Goal: Task Accomplishment & Management: Manage account settings

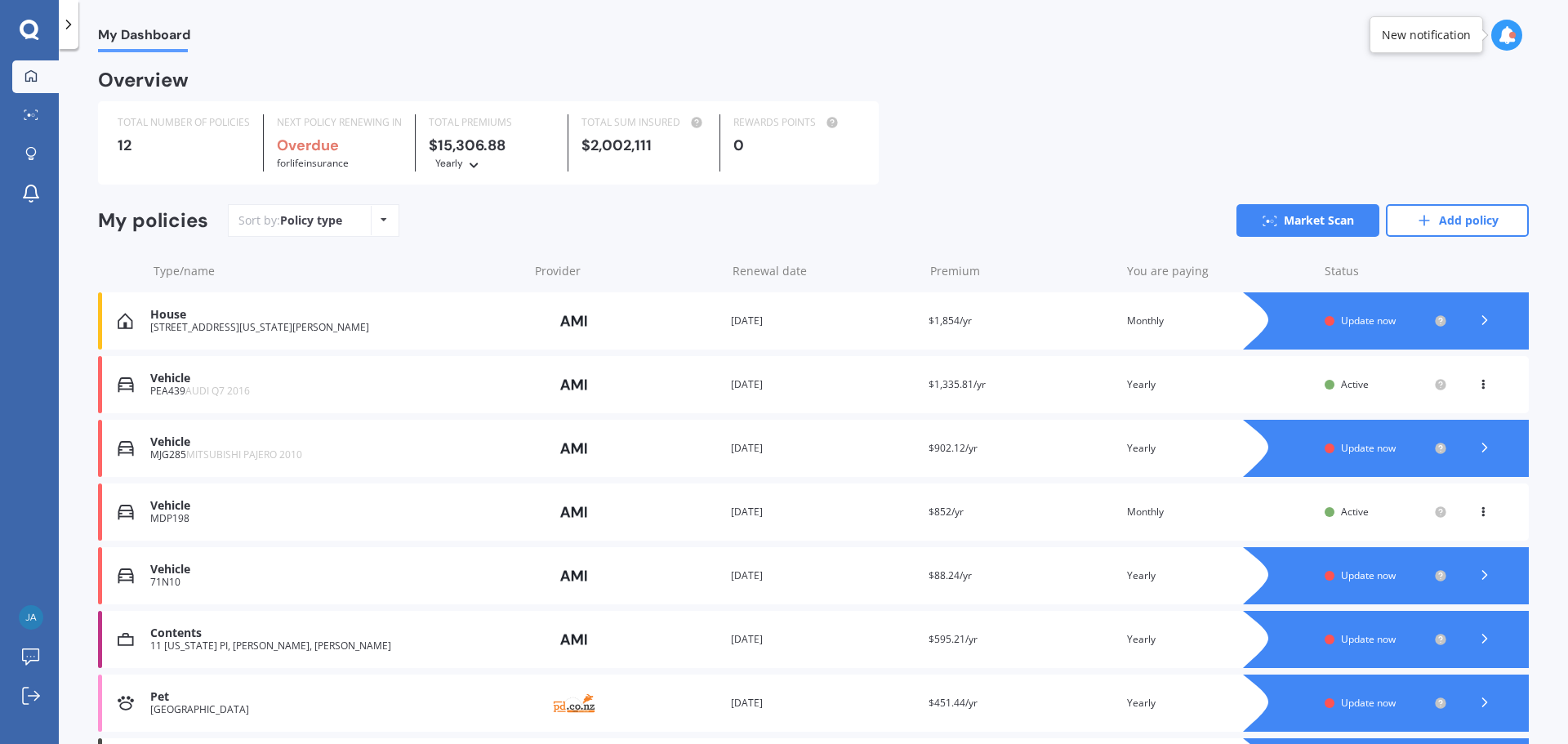
click at [1479, 451] on icon at bounding box center [1484, 447] width 17 height 17
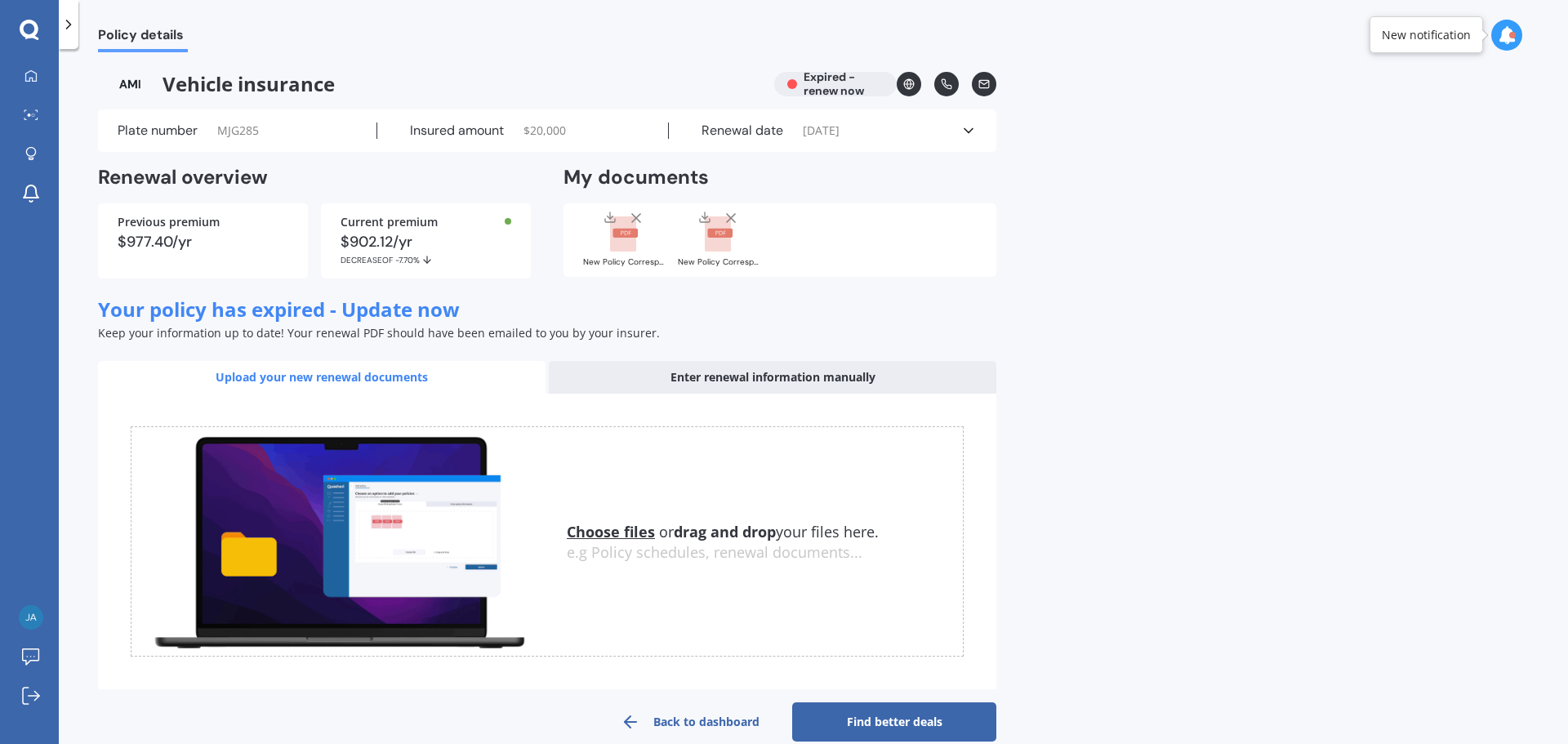
click at [961, 133] on icon at bounding box center [968, 130] width 17 height 17
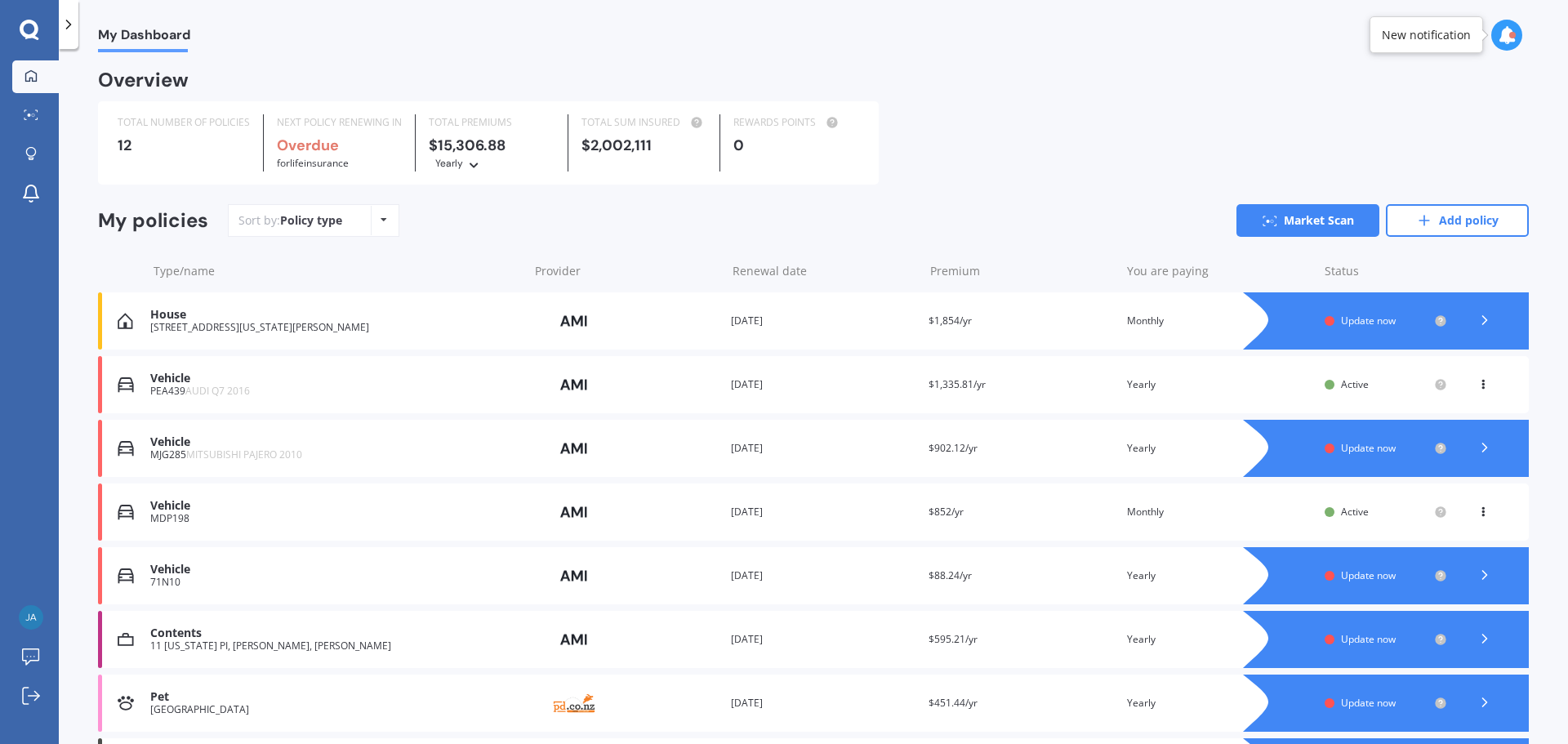
click at [738, 450] on div "Renewal date 02 Aug 2025" at bounding box center [823, 447] width 185 height 17
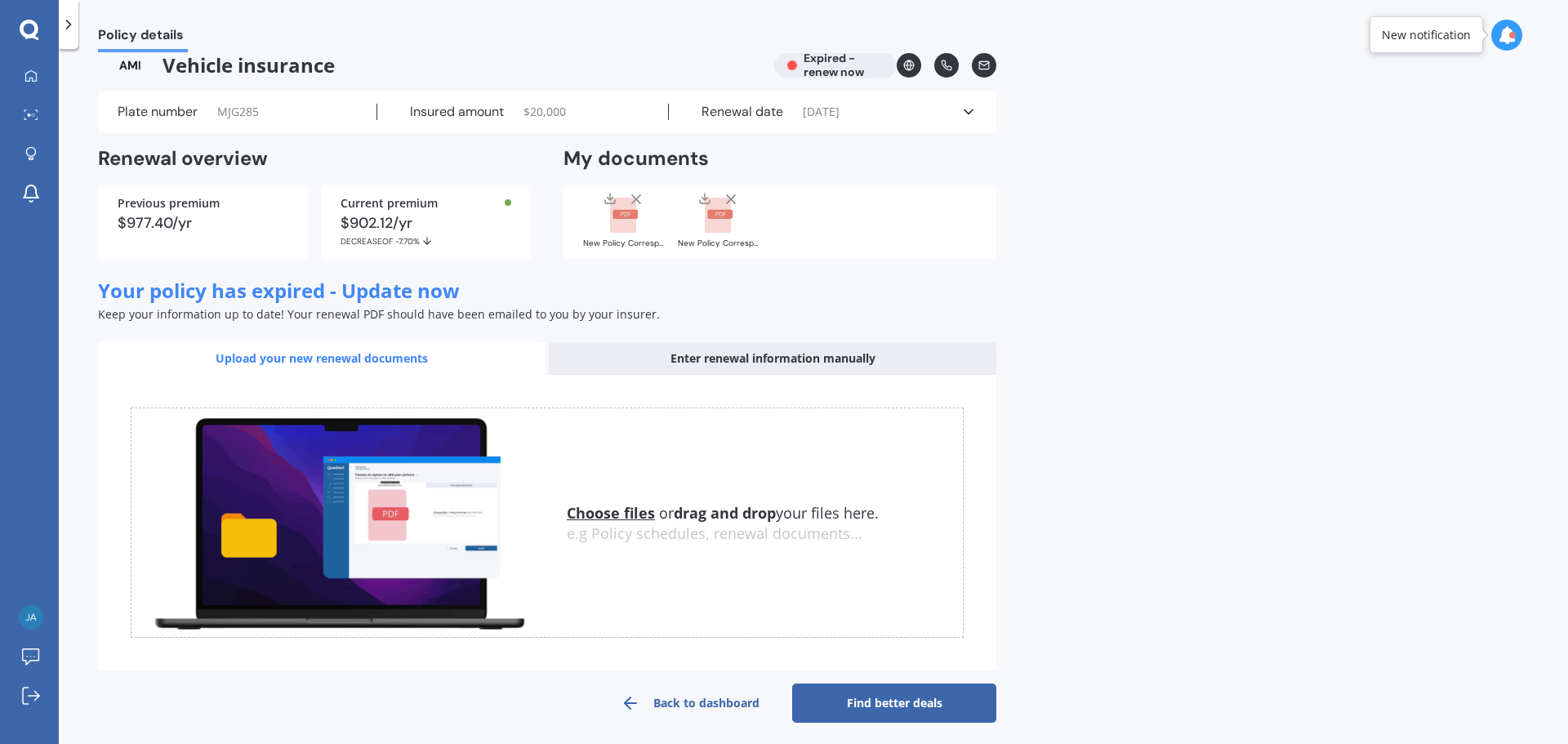
scroll to position [27, 0]
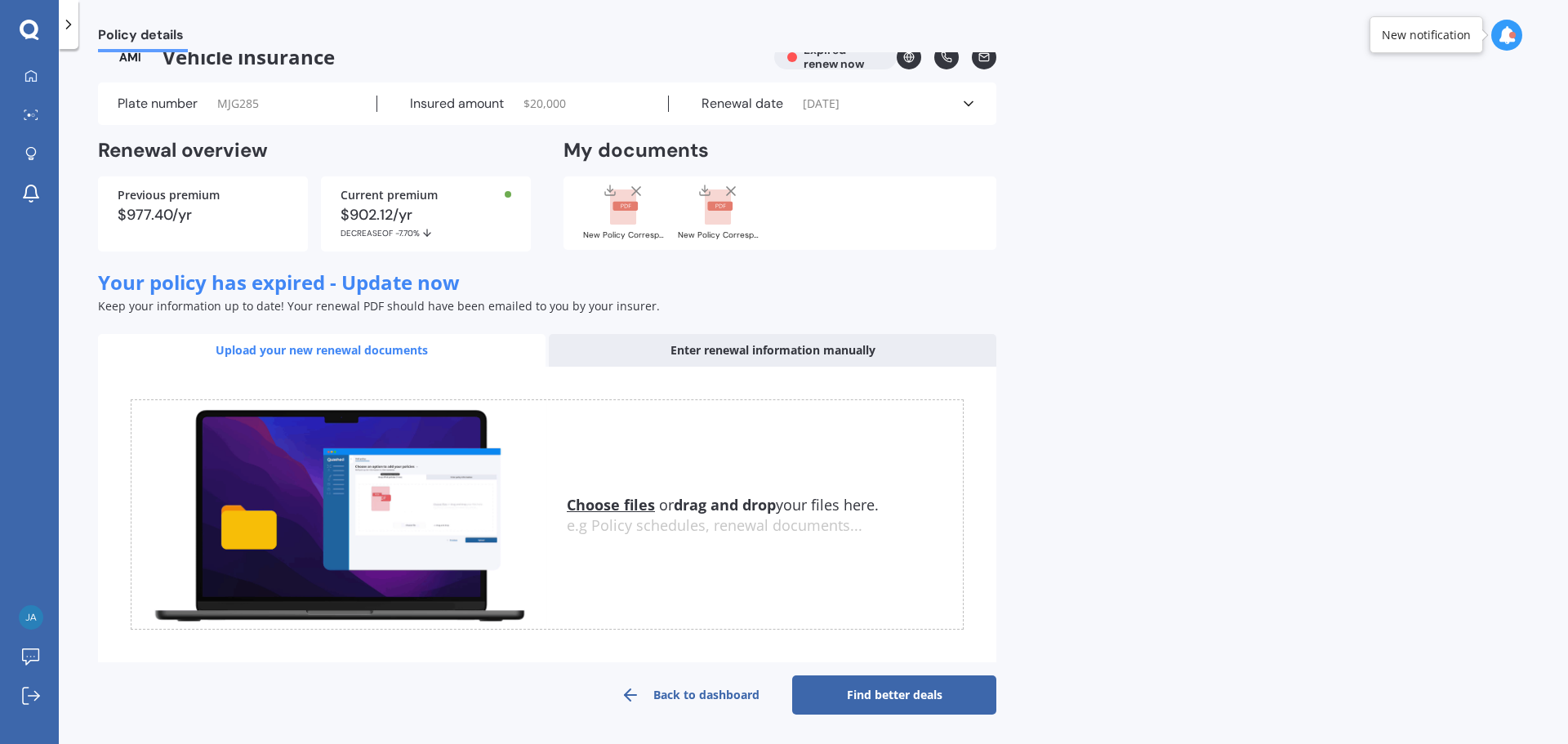
click at [877, 690] on link "Find better deals" at bounding box center [894, 694] width 204 height 39
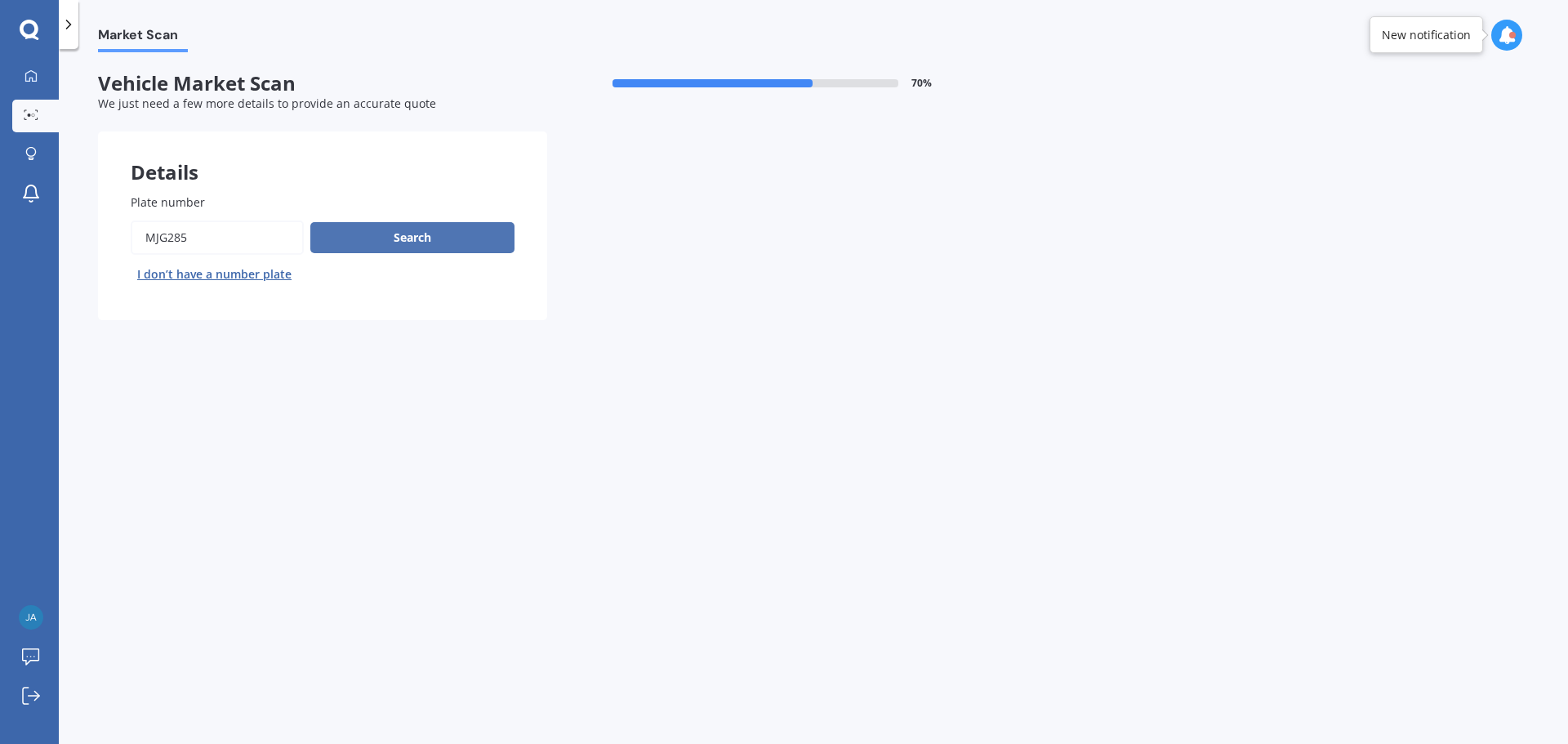
click at [376, 236] on button "Search" at bounding box center [412, 237] width 204 height 31
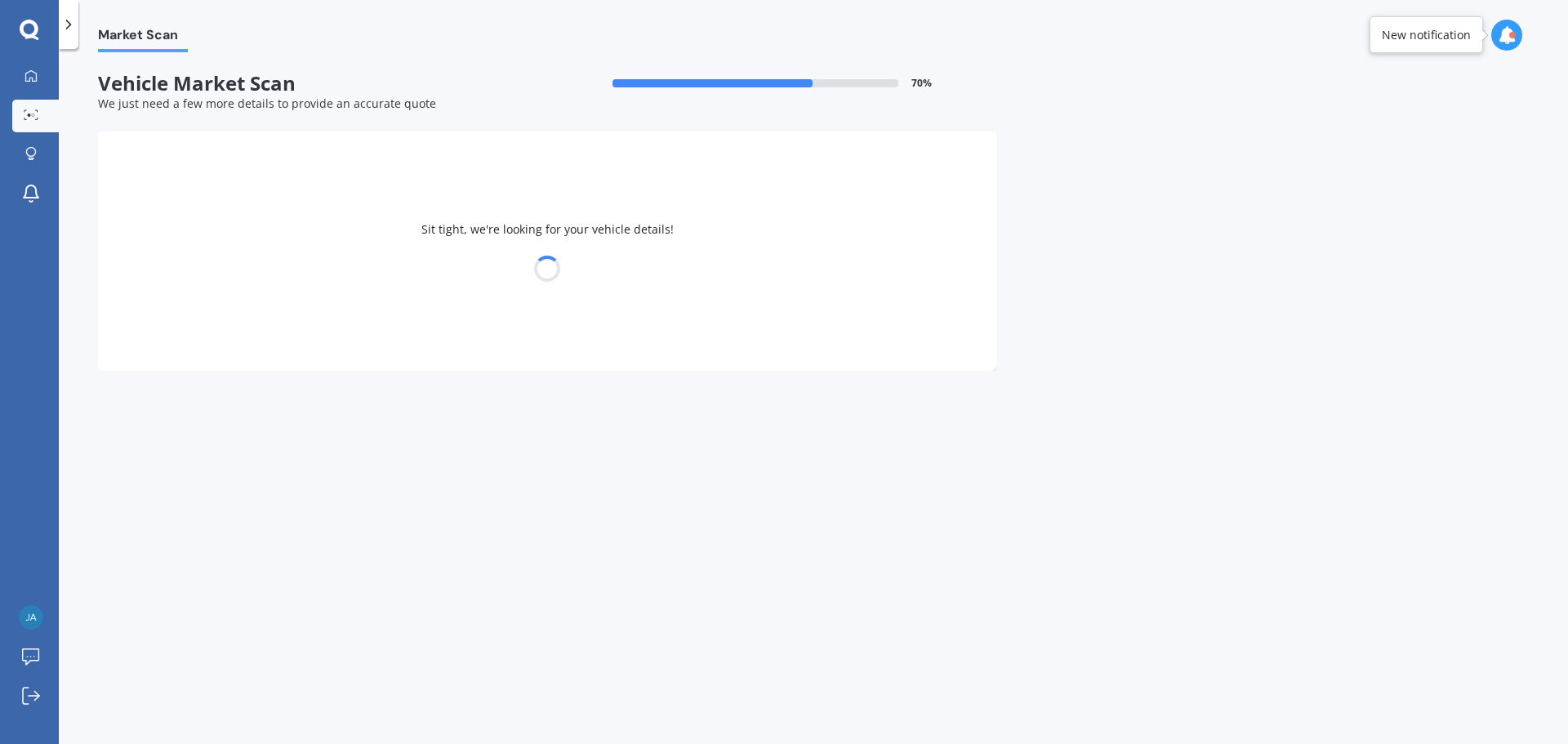
select select "MITSUBISHI"
select select "PAJERO"
select select "08"
select select "06"
select select "1984"
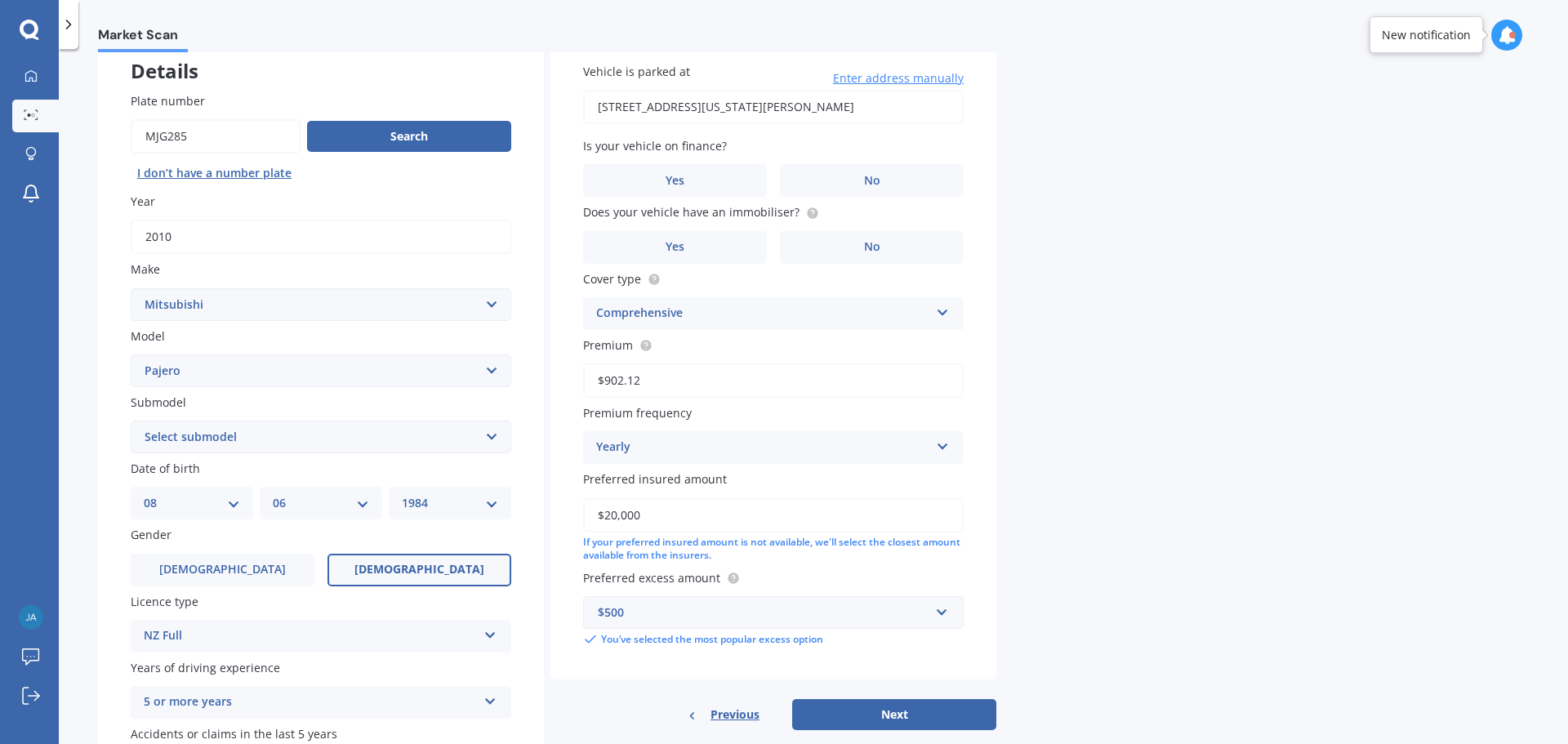
scroll to position [217, 0]
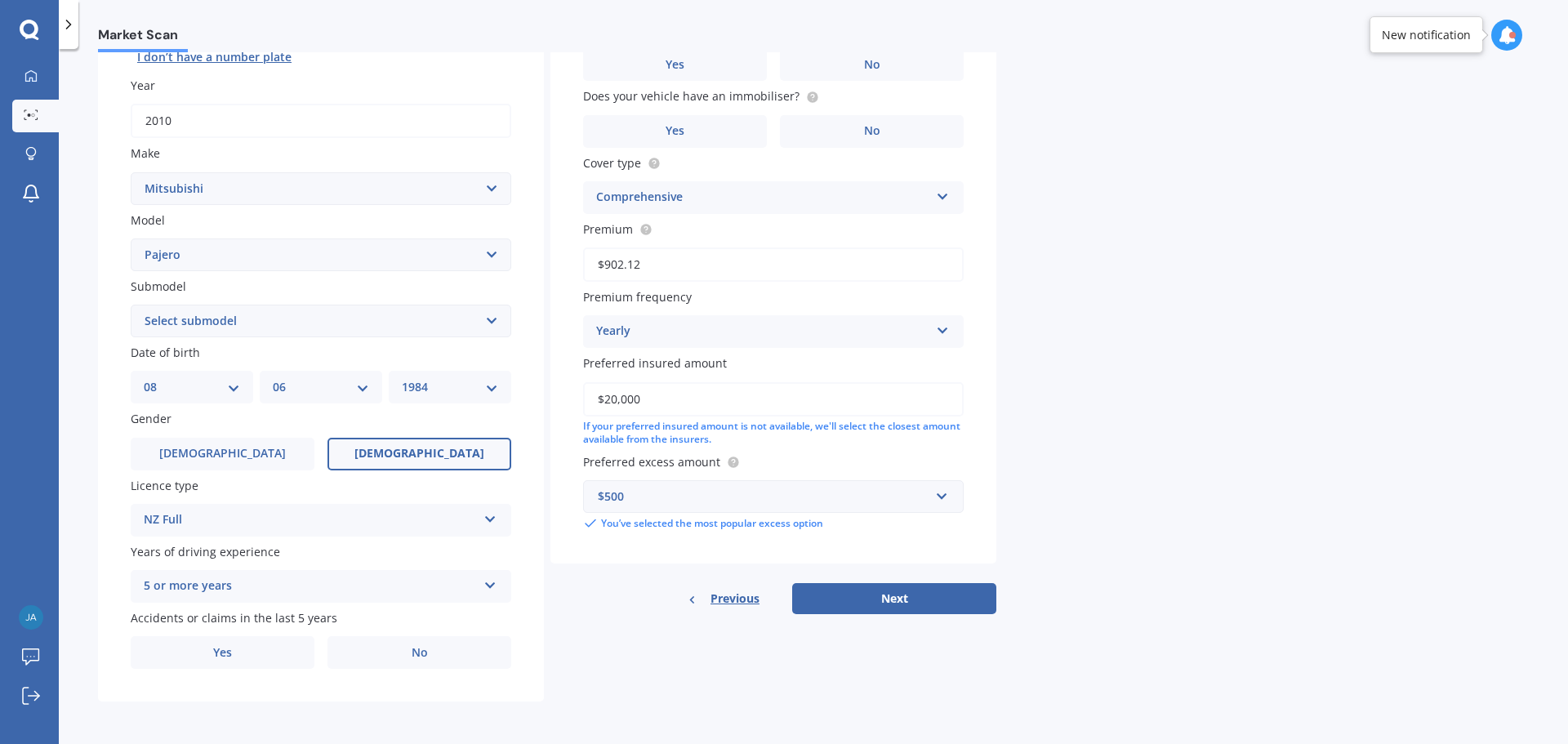
click at [644, 500] on div "$500" at bounding box center [763, 496] width 332 height 18
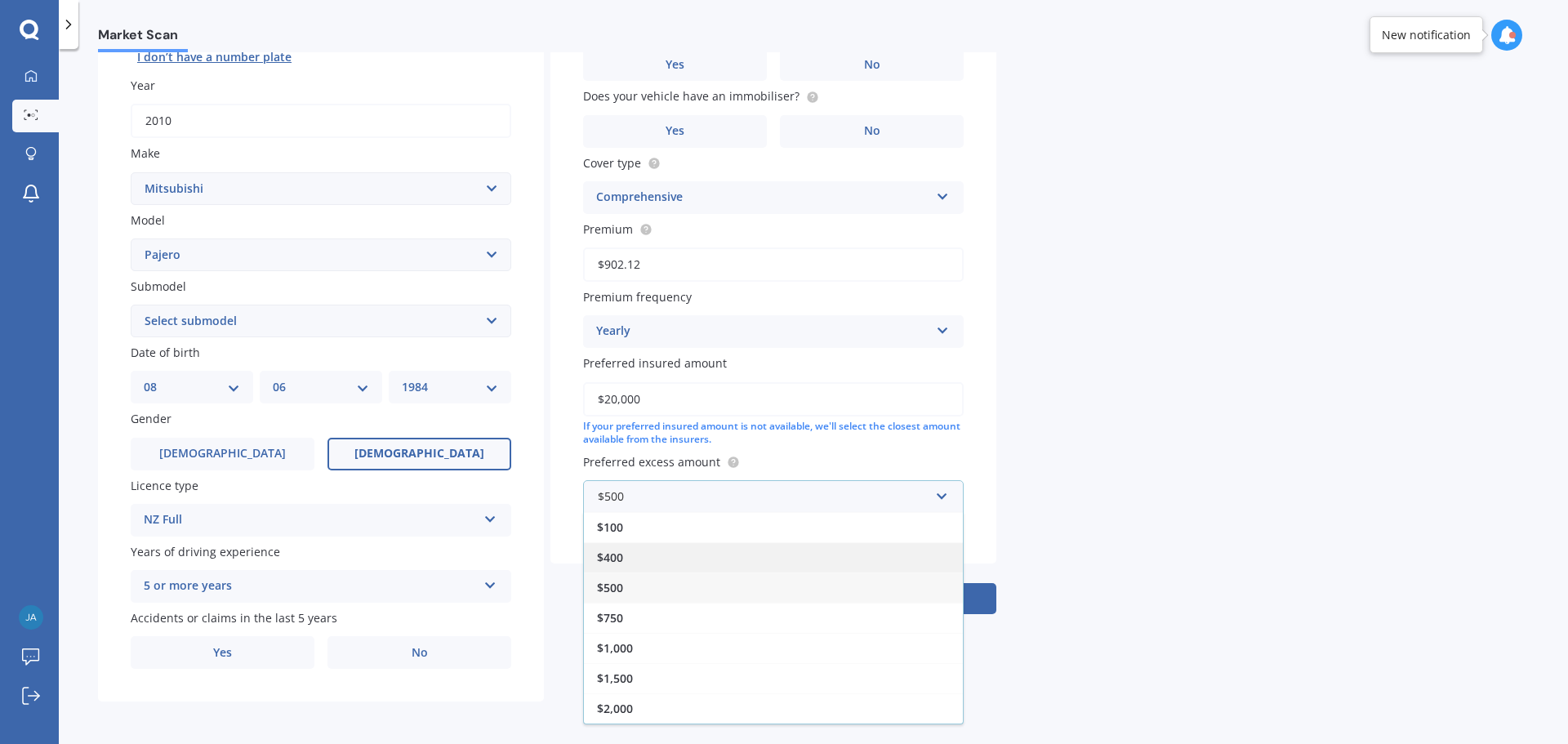
click at [689, 554] on div "$400" at bounding box center [772, 556] width 378 height 30
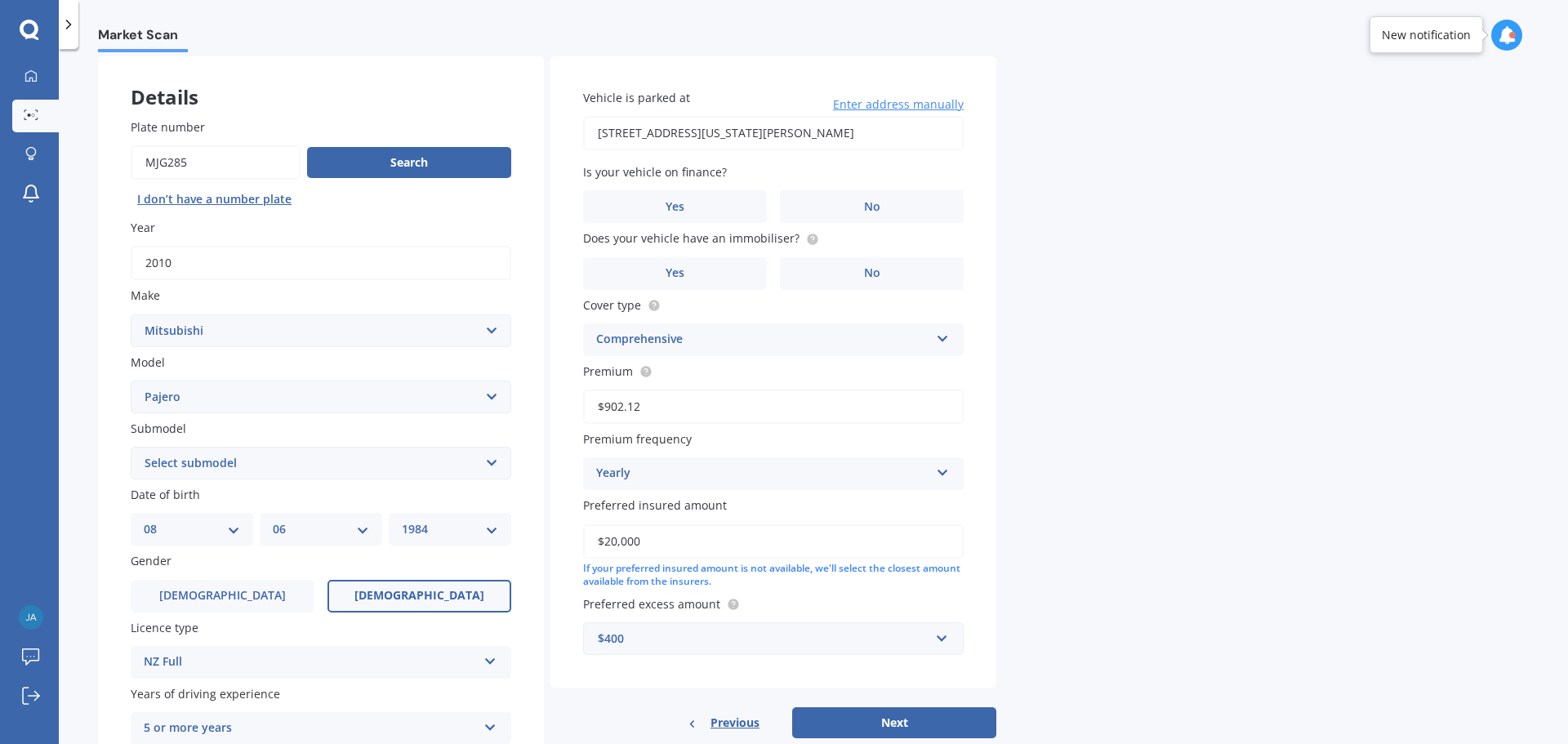
scroll to position [0, 0]
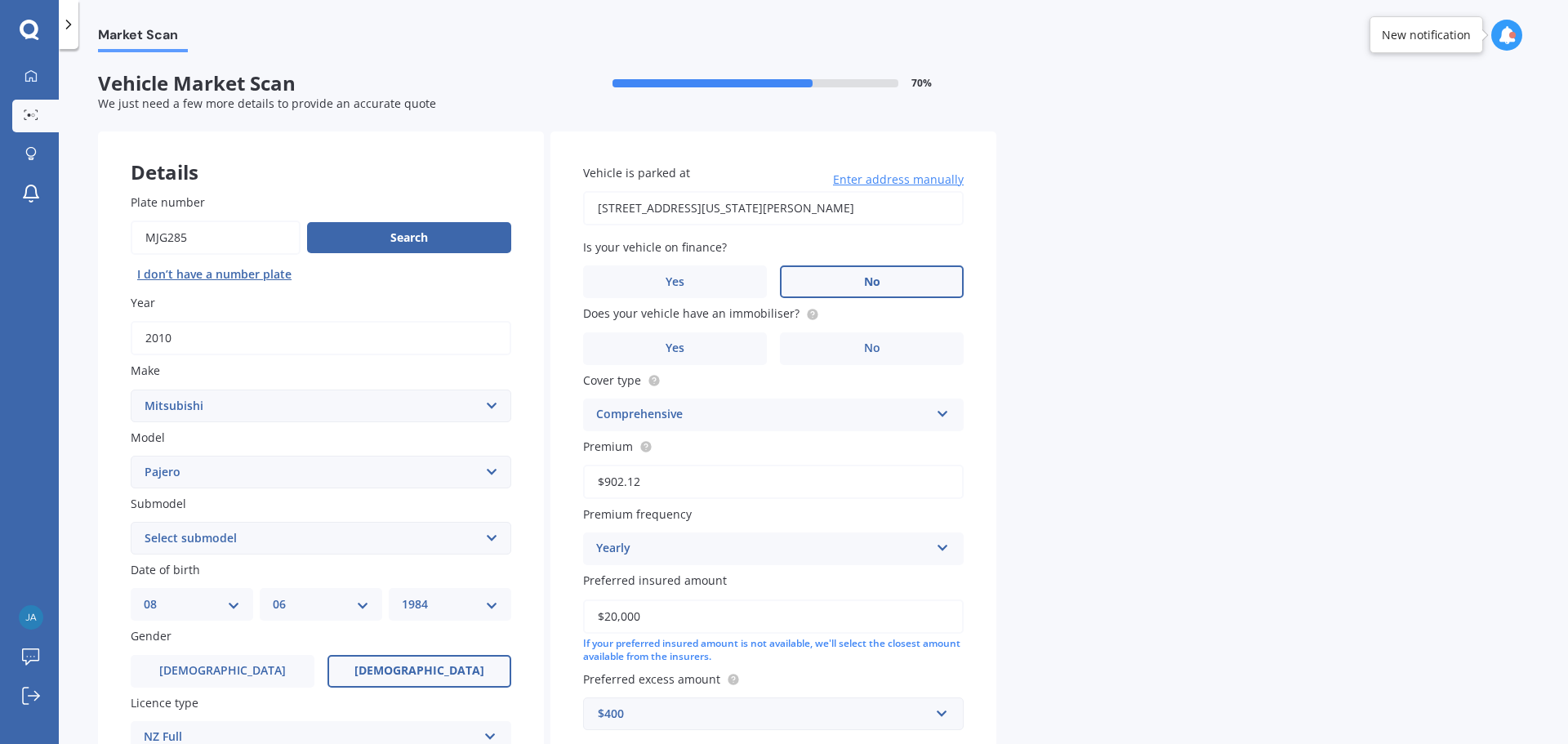
click at [841, 277] on label "No" at bounding box center [872, 282] width 184 height 33
click at [0, 0] on input "No" at bounding box center [0, 0] width 0 height 0
click at [896, 349] on label "No" at bounding box center [872, 349] width 184 height 33
click at [0, 0] on input "No" at bounding box center [0, 0] width 0 height 0
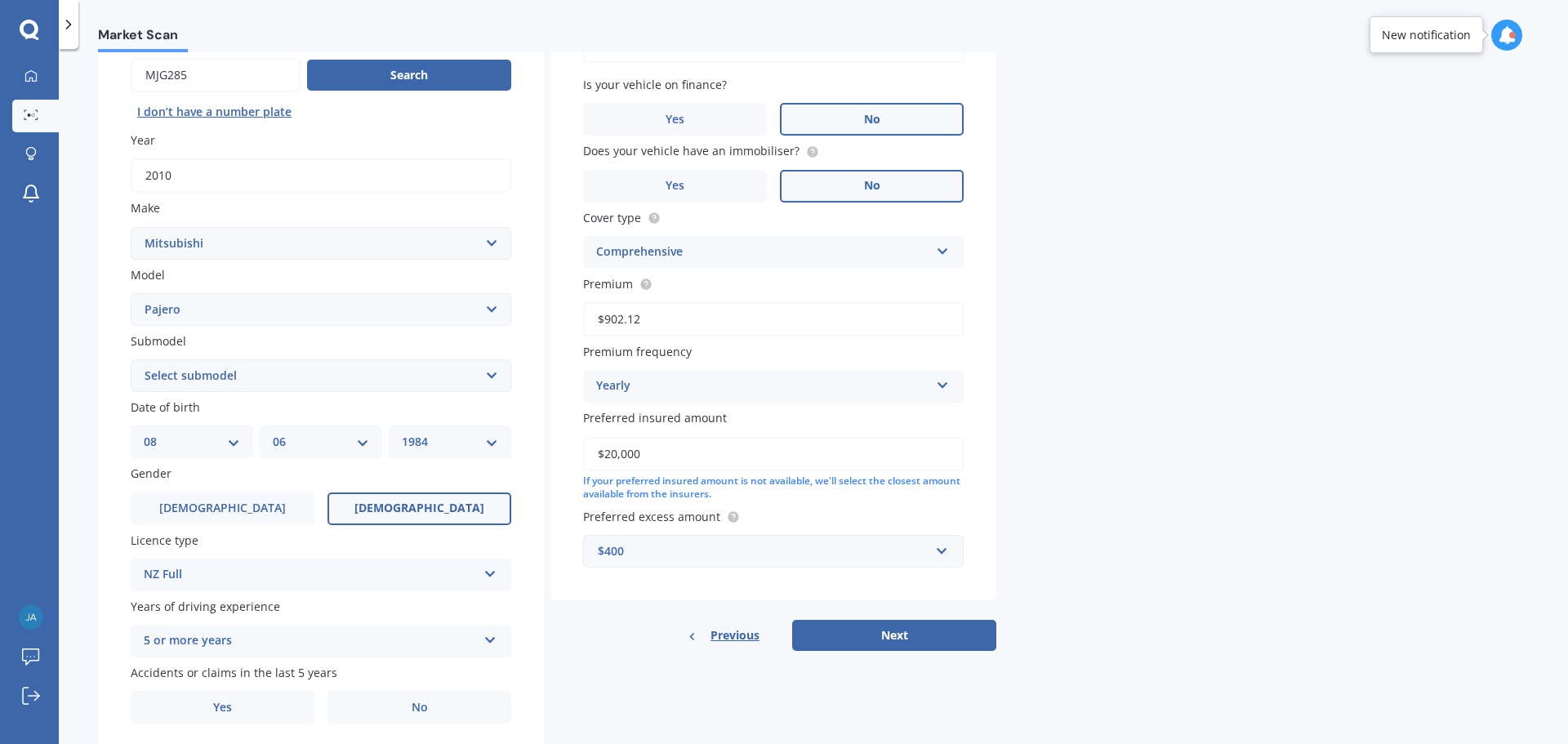
scroll to position [163, 0]
click at [849, 637] on button "Next" at bounding box center [894, 634] width 204 height 31
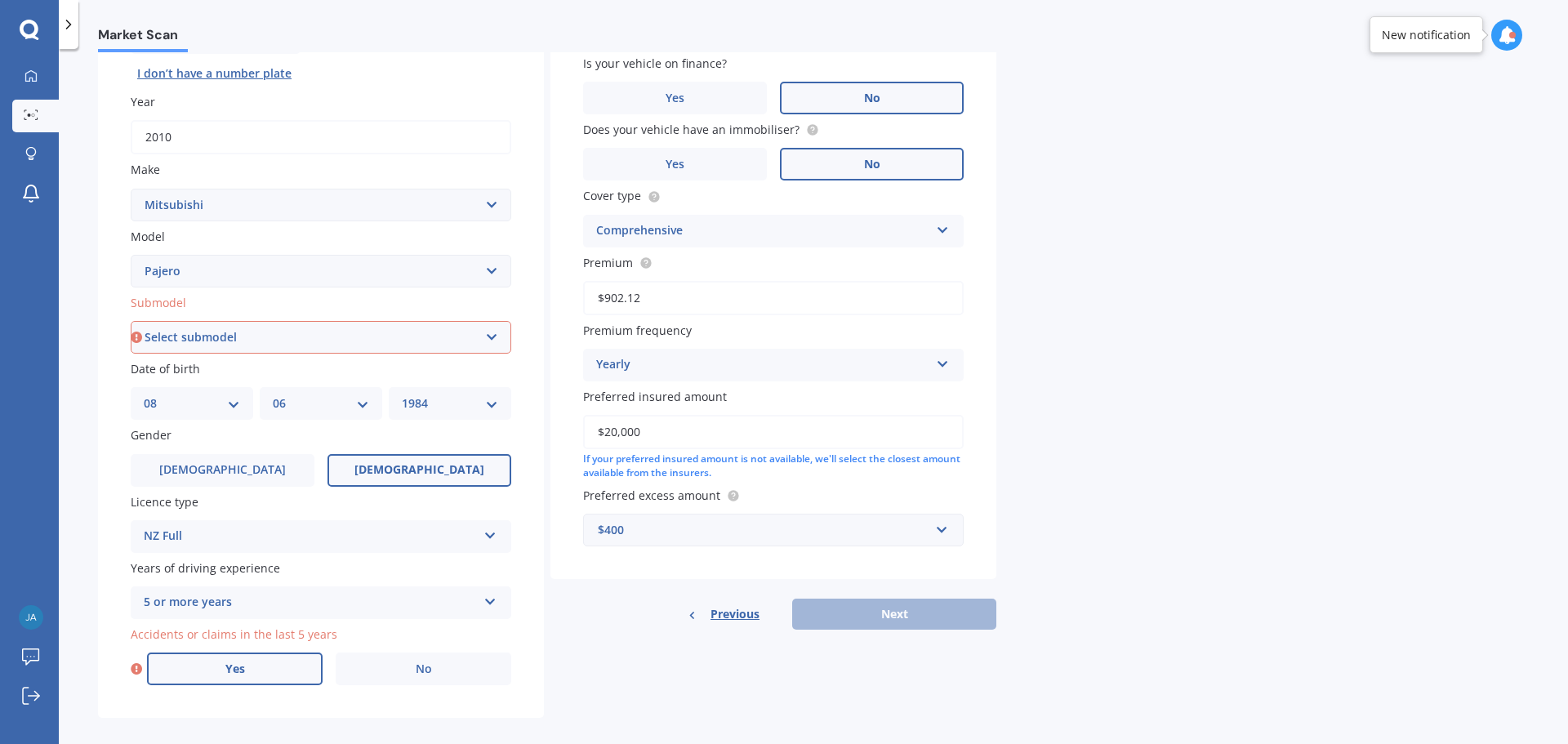
scroll to position [217, 0]
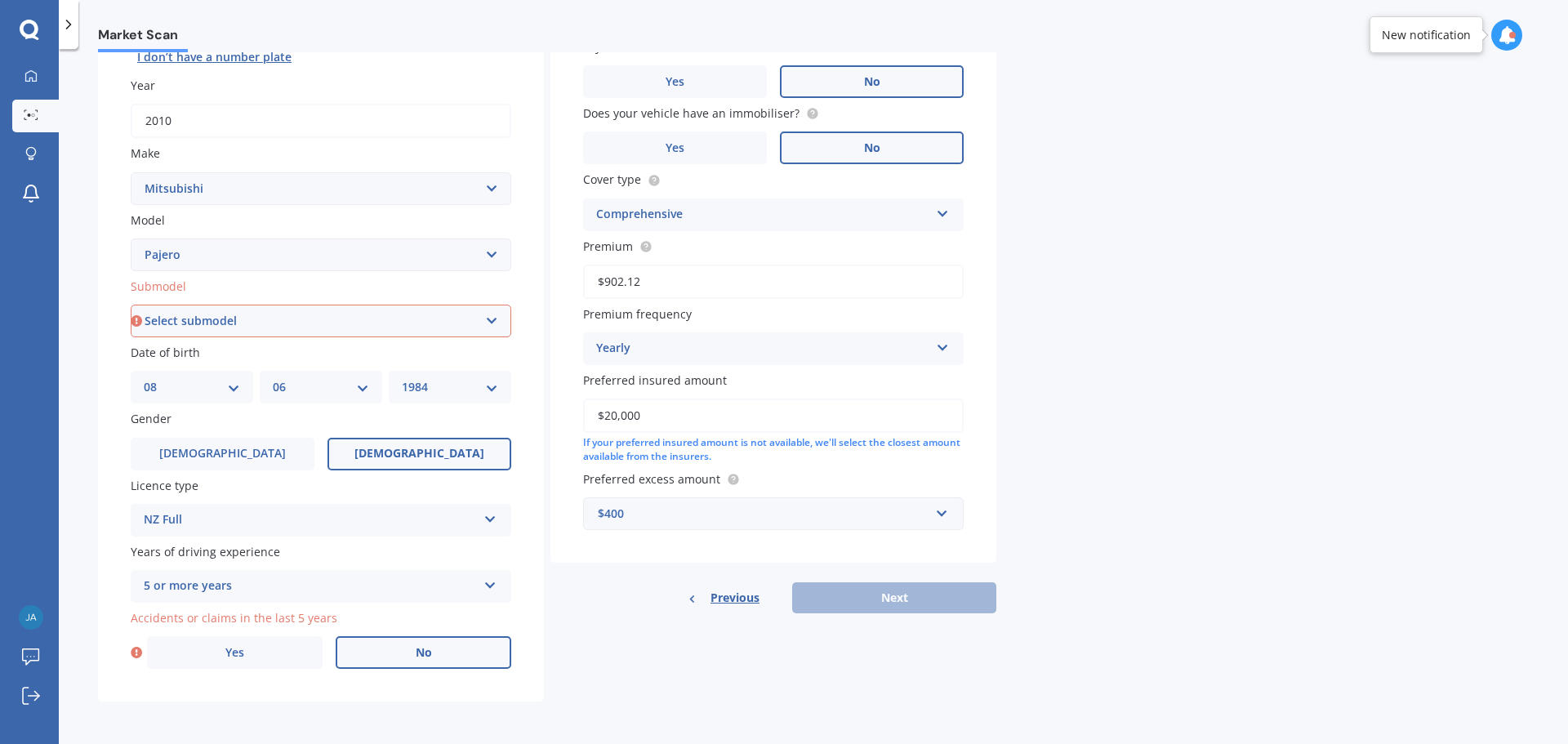
click at [431, 661] on label "No" at bounding box center [423, 653] width 175 height 33
click at [0, 0] on input "No" at bounding box center [0, 0] width 0 height 0
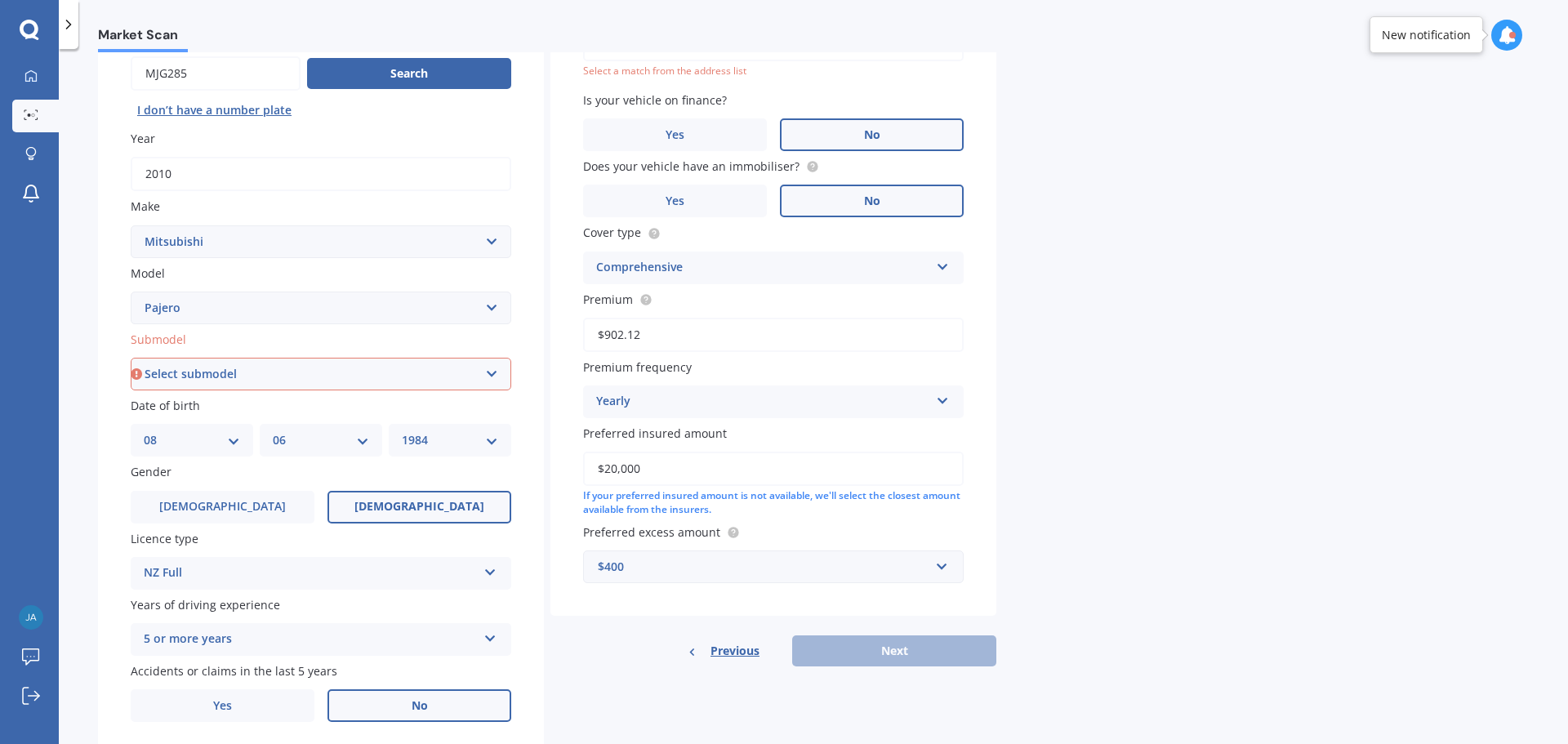
scroll to position [135, 0]
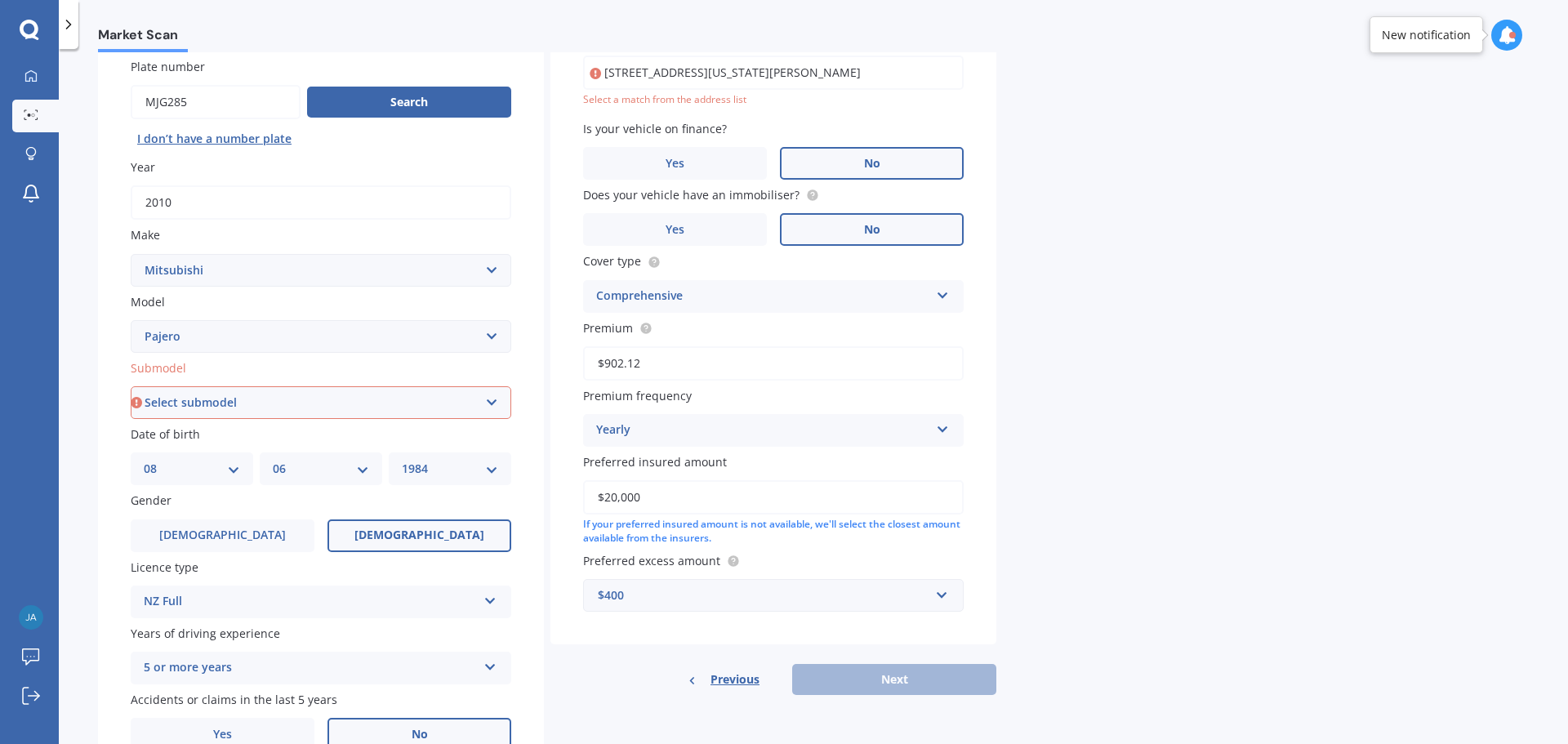
click at [211, 399] on select "Select submodel (All other diesel) (All other petrol) Exceed 3.2 Turbo Diesel E…" at bounding box center [320, 403] width 380 height 33
select select "EXCEED 3.2 TURBO DIESEL"
click at [130, 386] on select "Select submodel (All other diesel) (All other petrol) Exceed 3.2 Turbo Diesel E…" at bounding box center [320, 403] width 380 height 33
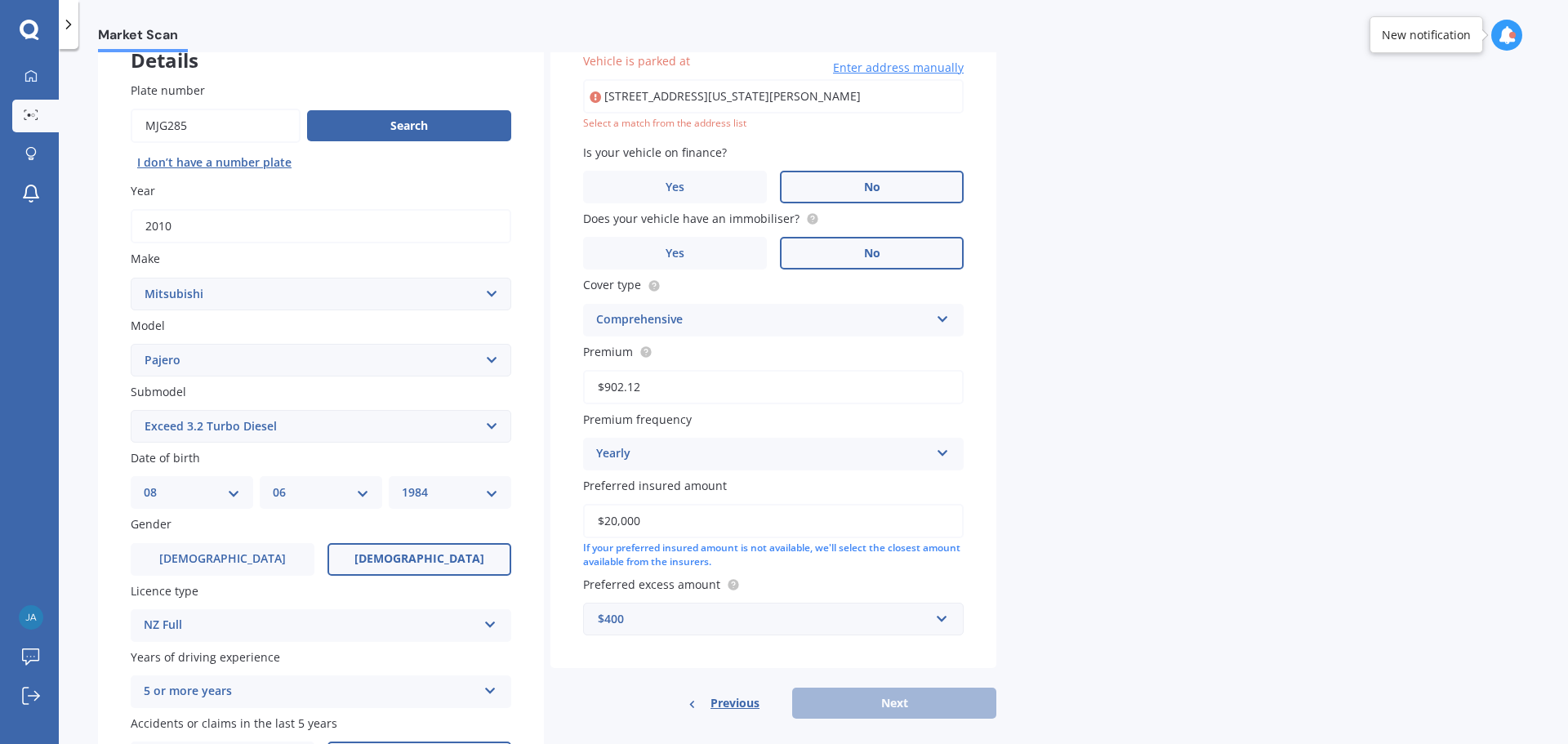
type input "[STREET_ADDRESS][US_STATE][PERSON_NAME]"
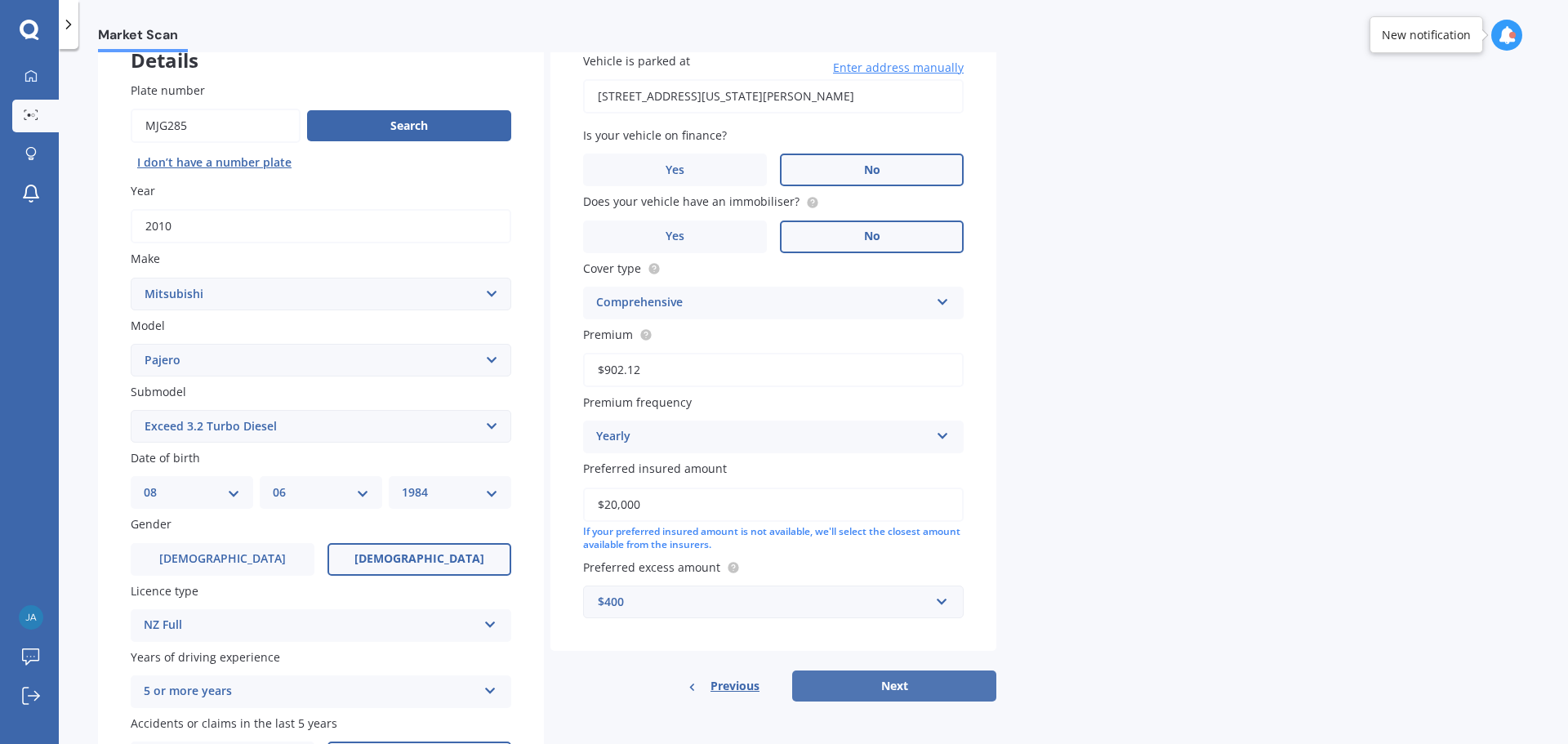
click at [948, 681] on button "Next" at bounding box center [894, 686] width 204 height 31
select select "08"
select select "06"
select select "1984"
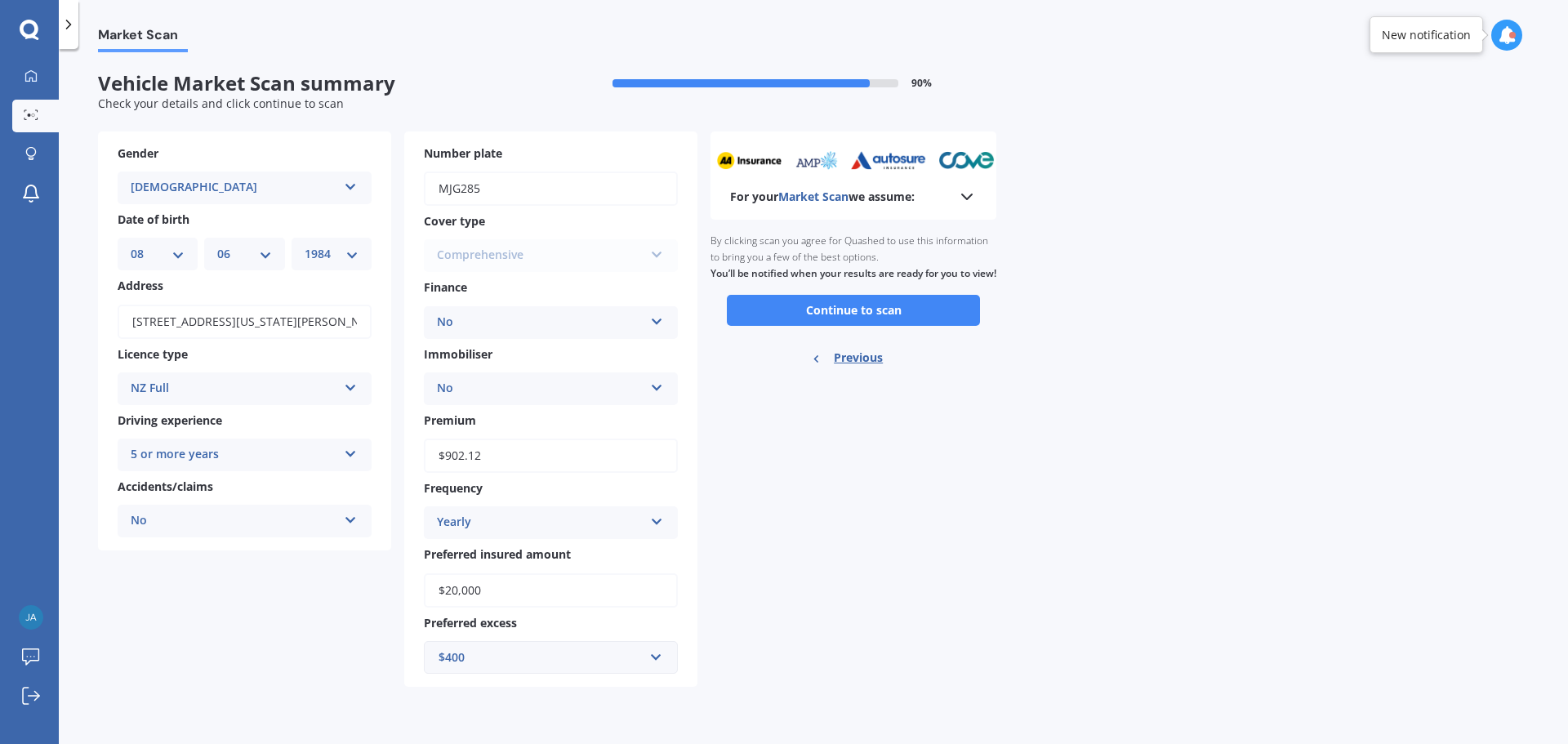
scroll to position [0, 0]
click at [898, 324] on button "Continue to scan" at bounding box center [853, 310] width 253 height 31
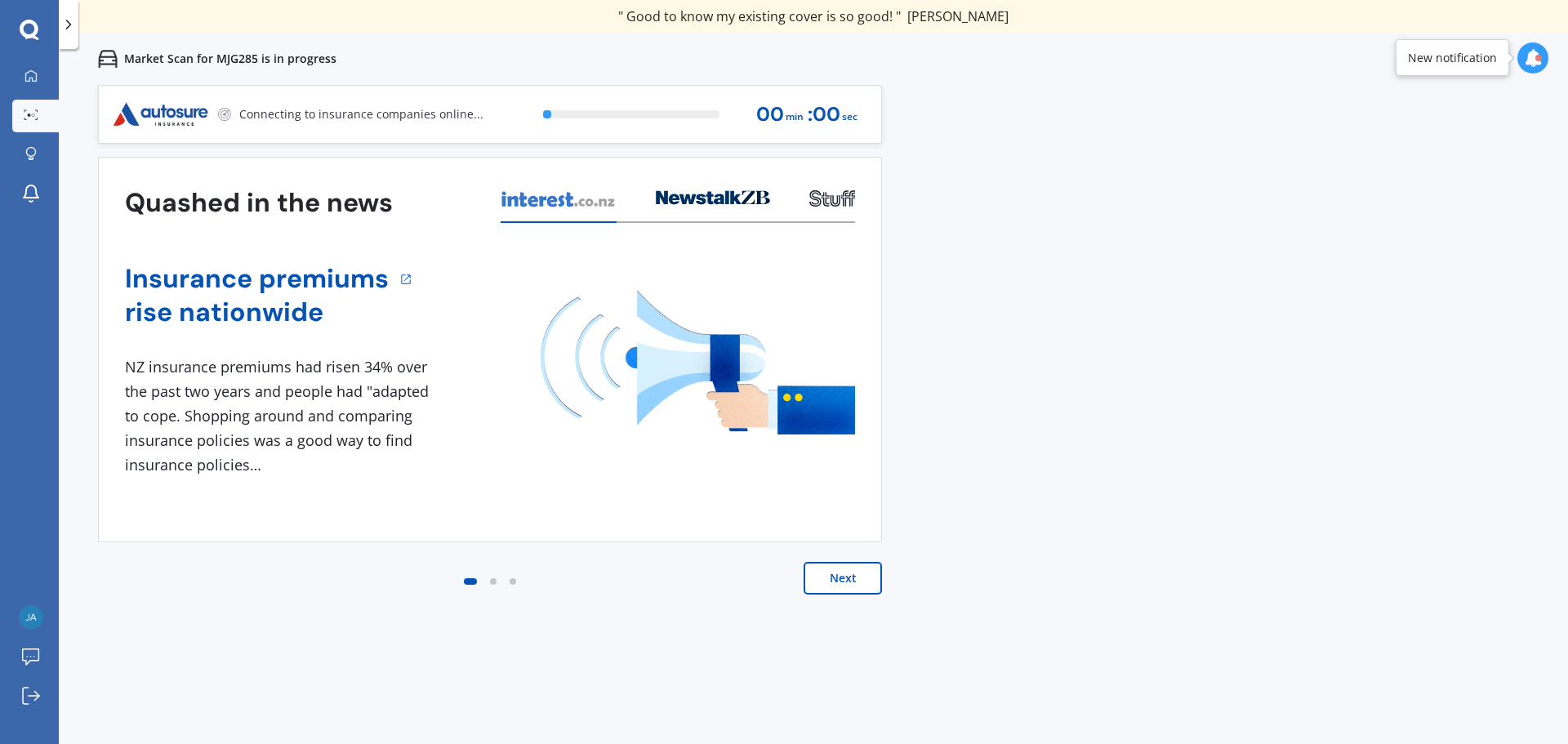
click at [1213, 168] on div "Previous 60,000+ Kiwis have signed up to shop and save on insurance with us " H…" at bounding box center [812, 456] width 1509 height 744
click at [1213, 169] on div "Previous 60,000+ Kiwis have signed up to shop and save on insurance with us " H…" at bounding box center [812, 456] width 1509 height 744
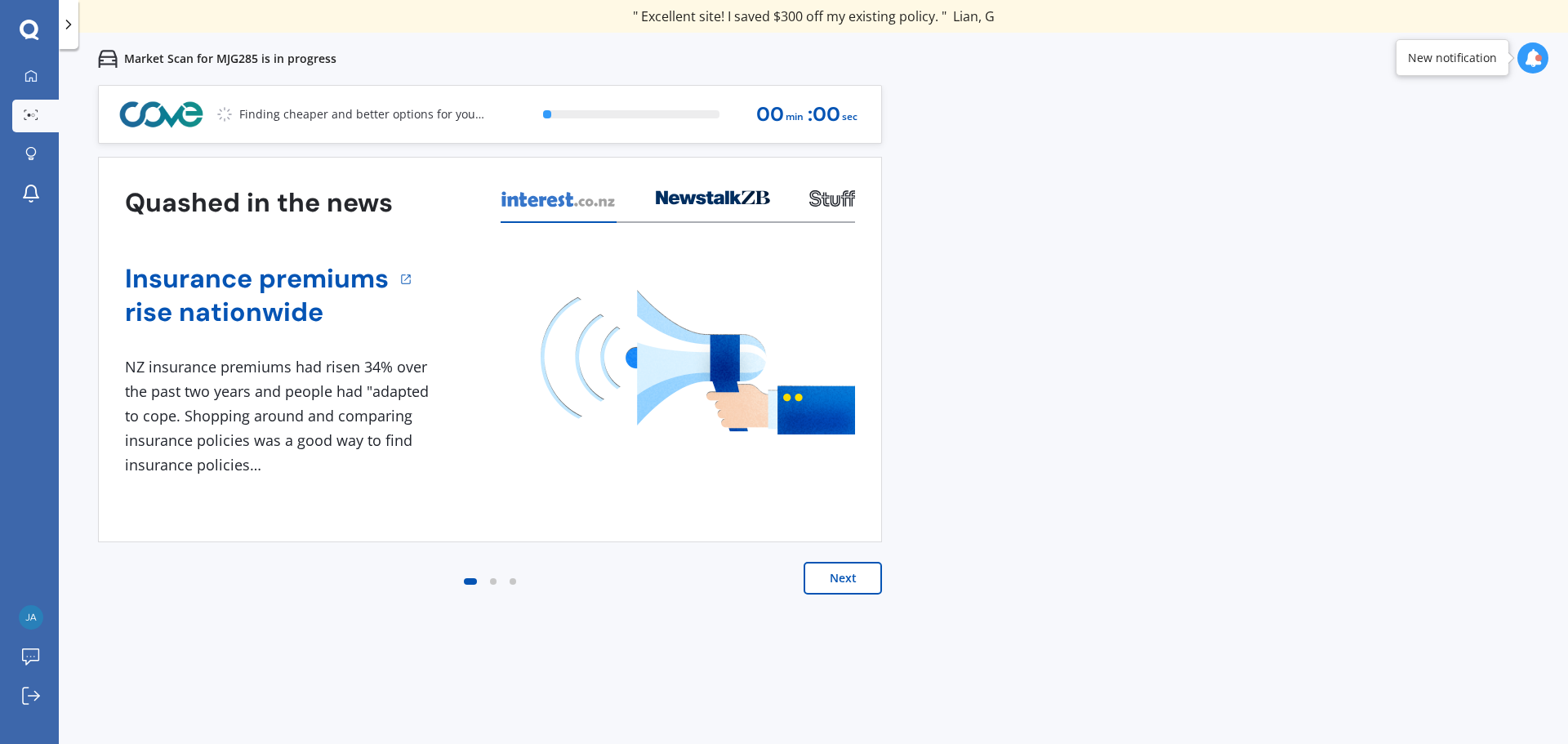
click at [1202, 238] on div "Previous 60,000+ Kiwis have signed up to shop and save on insurance with us " H…" at bounding box center [812, 456] width 1509 height 744
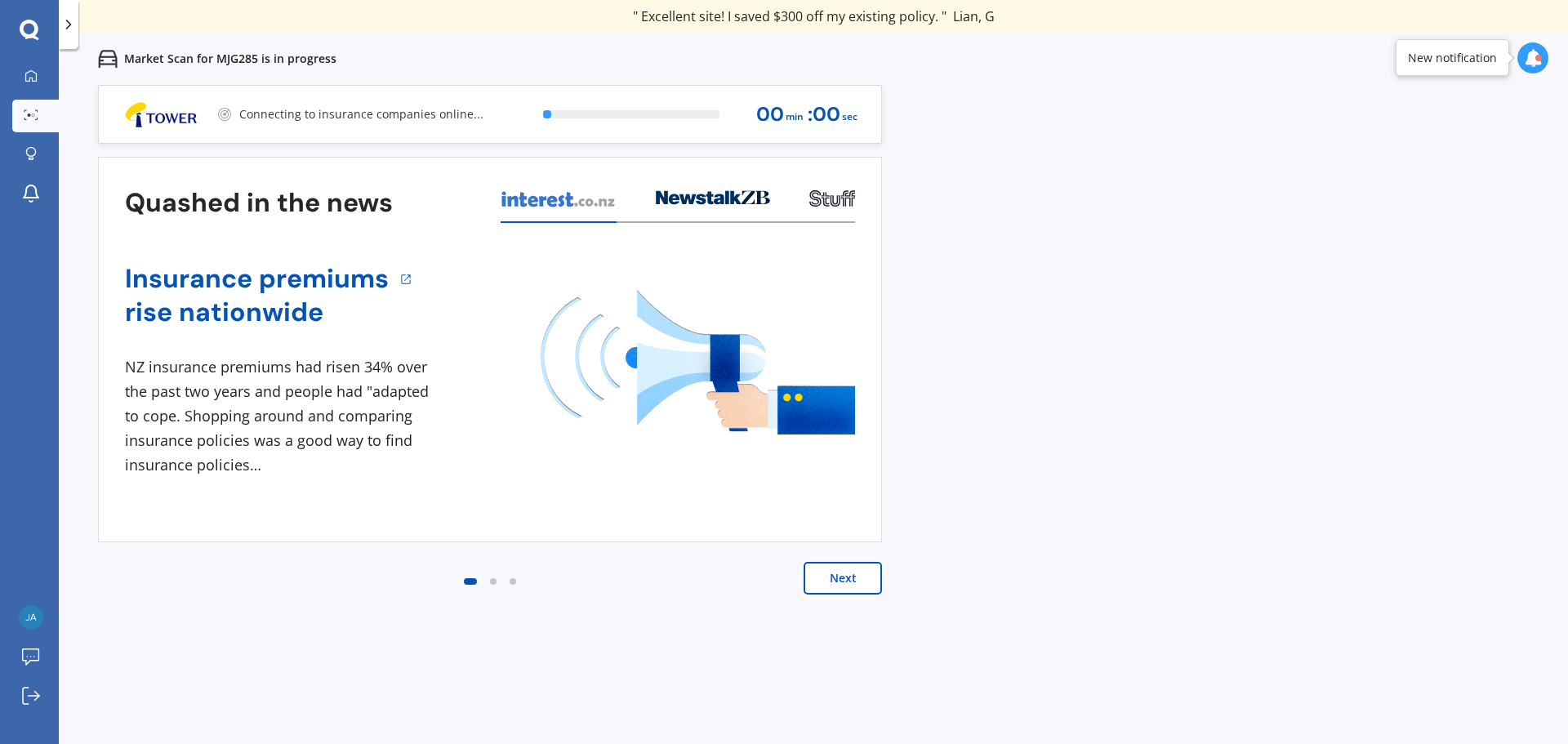
drag, startPoint x: 802, startPoint y: 18, endPoint x: 1008, endPoint y: 43, distance: 207.5
click at [1007, 43] on div "Previous 60,000+ Kiwis have signed up to shop and save on insurance with us " H…" at bounding box center [812, 372] width 1509 height 744
click at [1117, 63] on div "Market Scan for MJG285 is in progress" at bounding box center [812, 59] width 1509 height 53
click at [1259, 176] on div "Previous 60,000+ Kiwis have signed up to shop and save on insurance with us " H…" at bounding box center [812, 456] width 1509 height 744
click at [1089, 225] on div "Previous 60,000+ Kiwis have signed up to shop and save on insurance with us " H…" at bounding box center [812, 456] width 1509 height 744
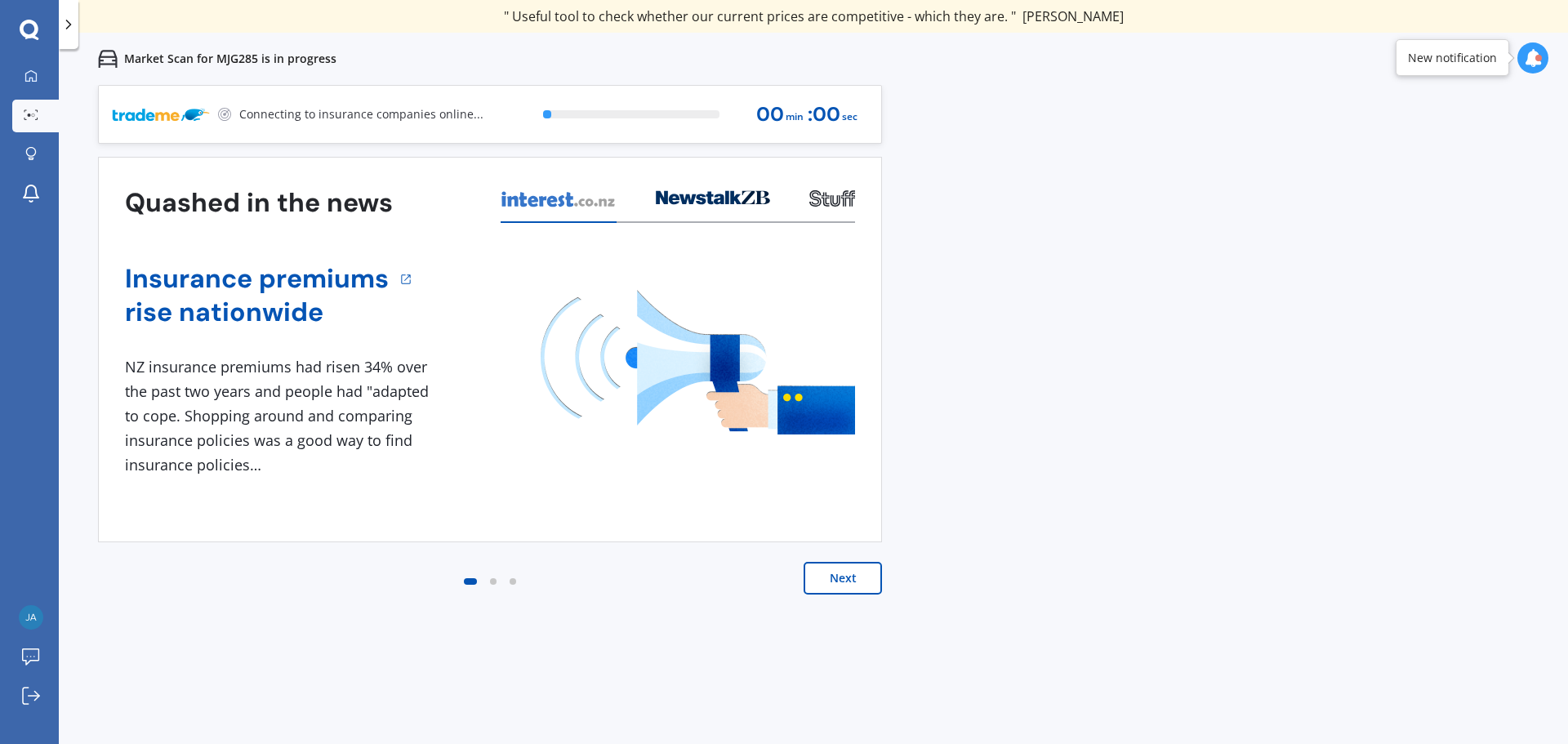
click at [1077, 233] on div "Previous 60,000+ Kiwis have signed up to shop and save on insurance with us " H…" at bounding box center [812, 456] width 1509 height 744
click at [1045, 288] on div "Previous 60,000+ Kiwis have signed up to shop and save on insurance with us " H…" at bounding box center [812, 456] width 1509 height 744
click at [1029, 184] on div "Previous 60,000+ Kiwis have signed up to shop and save on insurance with us " H…" at bounding box center [812, 456] width 1509 height 744
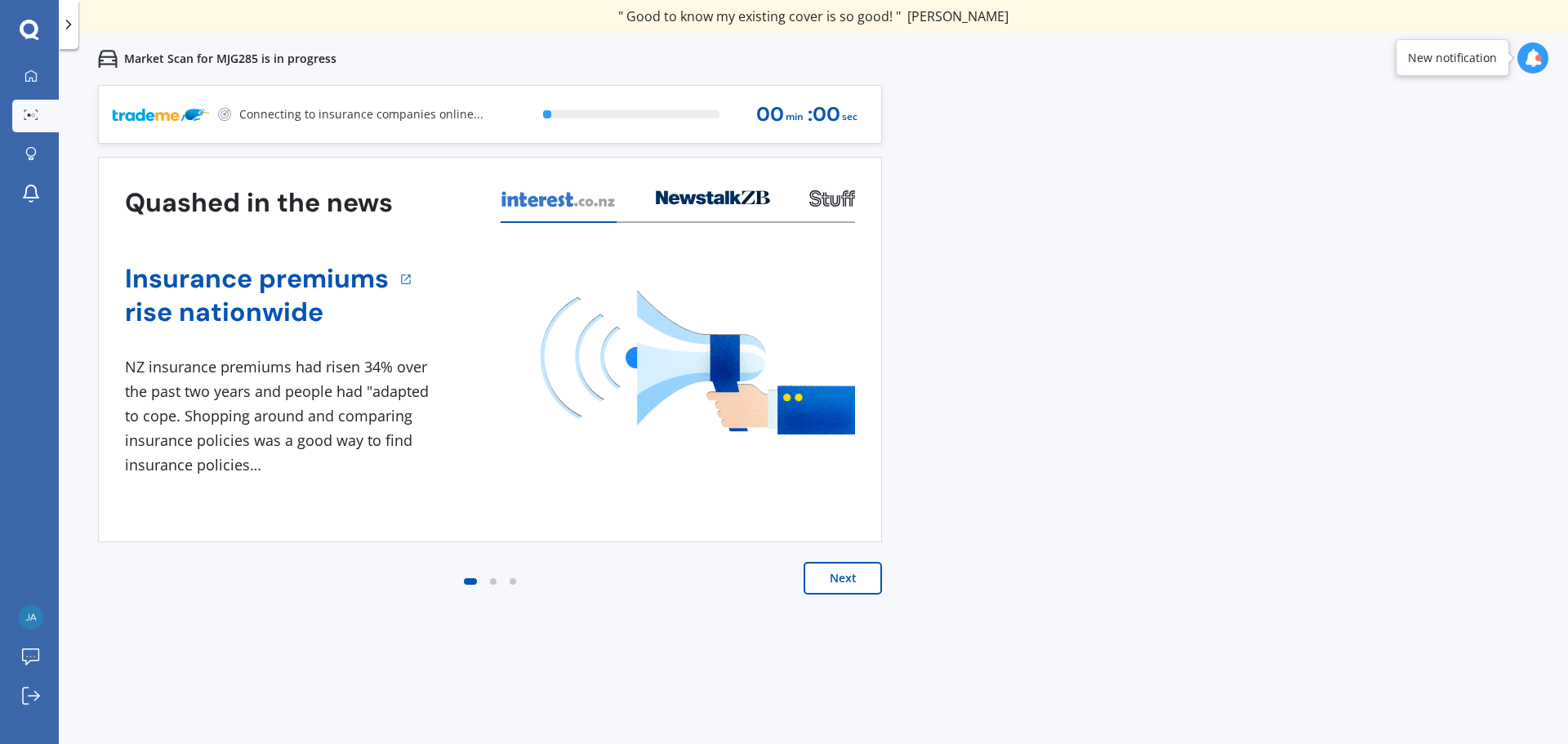
click at [999, 210] on div "Previous 60,000+ Kiwis have signed up to shop and save on insurance with us " H…" at bounding box center [812, 456] width 1509 height 744
click at [1001, 210] on div "Previous 60,000+ Kiwis have signed up to shop and save on insurance with us " H…" at bounding box center [812, 456] width 1509 height 744
click at [1070, 231] on div "Previous 60,000+ Kiwis have signed up to shop and save on insurance with us " H…" at bounding box center [812, 456] width 1509 height 744
click at [849, 115] on span "sec" at bounding box center [849, 117] width 16 height 22
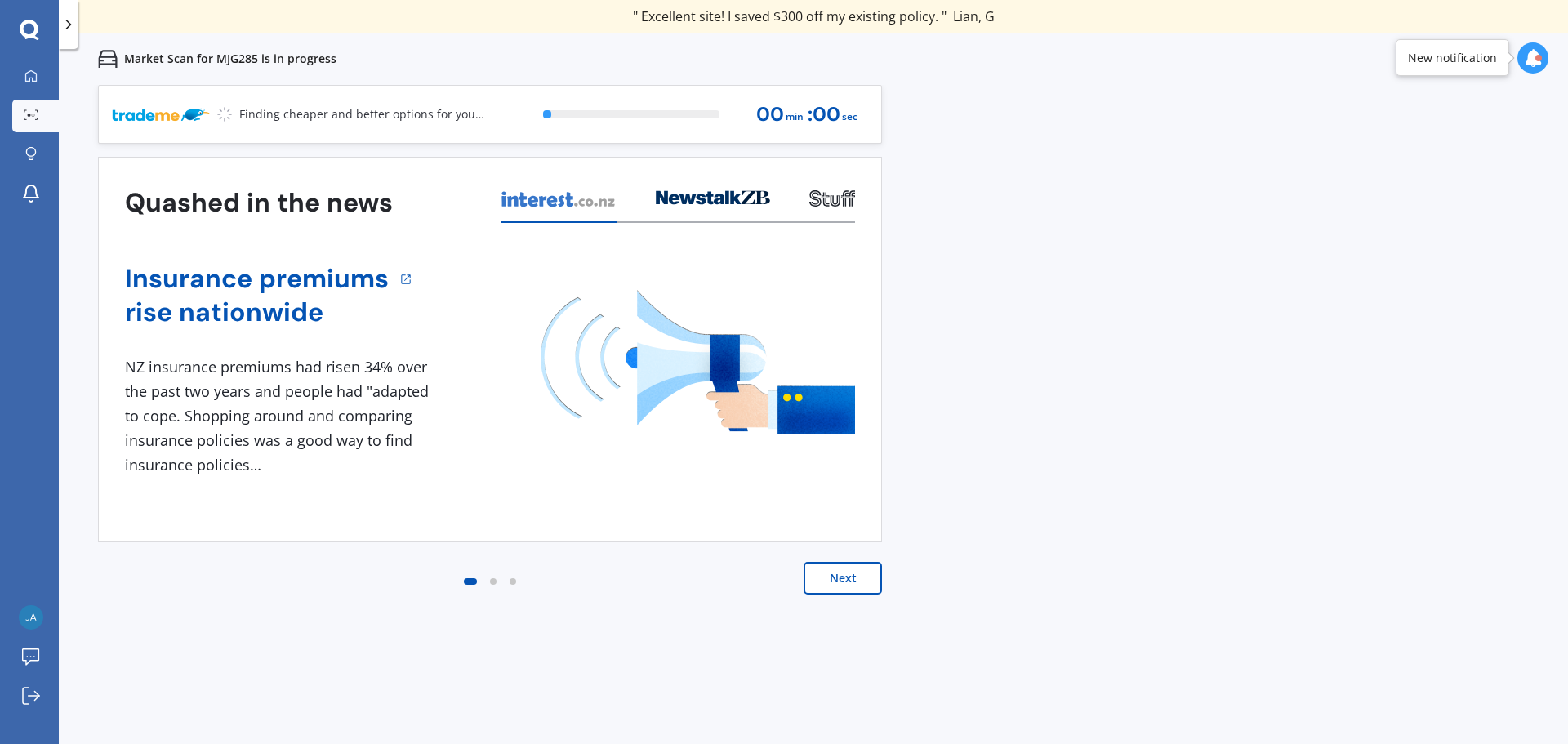
click at [1195, 188] on div "Previous 60,000+ Kiwis have signed up to shop and save on insurance with us " H…" at bounding box center [812, 456] width 1509 height 744
click at [1179, 242] on div "Previous 60,000+ Kiwis have signed up to shop and save on insurance with us " H…" at bounding box center [812, 456] width 1509 height 744
click at [1173, 270] on div "Previous 60,000+ Kiwis have signed up to shop and save on insurance with us " H…" at bounding box center [812, 456] width 1509 height 744
click at [1173, 271] on div "Previous 60,000+ Kiwis have signed up to shop and save on insurance with us " H…" at bounding box center [812, 456] width 1509 height 744
click at [1163, 279] on div "Previous 60,000+ Kiwis have signed up to shop and save on insurance with us " H…" at bounding box center [812, 456] width 1509 height 744
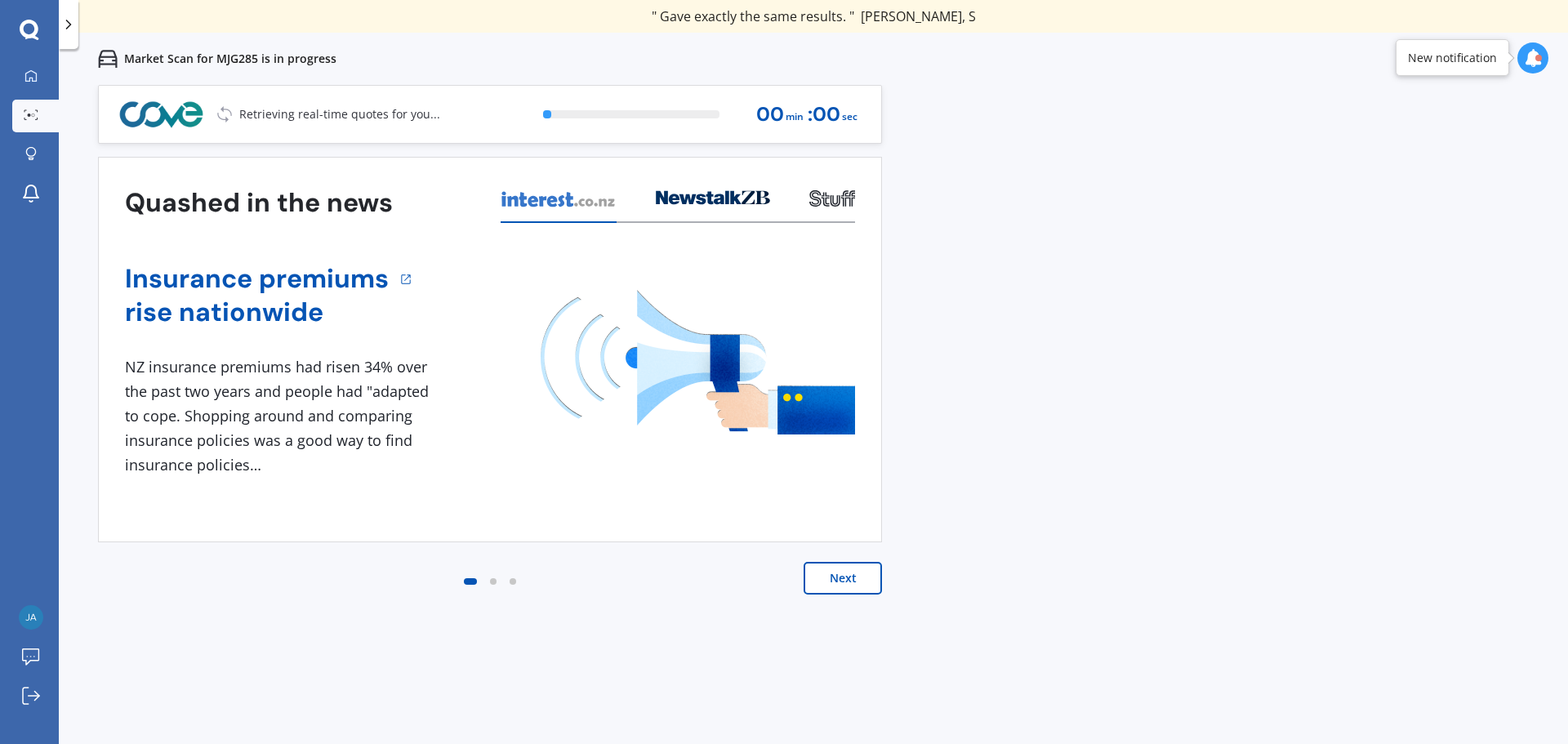
click at [939, 269] on div "Previous 60,000+ Kiwis have signed up to shop and save on insurance with us " H…" at bounding box center [812, 456] width 1509 height 744
click at [521, 240] on div "Insurance premiums rise nationwide 1 NZ insurance premiums had risen 34% over t…" at bounding box center [489, 366] width 730 height 287
click at [821, 592] on button "Next" at bounding box center [842, 579] width 79 height 33
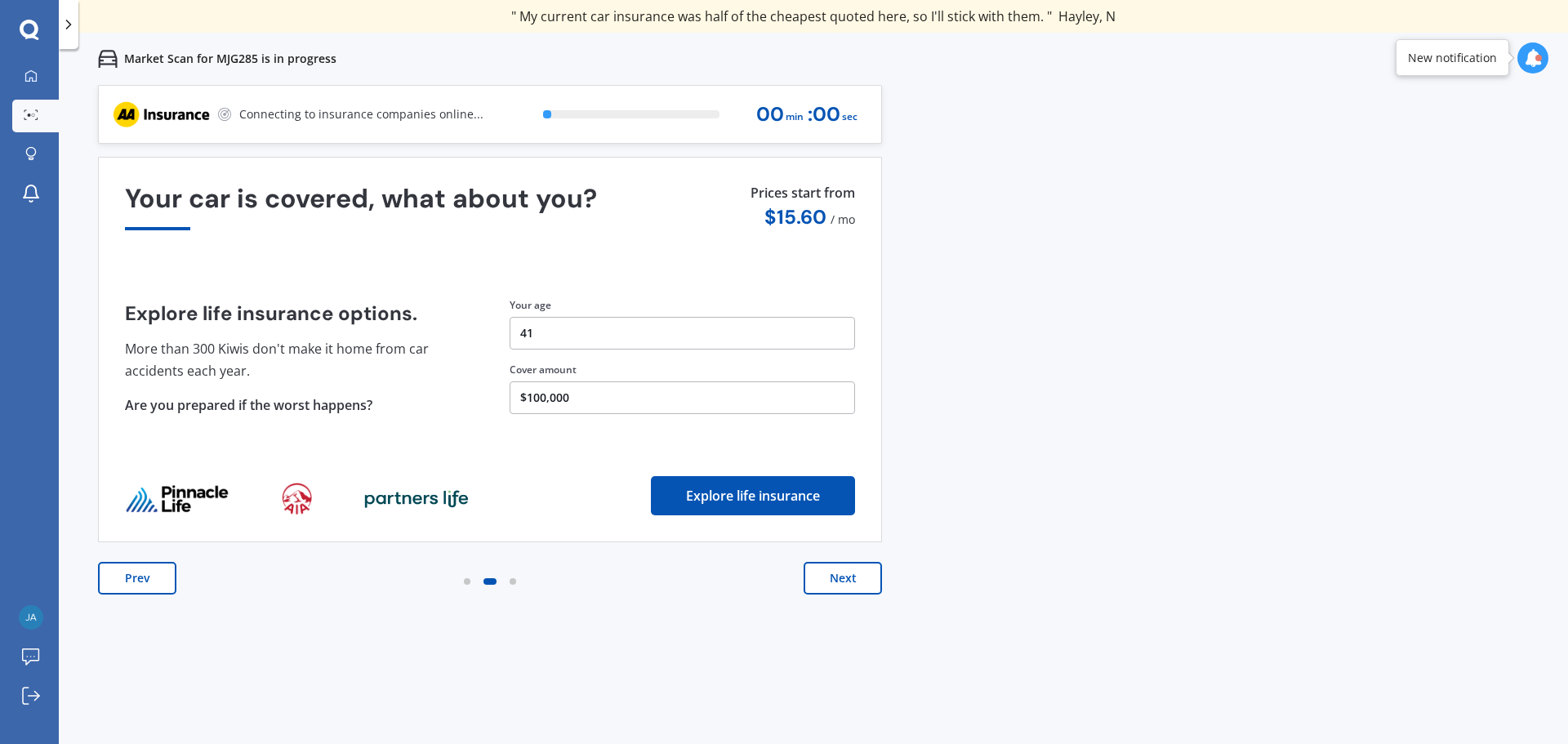
click at [842, 572] on button "Next" at bounding box center [842, 579] width 79 height 33
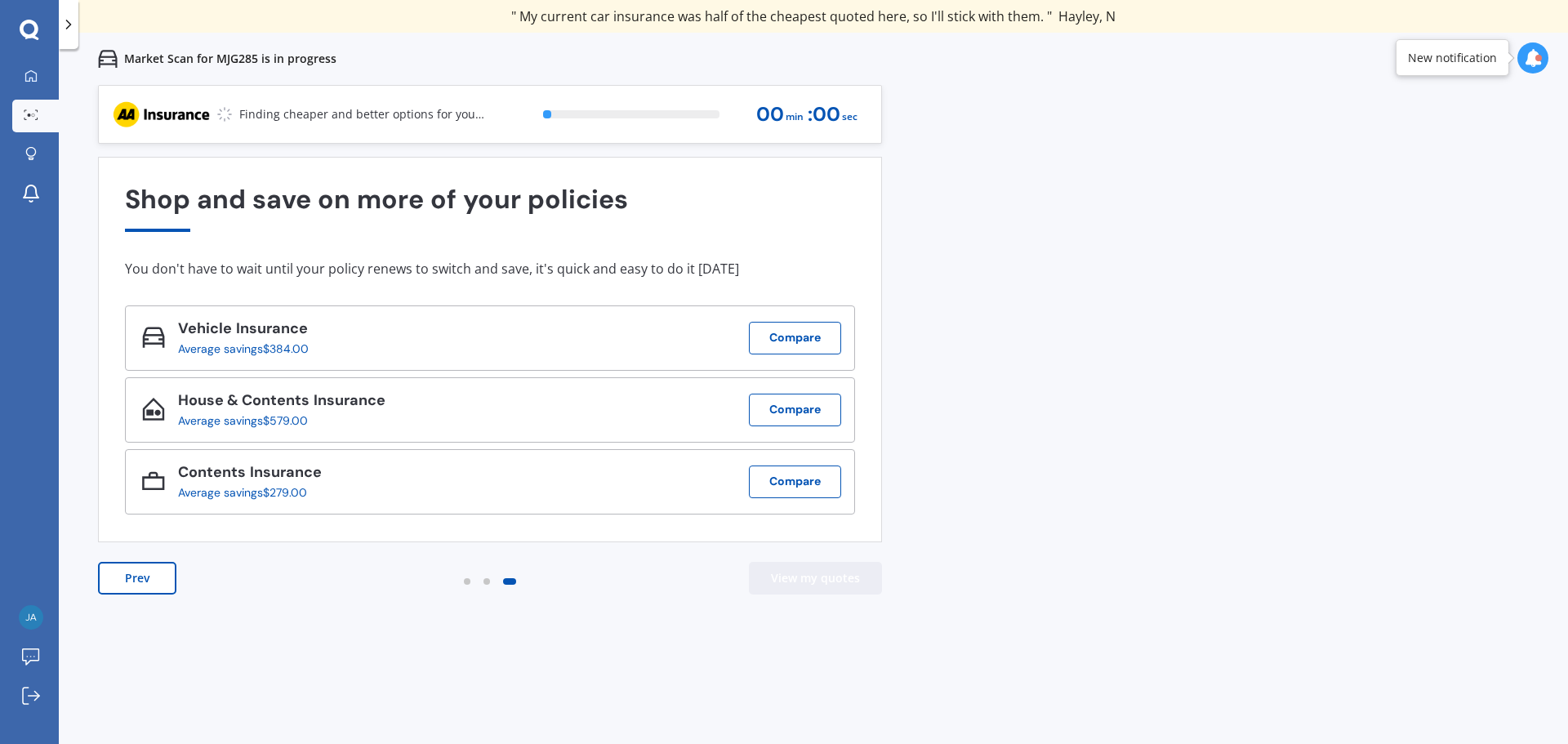
click at [859, 584] on button "View my quotes" at bounding box center [815, 579] width 133 height 33
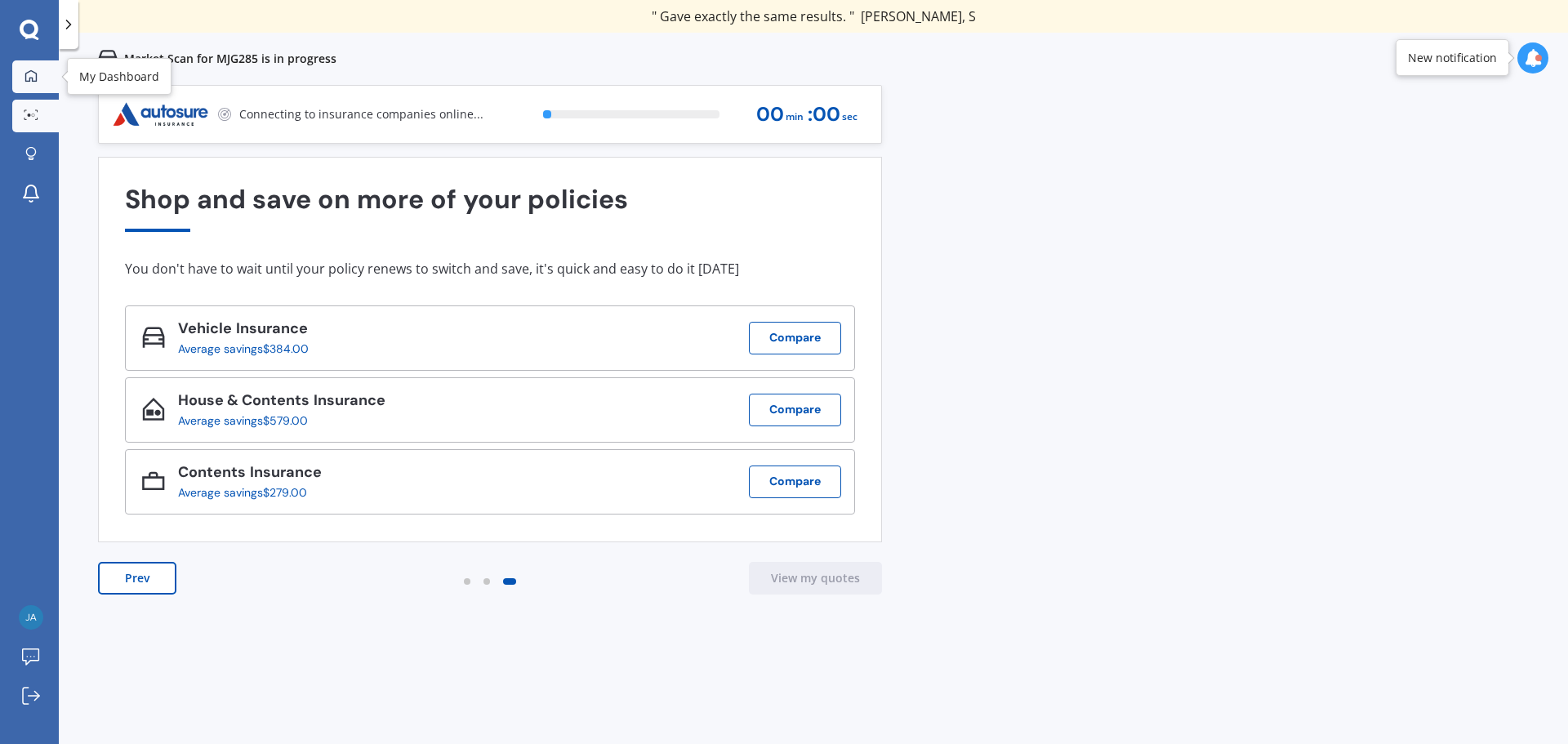
click at [29, 79] on icon at bounding box center [31, 75] width 12 height 12
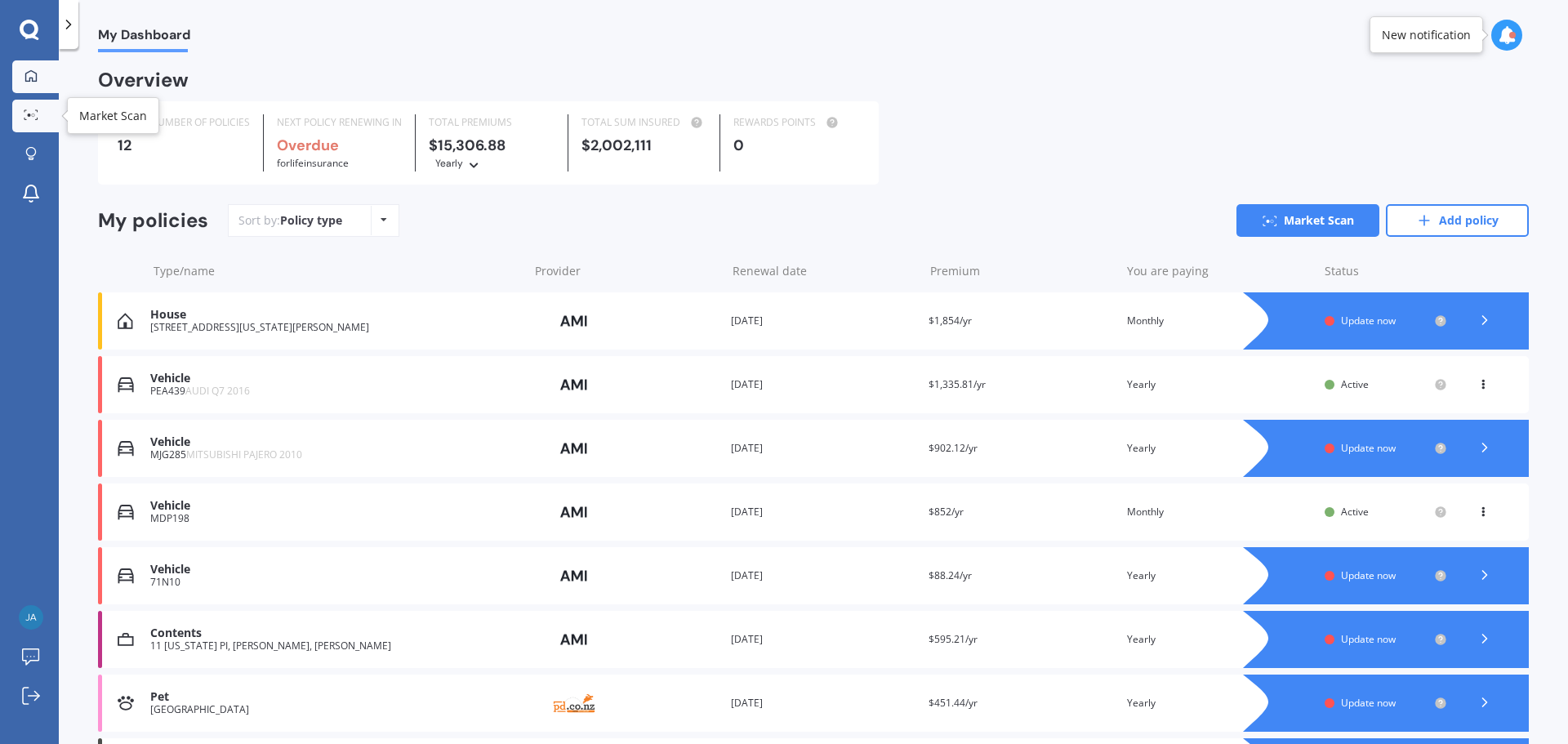
click at [32, 126] on link "Market Scan" at bounding box center [36, 116] width 47 height 33
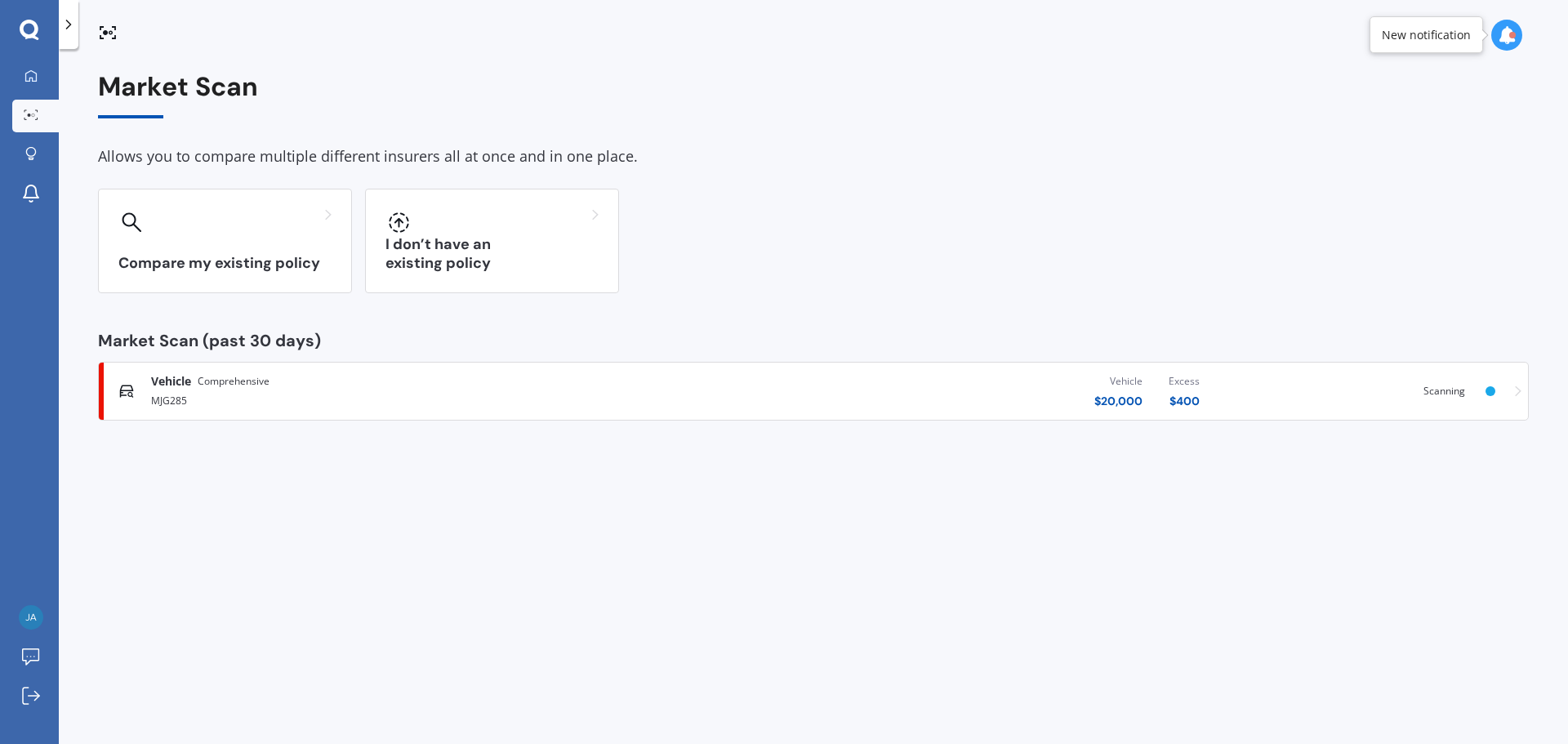
click at [468, 392] on div "MJG285" at bounding box center [408, 399] width 515 height 19
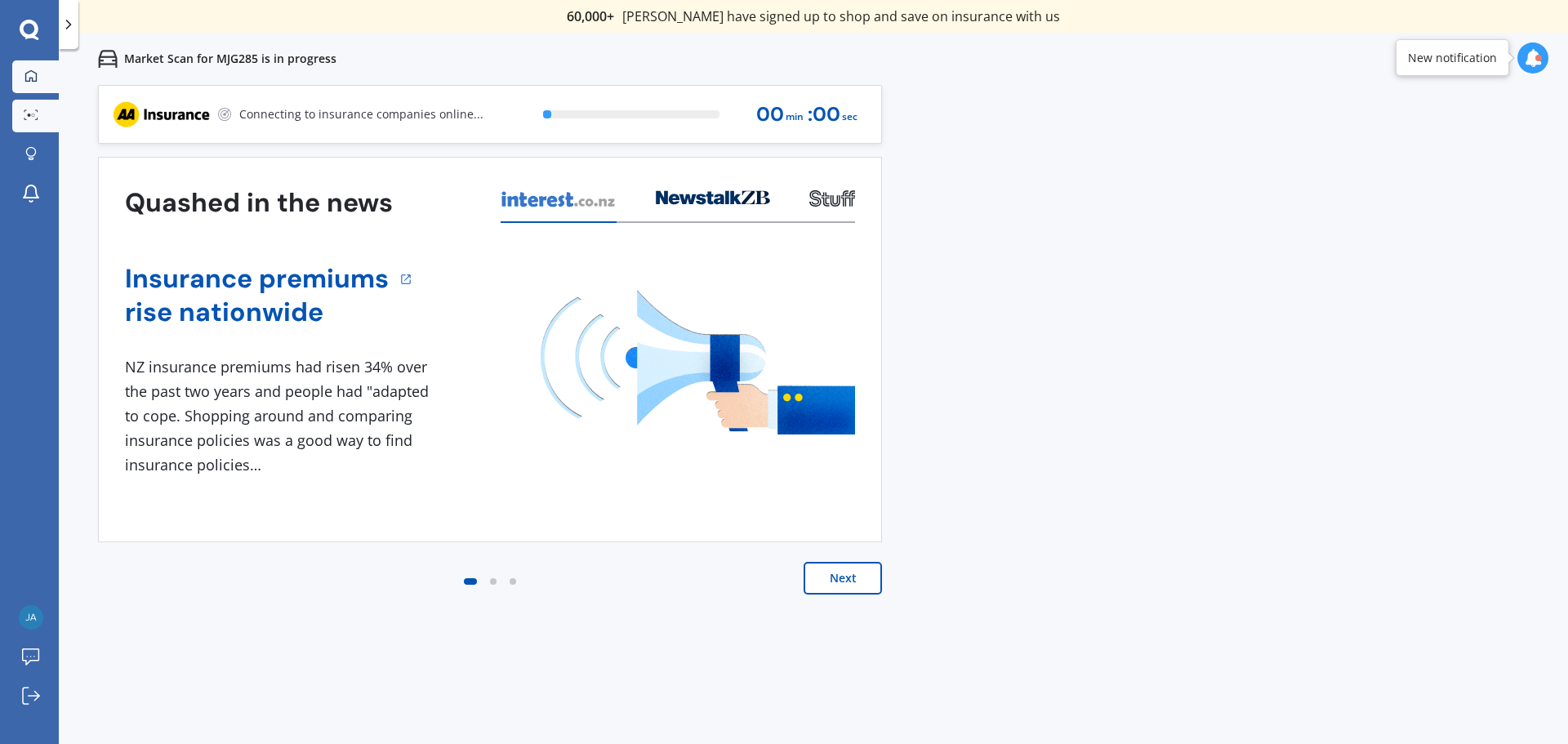
click at [29, 77] on icon at bounding box center [30, 75] width 13 height 13
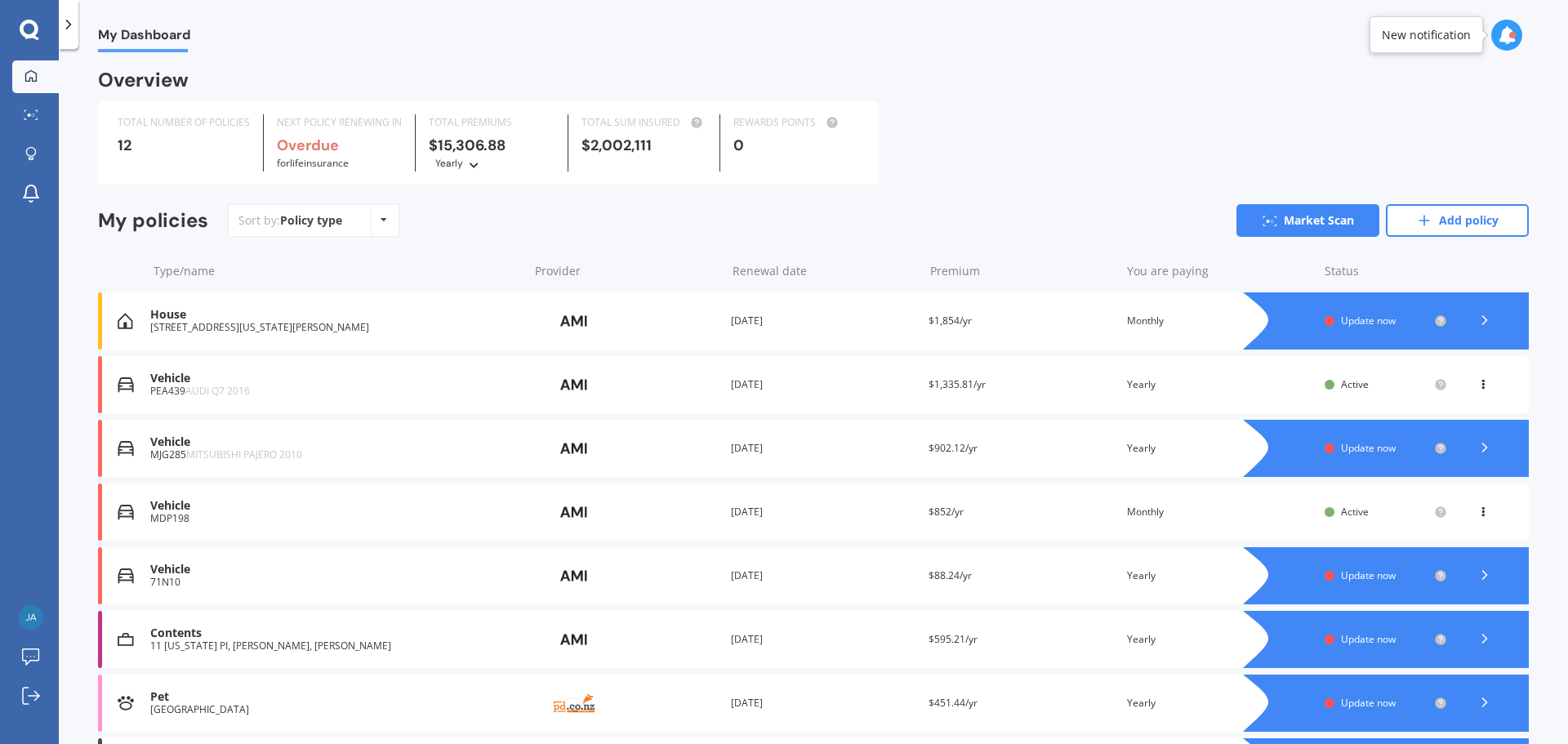
click at [100, 520] on div at bounding box center [100, 512] width 4 height 57
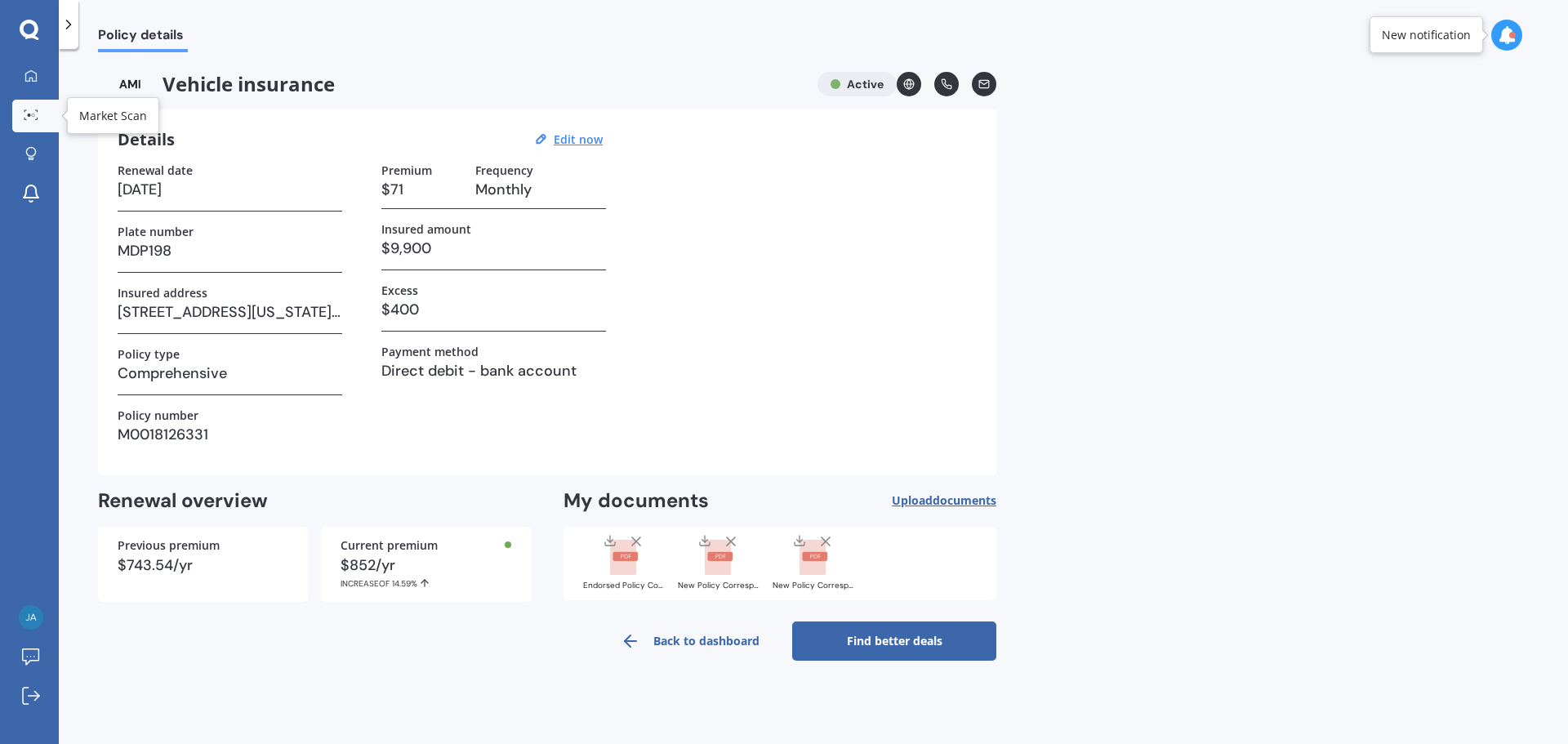
click at [29, 108] on link "Market Scan" at bounding box center [36, 116] width 47 height 33
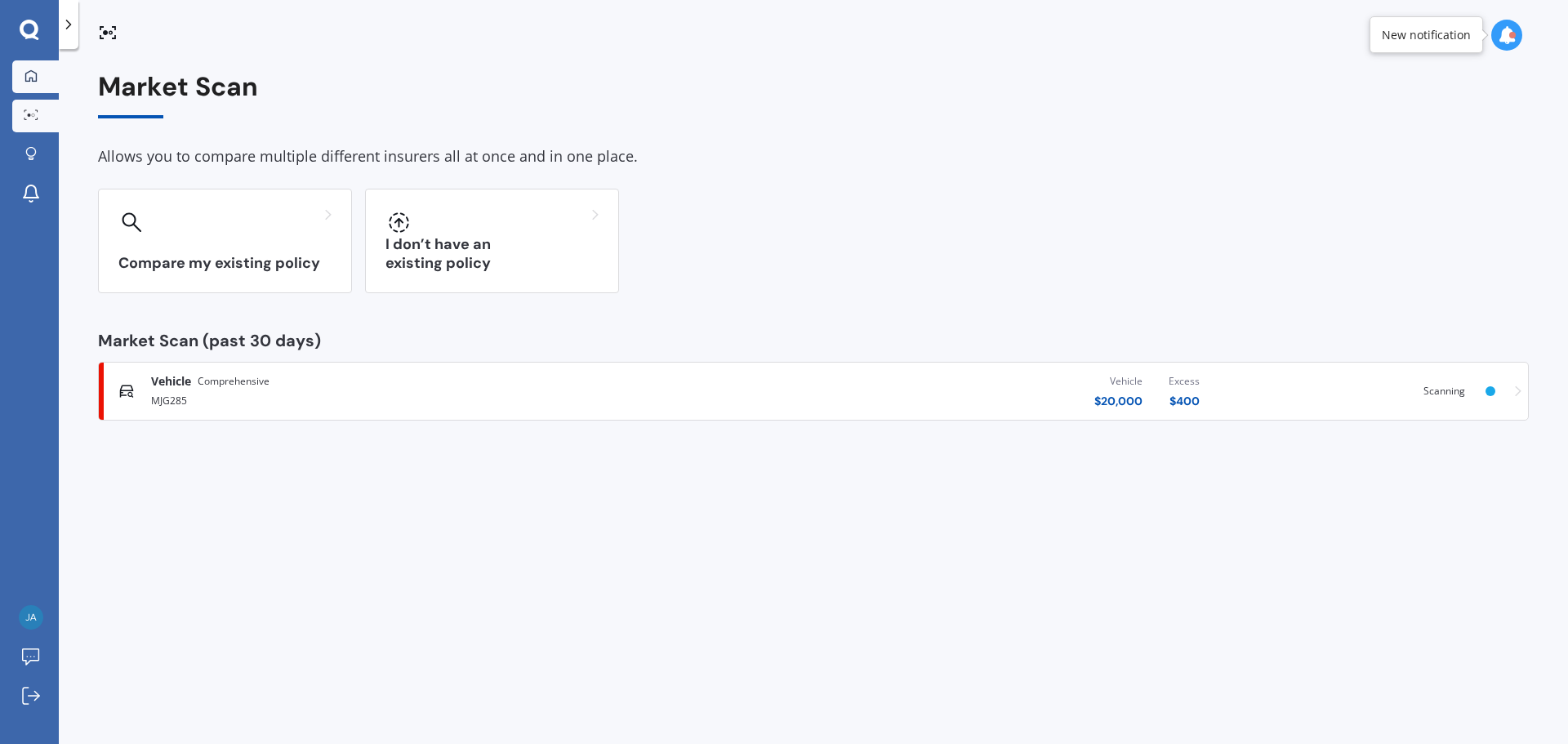
click at [18, 76] on link "My Dashboard" at bounding box center [36, 77] width 47 height 33
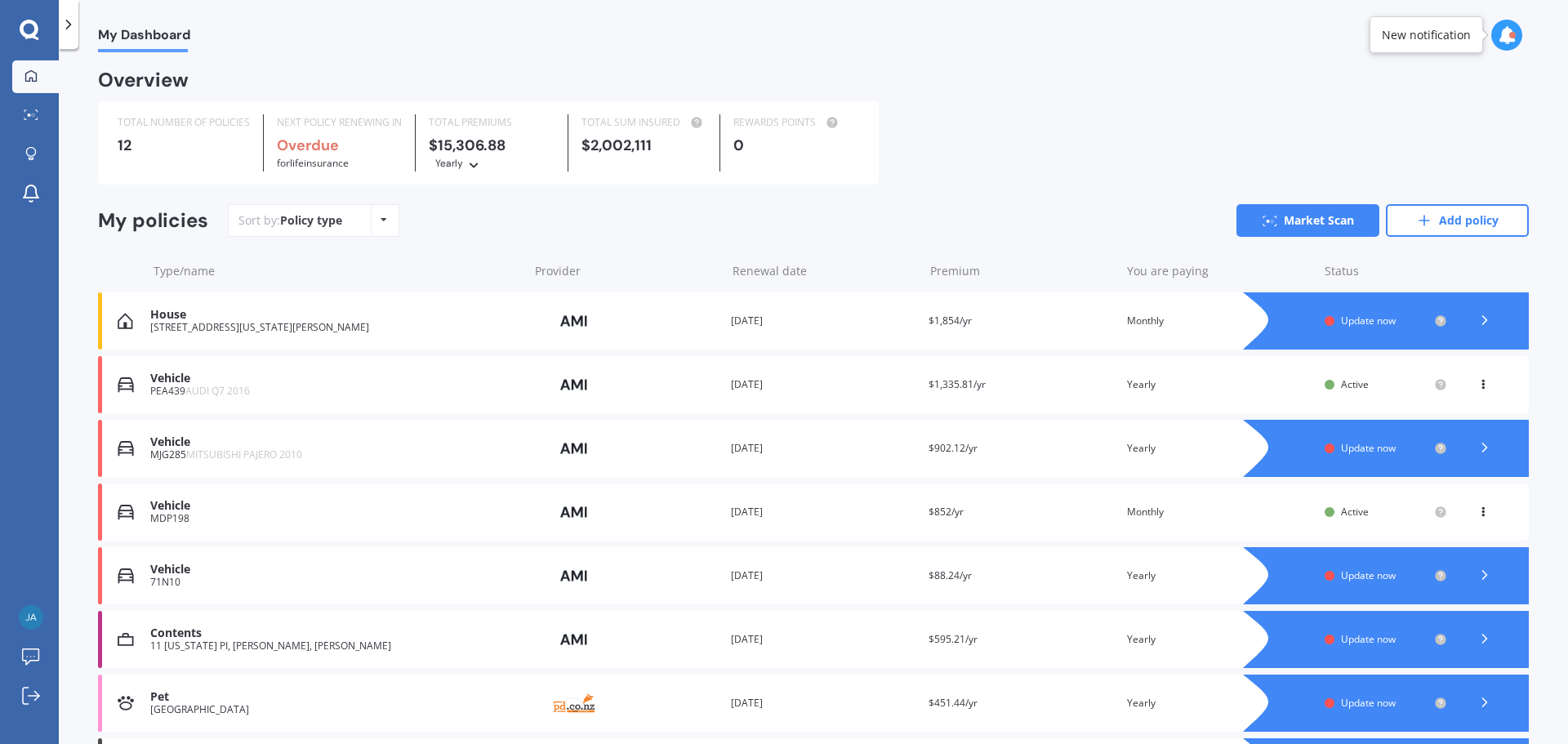
drag, startPoint x: 163, startPoint y: 519, endPoint x: 1479, endPoint y: 515, distance: 1316.0
click at [1479, 515] on div "View option View policy Delete" at bounding box center [1483, 512] width 15 height 17
click at [1431, 581] on div "Delete" at bounding box center [1446, 576] width 161 height 33
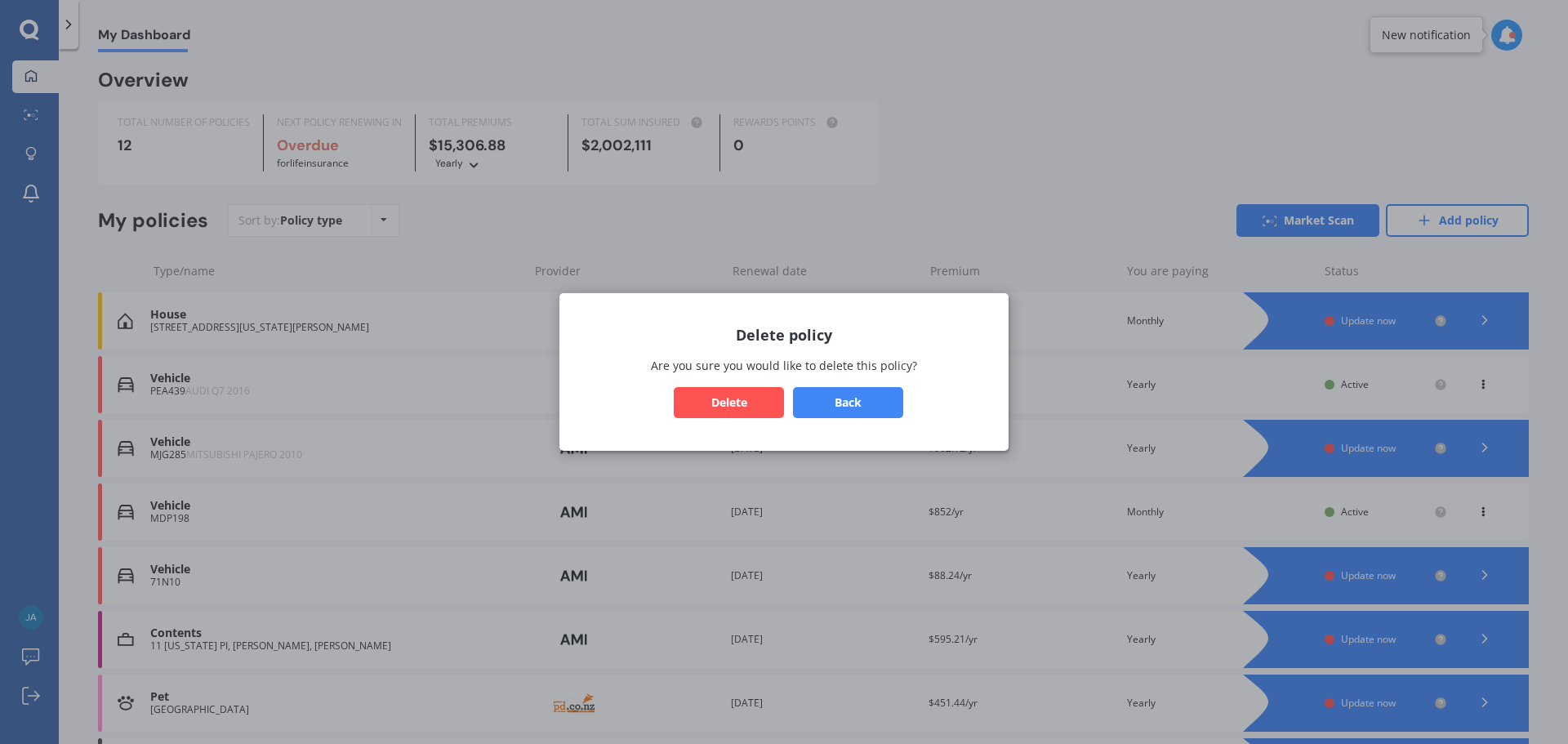
click at [725, 408] on button "Delete" at bounding box center [729, 403] width 110 height 31
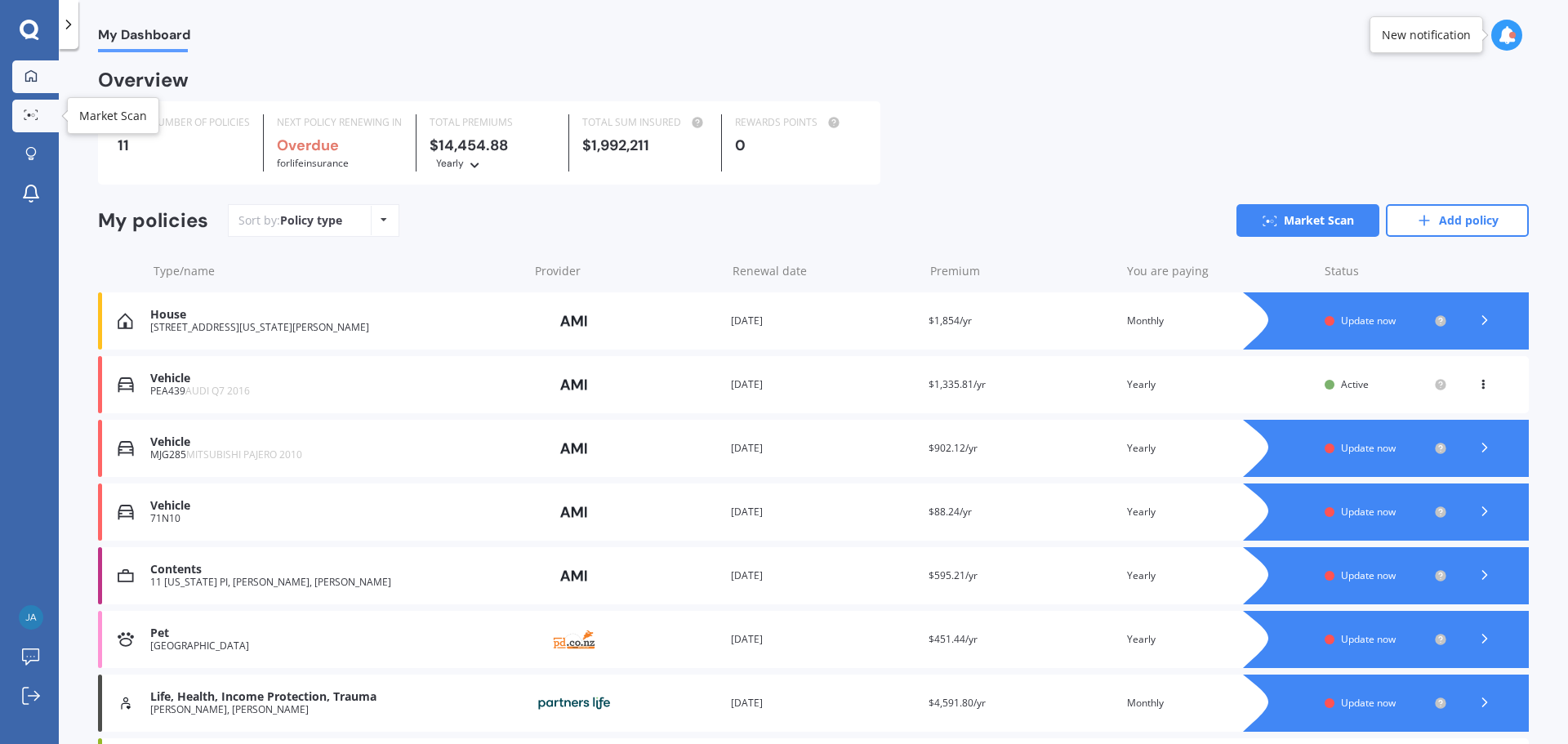
click at [39, 118] on div at bounding box center [30, 115] width 24 height 13
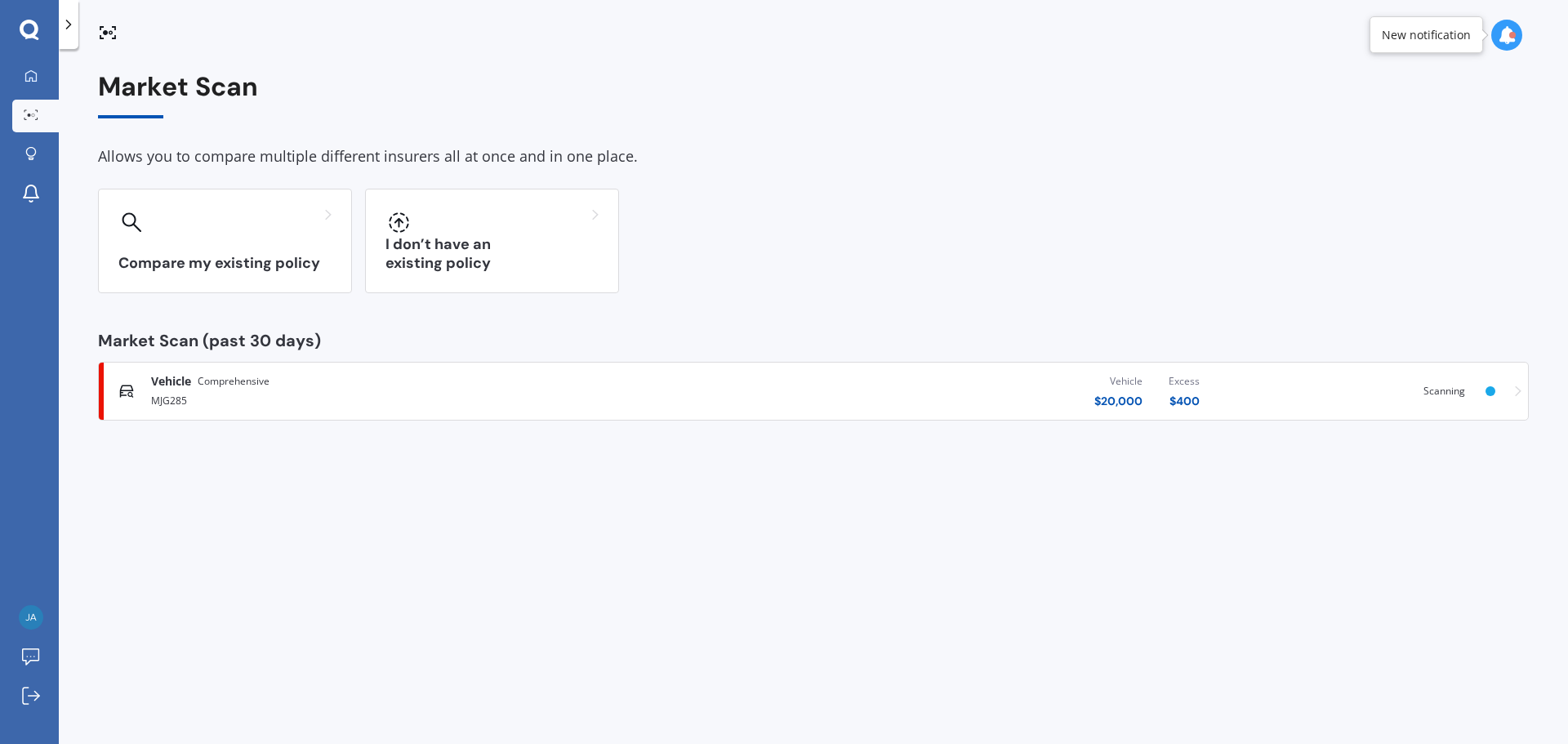
click at [1521, 389] on link "Vehicle Comprehensive MJG285 Vehicle $ 20,000 Excess $ 400 Scanning" at bounding box center [813, 391] width 1431 height 58
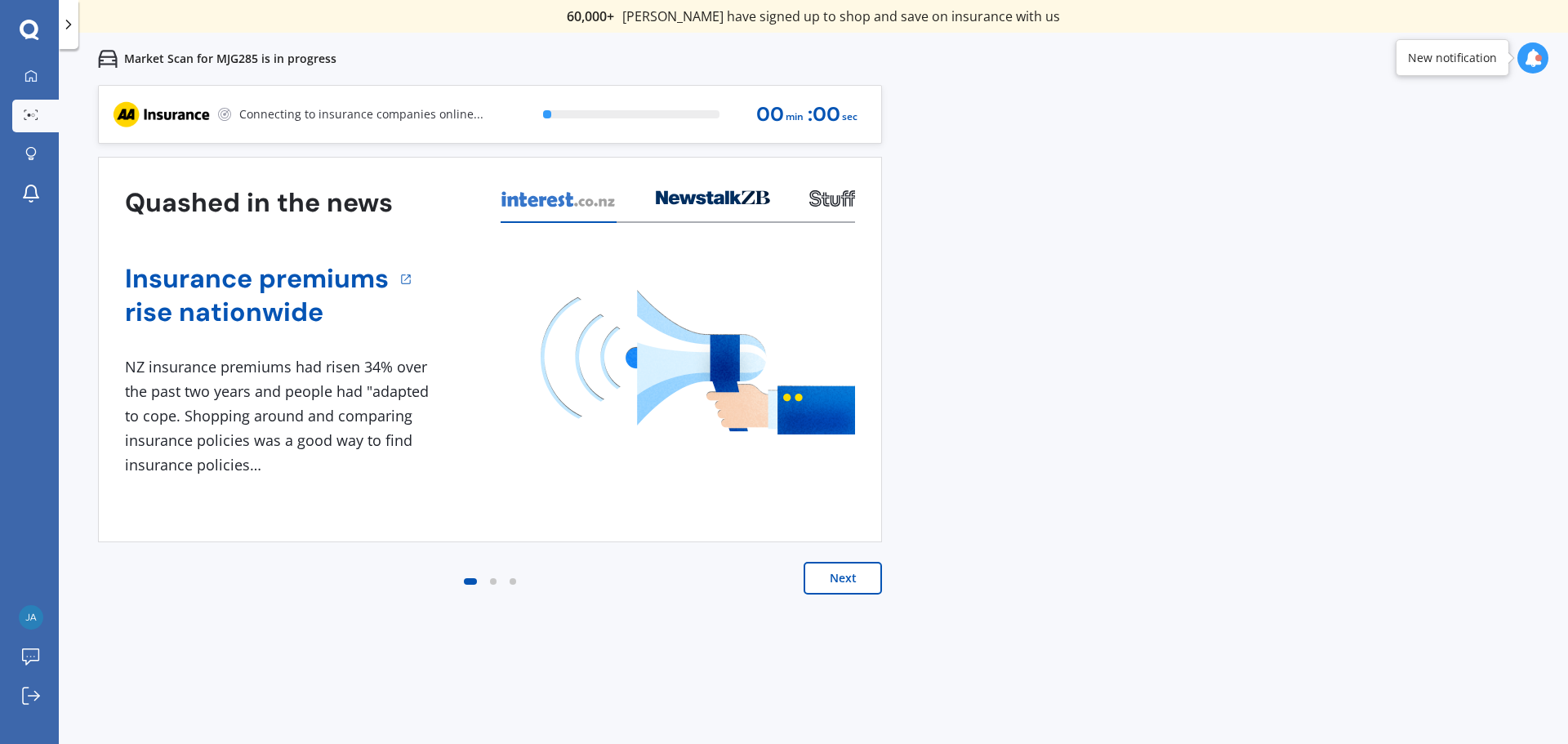
click at [1090, 128] on div "Previous 60,000+ Kiwis have signed up to shop and save on insurance with us " H…" at bounding box center [812, 456] width 1509 height 744
click at [378, 126] on div "Finding cheaper and better options for you..." at bounding box center [298, 114] width 373 height 57
click at [598, 126] on div "0 % 00 min : 00 sec" at bounding box center [695, 114] width 344 height 57
drag, startPoint x: 642, startPoint y: 115, endPoint x: 865, endPoint y: 113, distance: 223.0
click at [650, 115] on div at bounding box center [630, 114] width 176 height 8
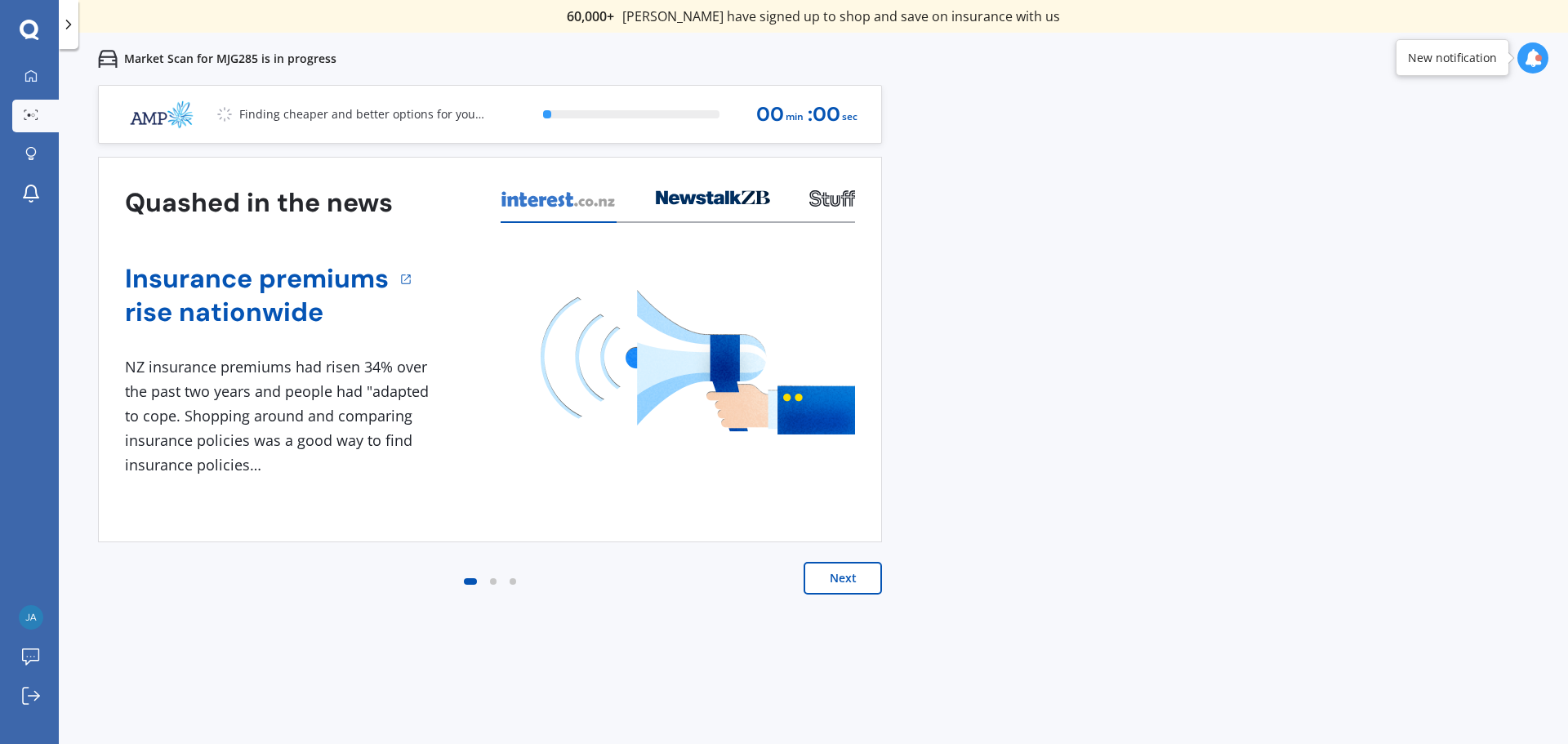
click at [965, 108] on div "Previous 60,000+ Kiwis have signed up to shop and save on insurance with us " H…" at bounding box center [812, 456] width 1509 height 744
click at [1150, 321] on div "Previous 60,000+ Kiwis have signed up to shop and save on insurance with us " H…" at bounding box center [812, 456] width 1509 height 744
click at [278, 455] on div "1 NZ insurance premiums had risen 34% over the past two years and people had "a…" at bounding box center [279, 415] width 310 height 122
click at [277, 605] on div "Next" at bounding box center [490, 594] width 784 height 65
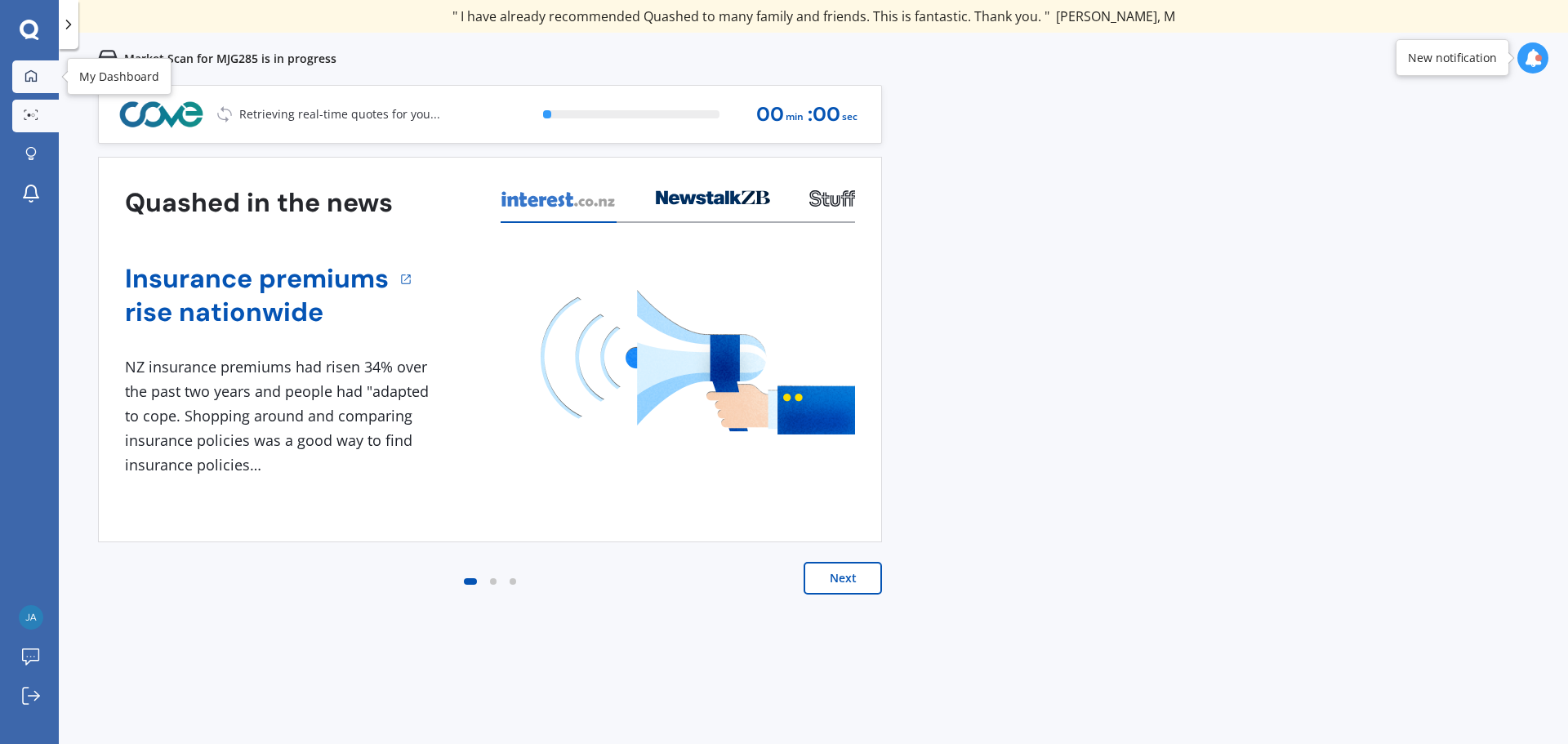
click at [28, 76] on icon at bounding box center [30, 75] width 13 height 13
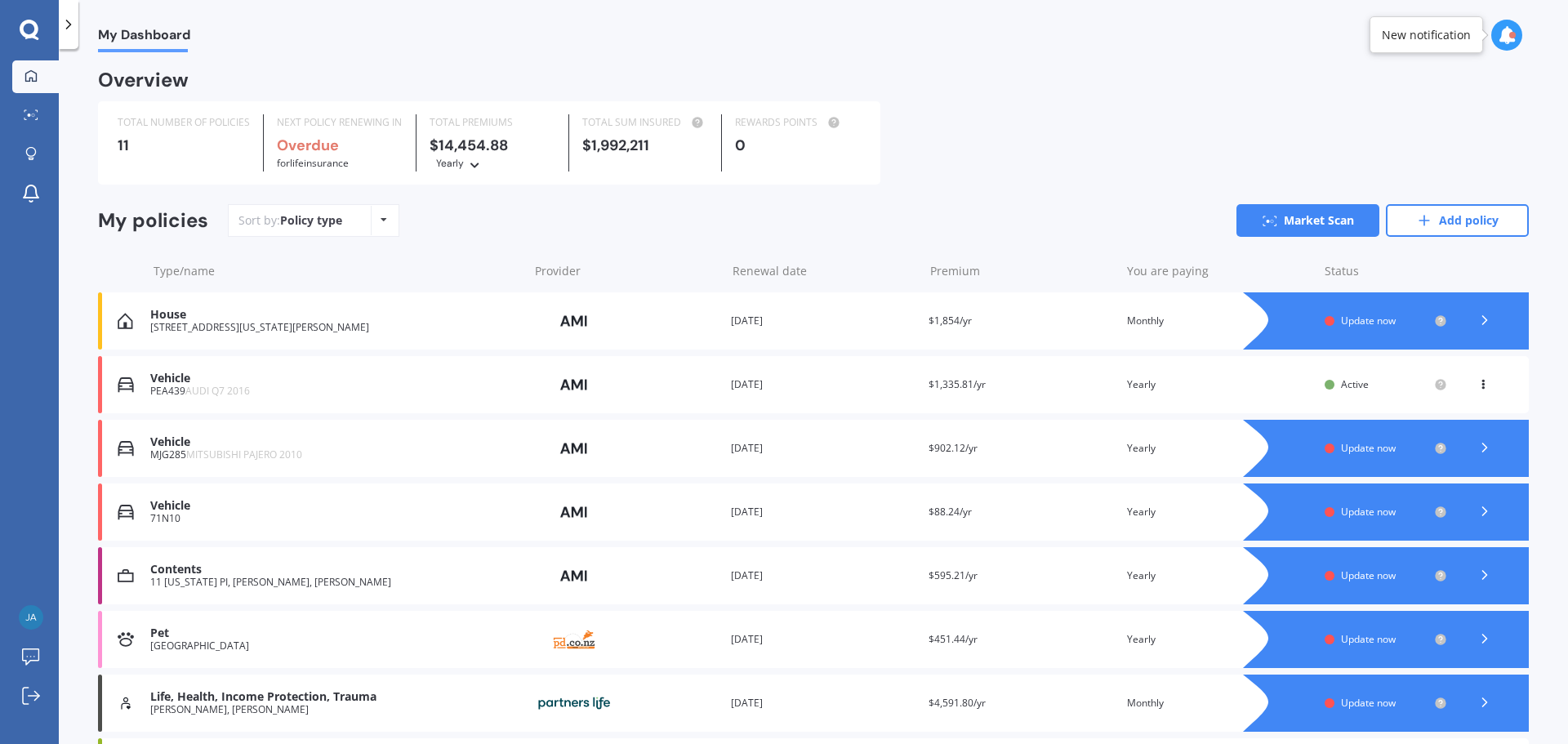
click at [996, 323] on div "Premium $1,854/yr" at bounding box center [1020, 320] width 185 height 17
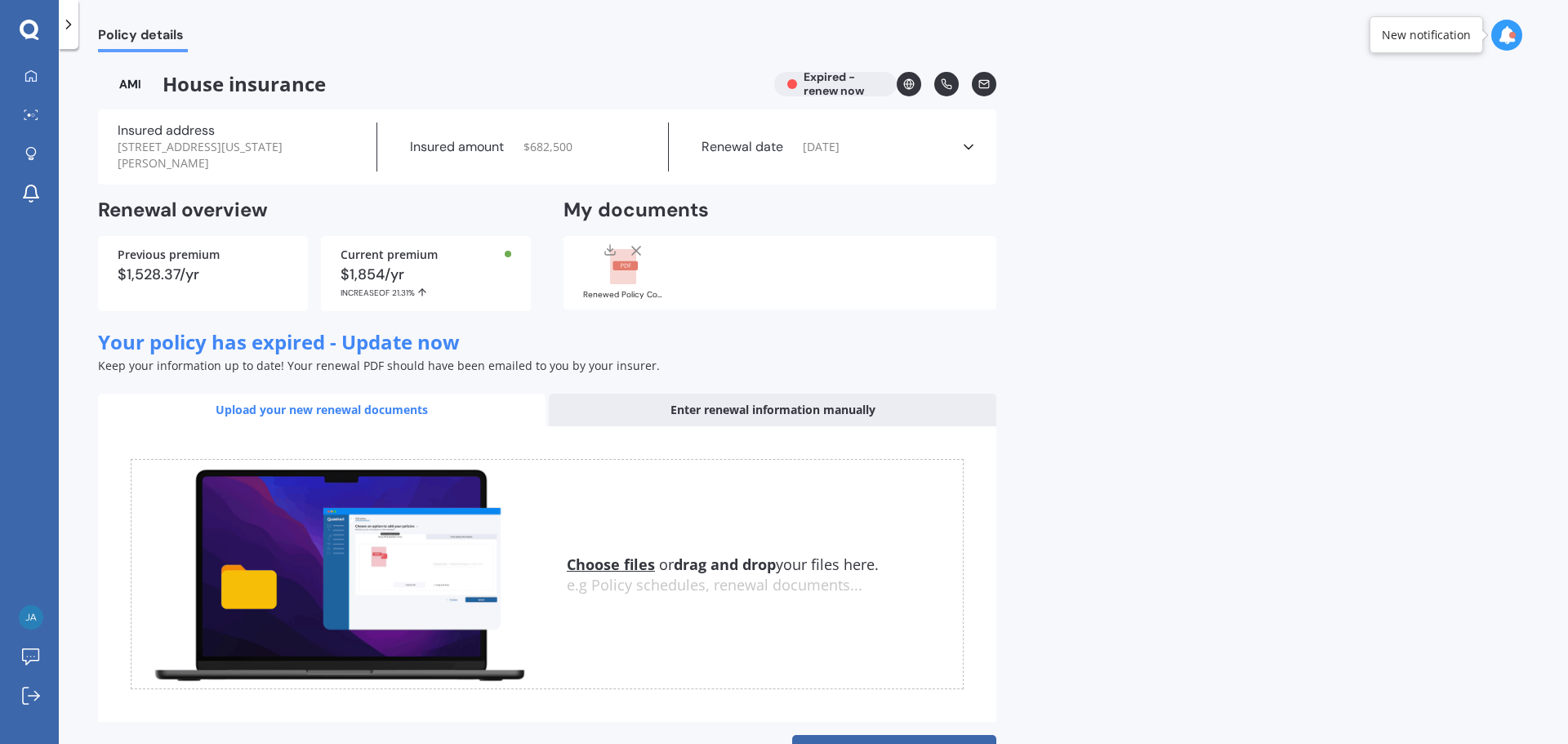
click at [770, 418] on div "Enter renewal information manually" at bounding box center [772, 410] width 447 height 33
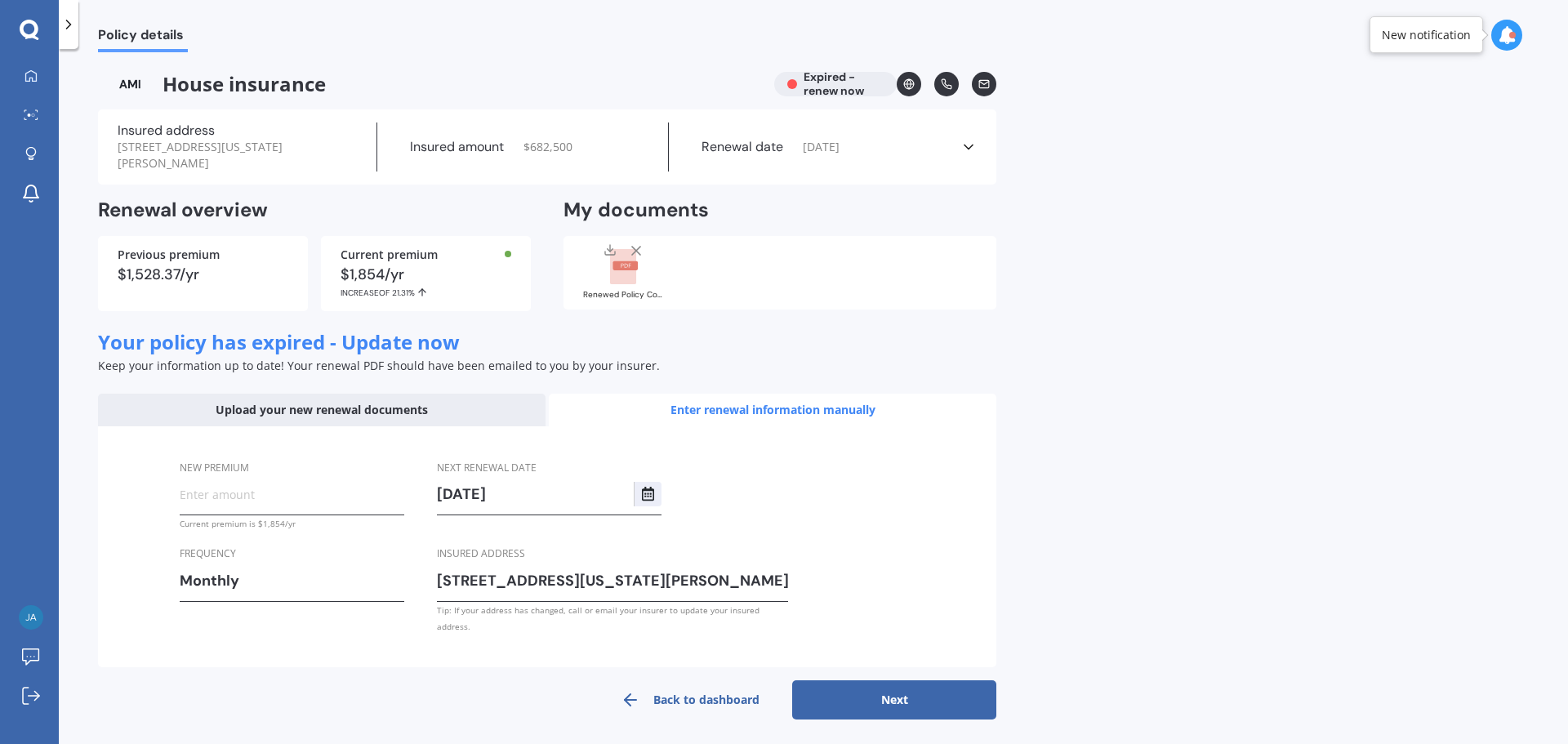
click at [897, 689] on button "Next" at bounding box center [894, 699] width 204 height 39
click at [242, 496] on input "New premium" at bounding box center [292, 493] width 225 height 24
type input "$1.00"
click at [353, 548] on label "Frequency" at bounding box center [289, 553] width 218 height 18
click at [314, 526] on div "Current premium is $1,854/yr" at bounding box center [292, 523] width 225 height 17
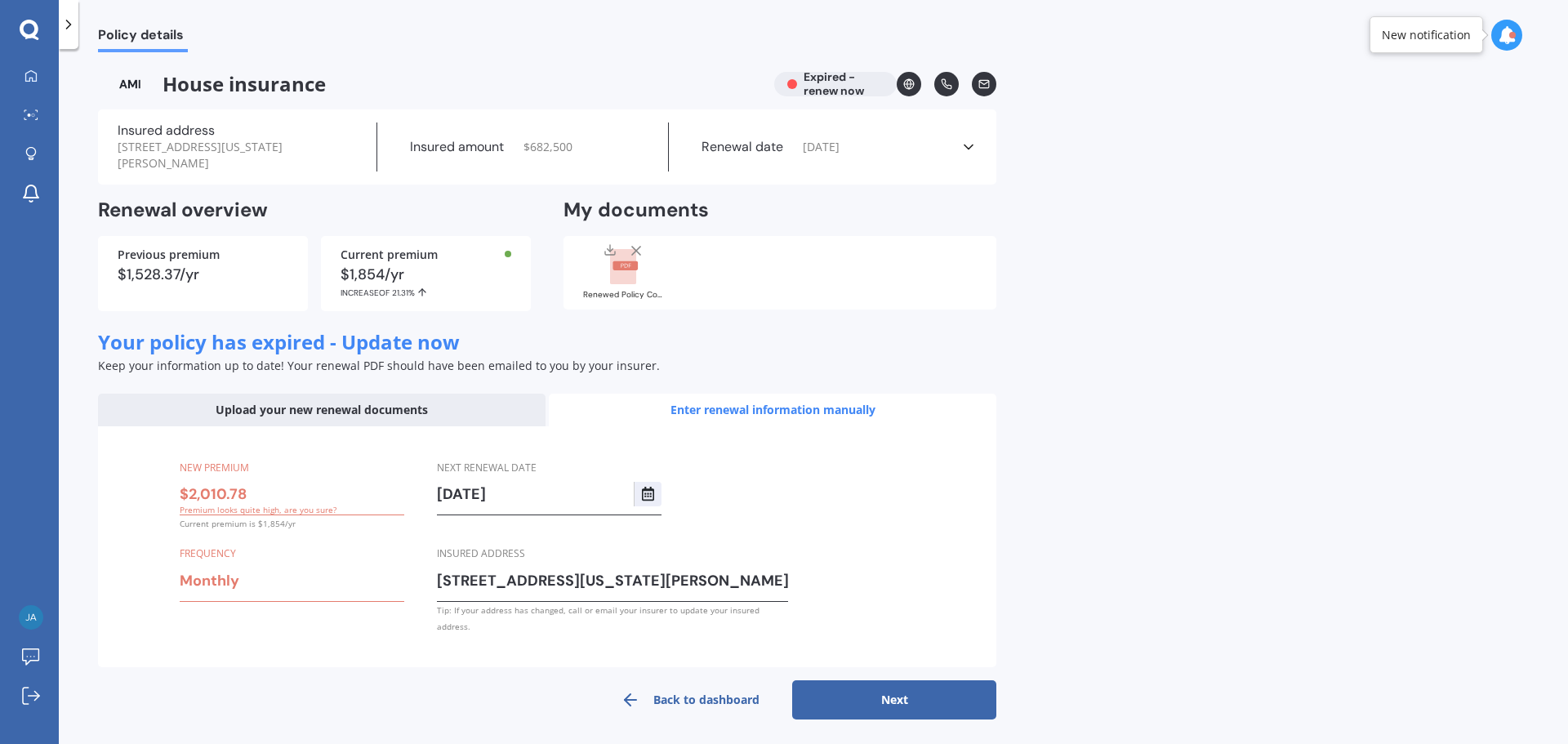
click at [280, 498] on input "$2,010.78" at bounding box center [292, 493] width 225 height 24
drag, startPoint x: 220, startPoint y: 493, endPoint x: 179, endPoint y: 494, distance: 41.0
click at [179, 494] on div "New premium $2,010.78 Premium looks quite high, are you sure? Current premium i…" at bounding box center [547, 547] width 898 height 241
click at [191, 501] on input "$17.57" at bounding box center [292, 493] width 225 height 24
click at [196, 494] on input "$17.57" at bounding box center [292, 493] width 225 height 24
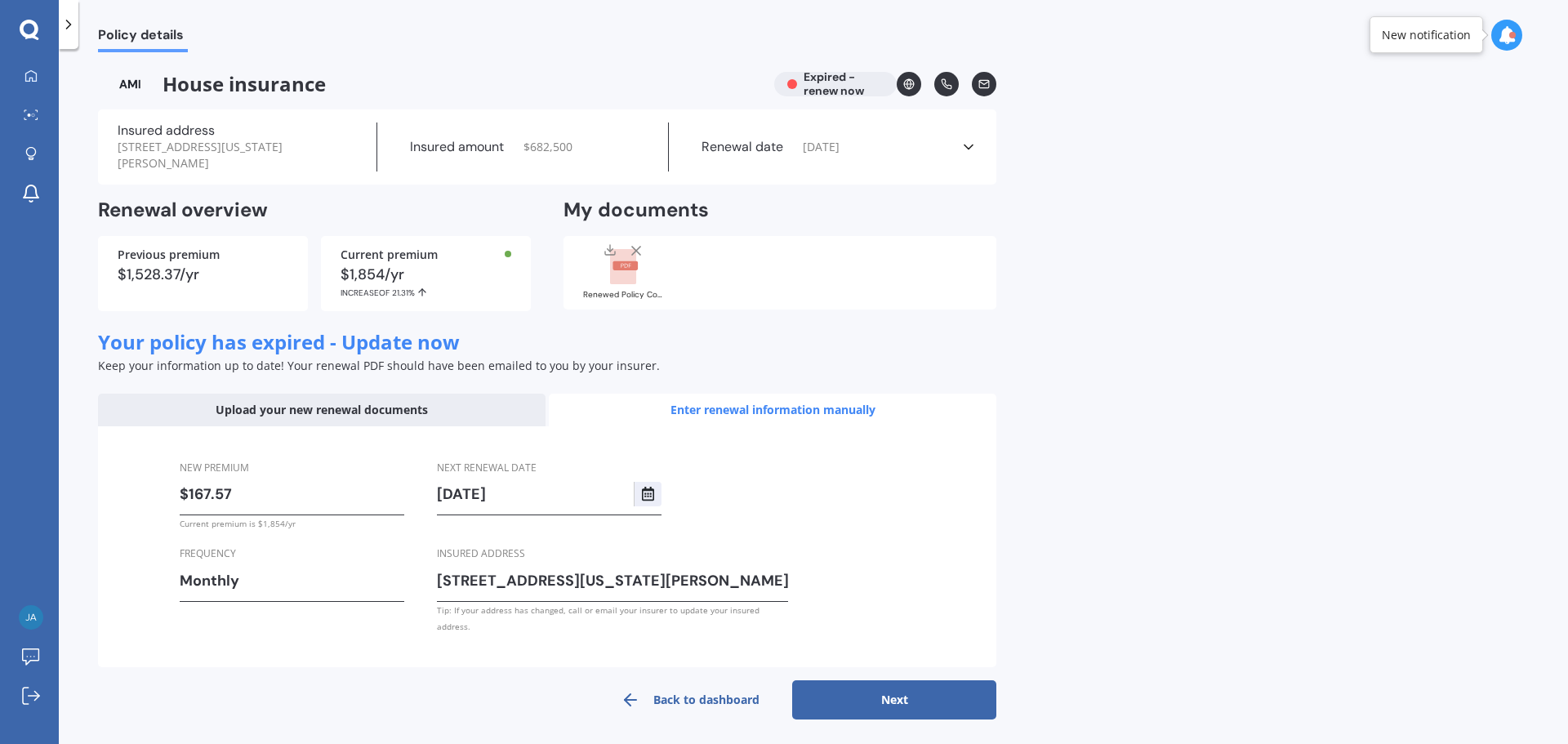
type input "$167.57"
click at [431, 663] on form "New premium $167.57 Current premium is $1,854/yr Frequency Monthly Yearly Six-M…" at bounding box center [547, 573] width 898 height 294
click at [925, 680] on button "Next" at bounding box center [894, 699] width 204 height 39
select select "29"
select select "07"
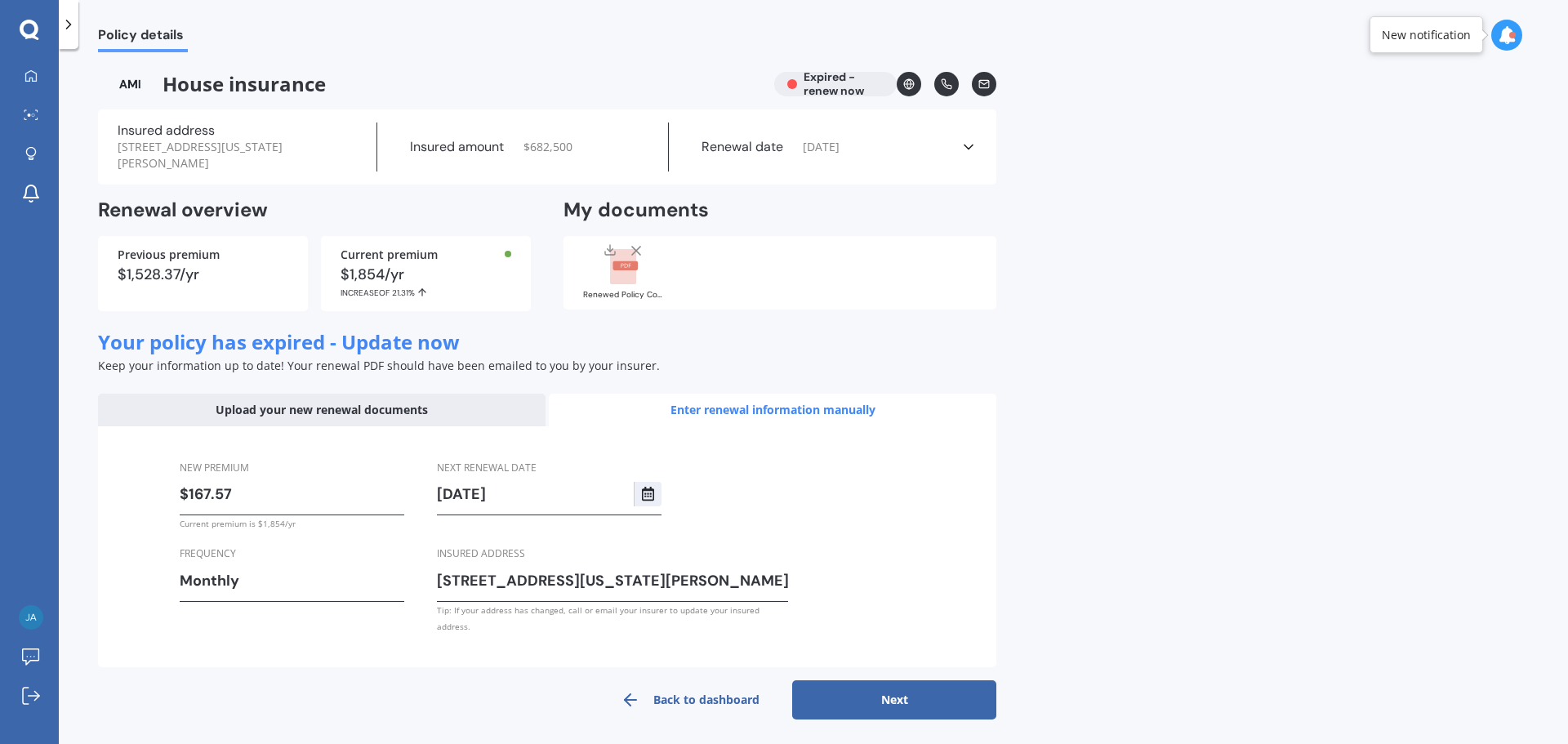
select select "2026"
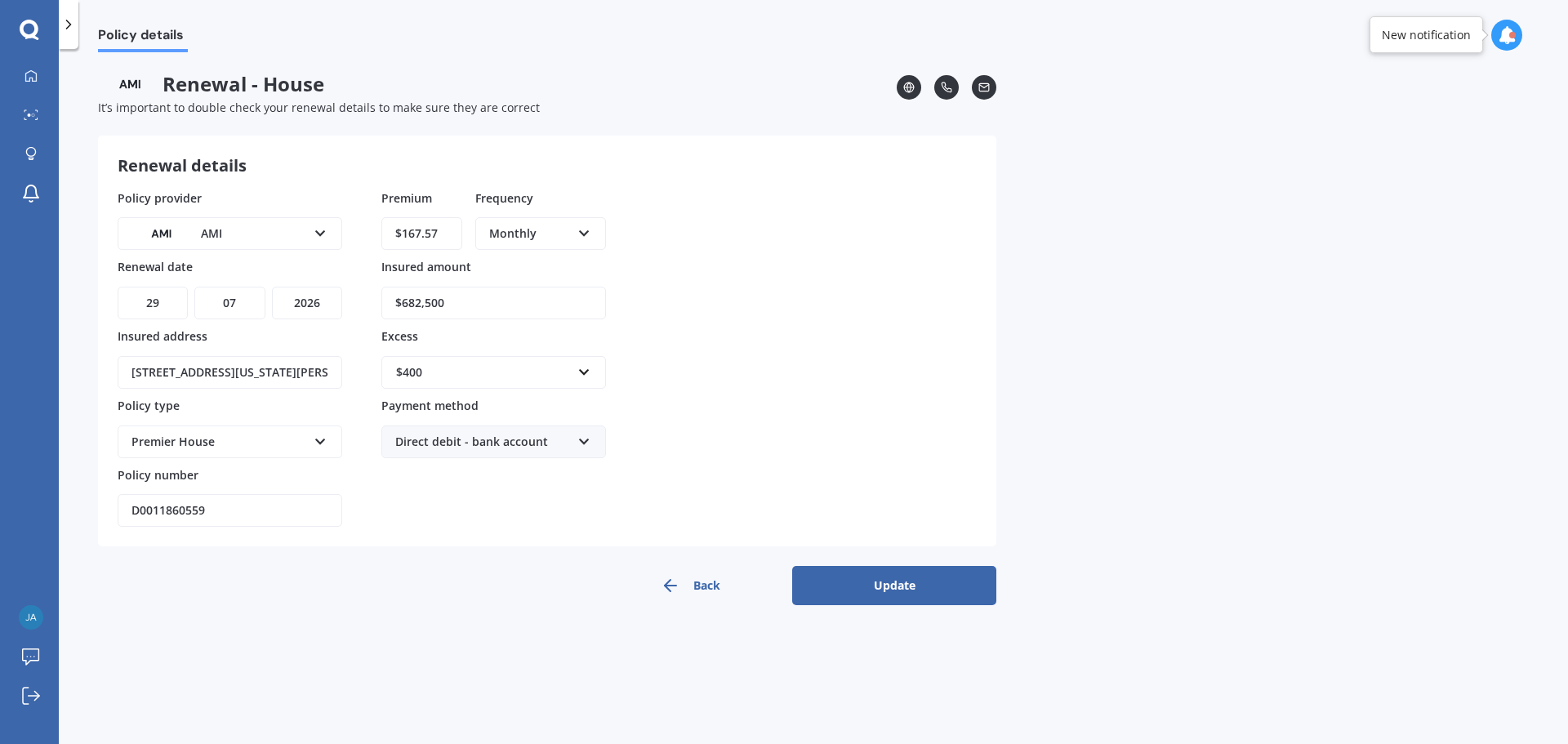
drag, startPoint x: 470, startPoint y: 303, endPoint x: 361, endPoint y: 296, distance: 109.2
click at [361, 296] on div "Policy provider AMI AA AMI AMP ANZ ASB Ando BNZ Co-Operative Bank FMG Initio Ki…" at bounding box center [547, 359] width 859 height 338
type input "$703,000"
click at [445, 374] on div "$400" at bounding box center [483, 372] width 175 height 18
click at [419, 495] on span "$750" at bounding box center [408, 493] width 26 height 16
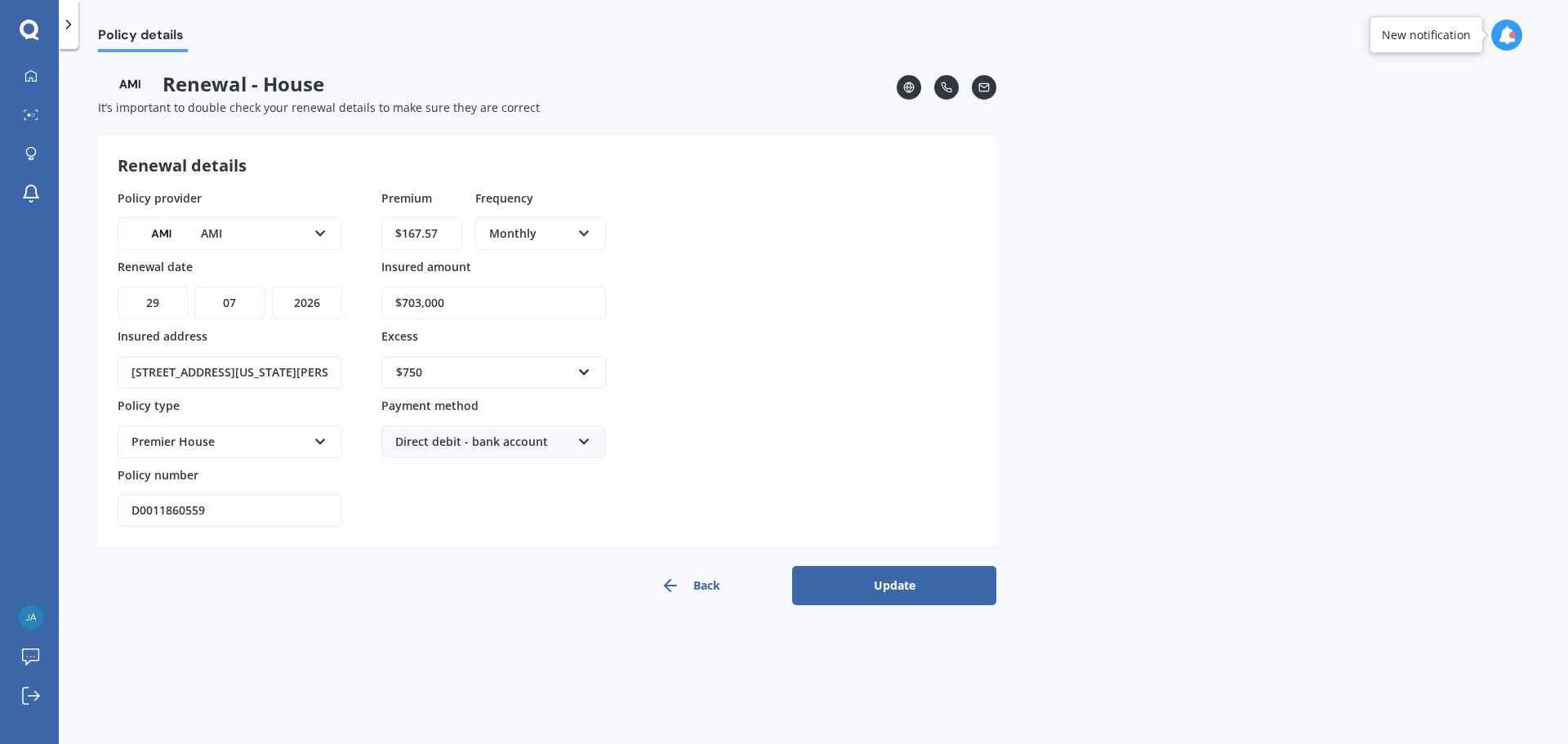
click at [720, 407] on div "Policy provider AMI AA AMI AMP ANZ ASB Ando BNZ Co-Operative Bank FMG Initio Ki…" at bounding box center [547, 359] width 859 height 338
click at [940, 584] on button "Update" at bounding box center [894, 585] width 204 height 39
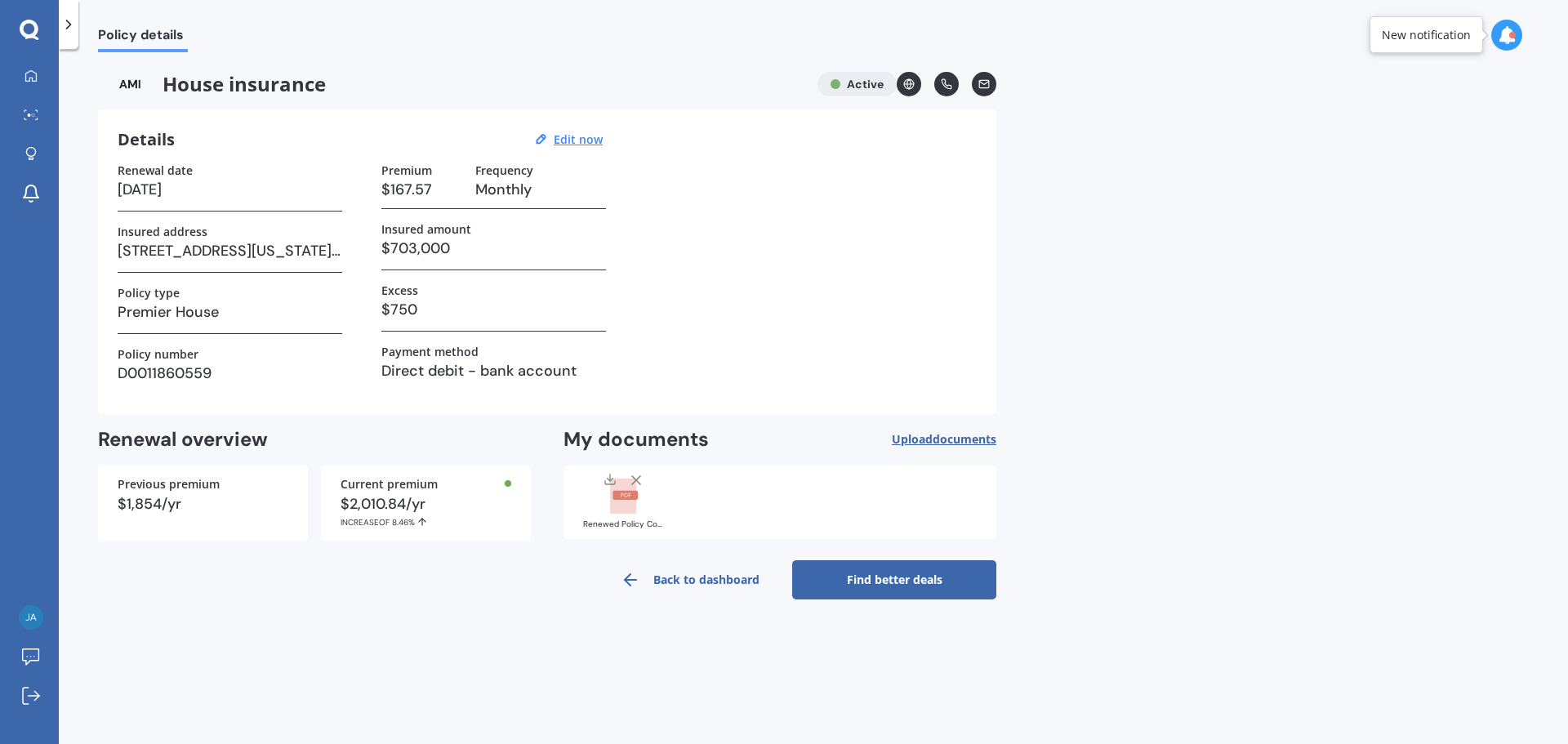
click at [628, 582] on icon at bounding box center [630, 580] width 19 height 19
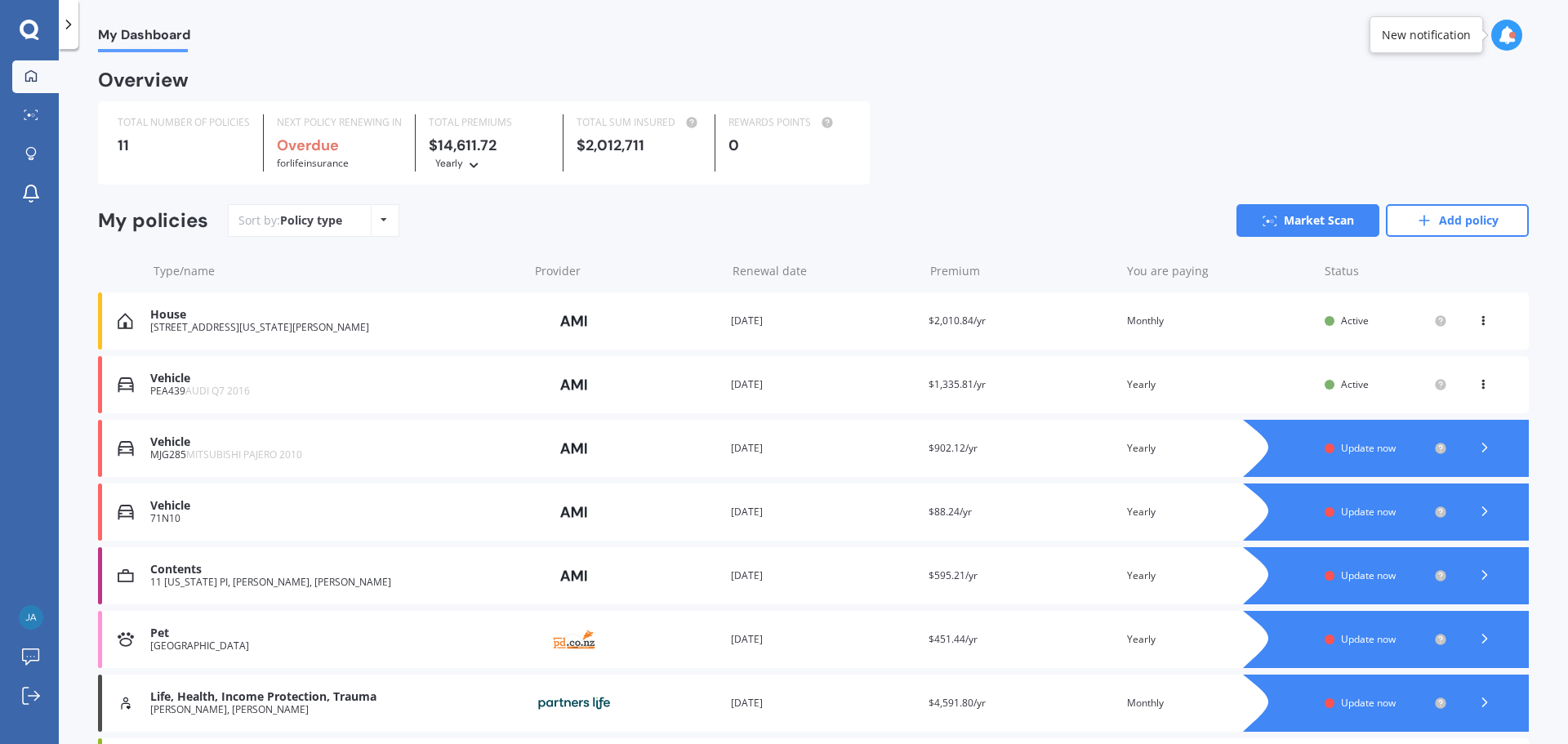
click at [214, 511] on div "Vehicle" at bounding box center [335, 506] width 370 height 14
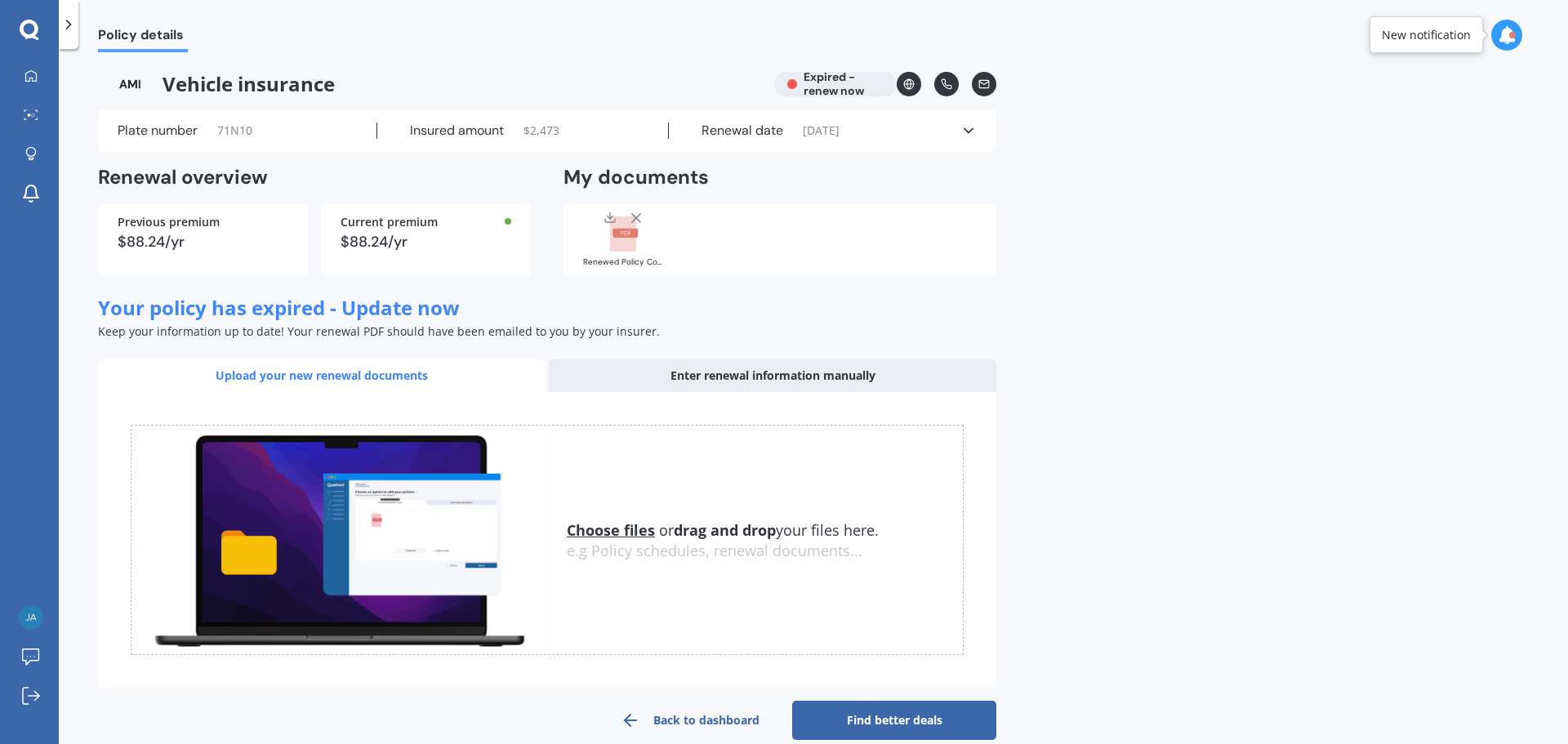
scroll to position [25, 0]
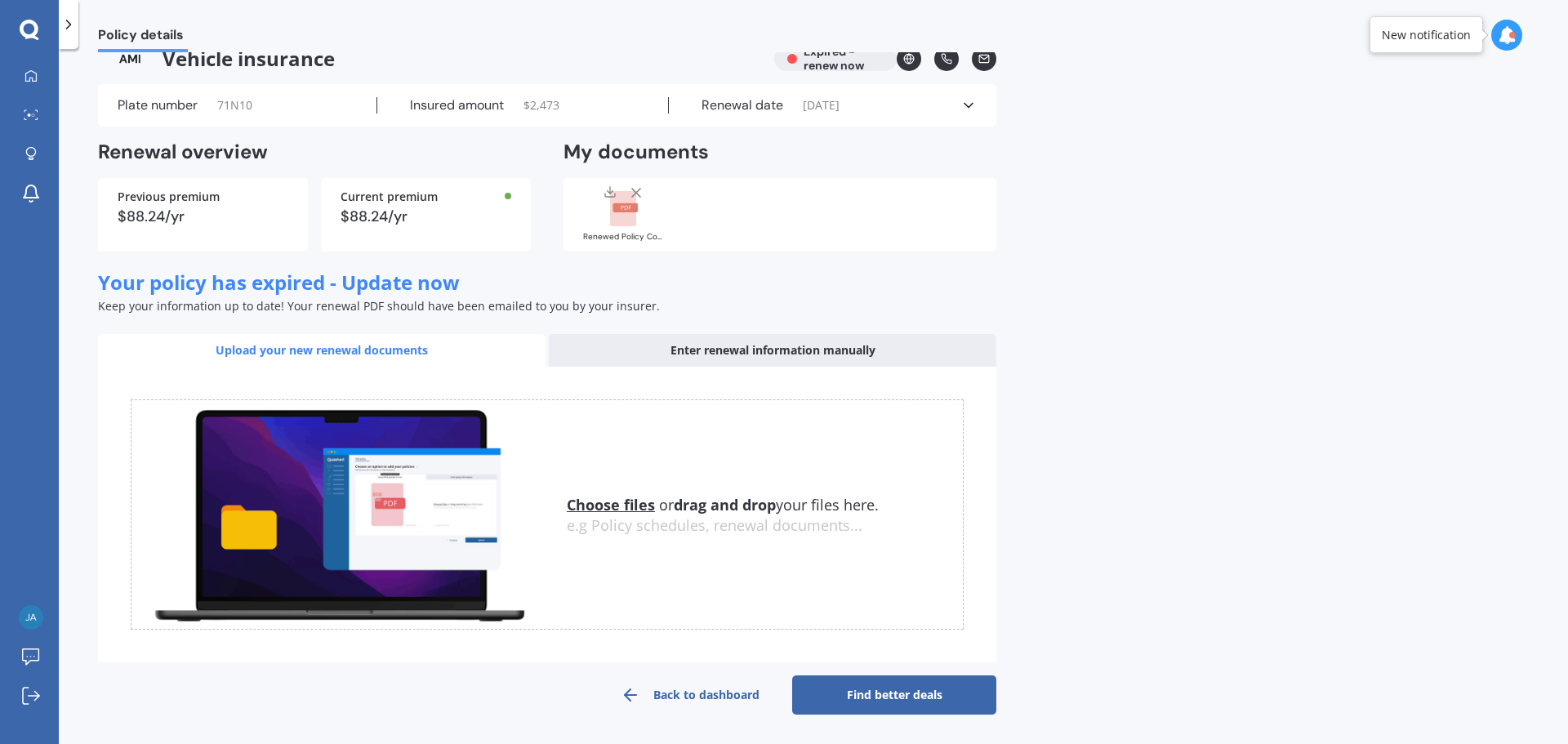
click at [723, 354] on div "Enter renewal information manually" at bounding box center [772, 350] width 447 height 33
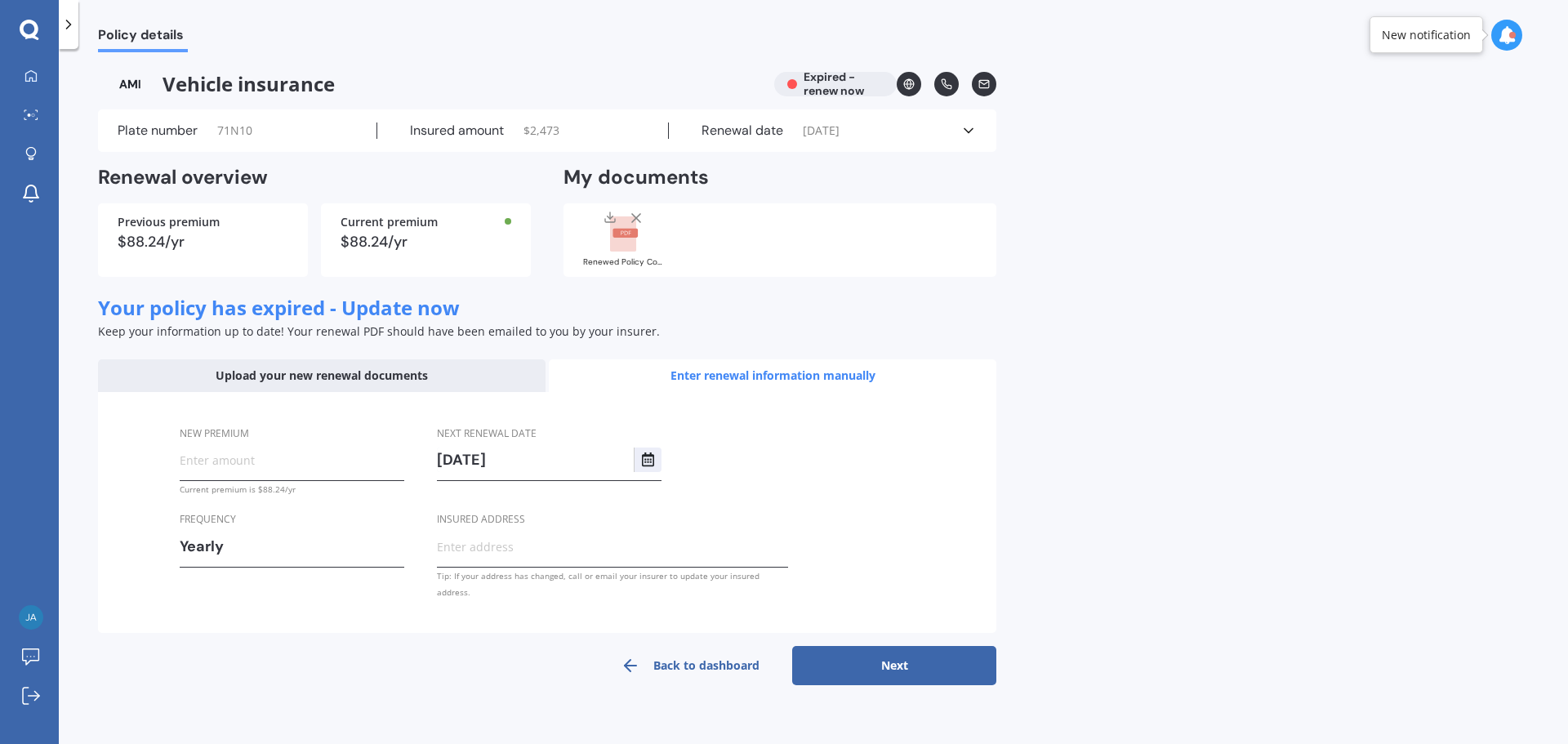
scroll to position [0, 0]
click at [250, 465] on input "New premium" at bounding box center [292, 459] width 225 height 24
click at [221, 459] on input "New premium" at bounding box center [292, 459] width 225 height 24
type input "$90.42"
click at [388, 576] on div "Frequency Yearly Yearly Six-Monthly Quarterly Monthly Fortnightly Weekly" at bounding box center [292, 548] width 225 height 74
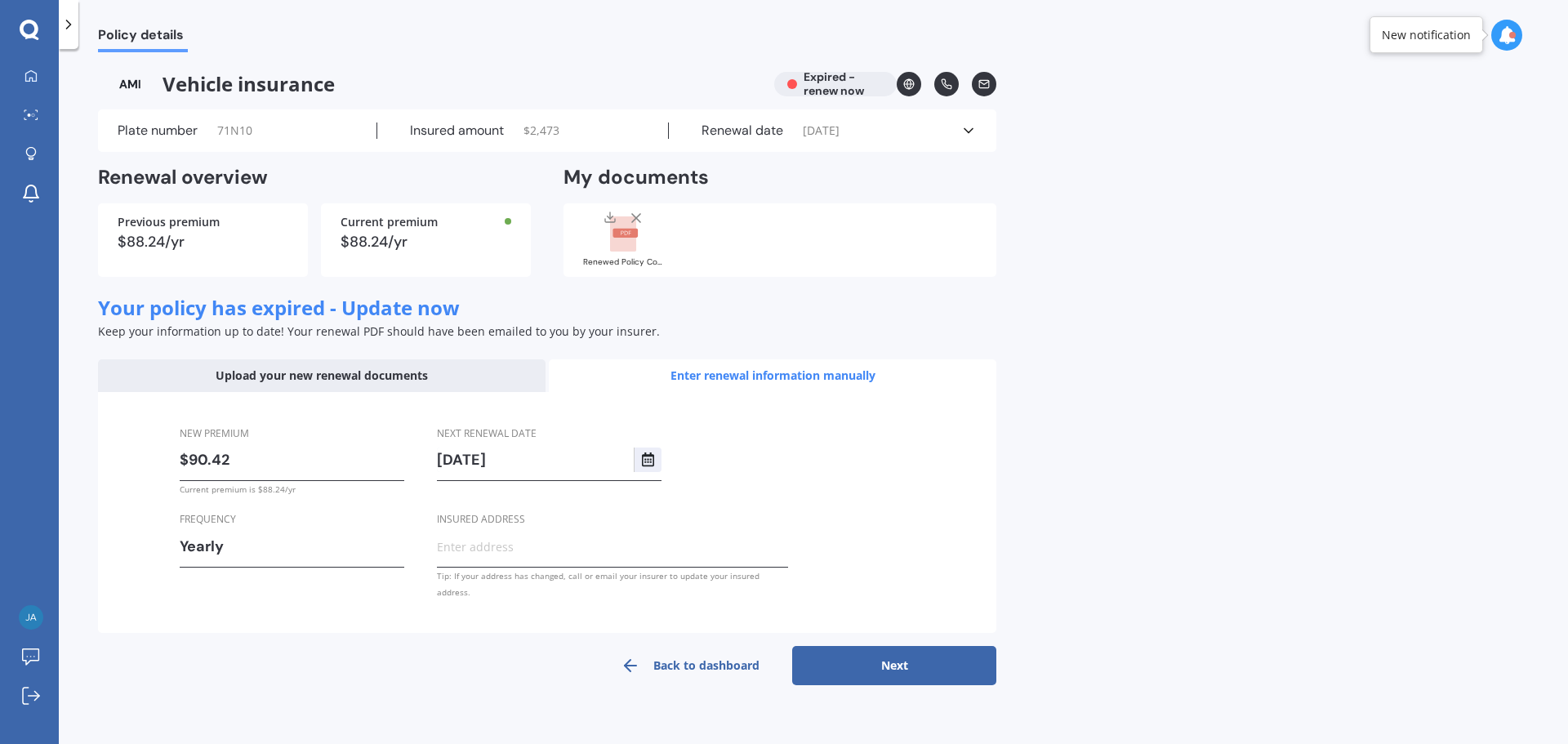
click at [908, 648] on button "Next" at bounding box center [894, 665] width 204 height 39
select select "28"
select select "01"
select select "2026"
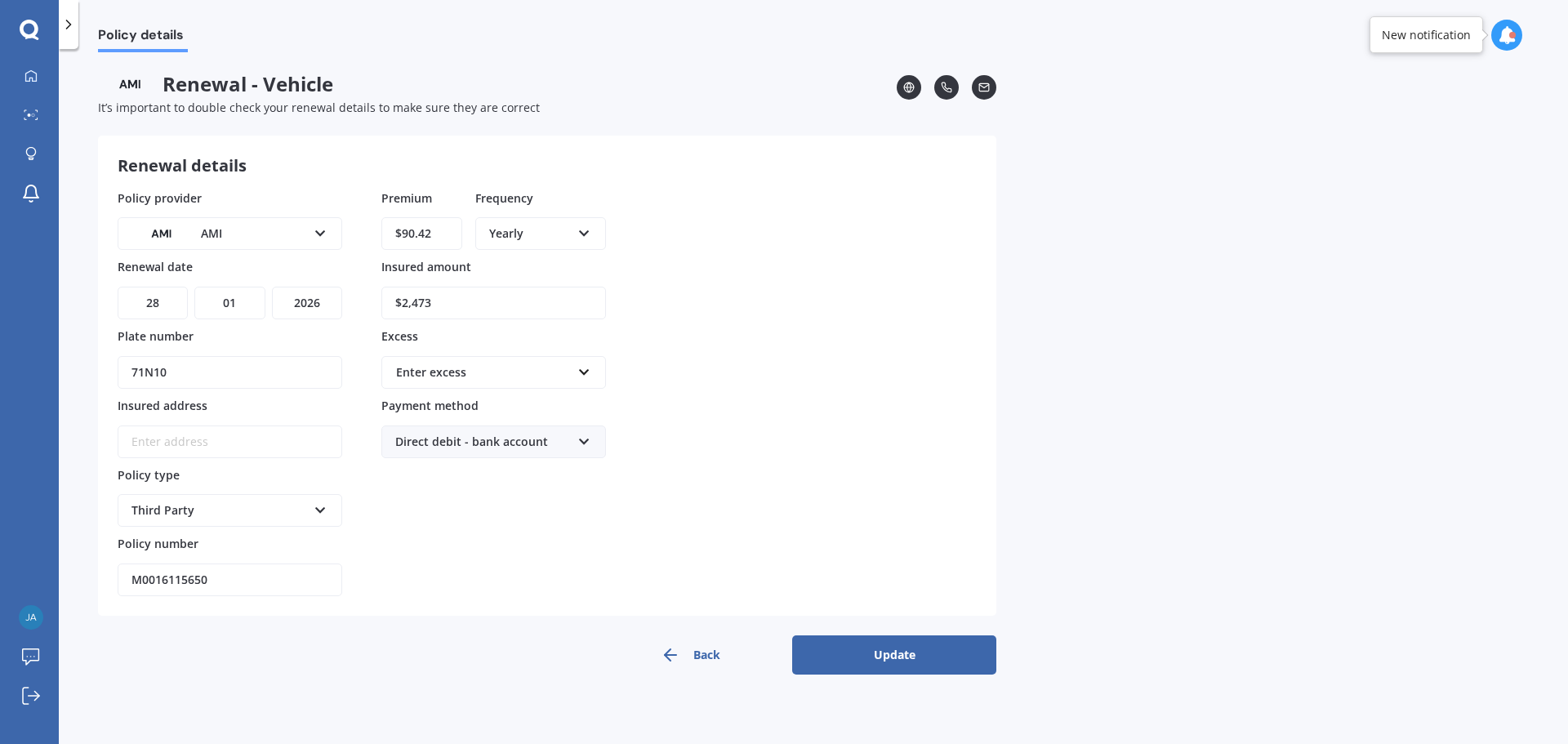
click at [935, 656] on button "Update" at bounding box center [894, 655] width 204 height 39
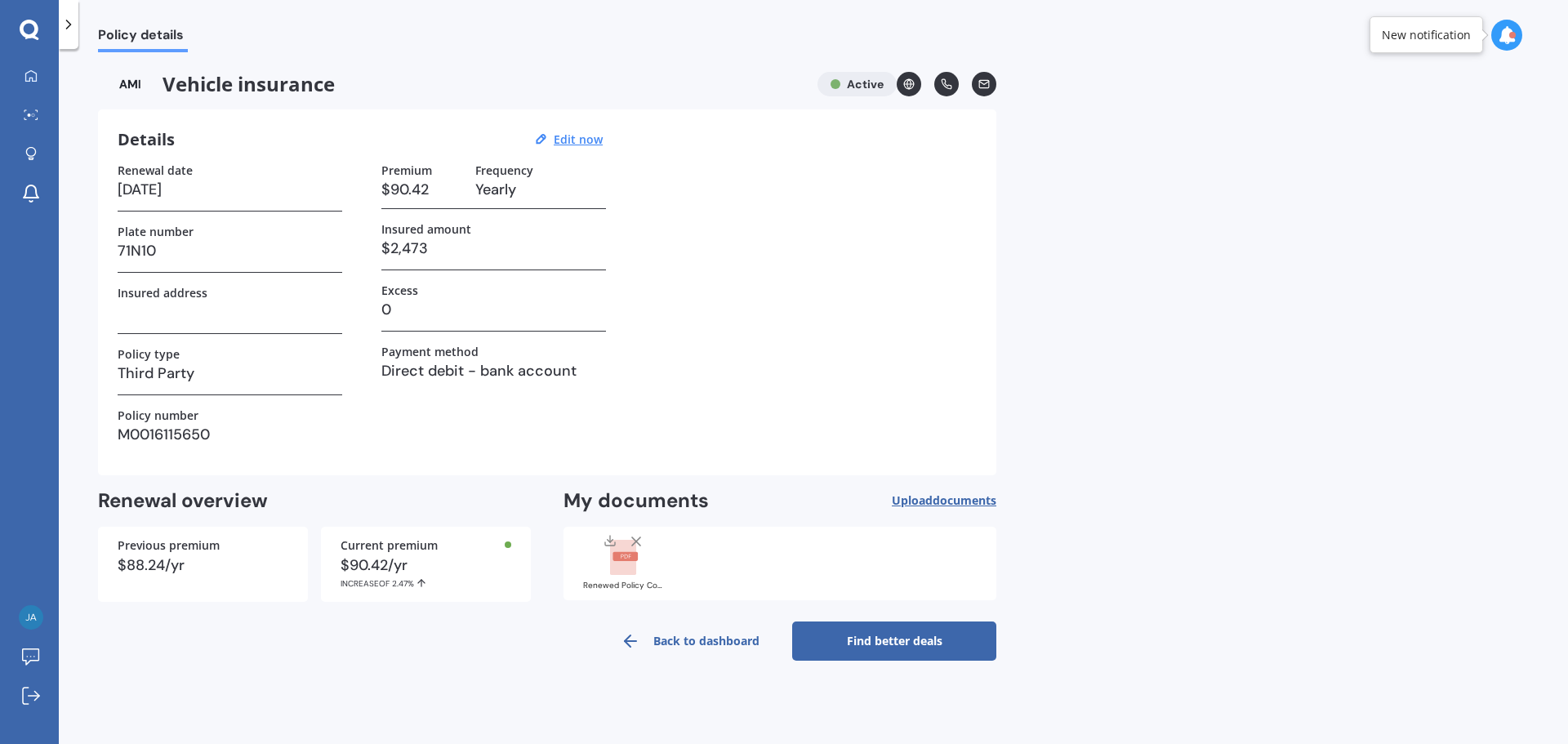
click at [699, 643] on link "Back to dashboard" at bounding box center [690, 641] width 204 height 39
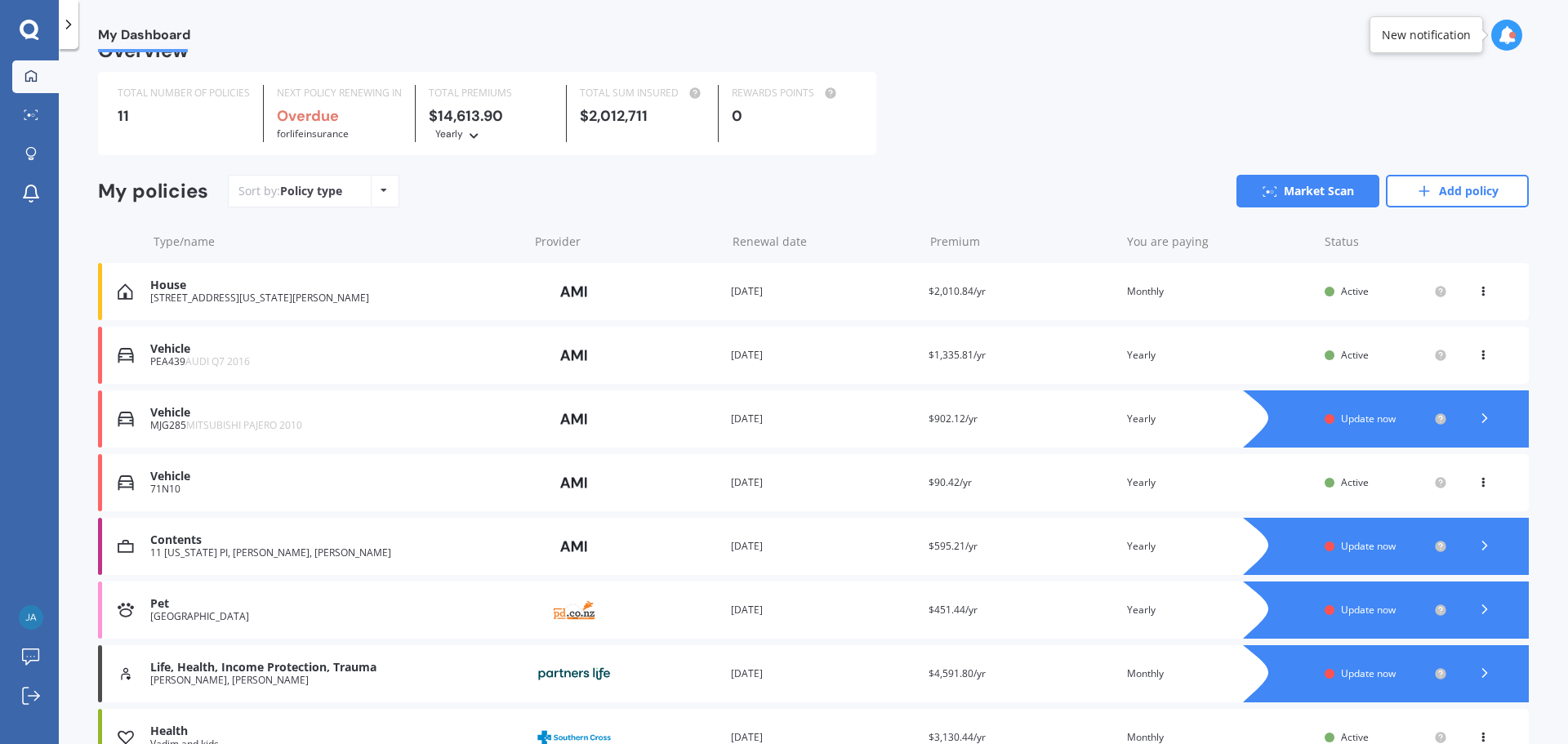
scroll to position [82, 0]
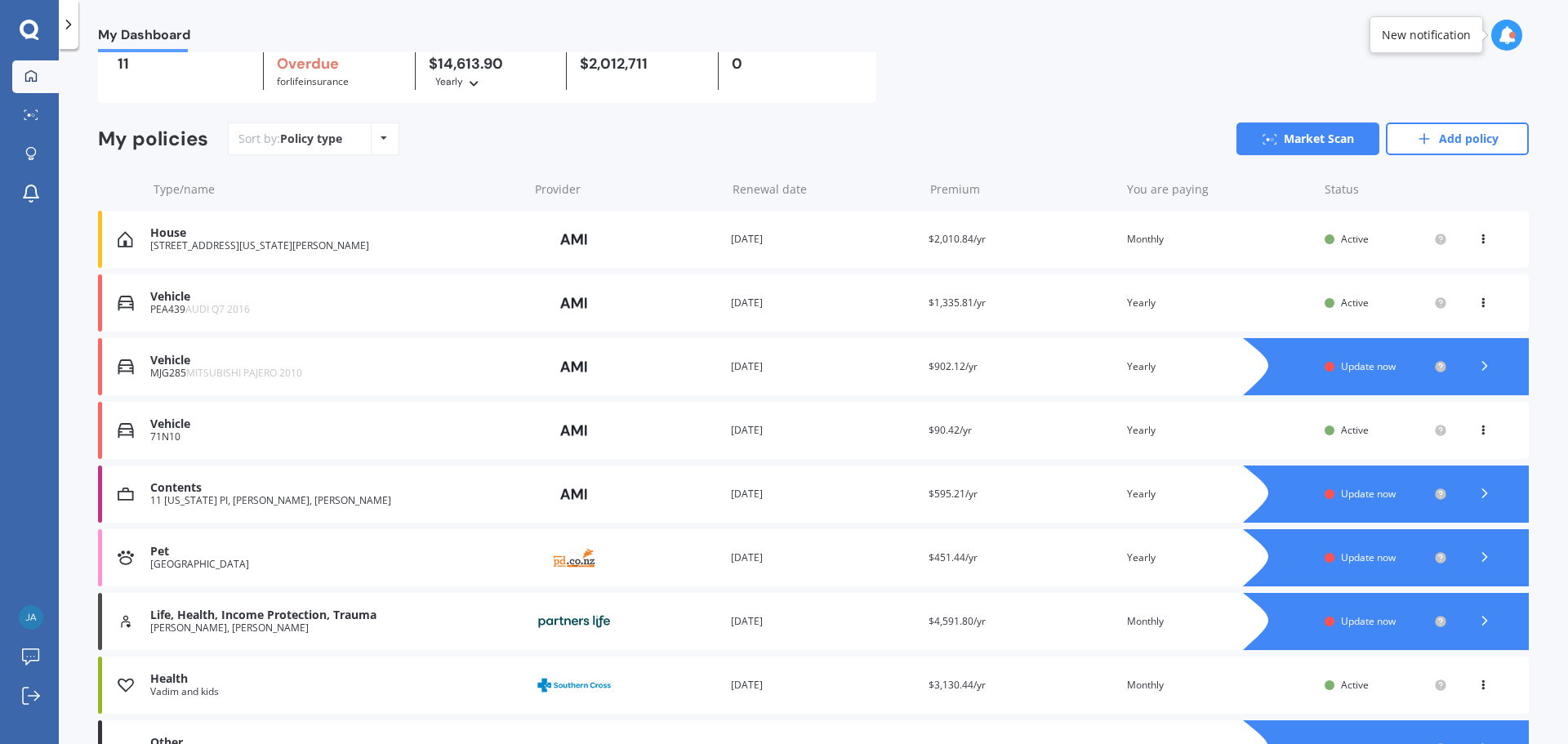
click at [724, 499] on div "Contents 11 [US_STATE] PI, [GEOGRAPHIC_DATA], [PERSON_NAME] Provider Renewal da…" at bounding box center [813, 493] width 1431 height 57
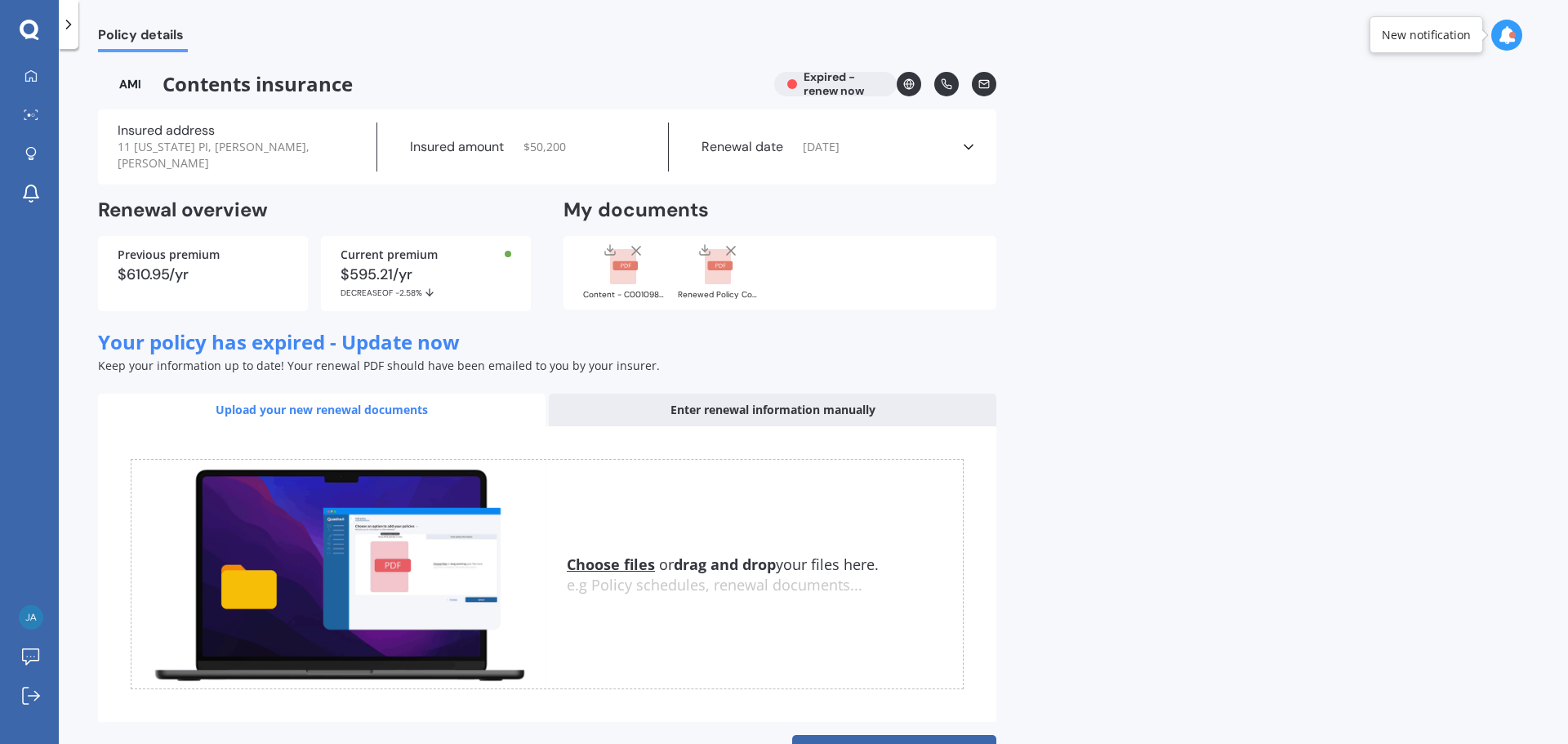
click at [728, 394] on div "Enter renewal information manually" at bounding box center [772, 410] width 447 height 33
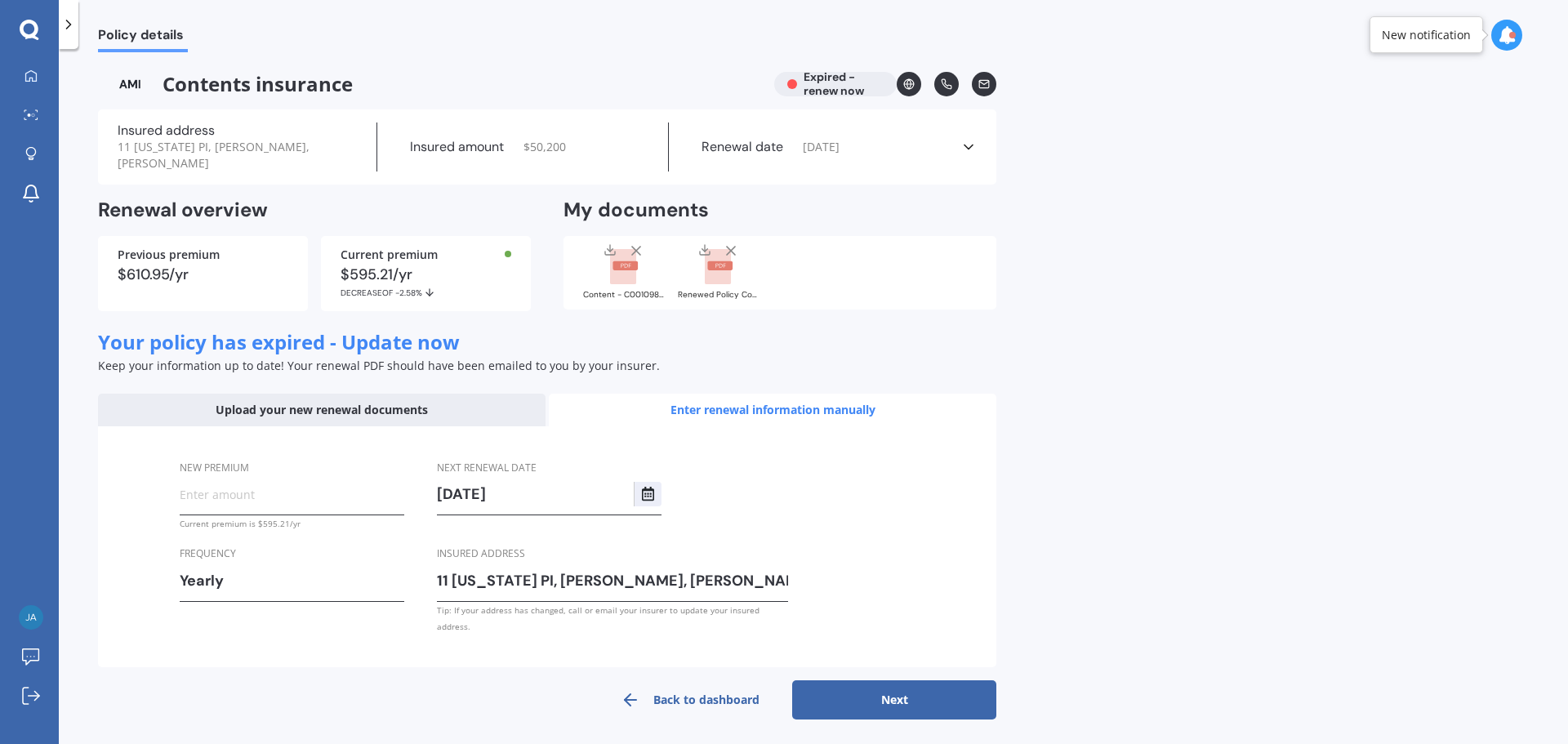
click at [256, 481] on input "New premium" at bounding box center [292, 493] width 225 height 24
type input "$722.64"
click at [868, 680] on button "Next" at bounding box center [894, 699] width 204 height 39
select select "02"
select select "07"
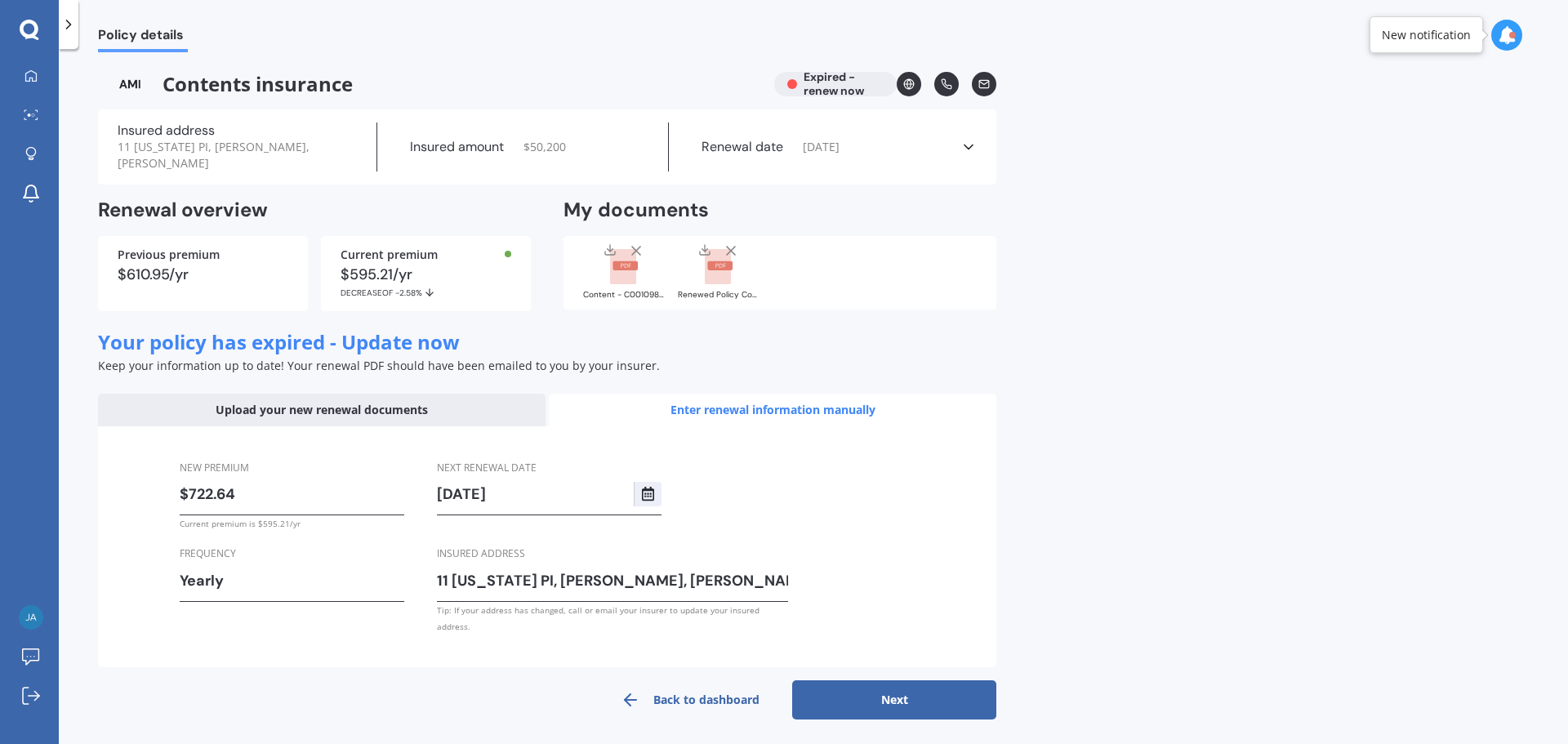
select select "2026"
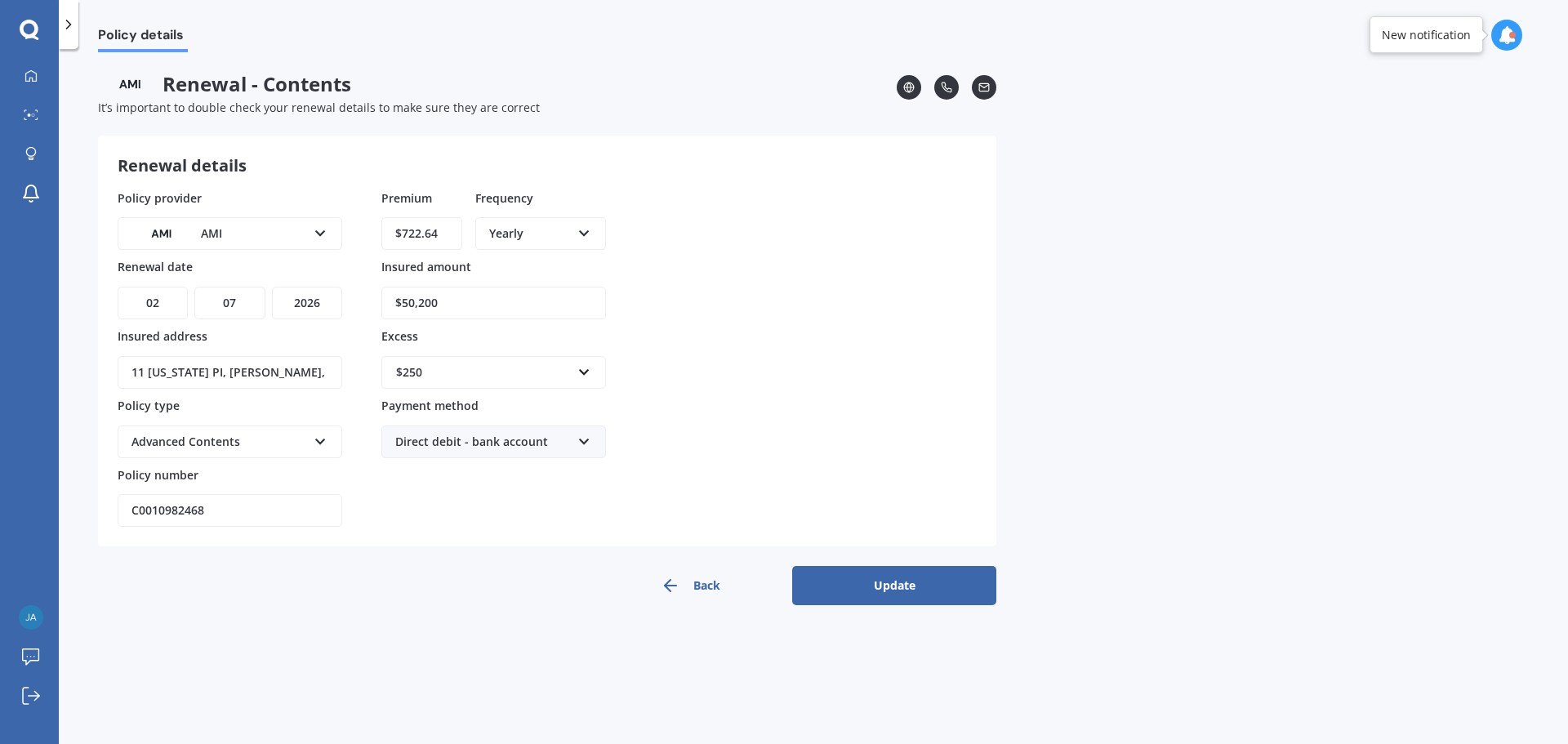
click at [887, 595] on button "Update" at bounding box center [894, 585] width 204 height 39
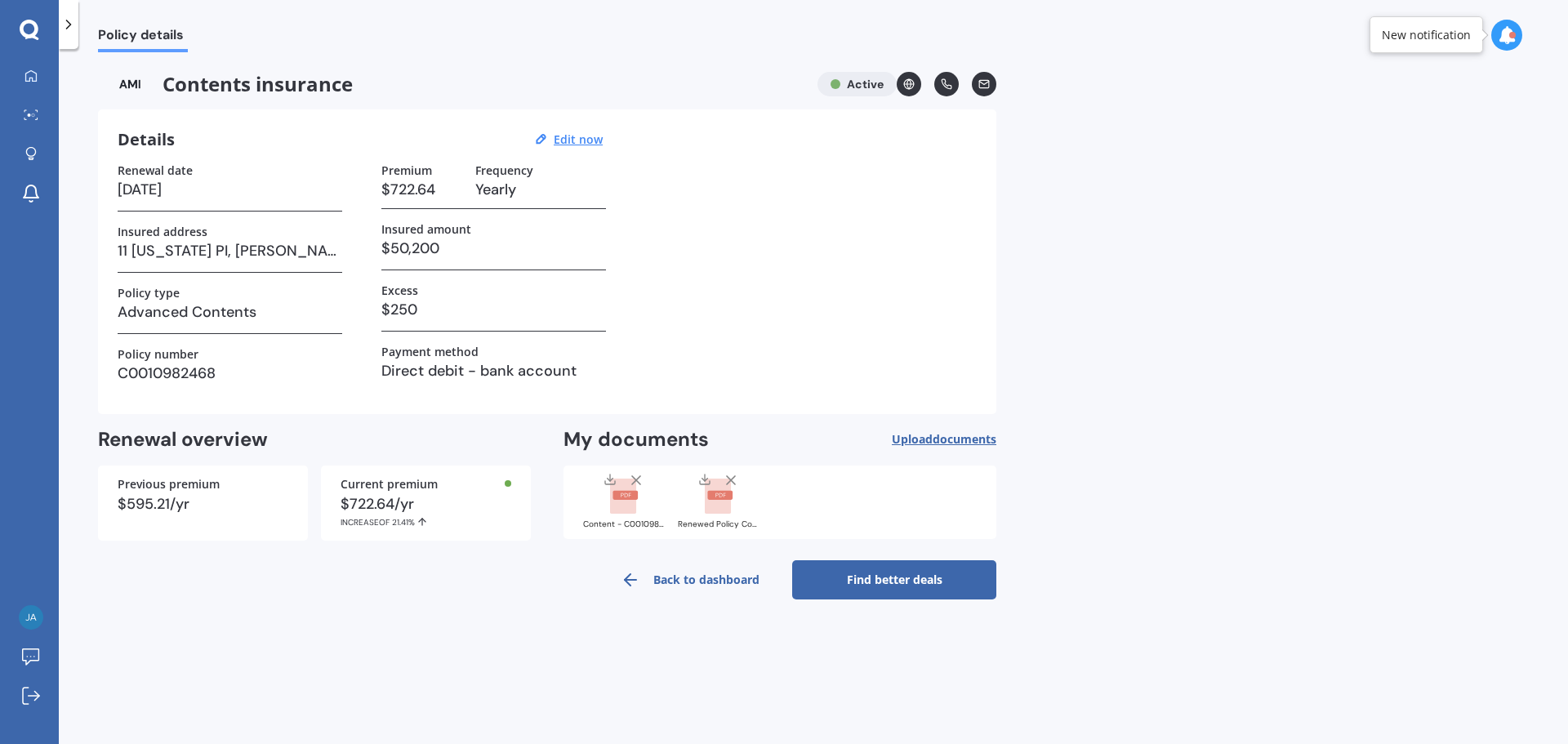
click at [696, 583] on link "Back to dashboard" at bounding box center [690, 580] width 204 height 39
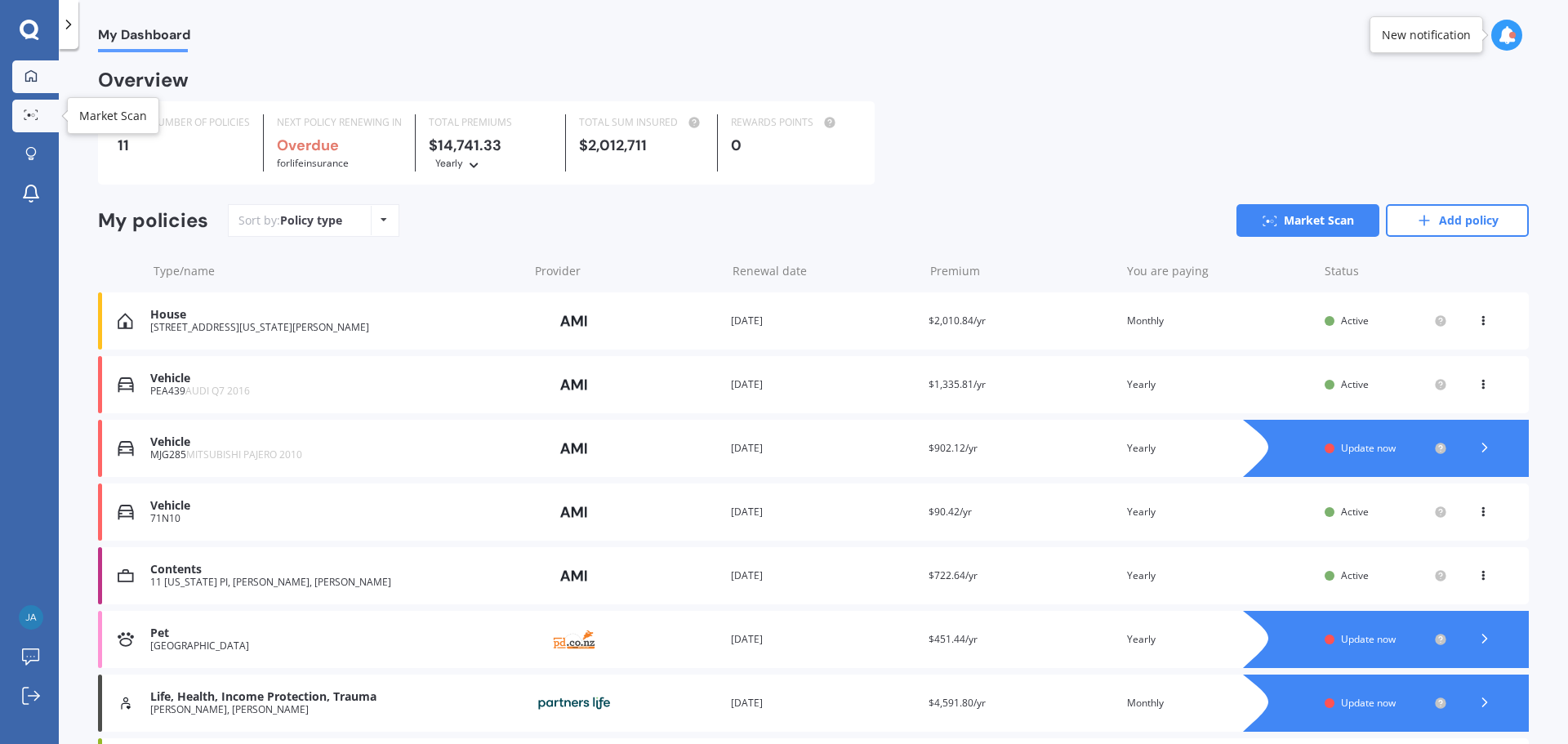
click at [27, 112] on icon at bounding box center [30, 114] width 15 height 11
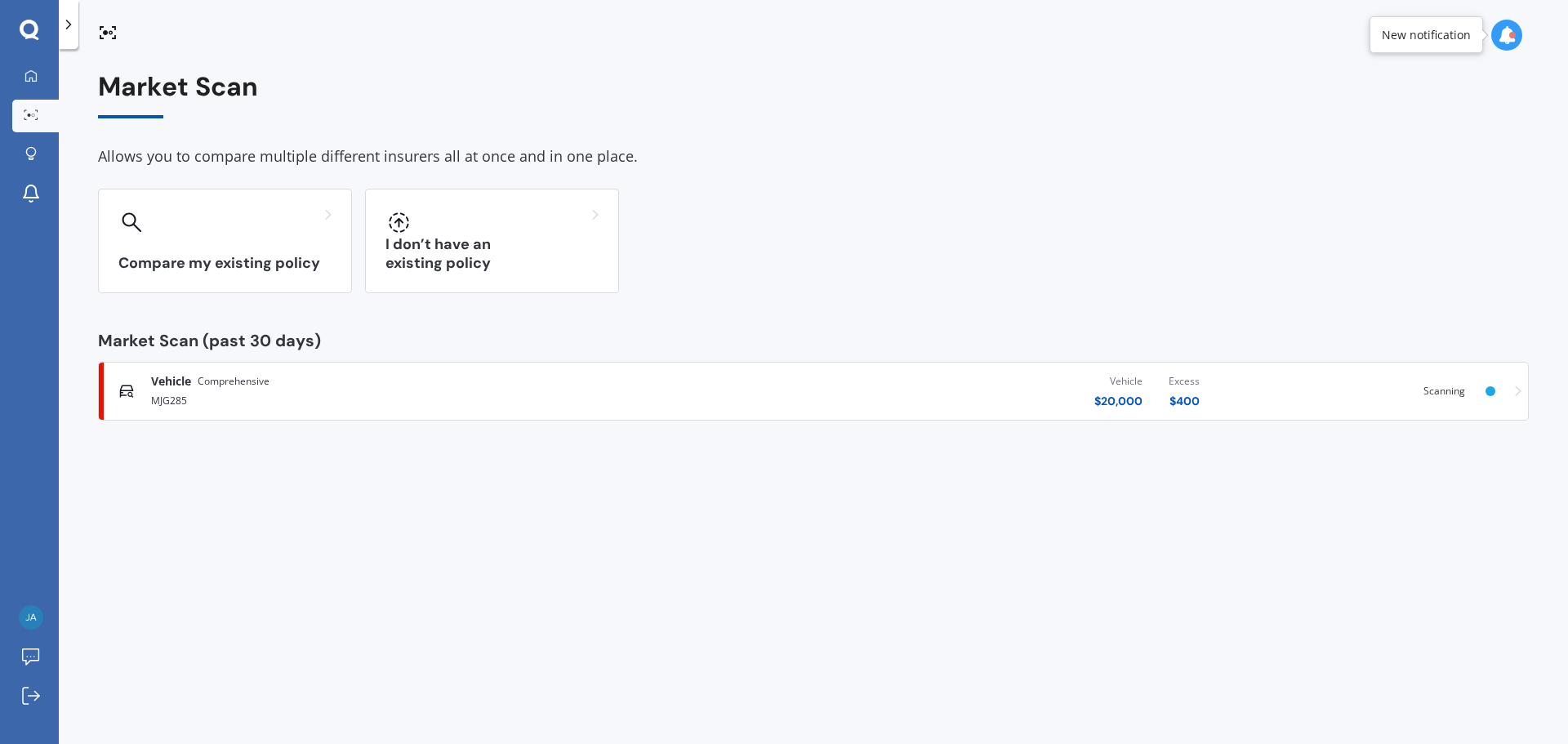
click at [939, 387] on div "Vehicle $ 20,000 Excess $ 400" at bounding box center [939, 391] width 547 height 49
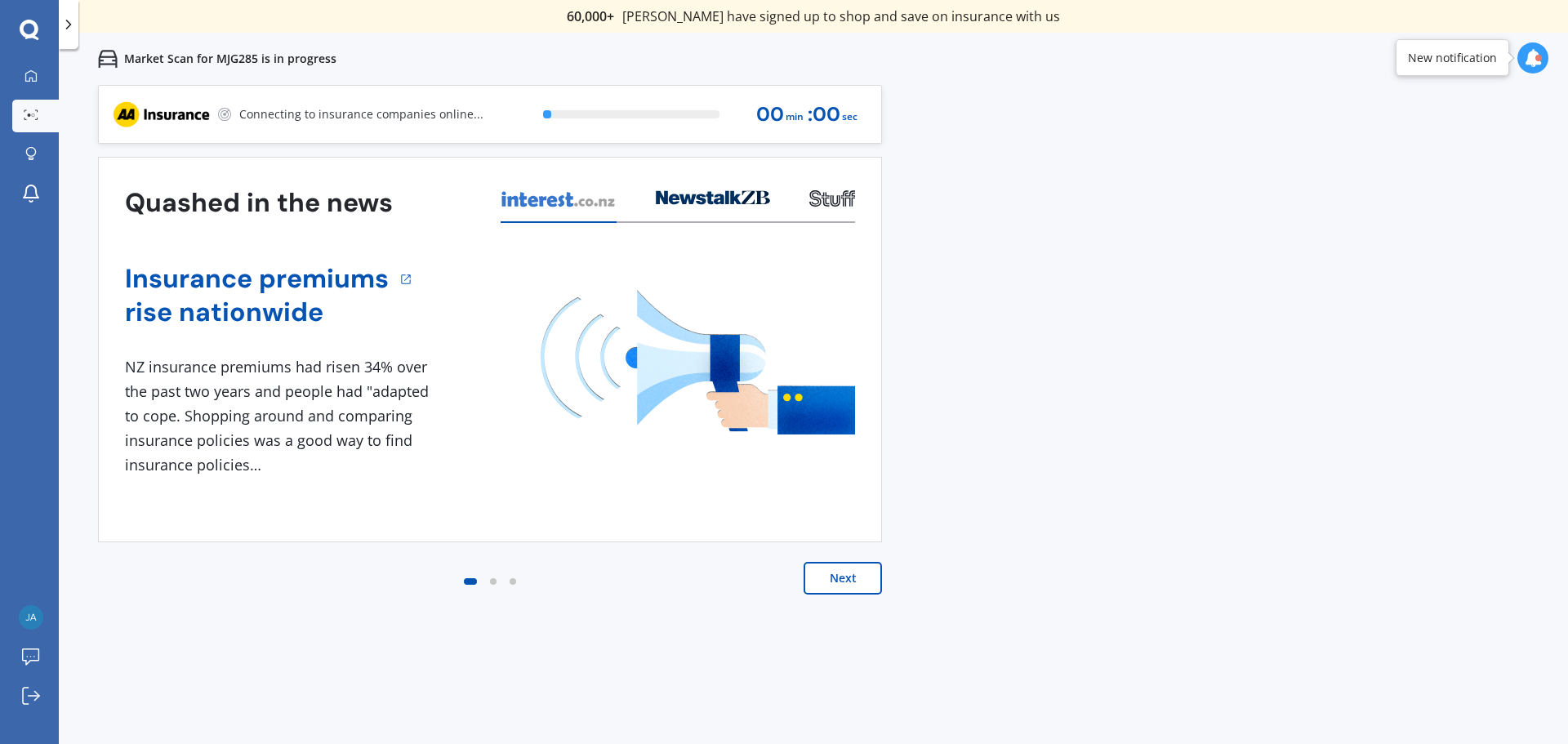
click at [445, 133] on div "Connecting to insurance companies online..." at bounding box center [298, 114] width 372 height 57
click at [423, 121] on p "Connecting to insurance companies online..." at bounding box center [361, 114] width 244 height 17
click at [454, 220] on div "Quashed in the news" at bounding box center [489, 203] width 730 height 39
click at [441, 223] on div "Insurance premiums rise nationwide 1 NZ insurance premiums had risen 34% over t…" at bounding box center [489, 366] width 730 height 287
click at [674, 89] on div "0 % 00 min : 00 sec" at bounding box center [695, 114] width 344 height 57
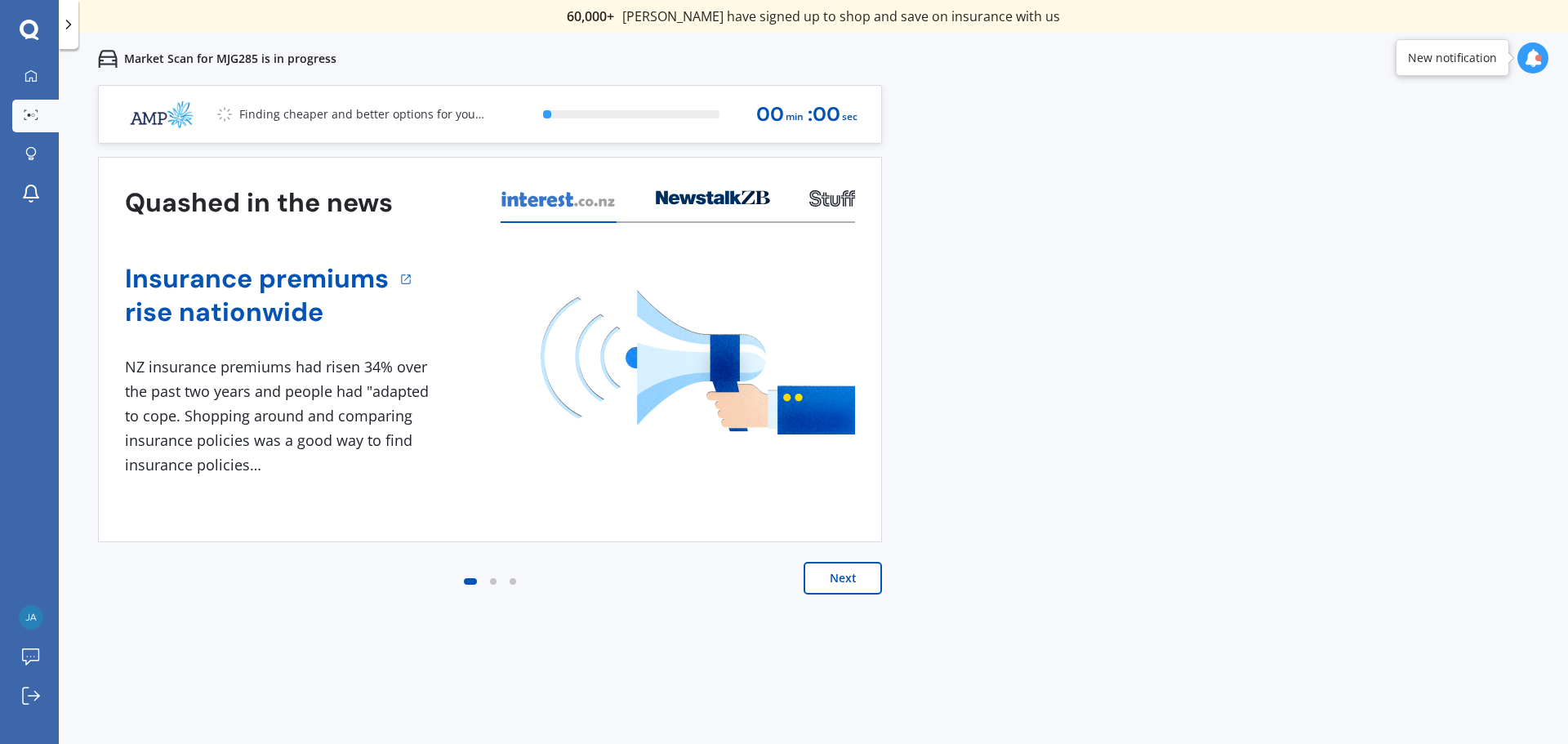
click at [843, 92] on div "0 % 00 min : 00 sec" at bounding box center [695, 114] width 344 height 57
click at [1530, 66] on icon at bounding box center [1532, 57] width 18 height 18
click at [1417, 138] on div "Market Scan Scanning" at bounding box center [1400, 131] width 127 height 18
click at [990, 151] on div "Previous 60,000+ Kiwis have signed up to shop and save on insurance with us " H…" at bounding box center [812, 456] width 1509 height 744
click at [46, 78] on link "My Dashboard" at bounding box center [36, 77] width 47 height 33
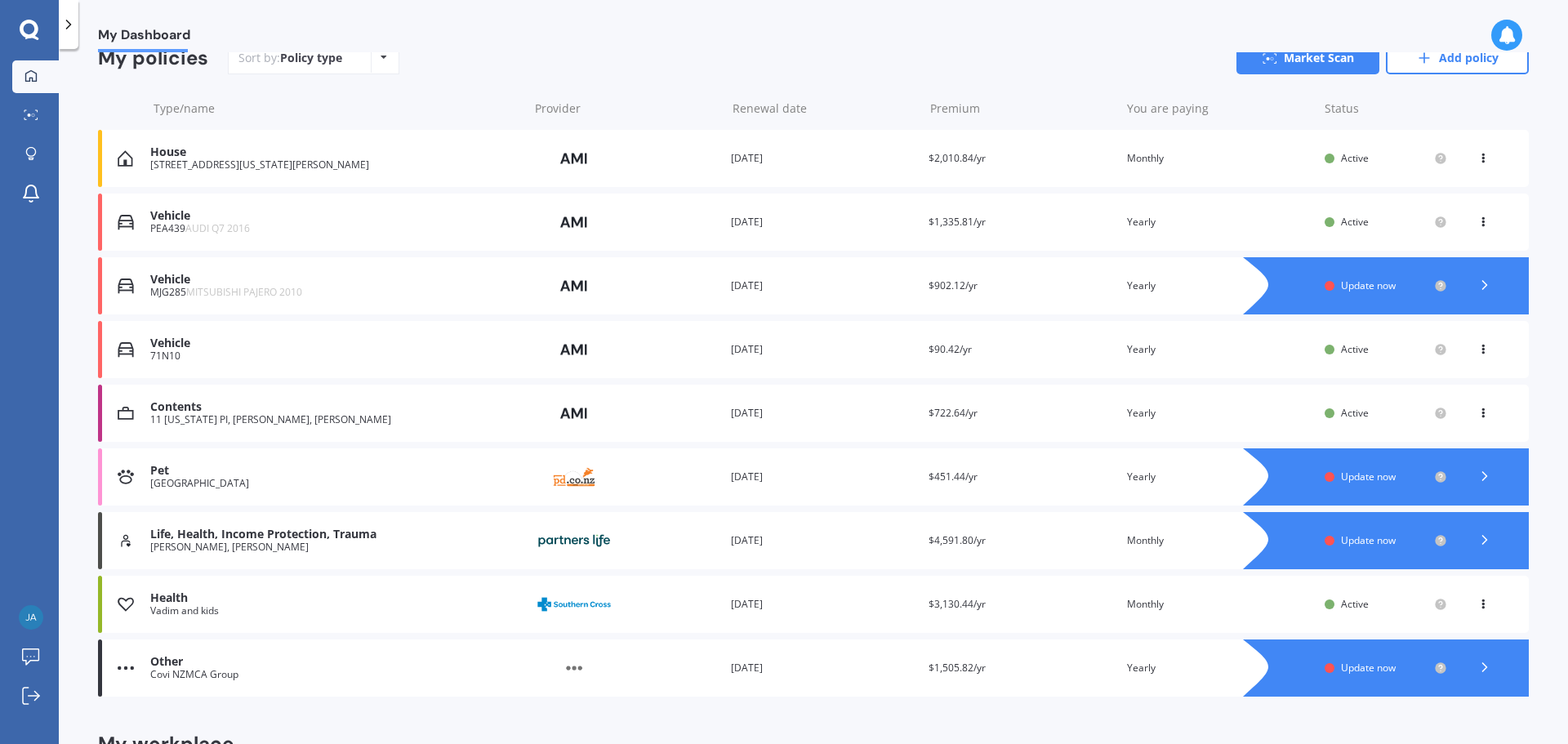
scroll to position [163, 0]
click at [1027, 487] on div "Pet Asya Provider Renewal date 16 May 2025 Premium $451.44/yr You are paying Ye…" at bounding box center [813, 476] width 1431 height 57
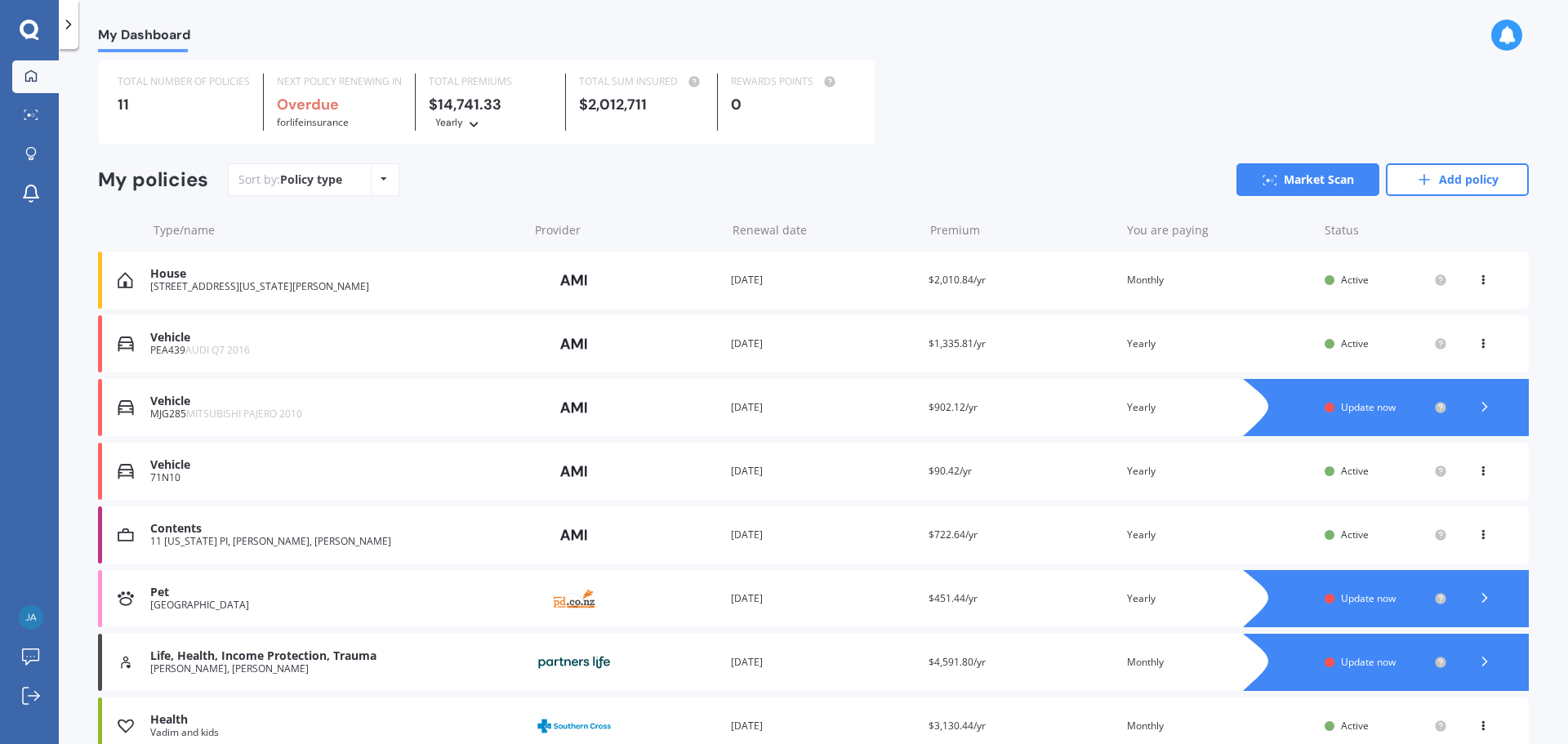
scroll to position [82, 0]
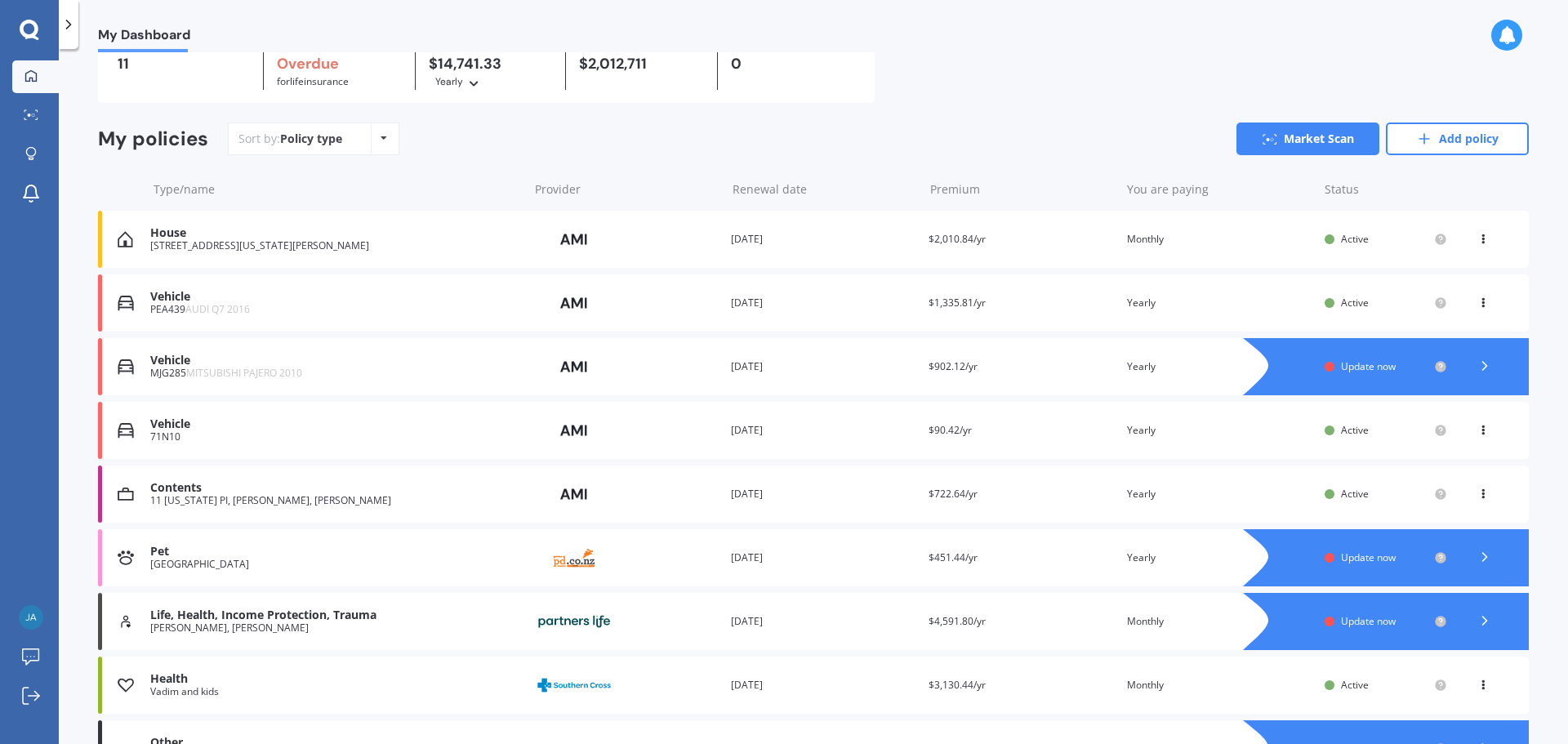
click at [505, 568] on div "[GEOGRAPHIC_DATA]" at bounding box center [335, 564] width 370 height 12
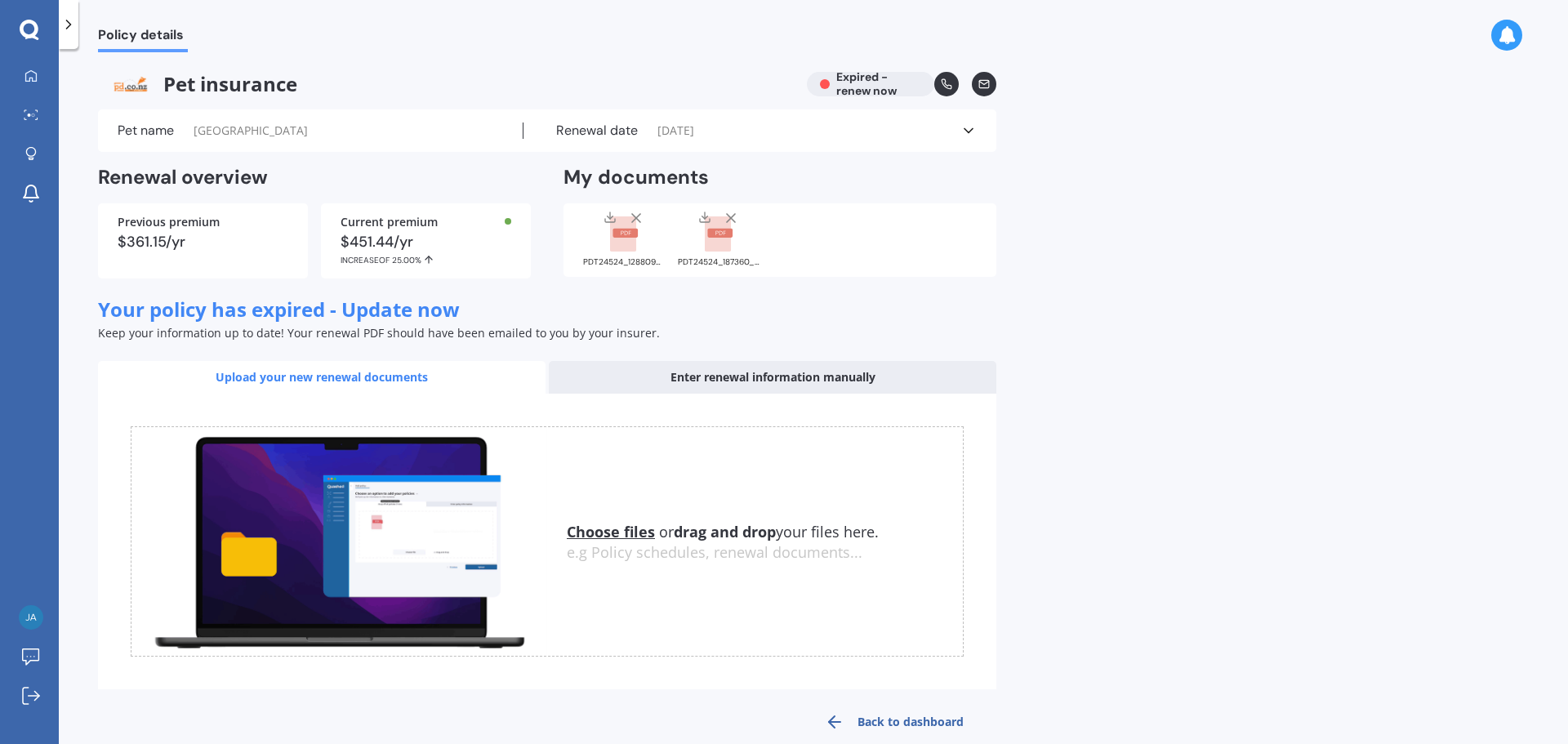
click at [762, 390] on div "Enter renewal information manually" at bounding box center [772, 377] width 447 height 33
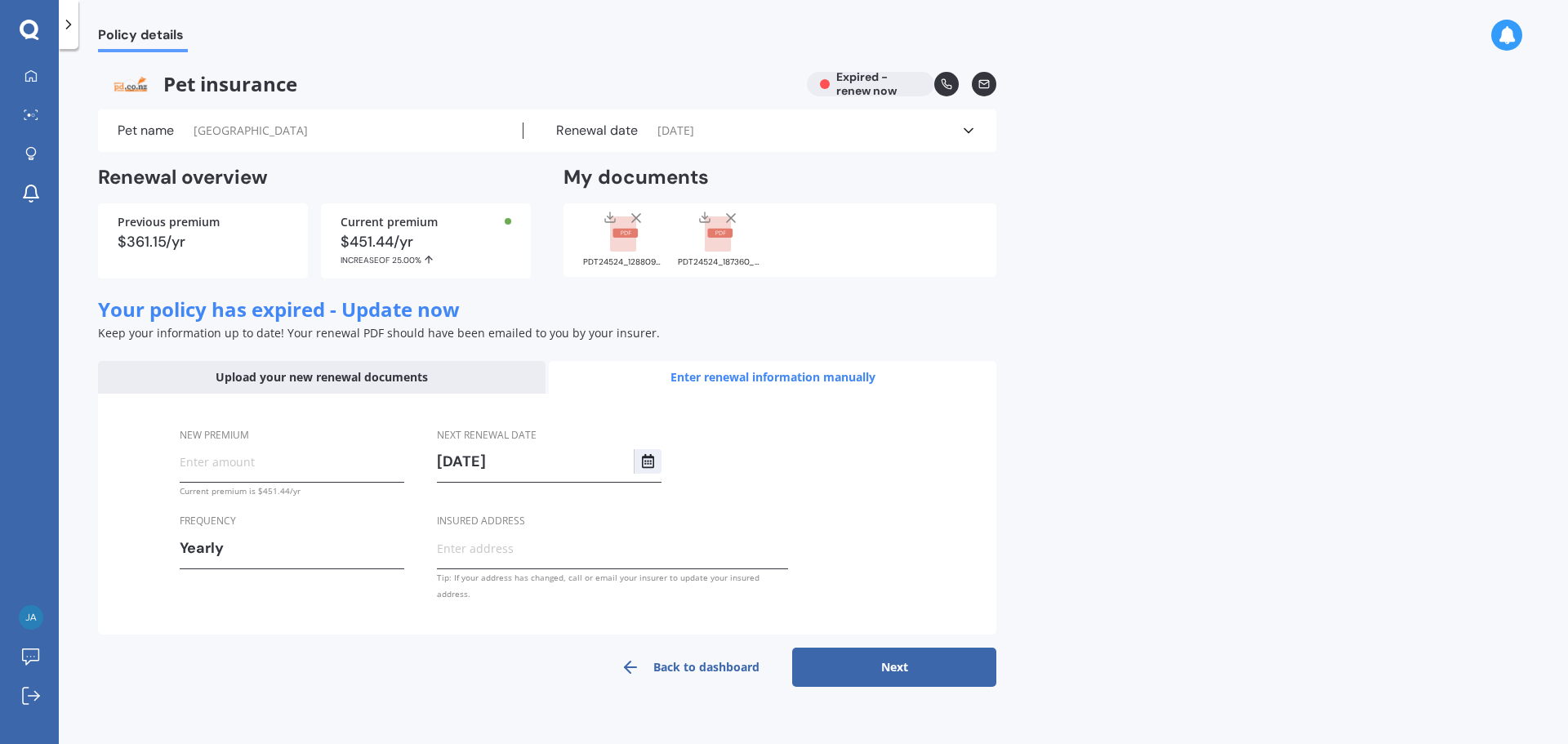
click at [257, 477] on div "New premium" at bounding box center [292, 454] width 225 height 57
click at [288, 458] on input "New premium" at bounding box center [292, 461] width 225 height 24
type input "$677.16"
click at [890, 653] on button "Next" at bounding box center [894, 667] width 204 height 39
select select "16"
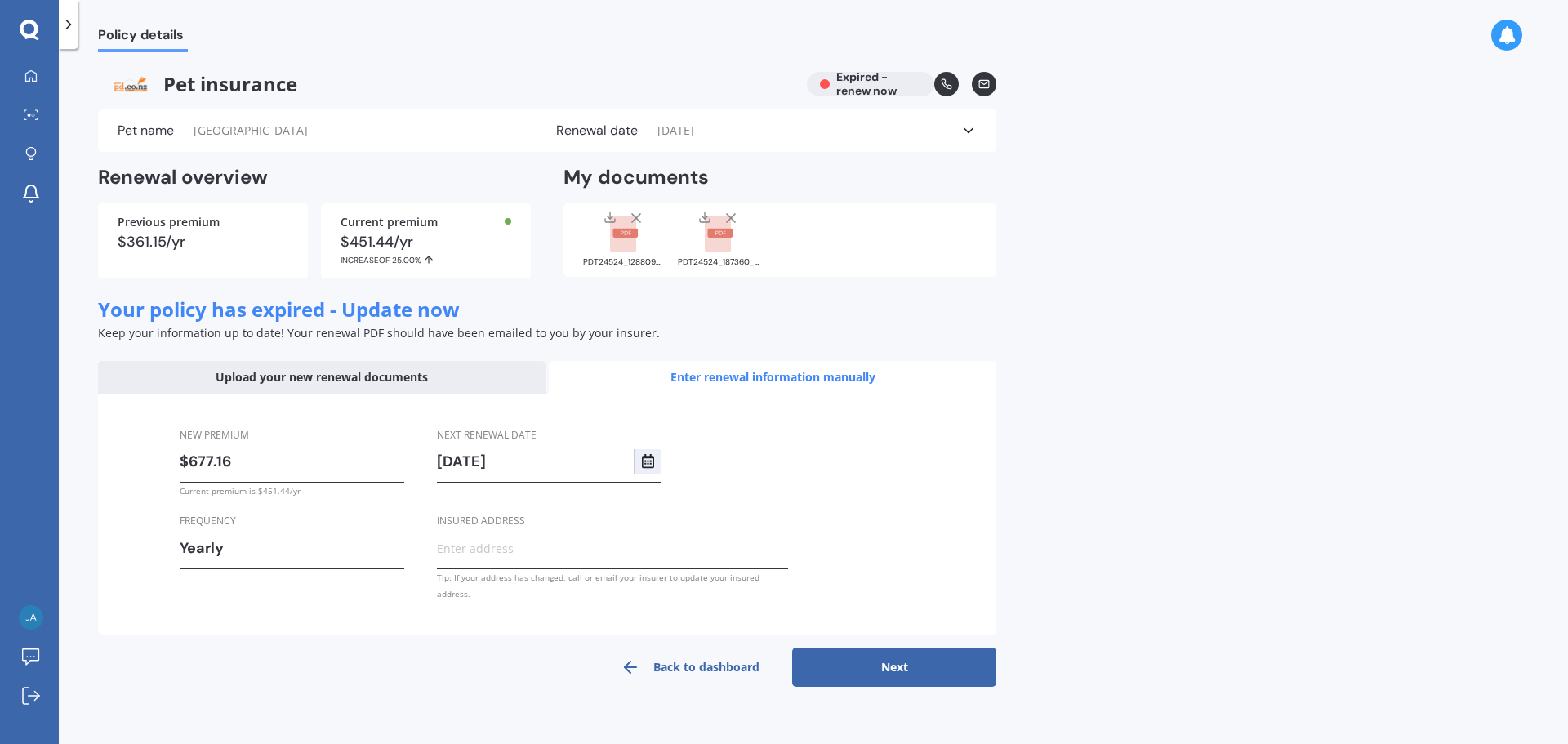
select select "05"
select select "2026"
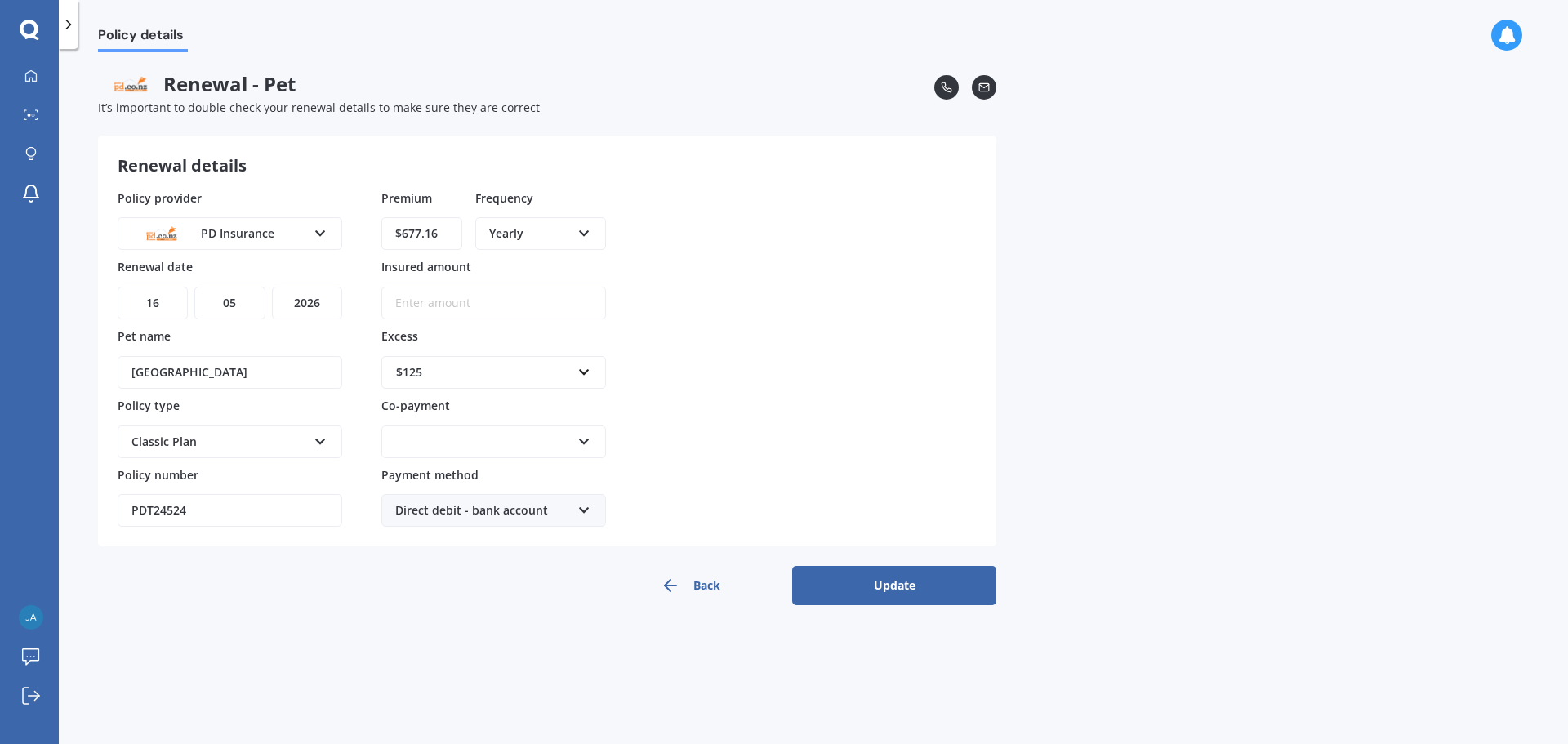
click at [912, 592] on button "Update" at bounding box center [894, 585] width 204 height 39
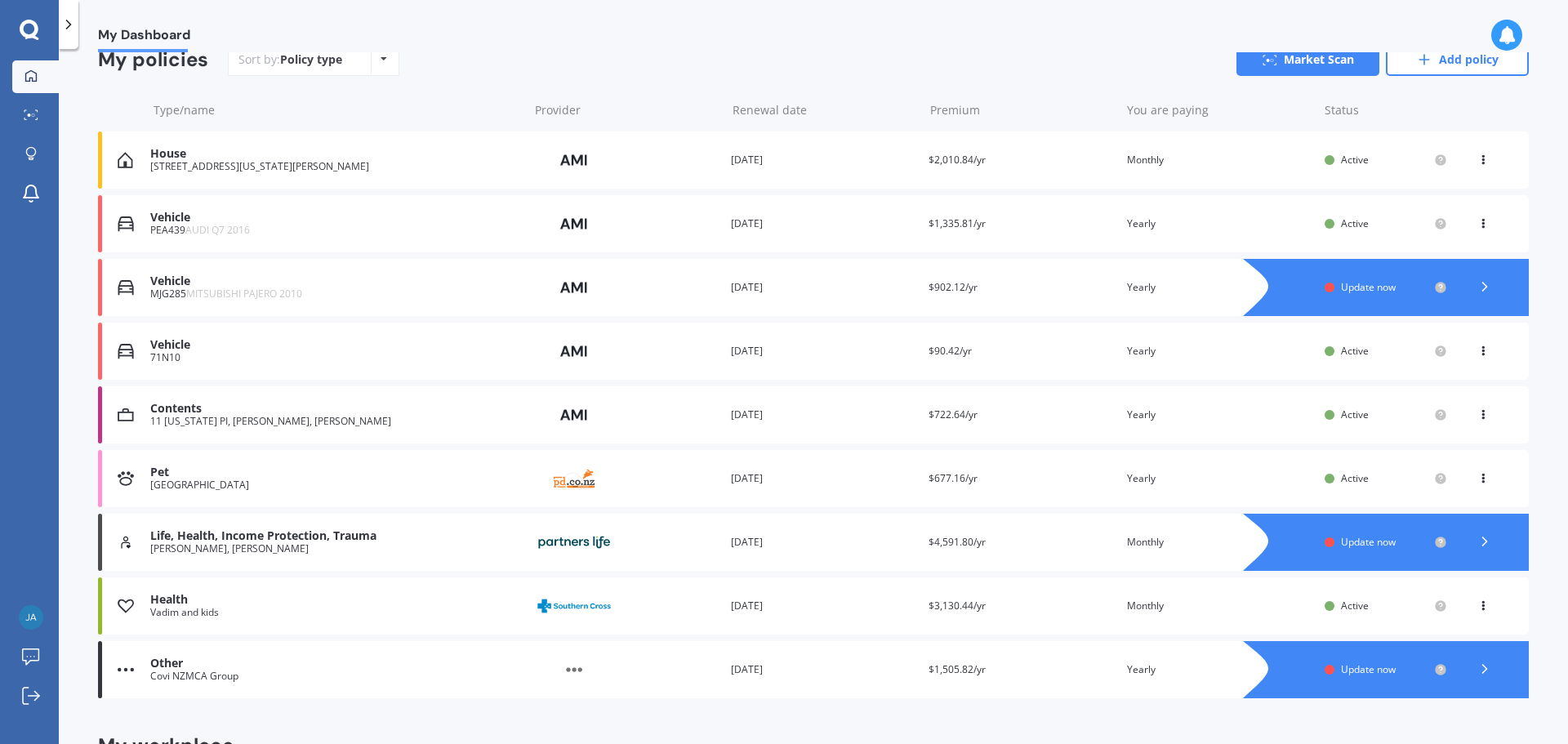
scroll to position [163, 0]
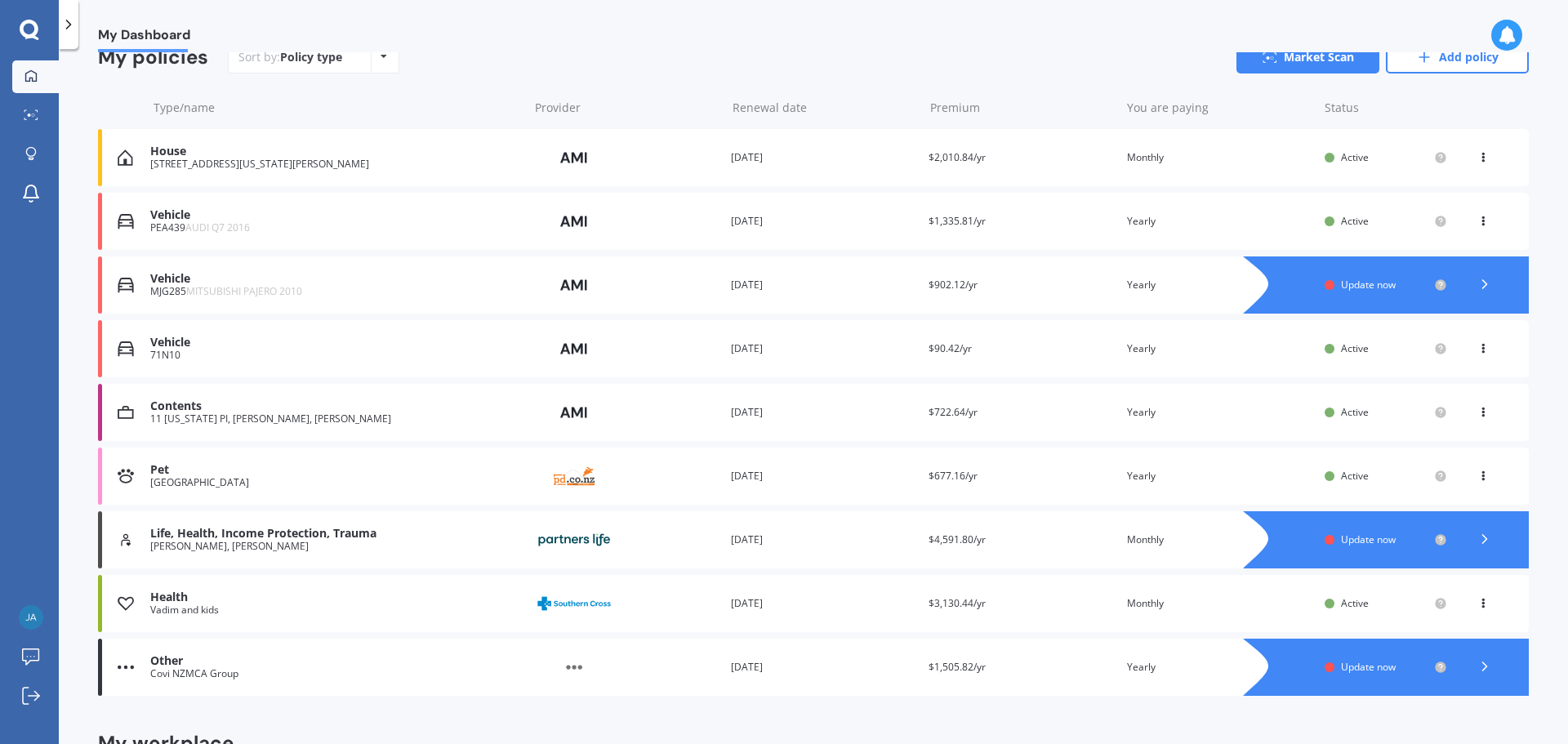
click at [606, 559] on div "Life, Health, Income Protection, Trauma Vadim, Evgeniya Provider Renewal date 1…" at bounding box center [813, 539] width 1431 height 57
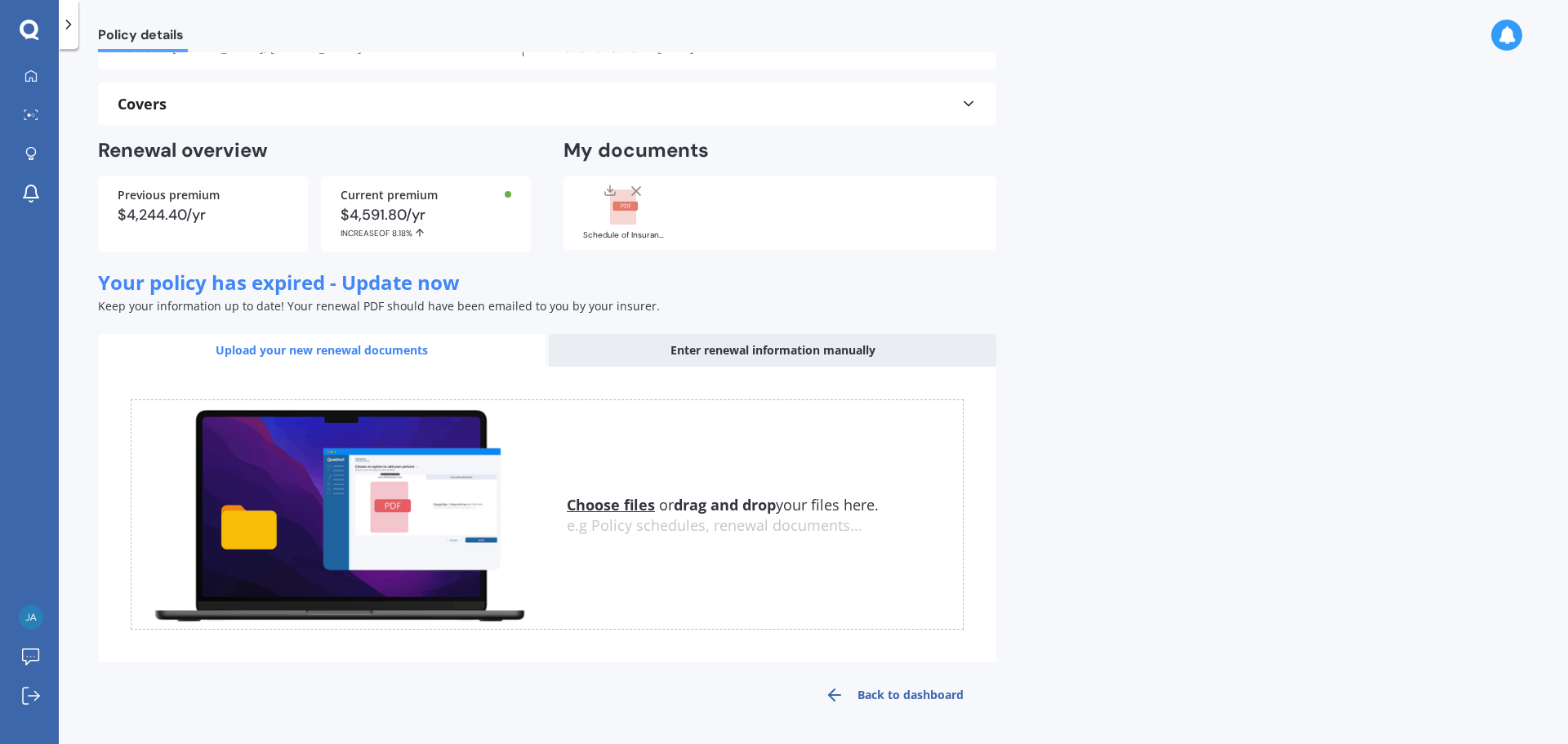
click at [730, 345] on div "Enter renewal information manually" at bounding box center [772, 350] width 447 height 33
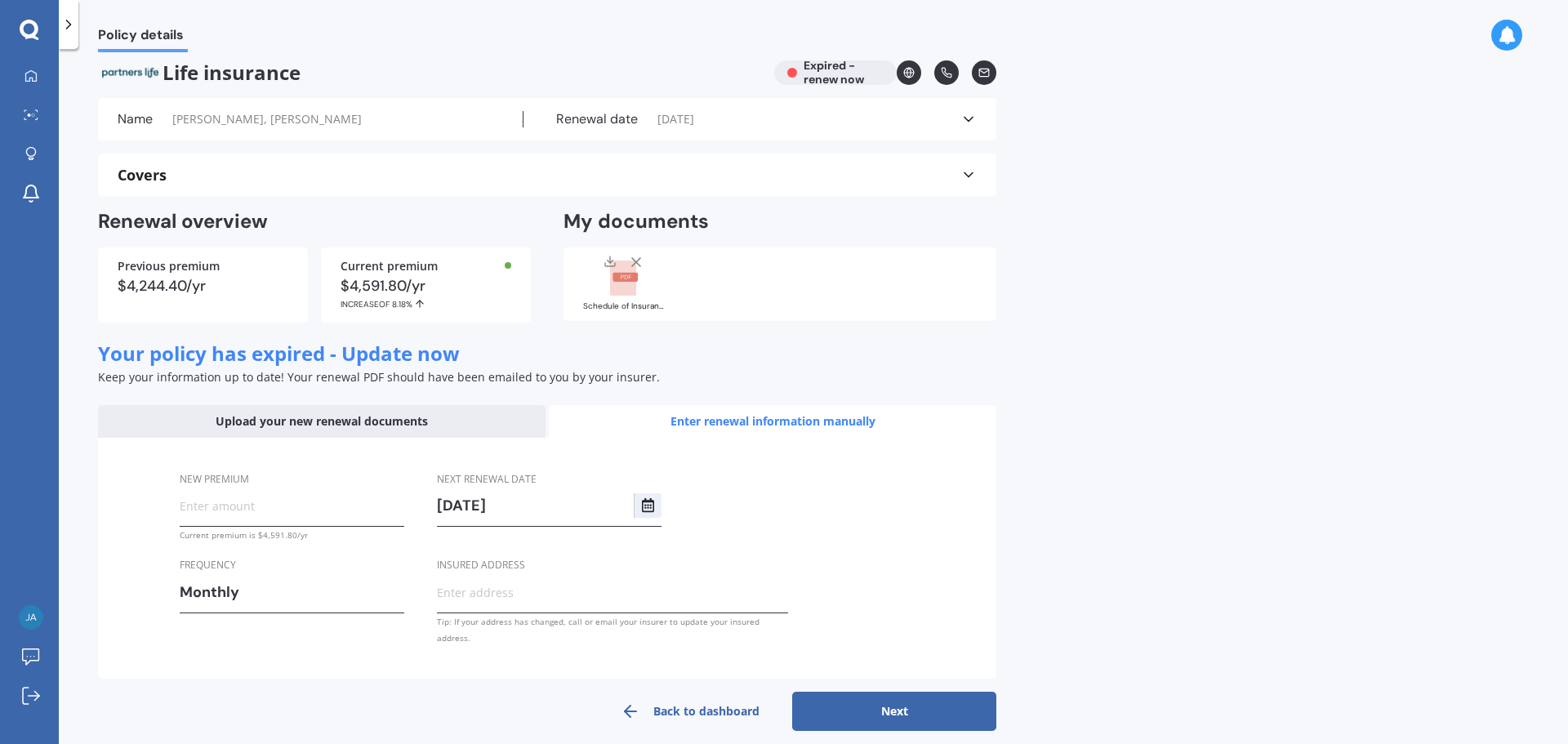
click at [275, 506] on input "New premium" at bounding box center [292, 505] width 225 height 24
type input "$423.97"
click at [428, 691] on div "Back to dashboard Next" at bounding box center [547, 711] width 898 height 39
click at [901, 699] on button "Next" at bounding box center [894, 711] width 204 height 39
select select "14"
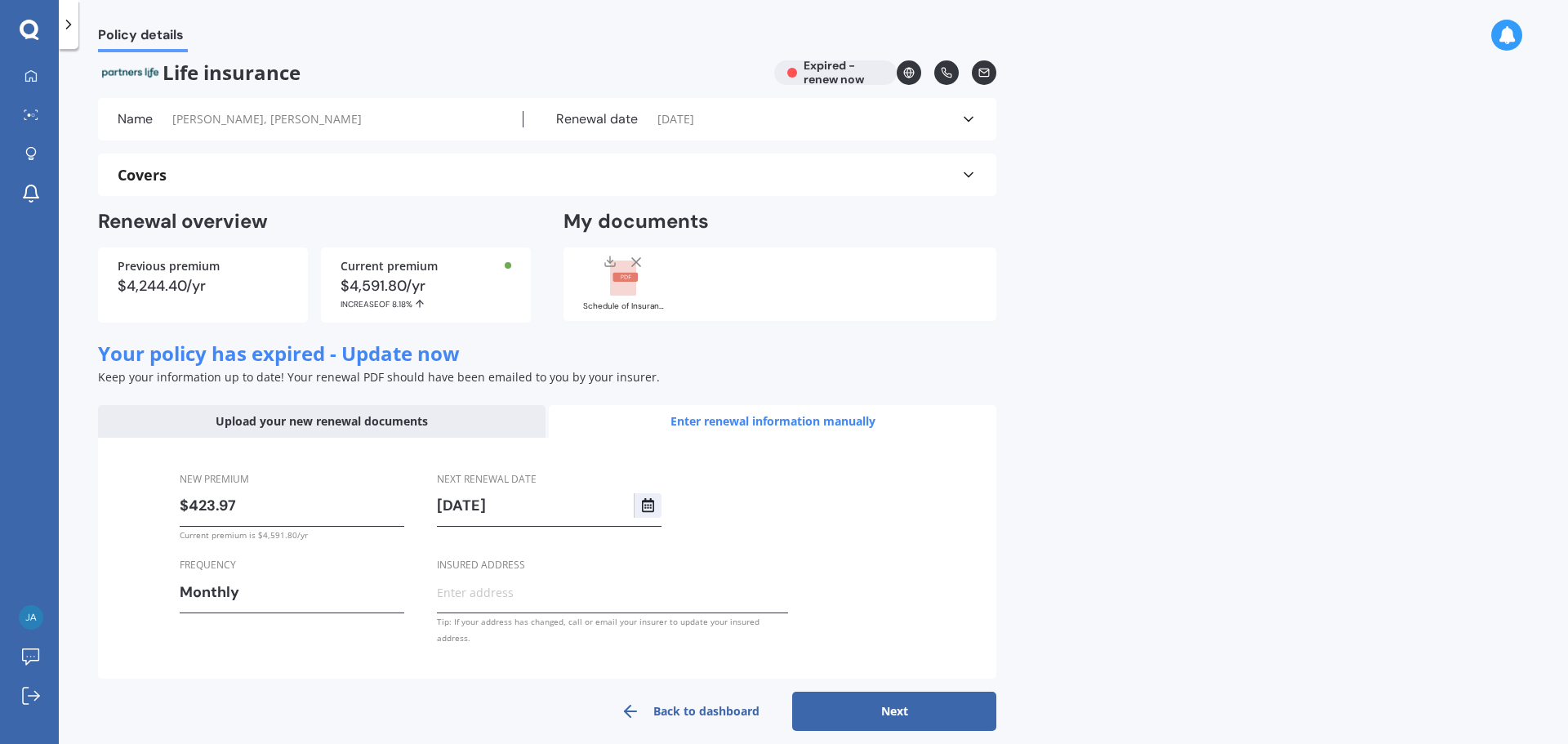
select select "10"
select select "2025"
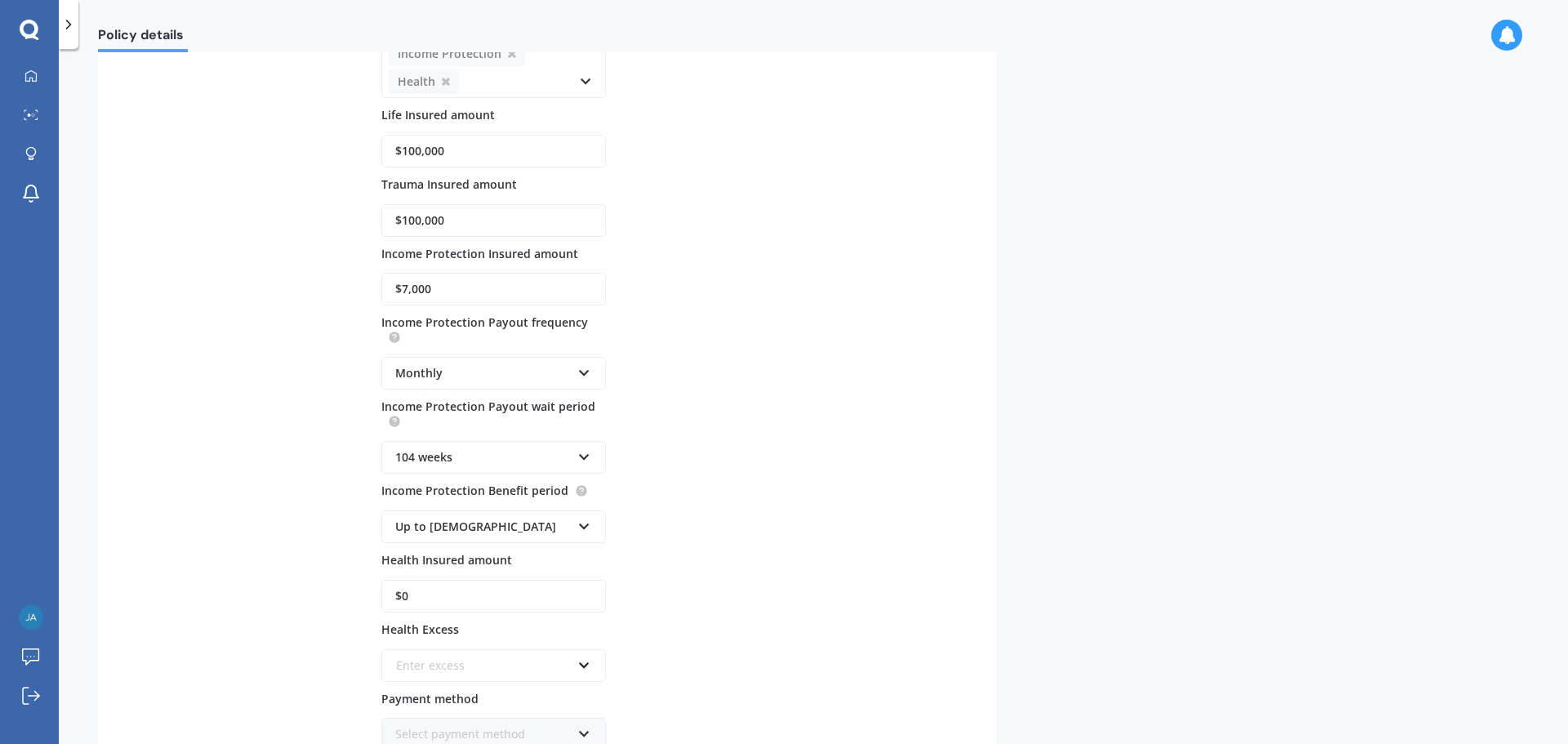
scroll to position [1141, 0]
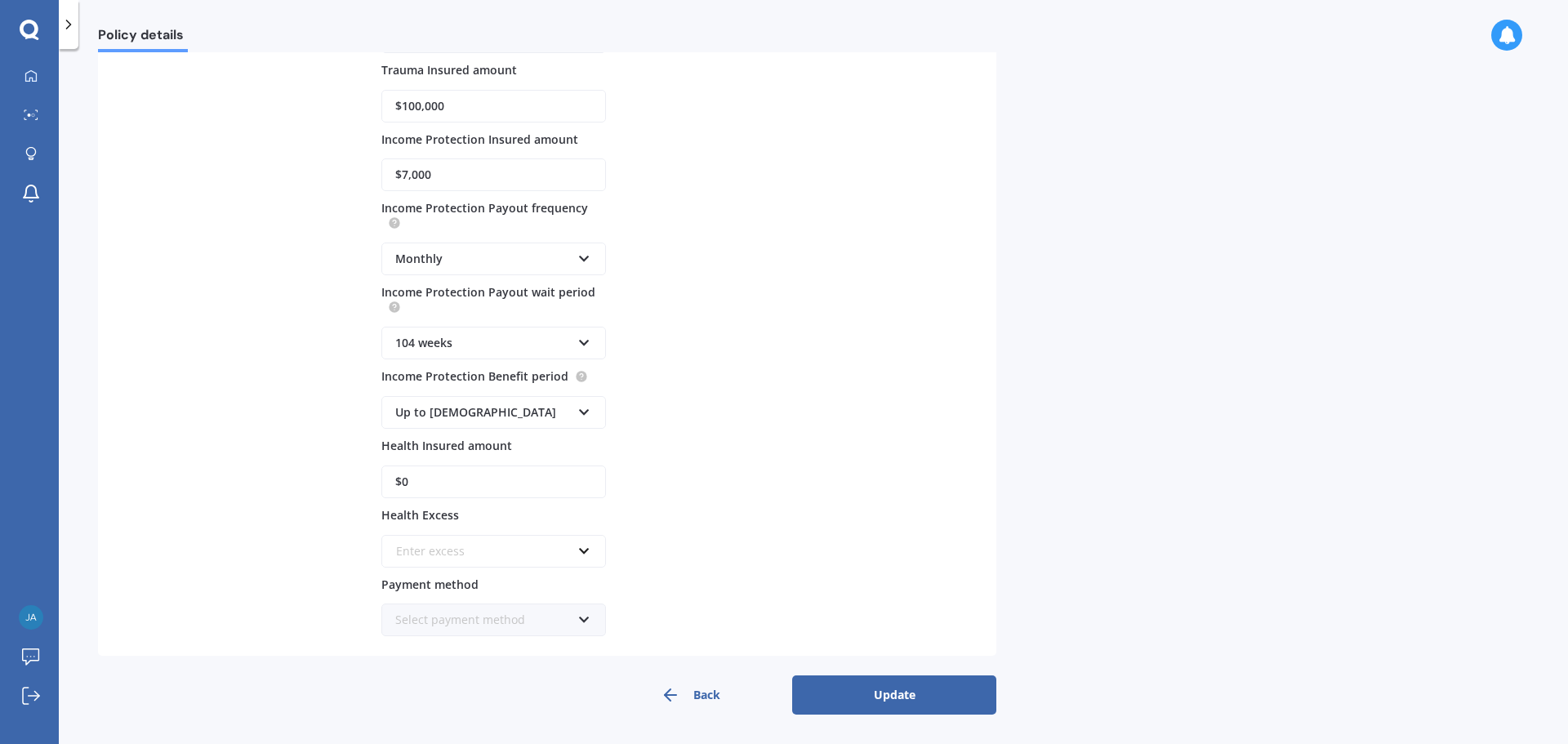
click at [951, 695] on button "Update" at bounding box center [894, 694] width 204 height 39
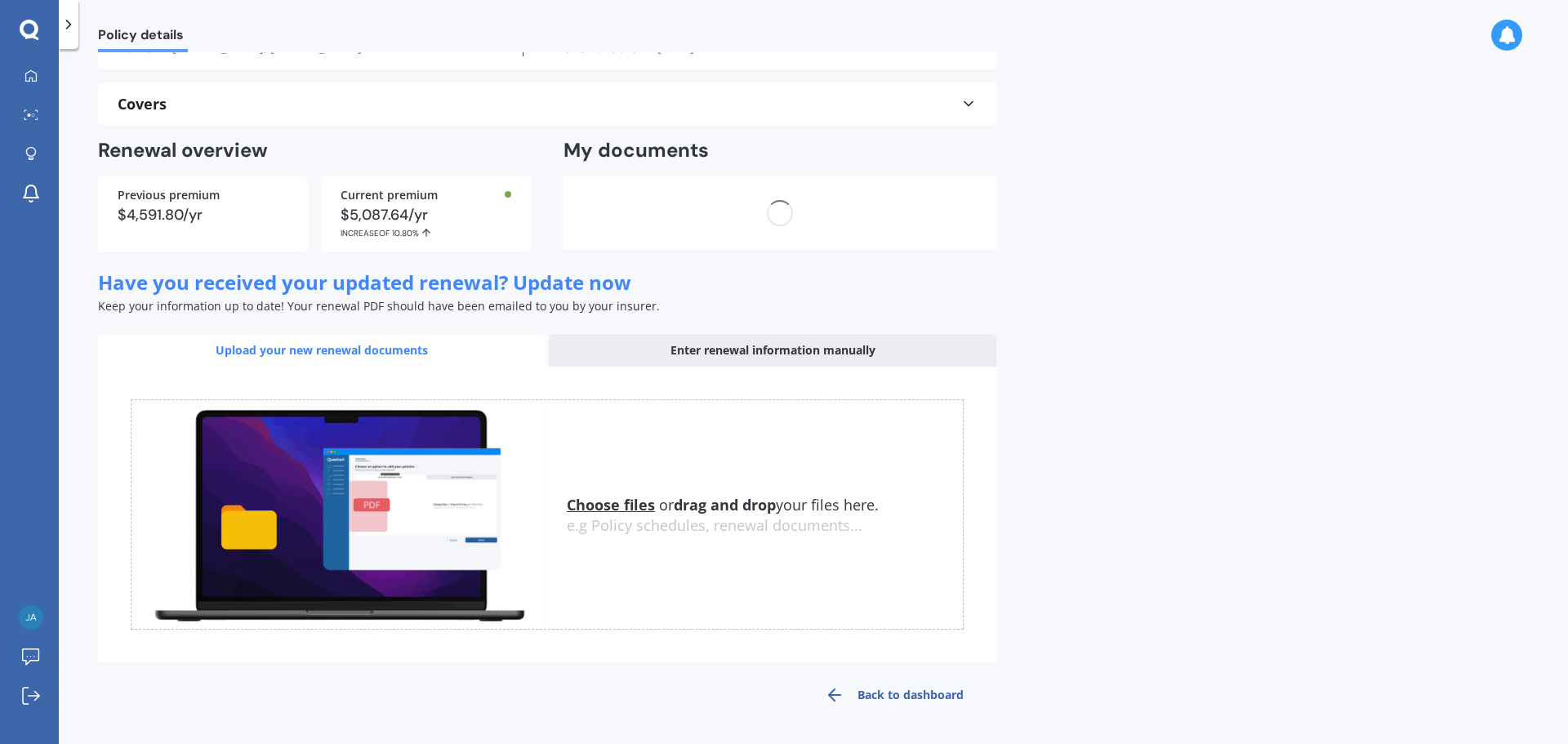
scroll to position [0, 0]
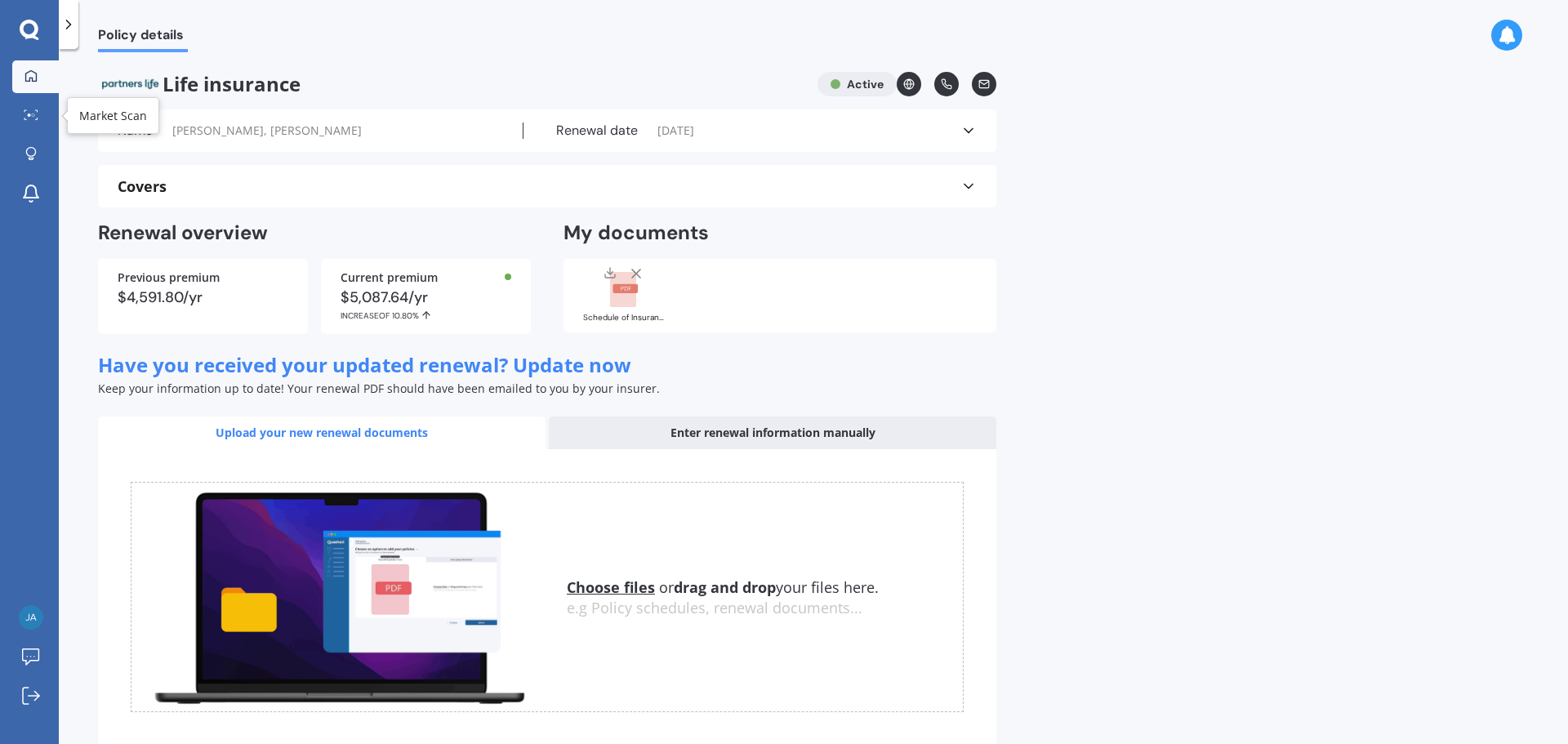
drag, startPoint x: 30, startPoint y: 109, endPoint x: 36, endPoint y: 84, distance: 25.7
click at [30, 109] on link "Market Scan" at bounding box center [36, 116] width 47 height 33
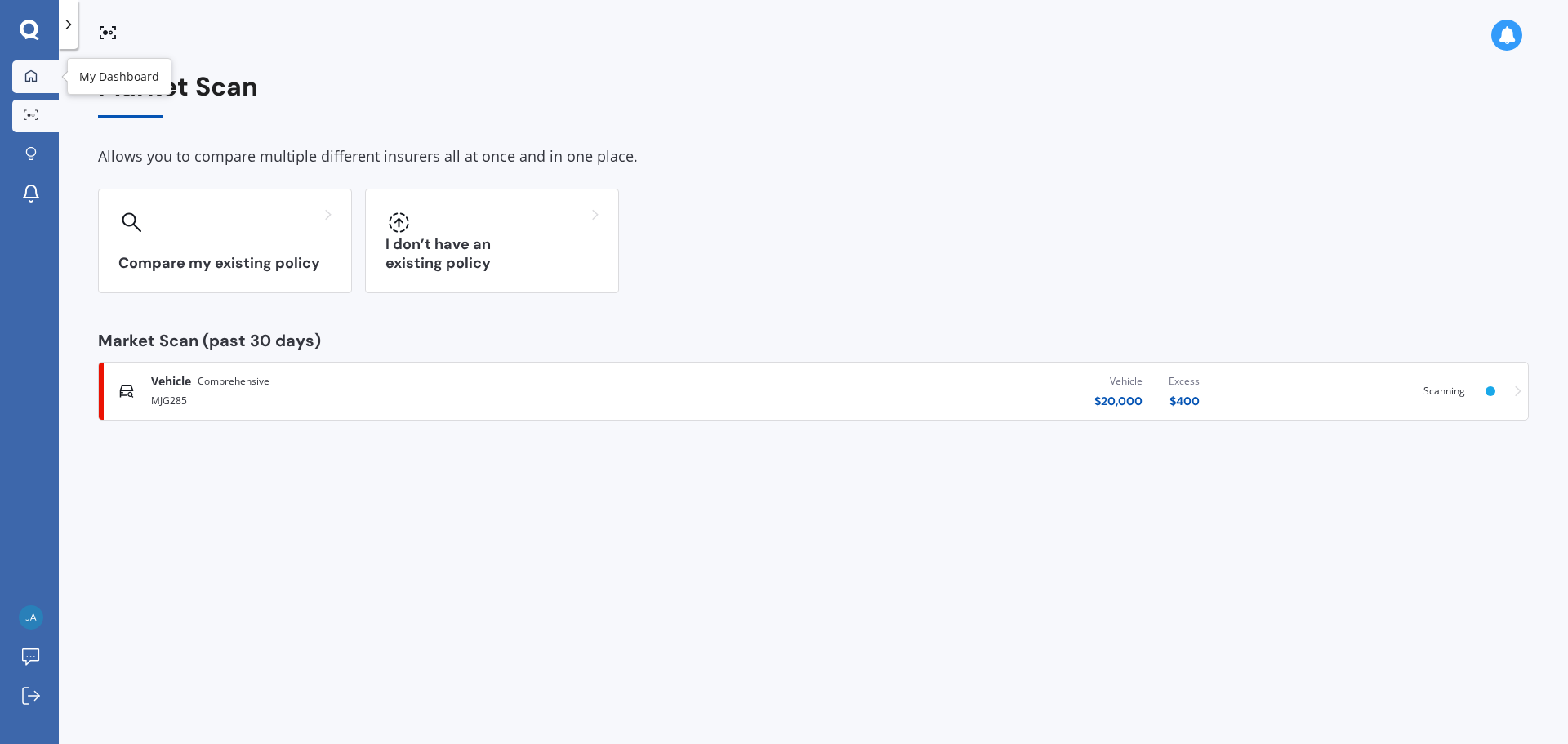
click at [22, 79] on div at bounding box center [30, 76] width 24 height 15
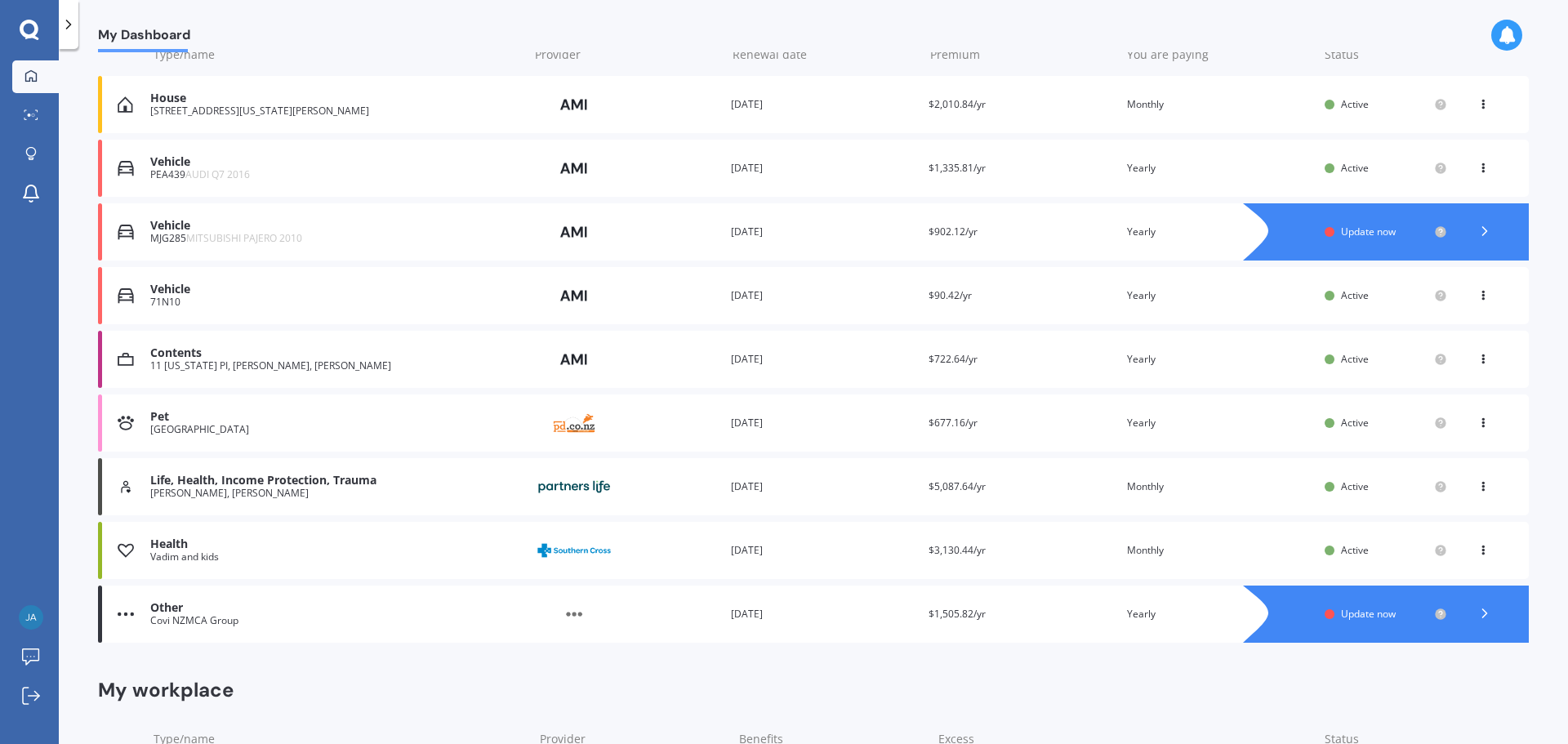
scroll to position [245, 0]
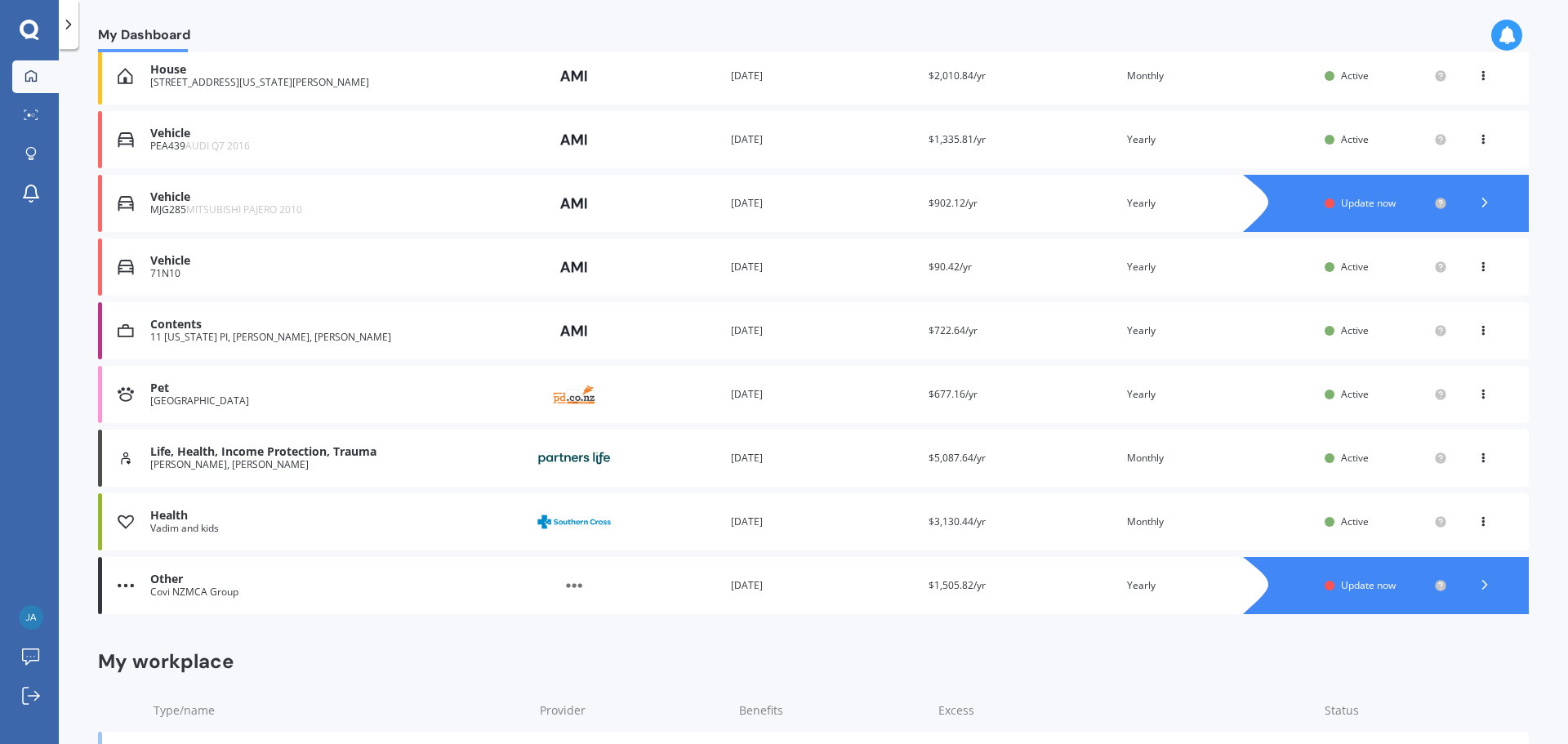
click at [1018, 577] on div "Other Covi NZMCA Group Provider Renewal date 18 Dec 2024 Premium $1,505.82/yr Y…" at bounding box center [813, 585] width 1431 height 57
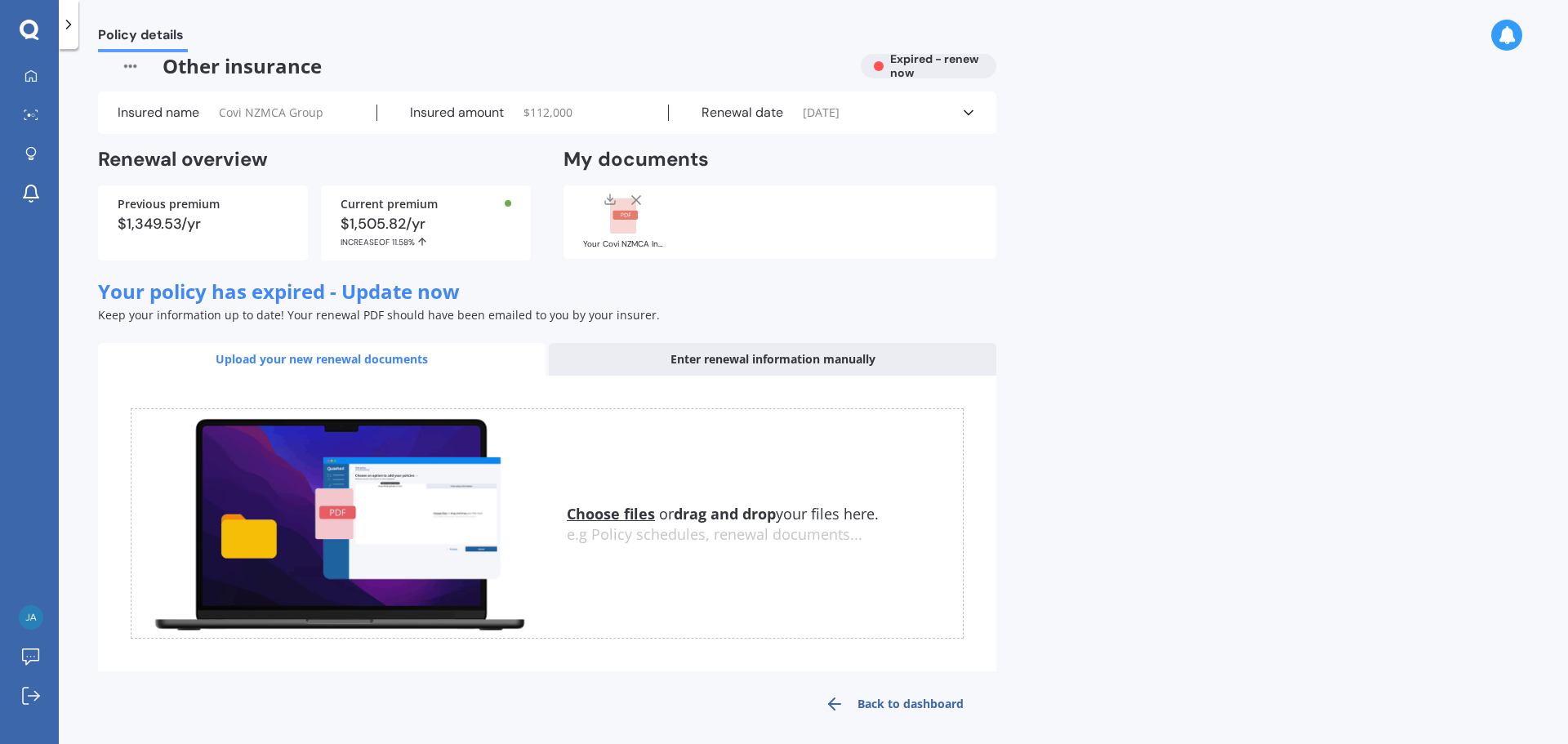
scroll to position [27, 0]
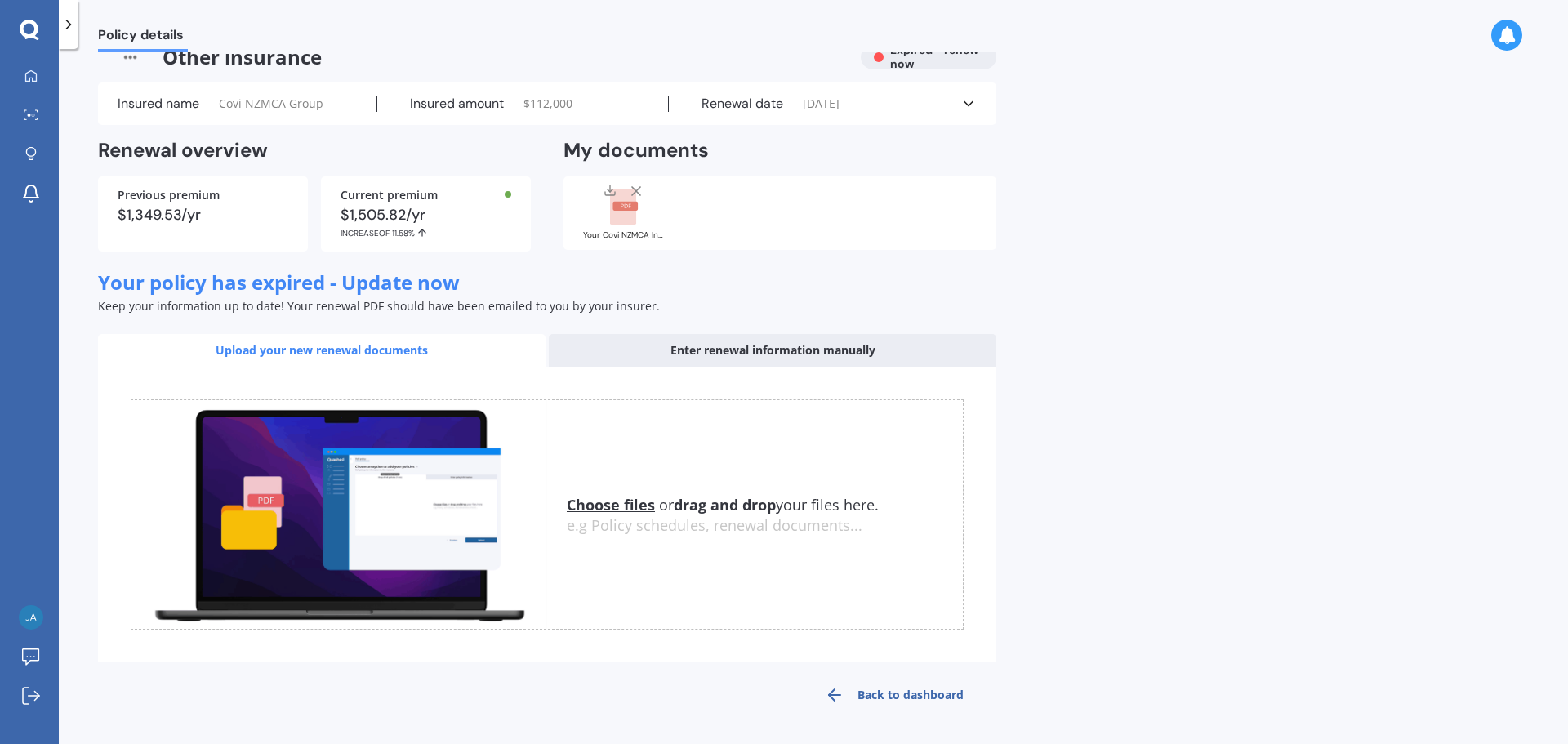
click at [689, 358] on div "Enter renewal information manually" at bounding box center [772, 350] width 447 height 33
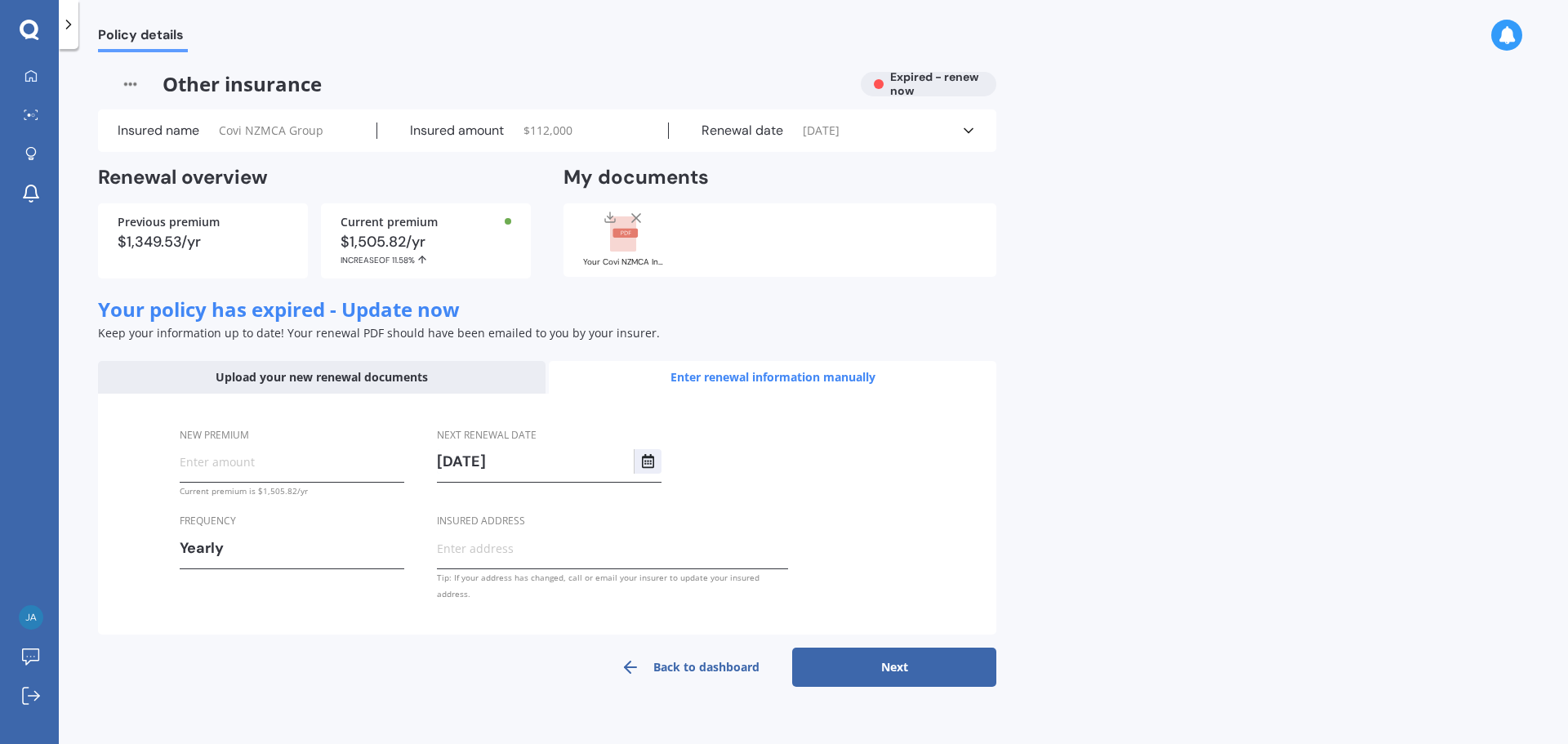
click at [279, 467] on input "New premium" at bounding box center [292, 461] width 225 height 24
type input "$1,579.99"
click at [903, 658] on button "Next" at bounding box center [894, 667] width 204 height 39
select select "18"
select select "12"
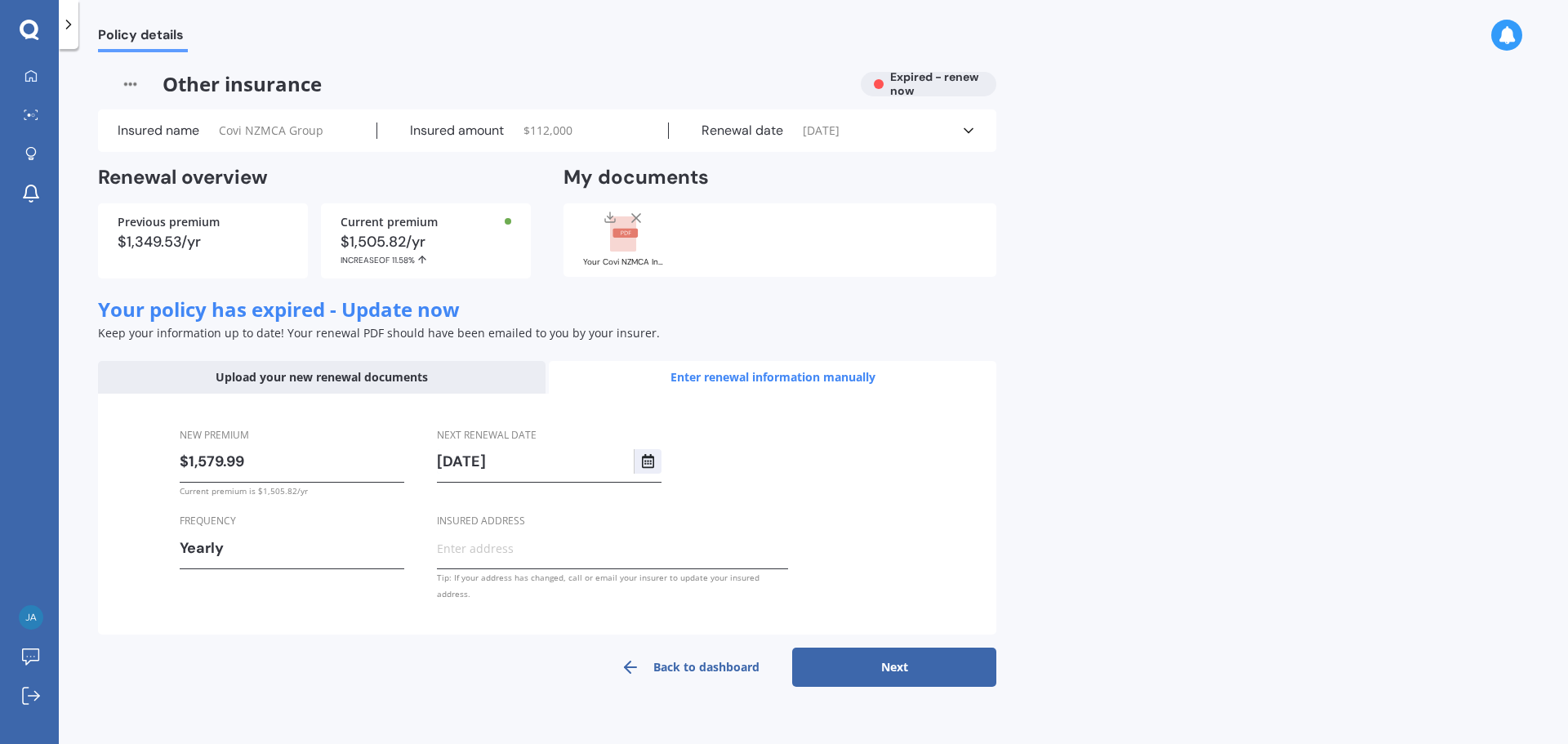
select select "2025"
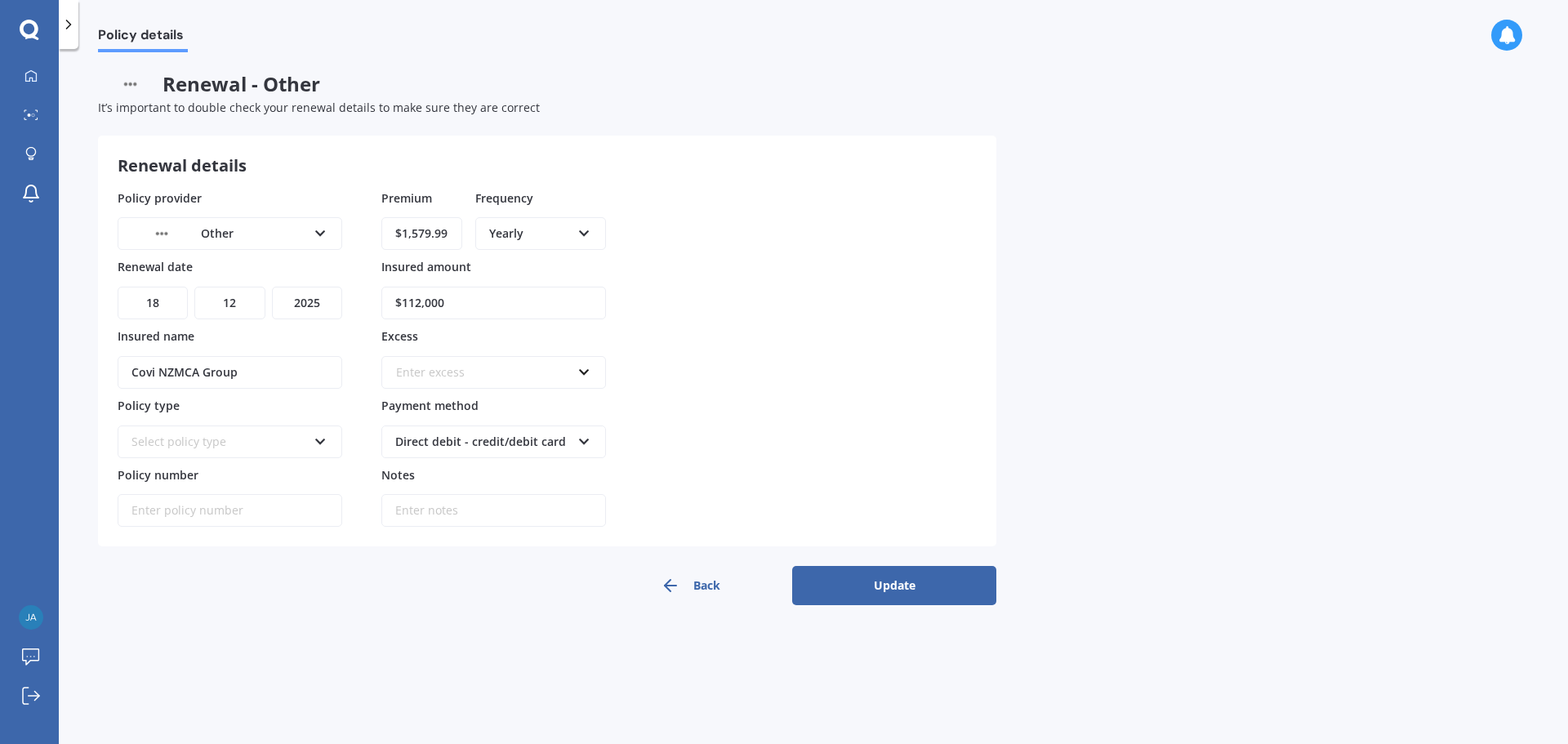
click at [891, 586] on button "Update" at bounding box center [894, 585] width 204 height 39
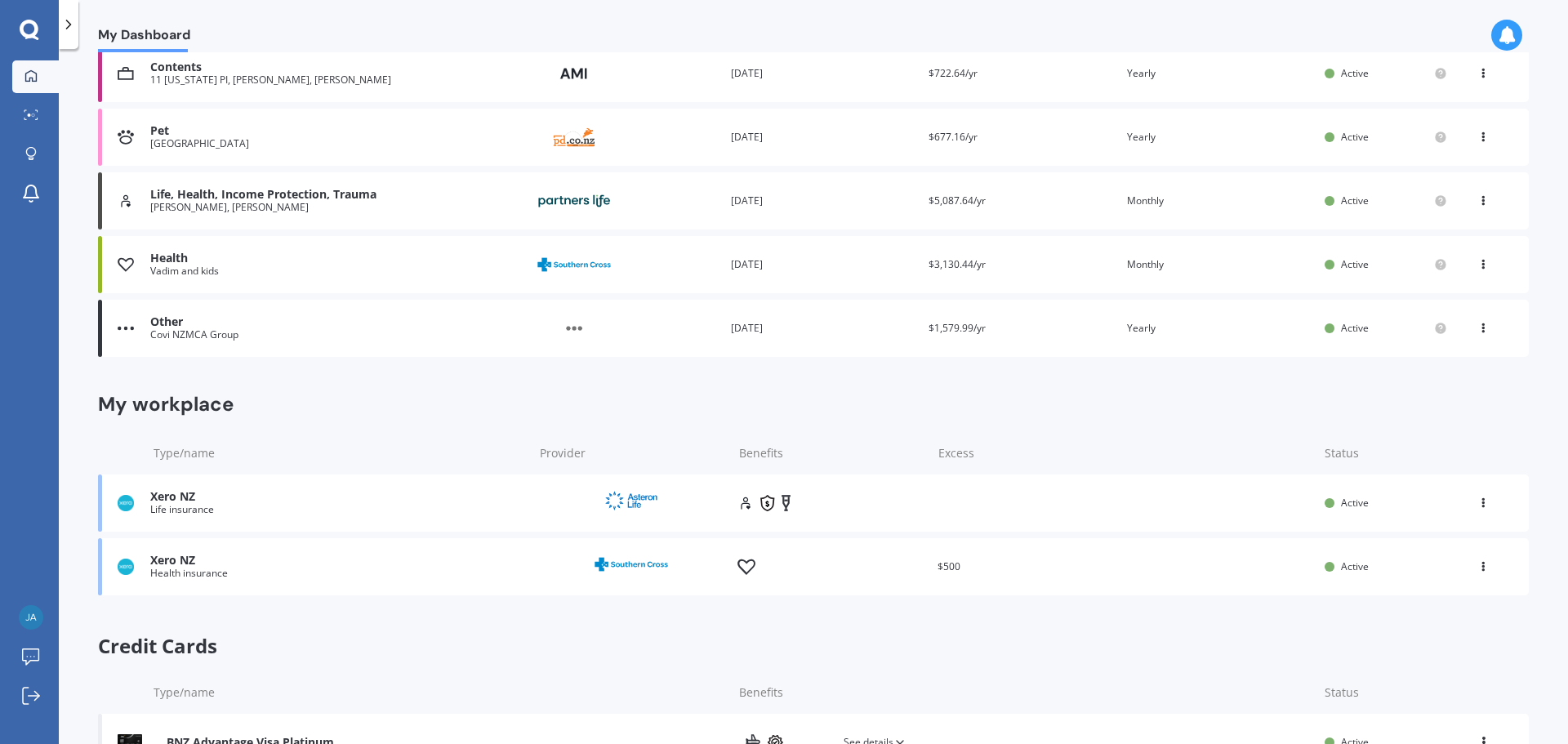
scroll to position [567, 0]
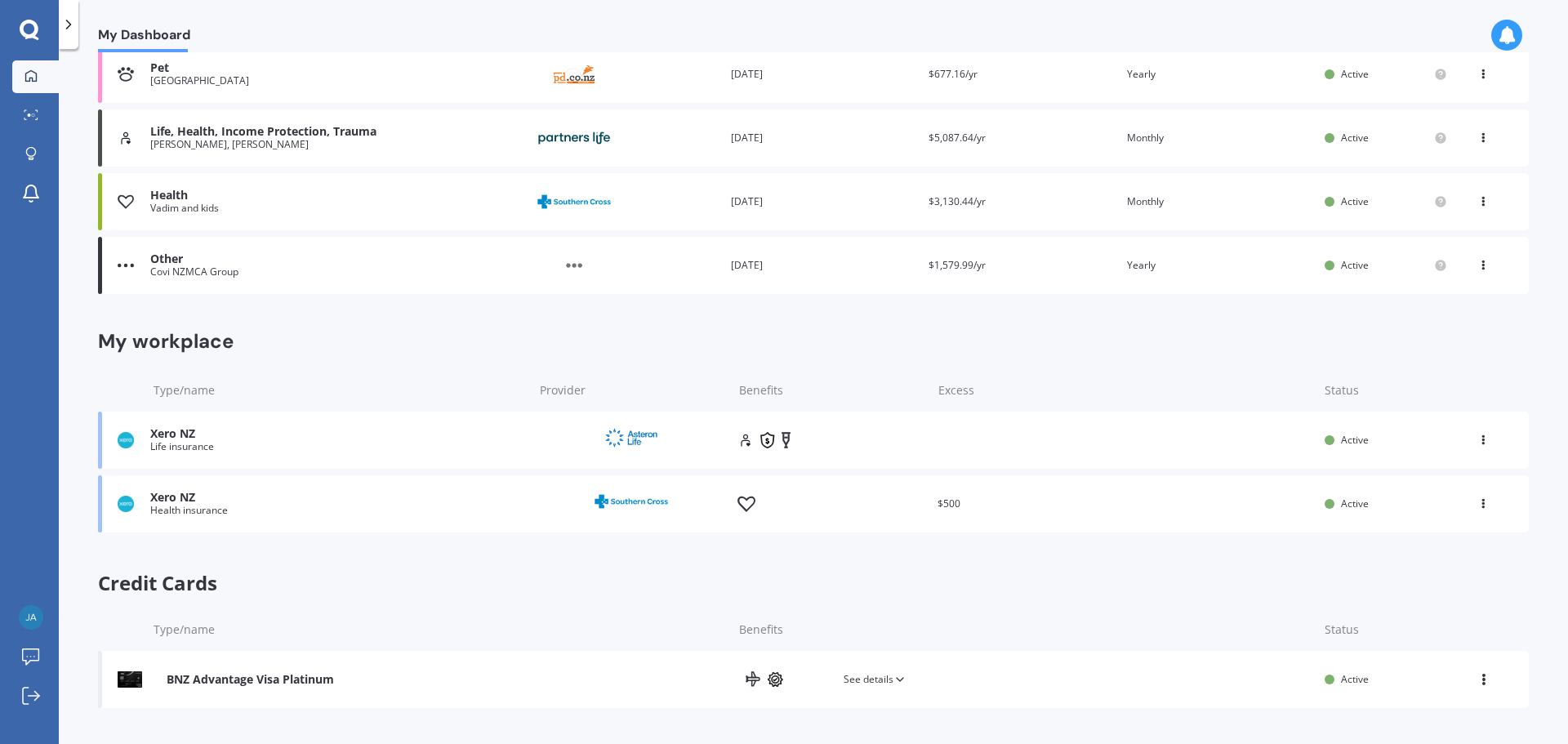
click at [707, 448] on div "Provider" at bounding box center [630, 440] width 187 height 36
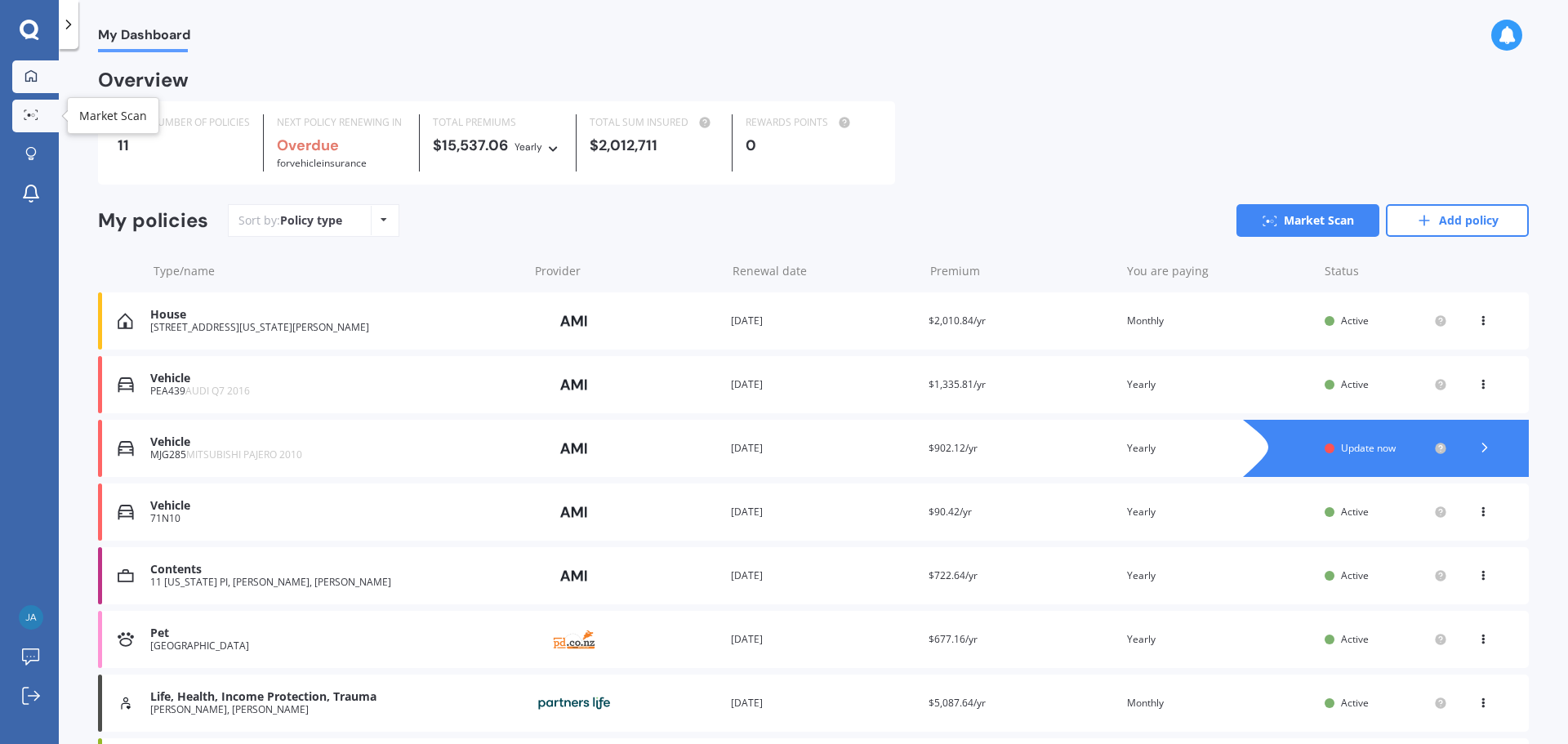
click at [43, 113] on div at bounding box center [30, 115] width 24 height 13
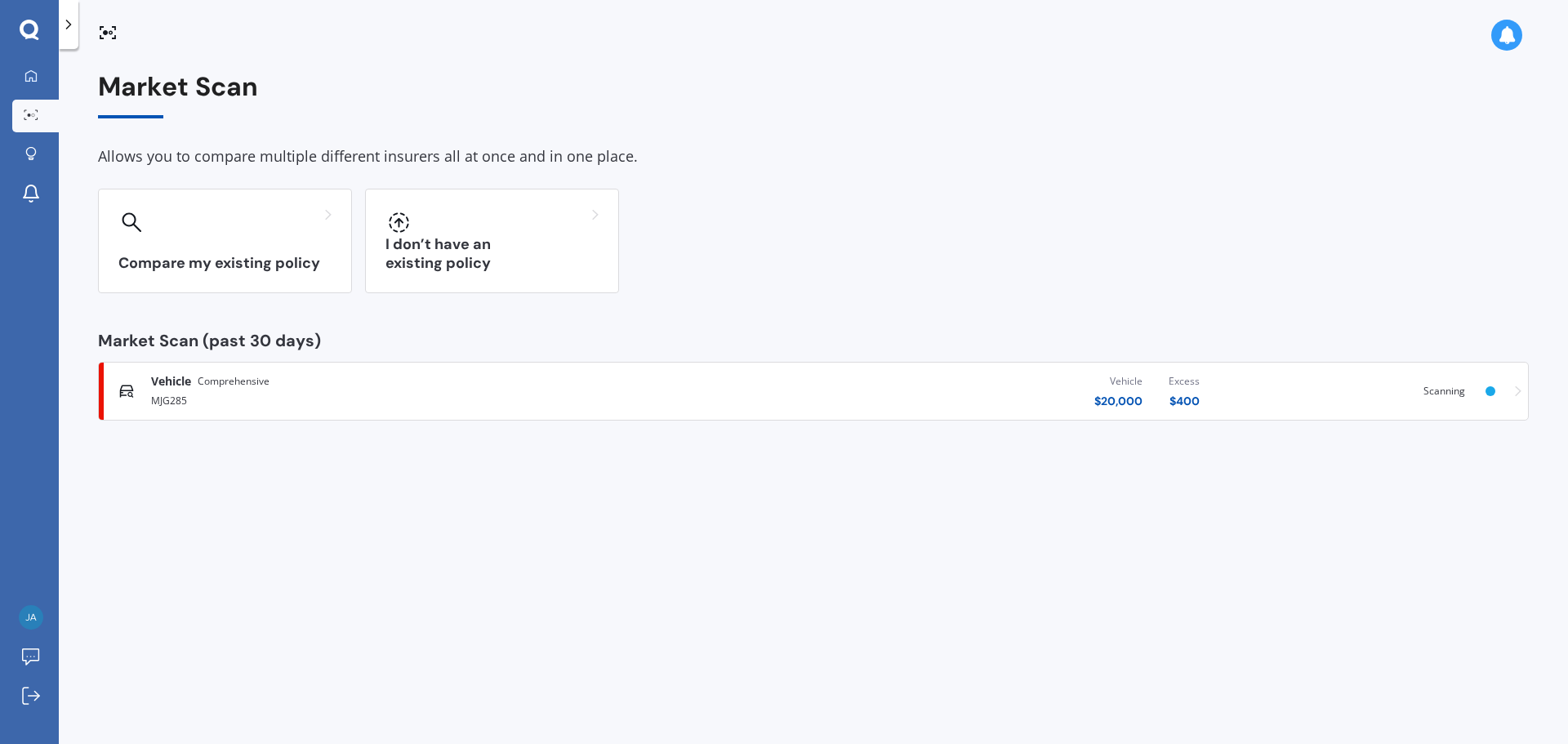
click at [851, 396] on div "Vehicle $ 20,000 Excess $ 400" at bounding box center [939, 391] width 547 height 49
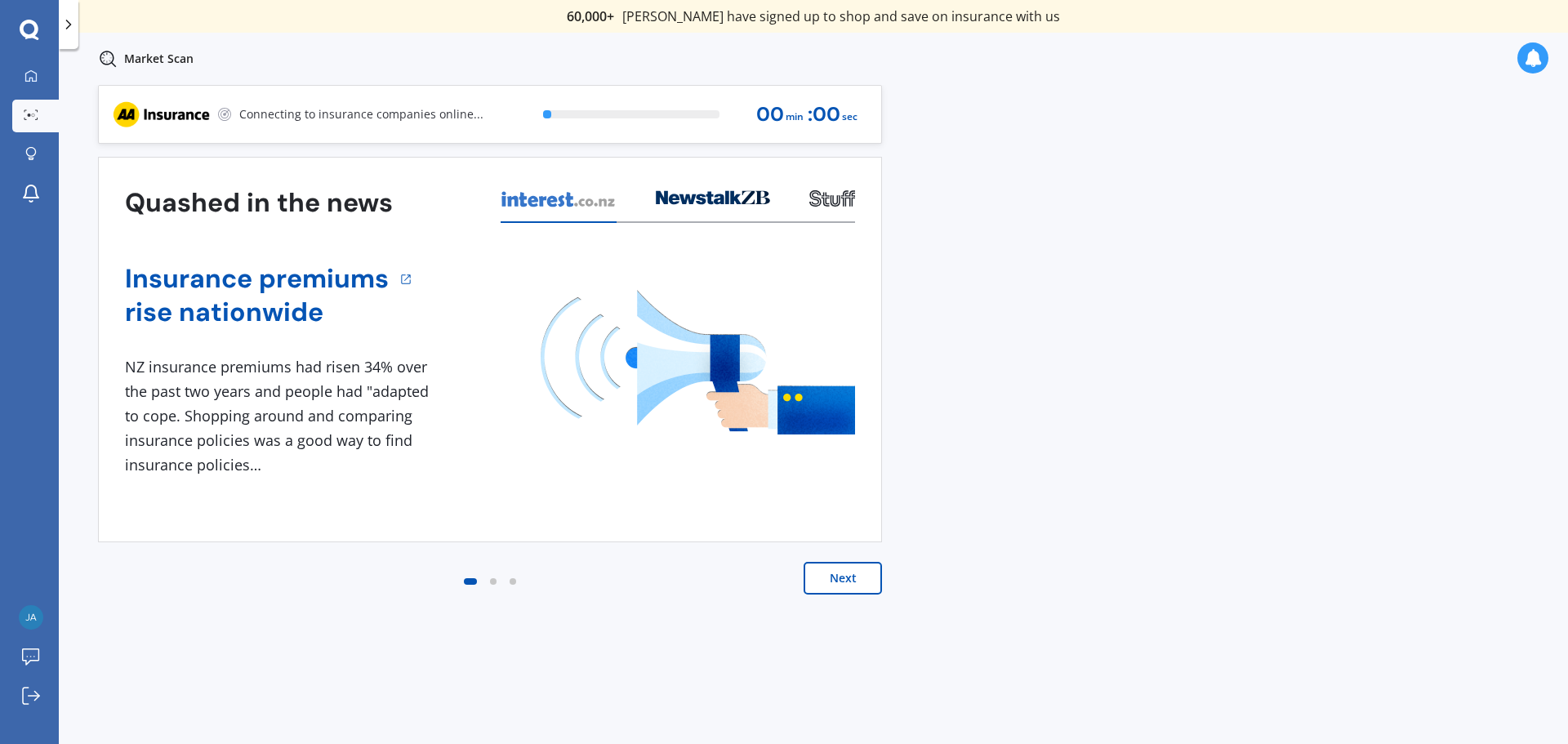
click at [588, 139] on div "0 % 00 min : 00 sec" at bounding box center [695, 114] width 344 height 57
click at [632, 116] on div at bounding box center [630, 114] width 176 height 8
click at [30, 83] on div at bounding box center [30, 76] width 24 height 15
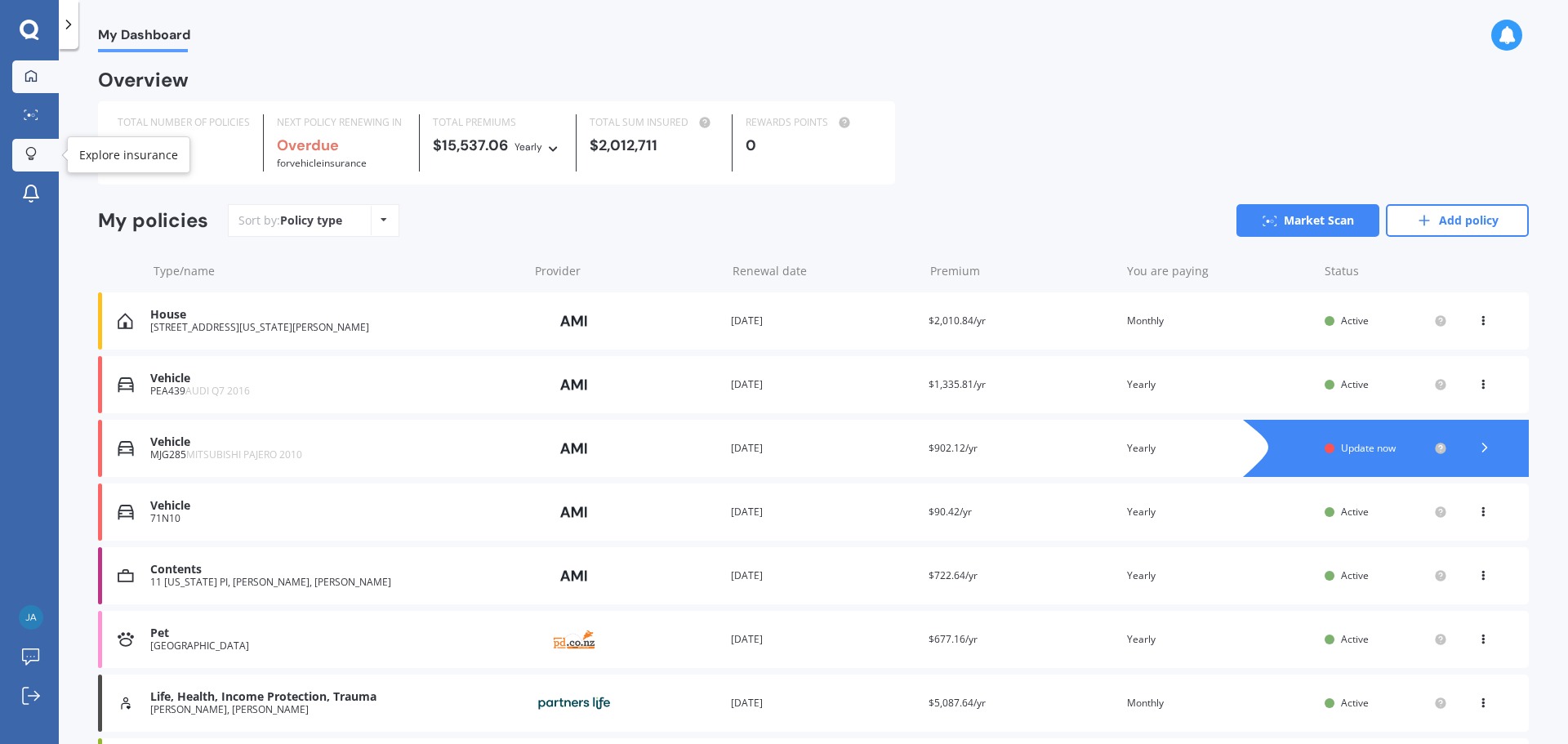
click at [27, 139] on link "Explore insurance" at bounding box center [36, 156] width 47 height 33
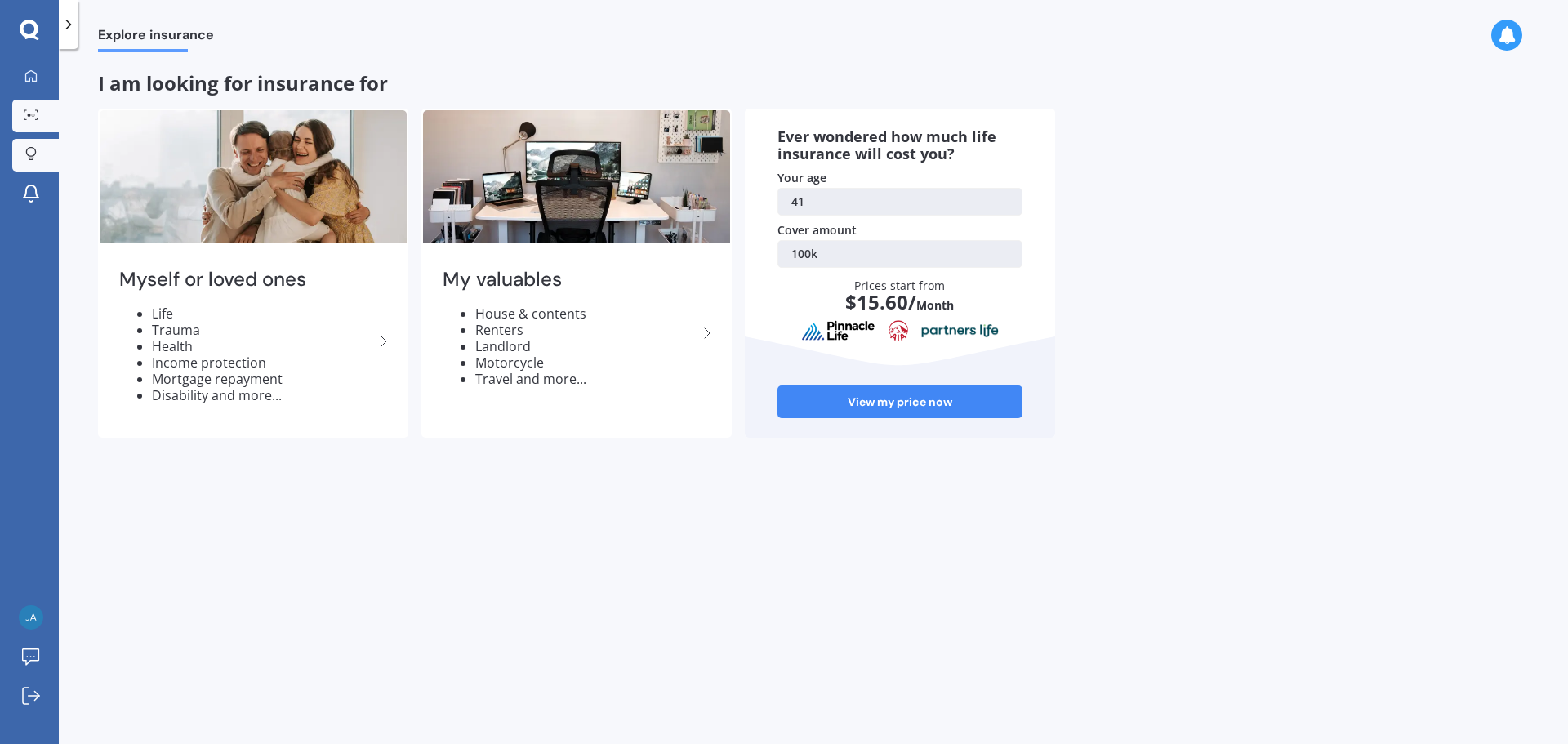
click at [33, 113] on icon at bounding box center [30, 114] width 15 height 11
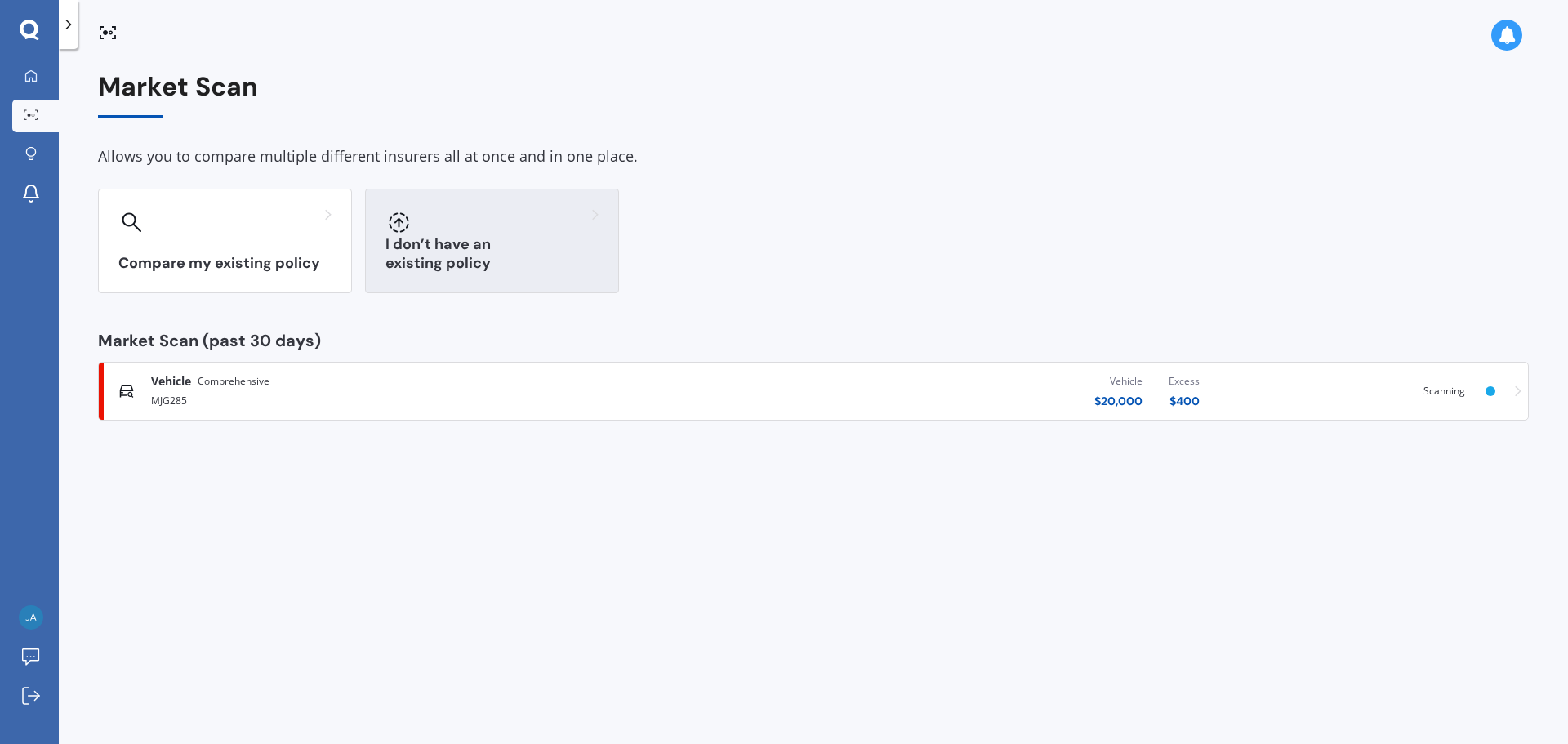
click at [477, 236] on div "I don’t have an existing policy" at bounding box center [491, 240] width 254 height 104
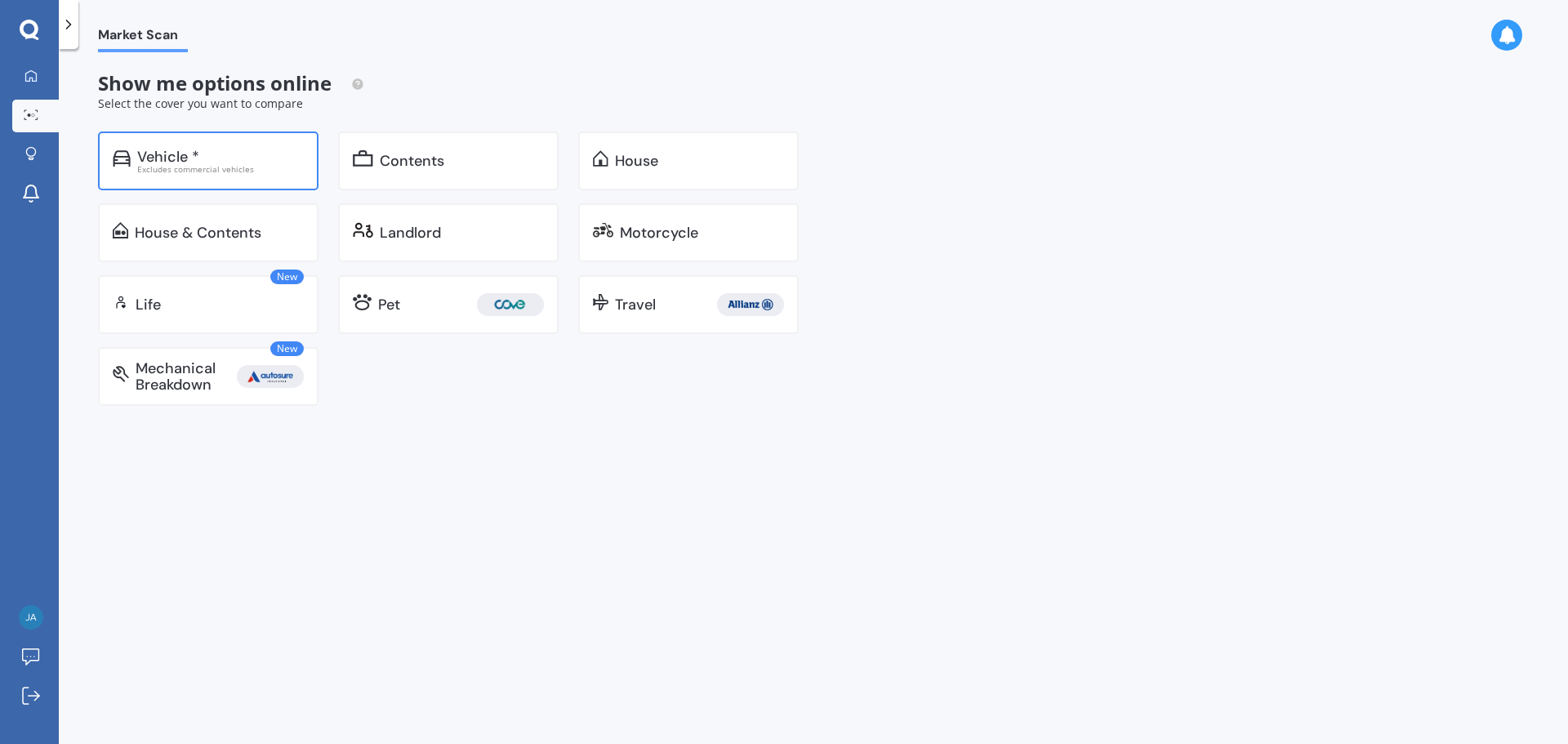
click at [234, 155] on div "Vehicle *" at bounding box center [220, 157] width 166 height 17
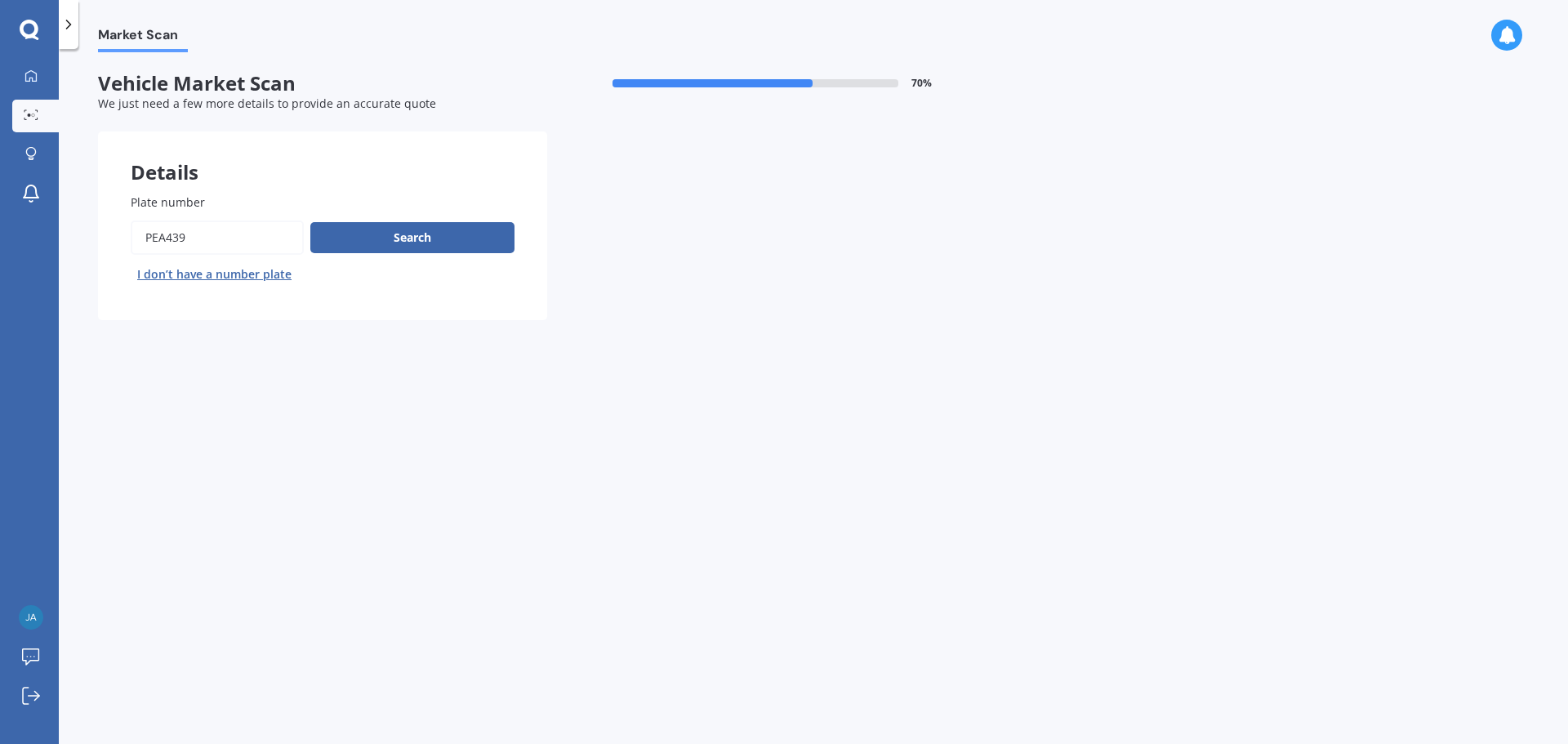
click at [174, 245] on input "Plate number" at bounding box center [217, 237] width 173 height 34
drag, startPoint x: 212, startPoint y: 236, endPoint x: 138, endPoint y: 235, distance: 74.0
click at [140, 235] on input "Plate number" at bounding box center [217, 237] width 173 height 34
type input "mjg285"
click at [453, 239] on button "Search" at bounding box center [412, 237] width 204 height 31
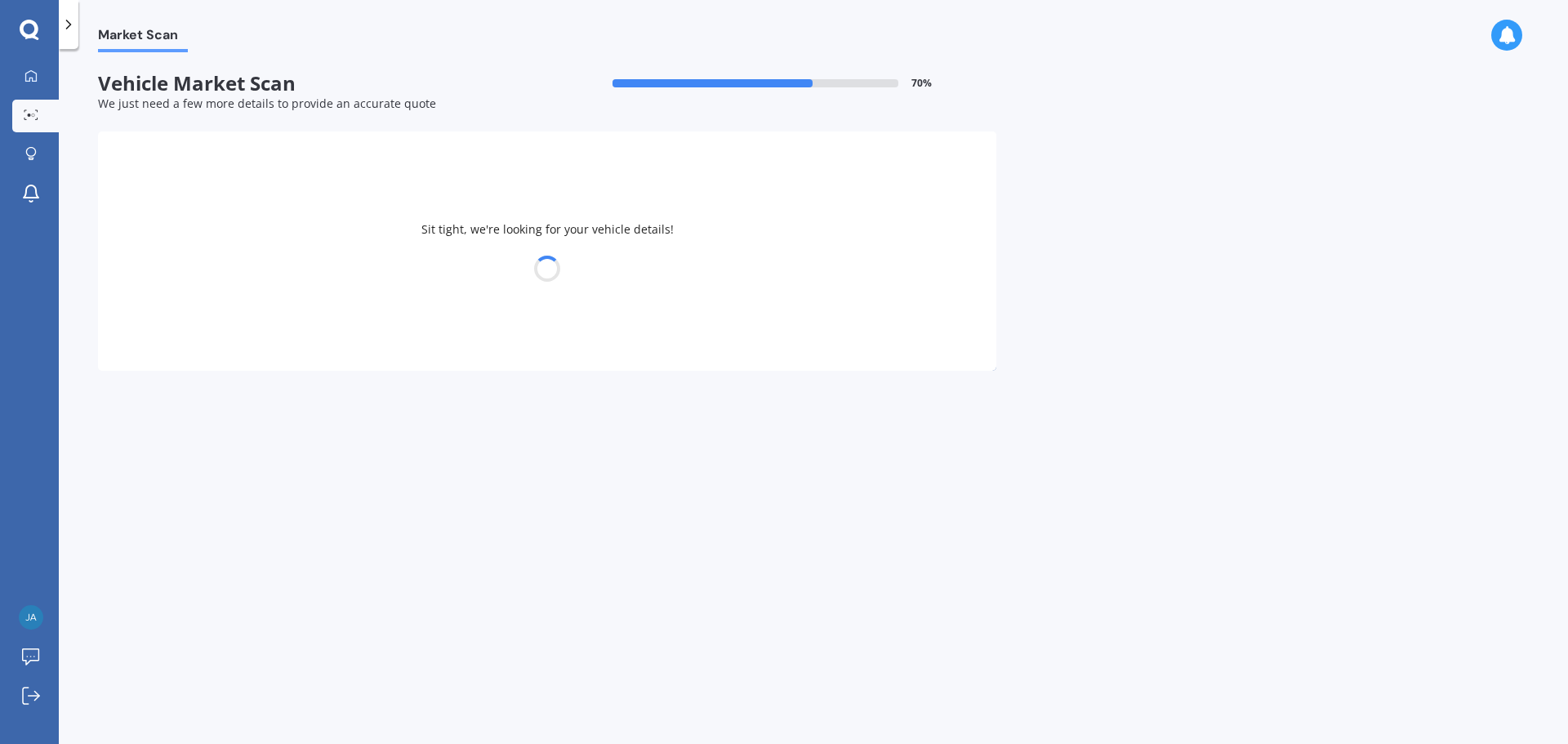
select select "MITSUBISHI"
select select "PAJERO"
select select "08"
select select "06"
select select "1984"
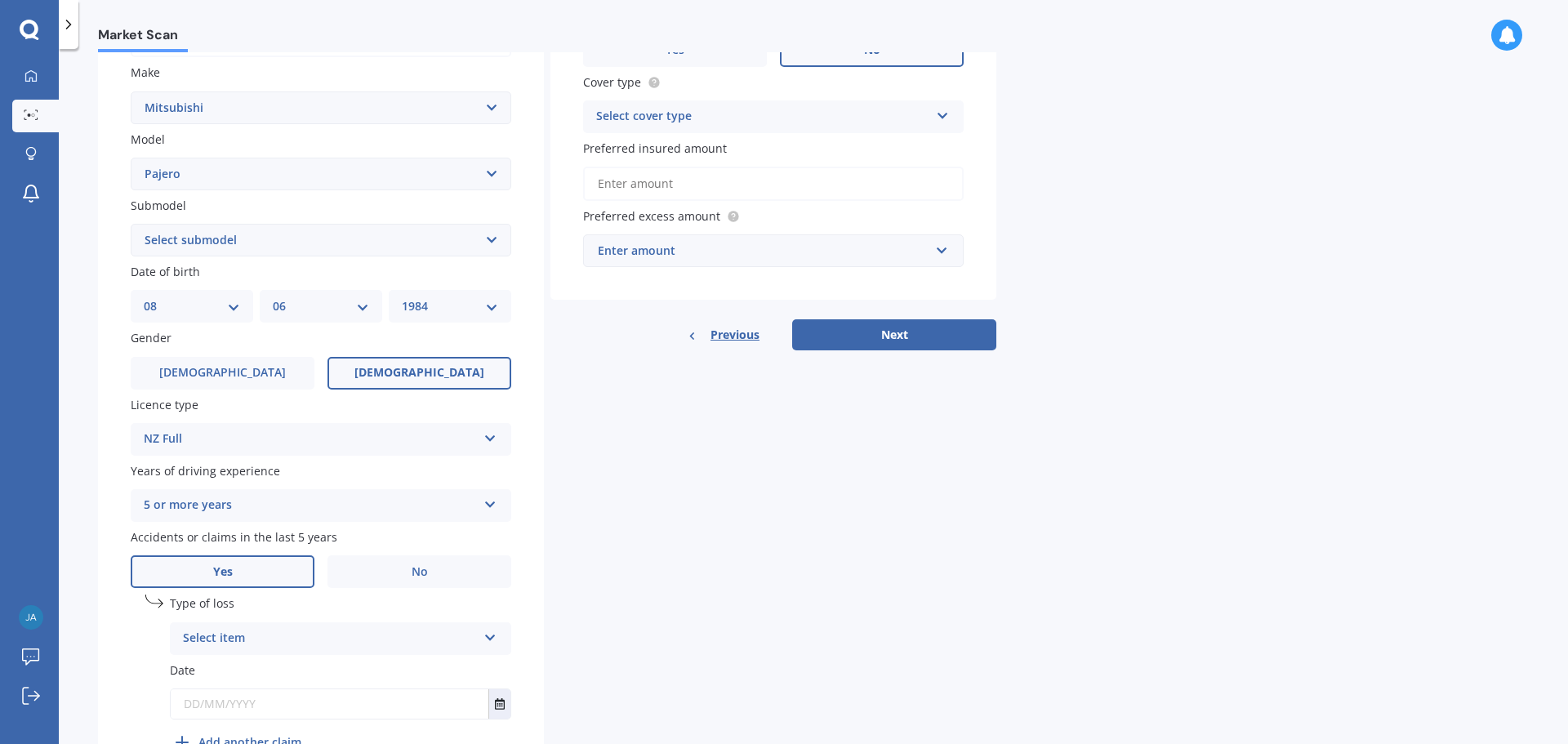
scroll to position [394, 0]
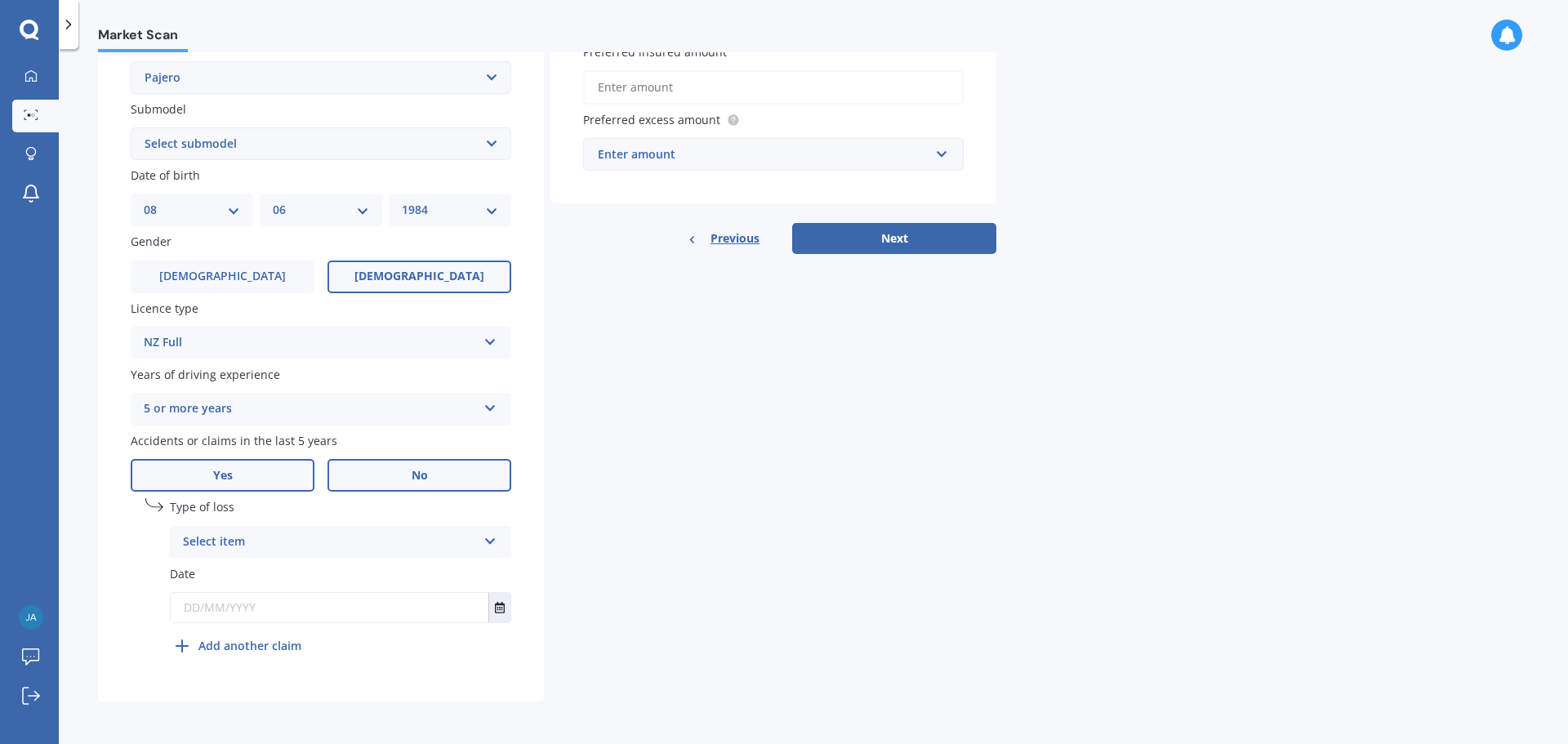
click at [430, 476] on label "No" at bounding box center [419, 476] width 184 height 33
click at [0, 0] on input "No" at bounding box center [0, 0] width 0 height 0
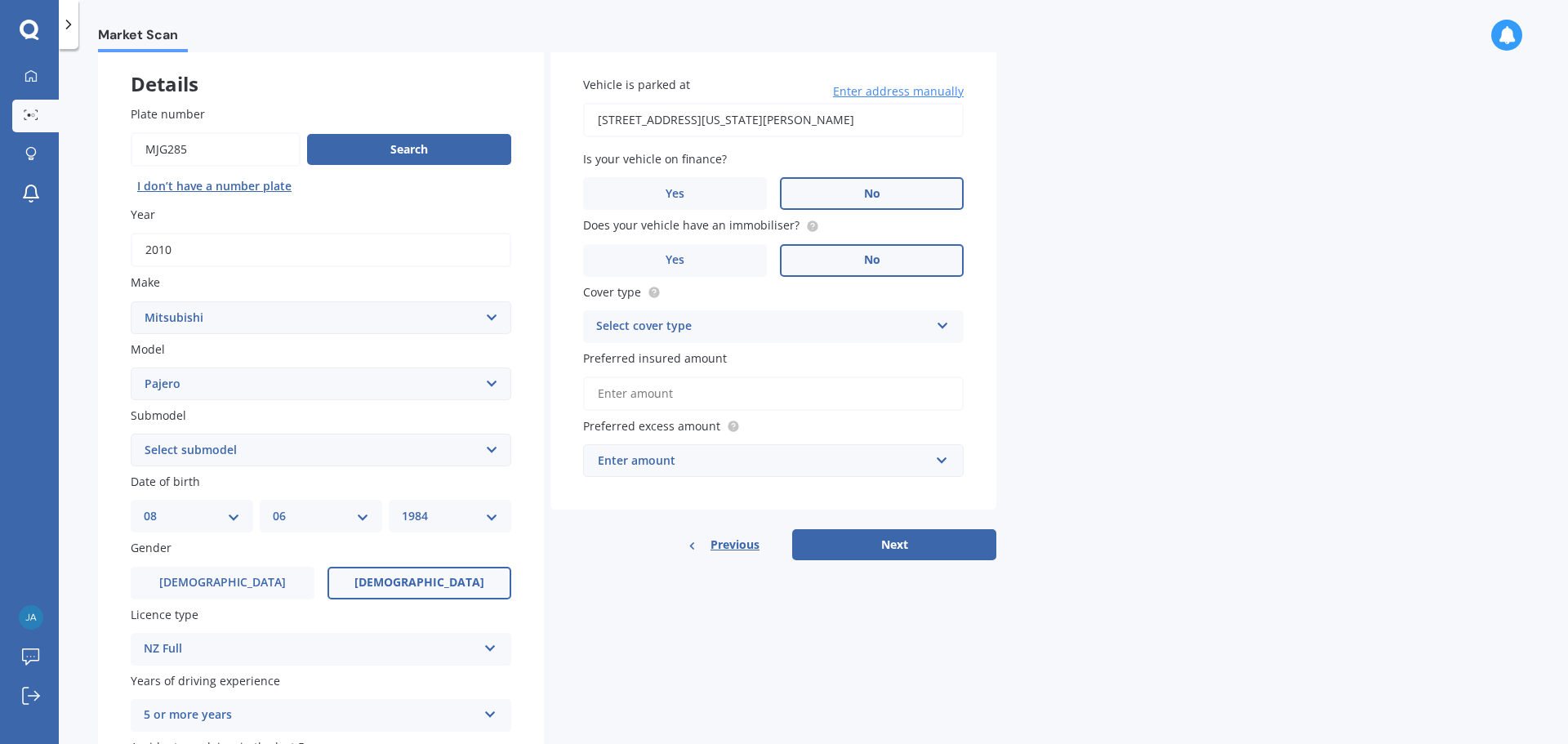
scroll to position [0, 0]
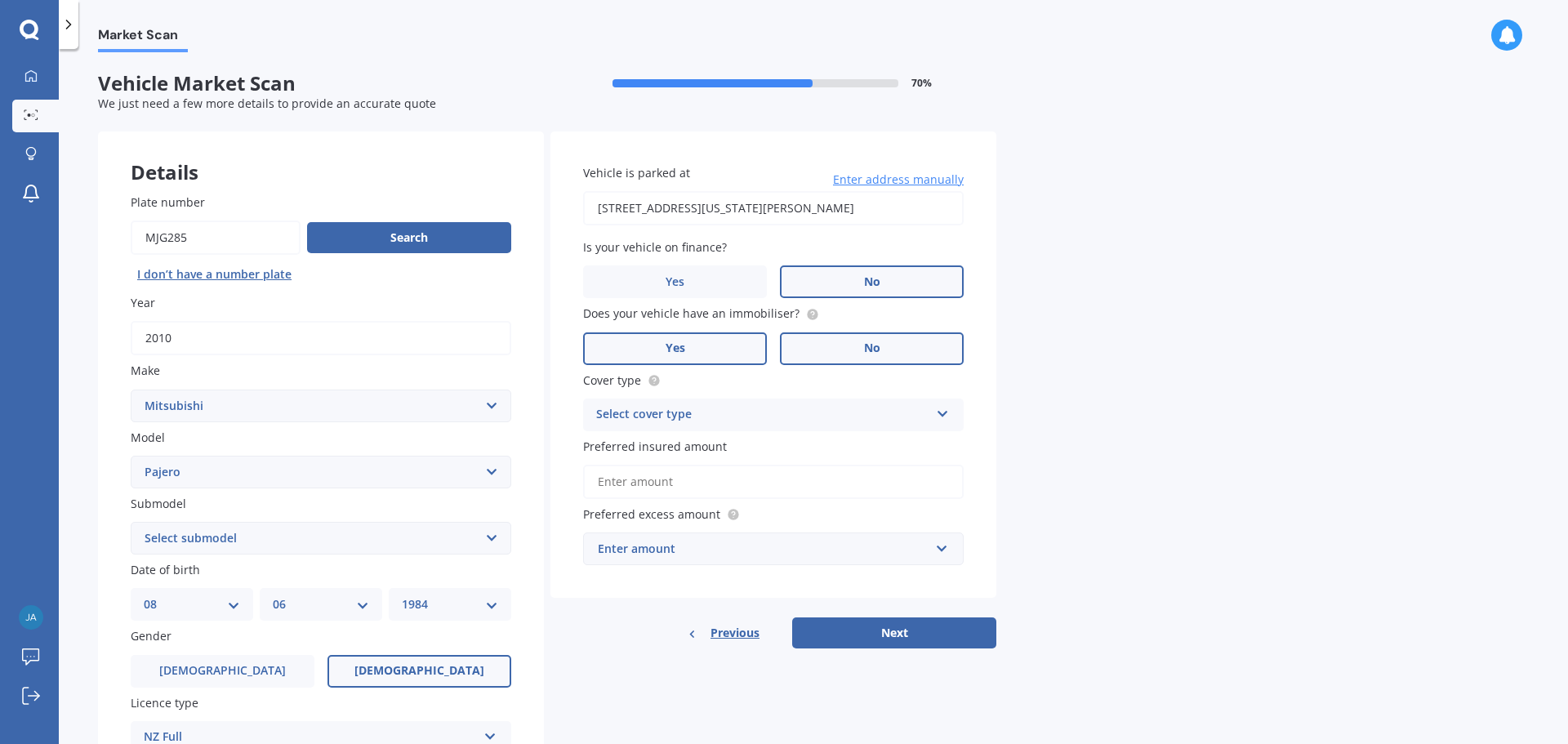
click at [708, 357] on label "Yes" at bounding box center [674, 349] width 184 height 33
click at [0, 0] on input "Yes" at bounding box center [0, 0] width 0 height 0
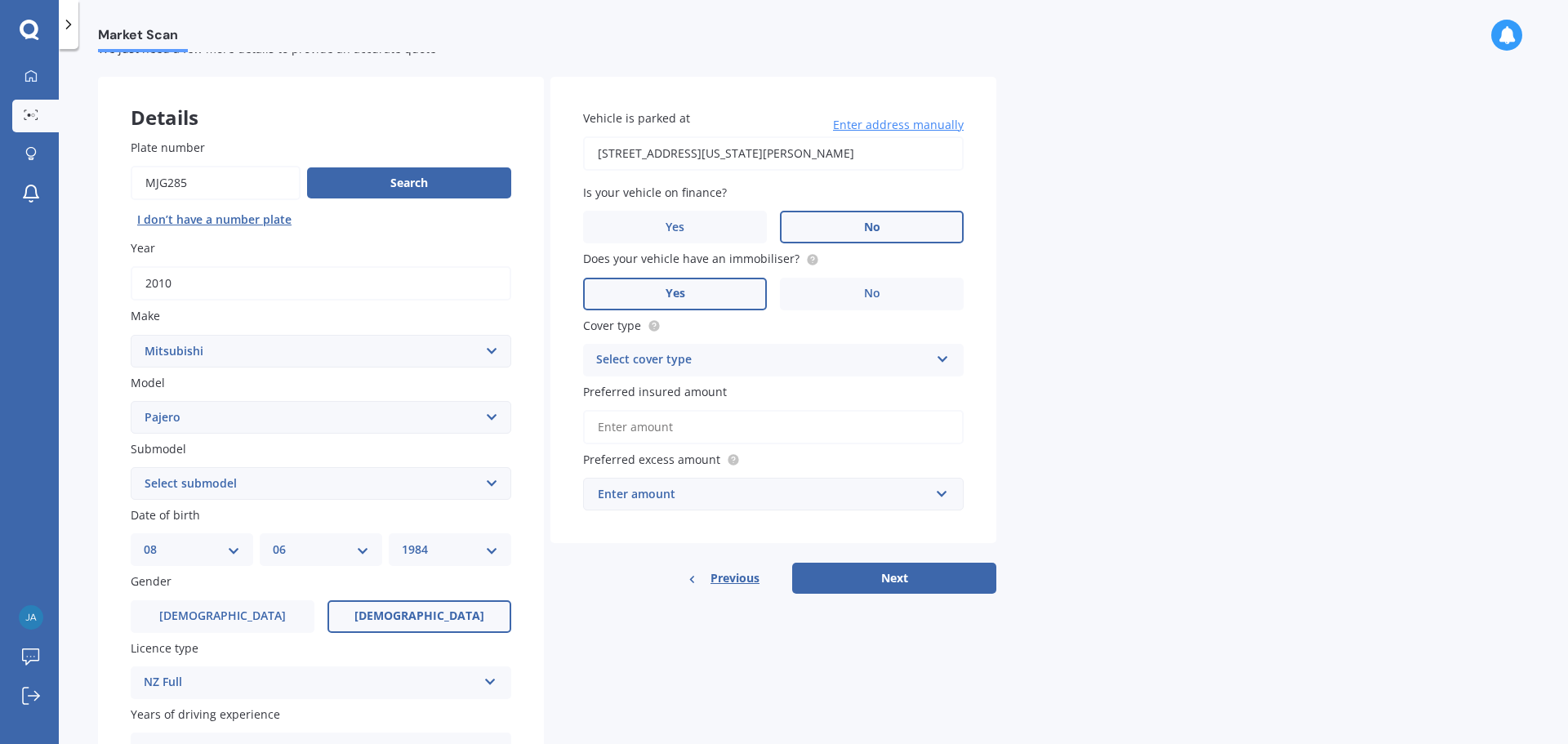
scroll to position [82, 0]
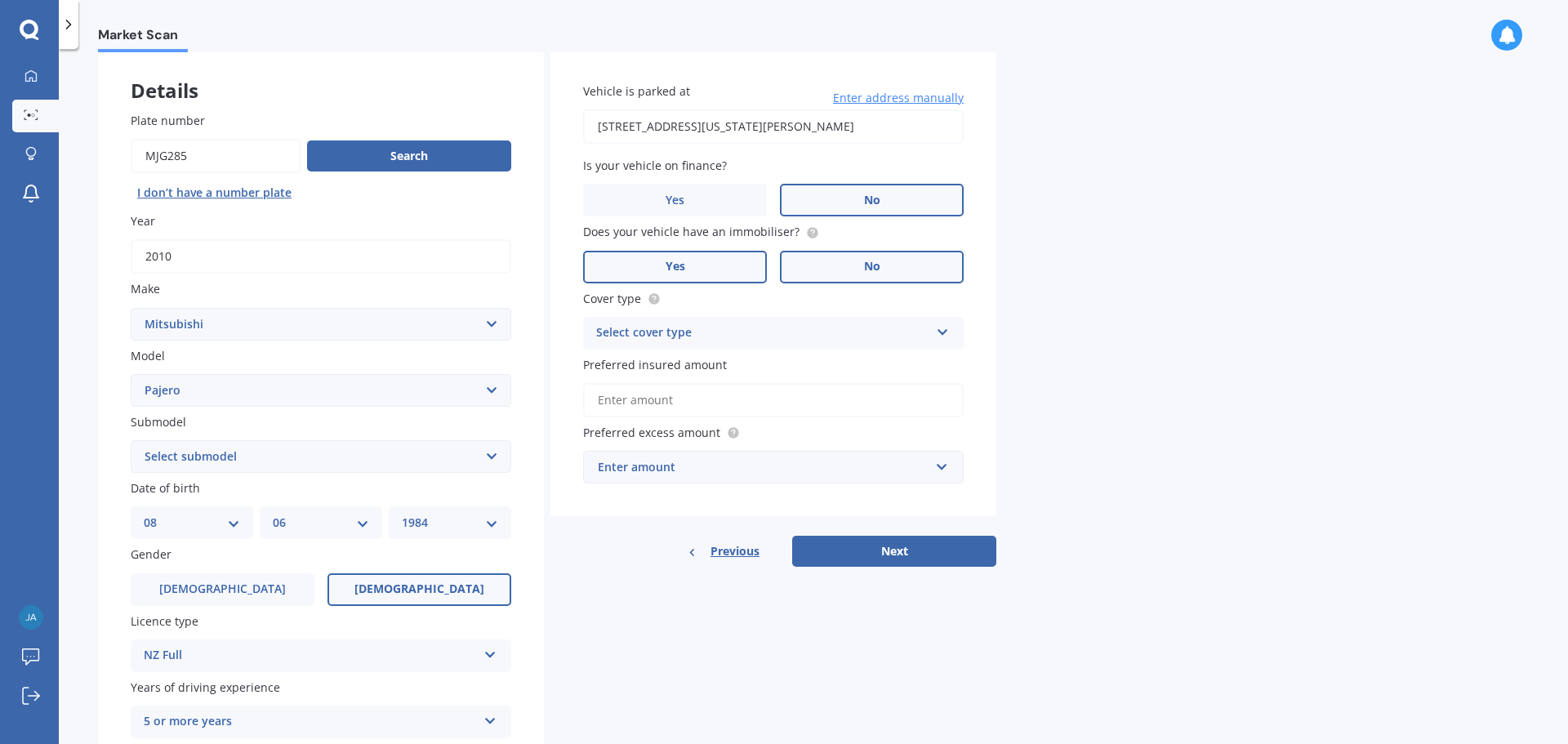
click at [835, 270] on label "No" at bounding box center [872, 267] width 184 height 33
click at [0, 0] on input "No" at bounding box center [0, 0] width 0 height 0
click at [811, 332] on div "Select cover type" at bounding box center [763, 333] width 333 height 19
click at [756, 364] on div "Comprehensive" at bounding box center [772, 365] width 378 height 29
drag, startPoint x: 709, startPoint y: 392, endPoint x: 718, endPoint y: 391, distance: 9.1
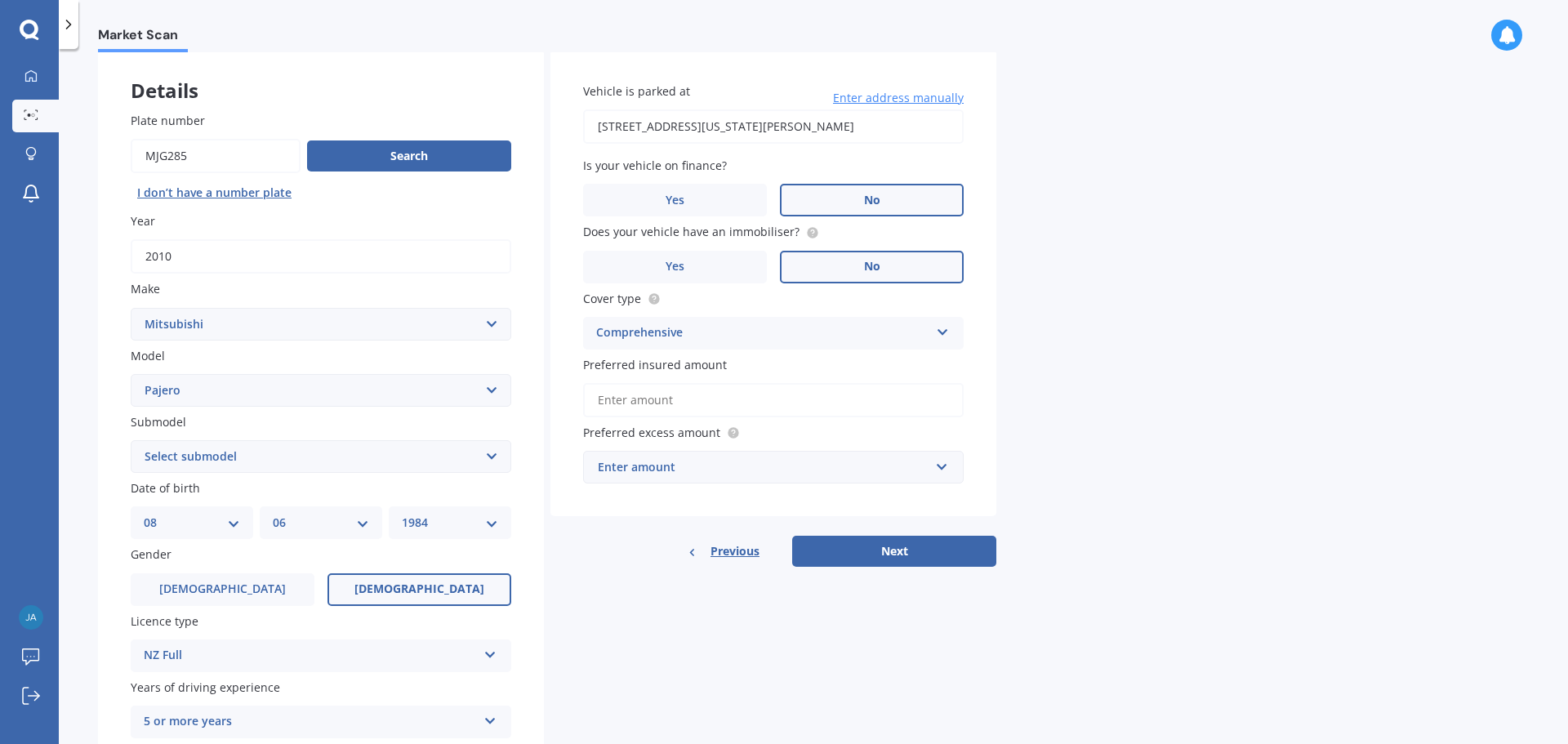
click at [709, 392] on input "Preferred insured amount" at bounding box center [772, 400] width 380 height 34
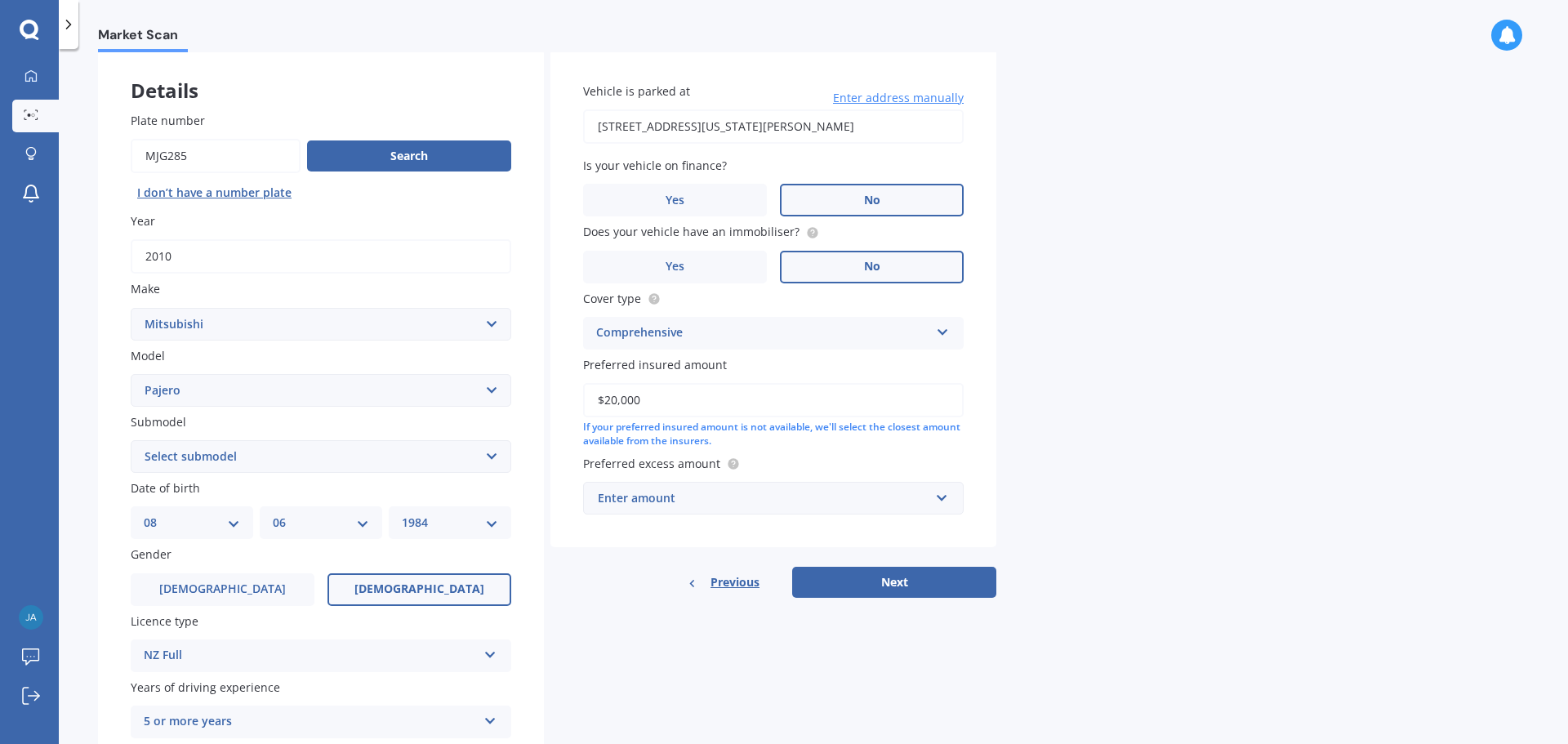
type input "$20,000"
click at [663, 506] on div "Enter amount" at bounding box center [763, 498] width 332 height 18
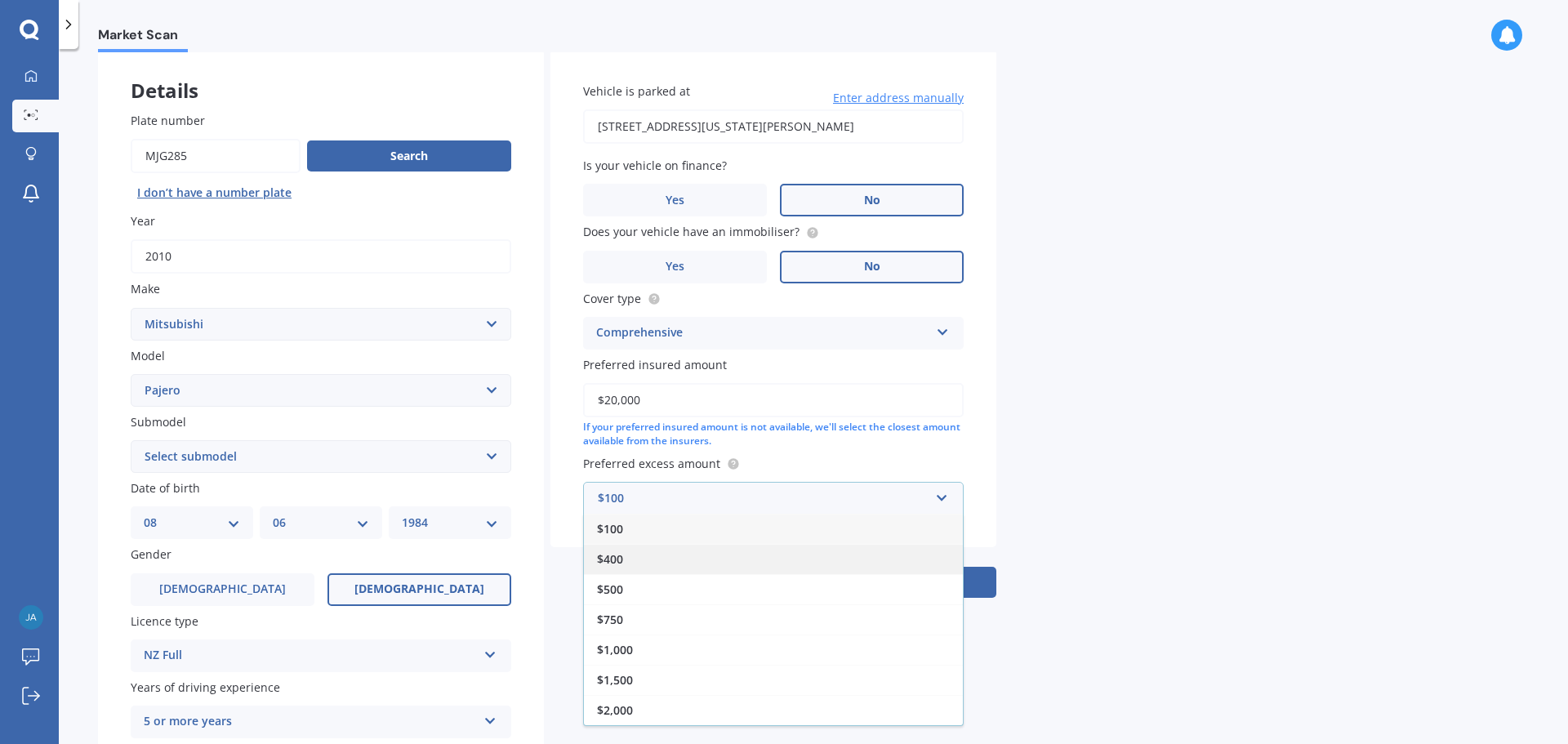
click at [648, 555] on div "$400" at bounding box center [772, 558] width 378 height 30
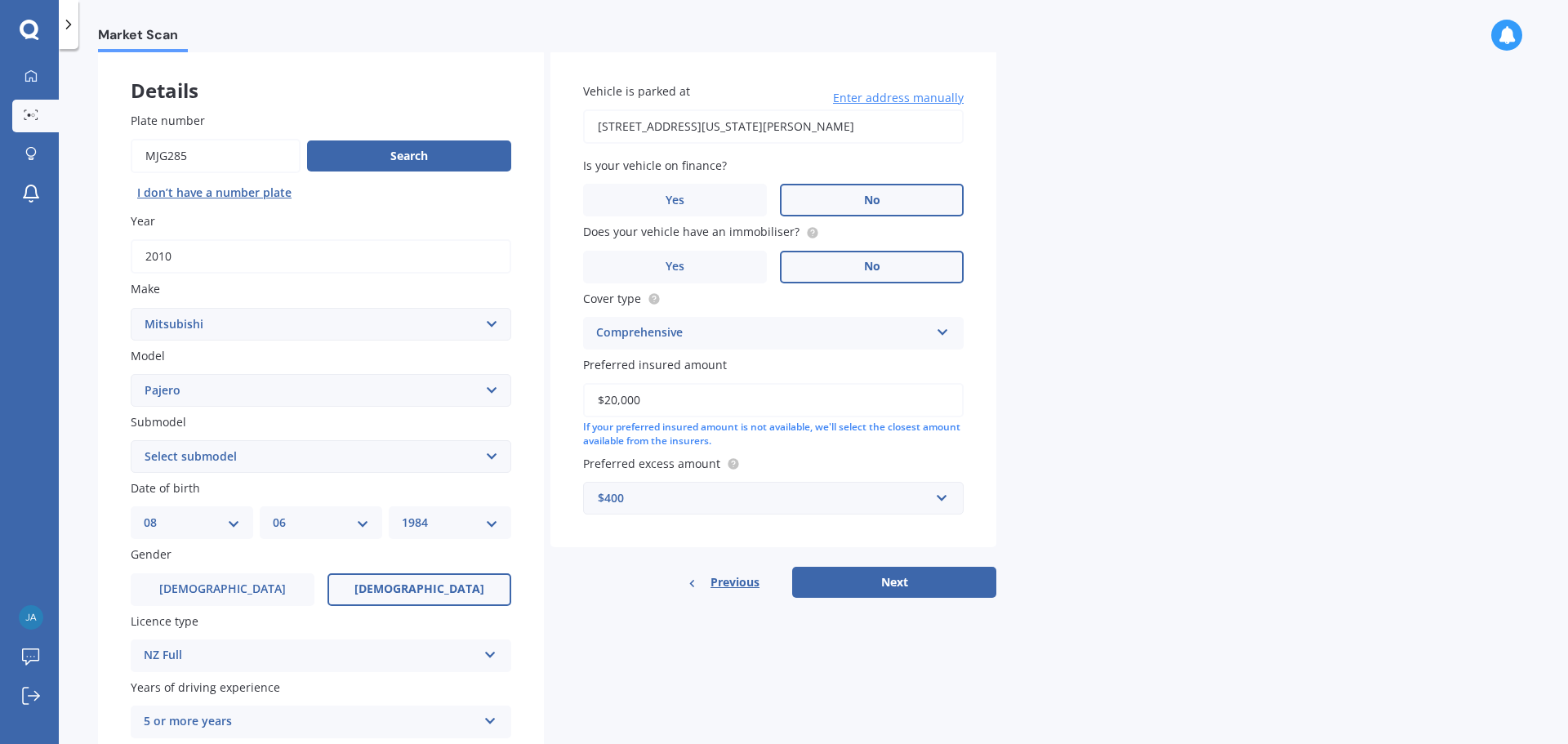
click at [960, 585] on button "Next" at bounding box center [894, 583] width 204 height 31
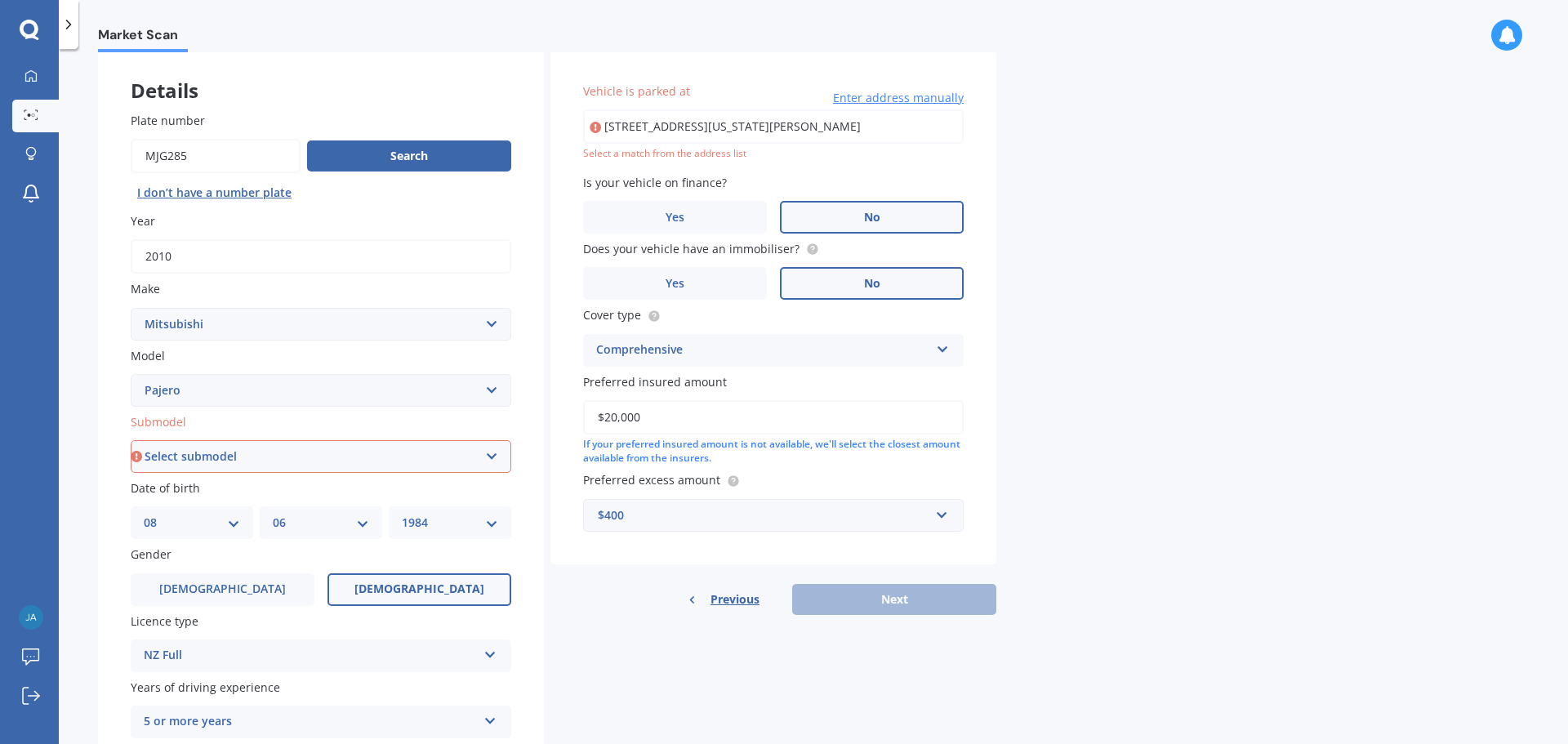
click at [258, 444] on select "Select submodel (All other diesel) (All other petrol) Exceed 3.2 Turbo Diesel E…" at bounding box center [320, 456] width 380 height 33
select select "EXCEED 3.2 TURBO DIESEL"
click at [130, 440] on select "Select submodel (All other diesel) (All other petrol) Exceed 3.2 Turbo Diesel E…" at bounding box center [320, 456] width 380 height 33
type input "[STREET_ADDRESS][US_STATE][PERSON_NAME]"
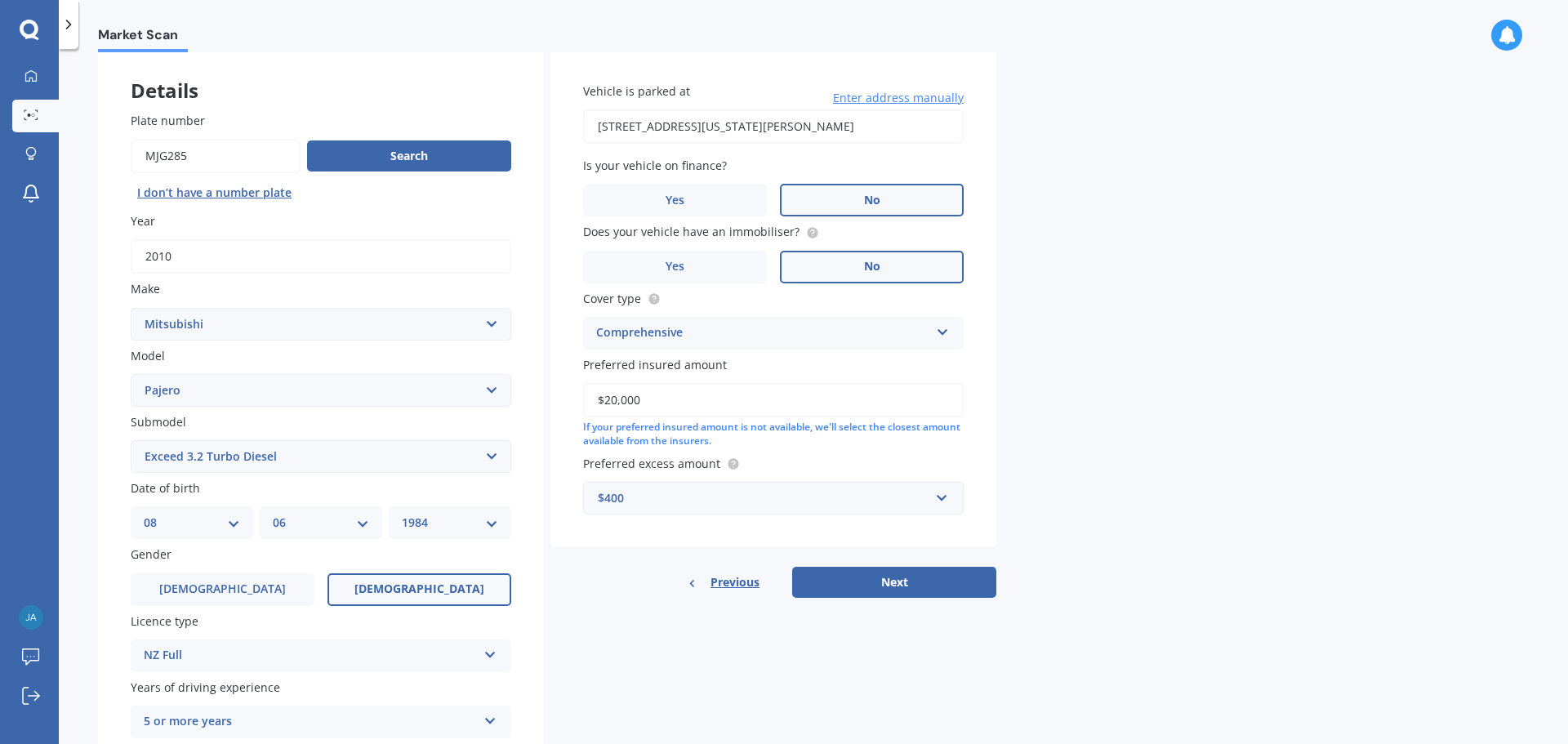
drag, startPoint x: 888, startPoint y: 578, endPoint x: 906, endPoint y: 572, distance: 19.0
click at [889, 579] on button "Next" at bounding box center [894, 583] width 204 height 31
select select "08"
select select "06"
select select "1984"
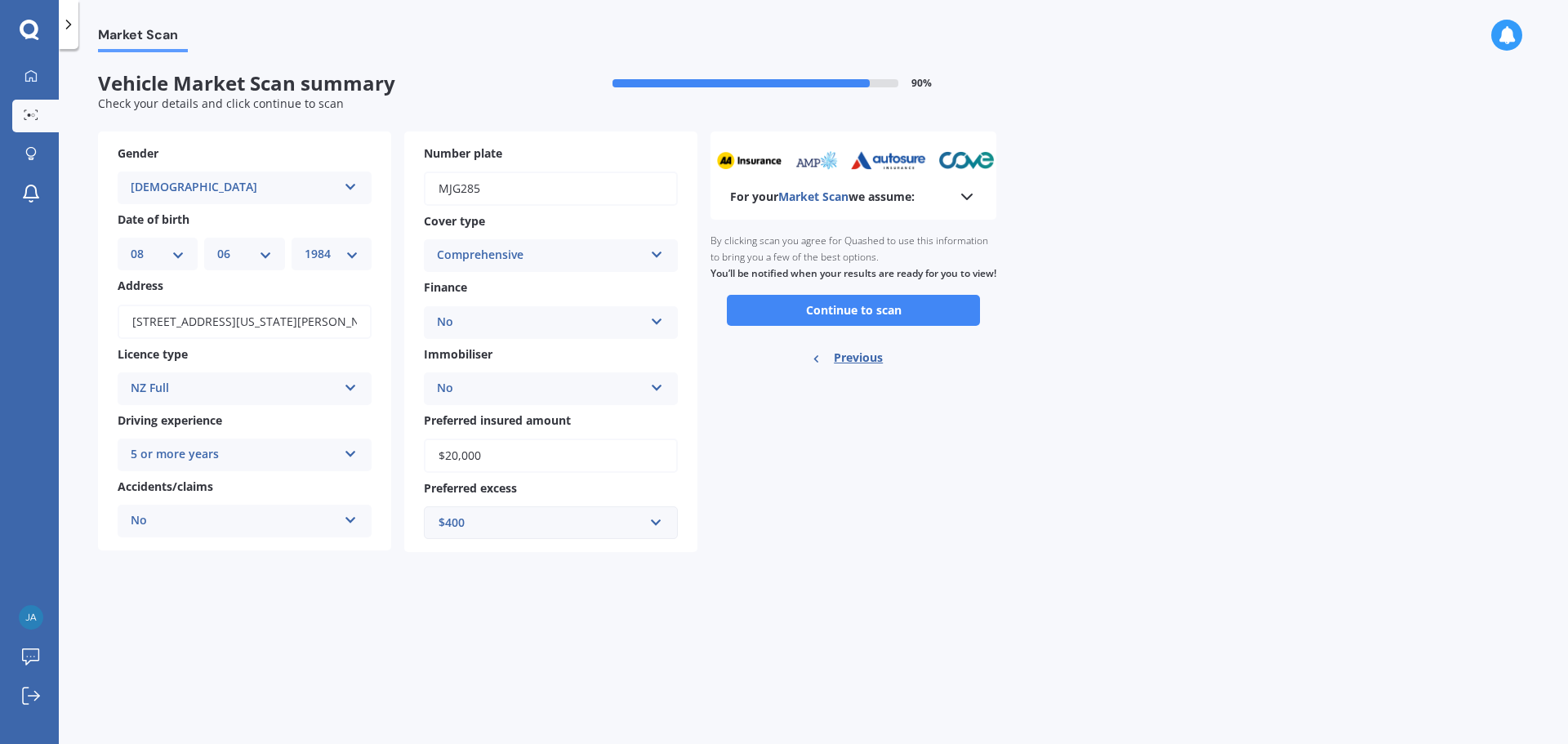
scroll to position [0, 0]
click at [851, 326] on button "Continue to scan" at bounding box center [853, 310] width 253 height 31
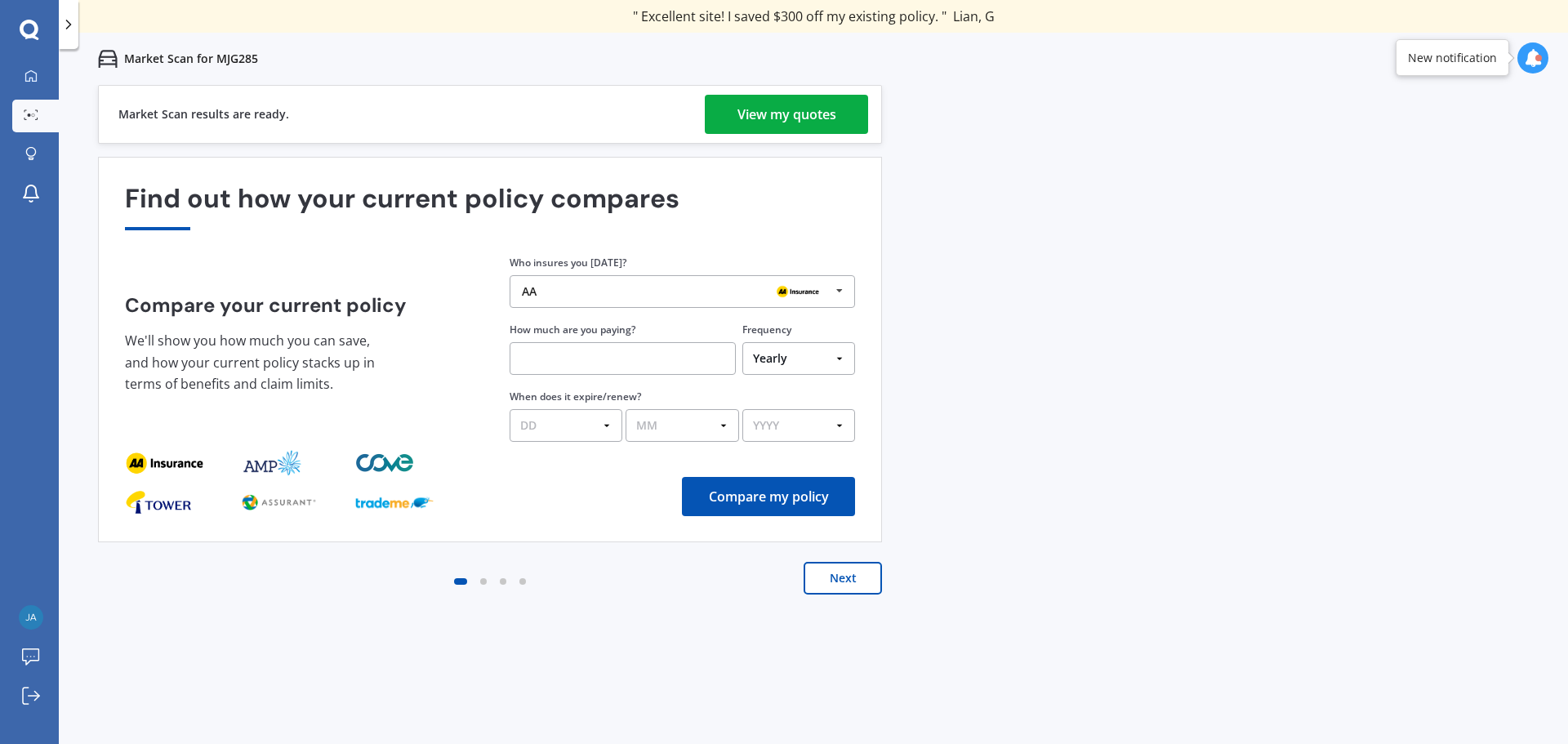
click at [840, 104] on link "View my quotes" at bounding box center [786, 114] width 163 height 39
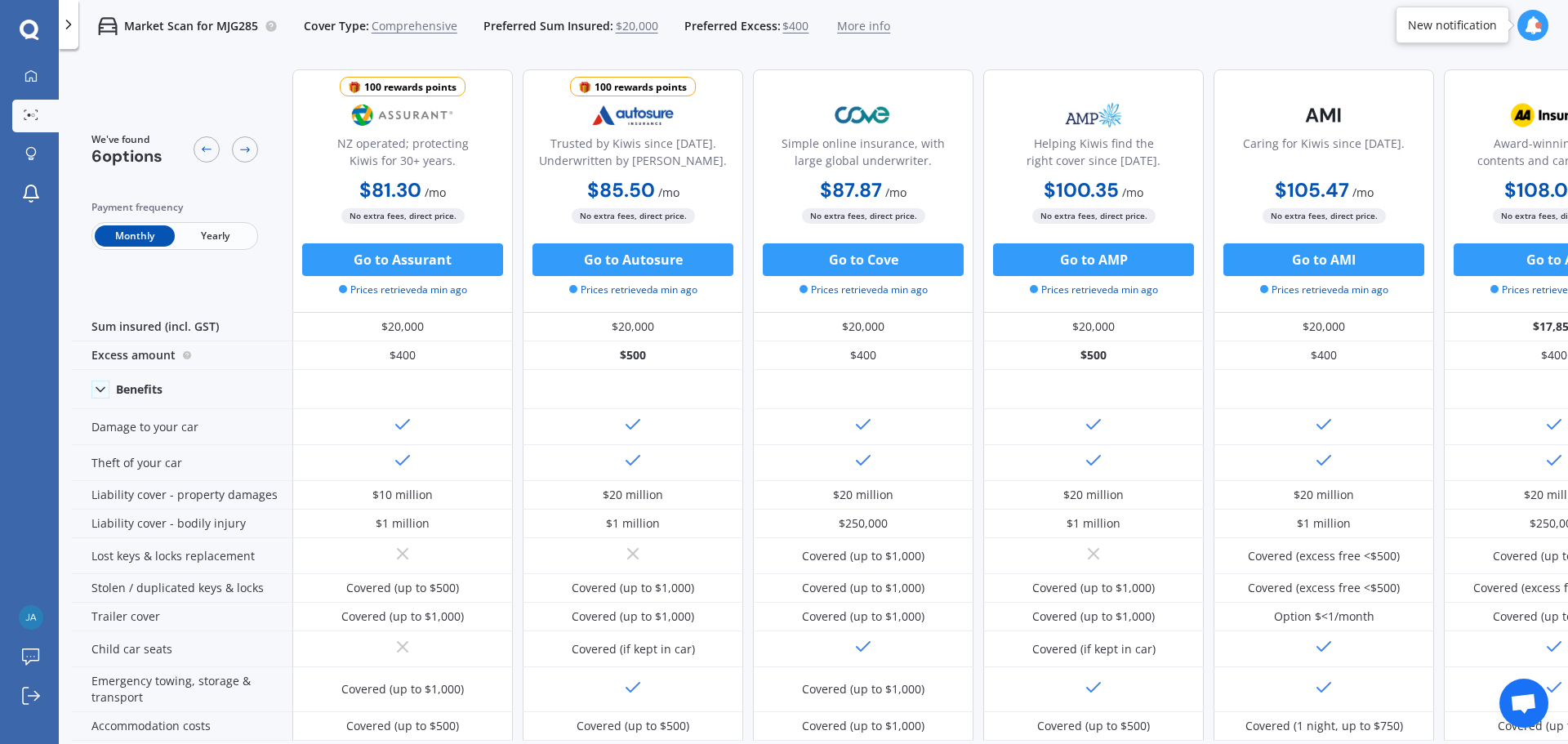
click at [233, 241] on span "Yearly" at bounding box center [215, 236] width 80 height 21
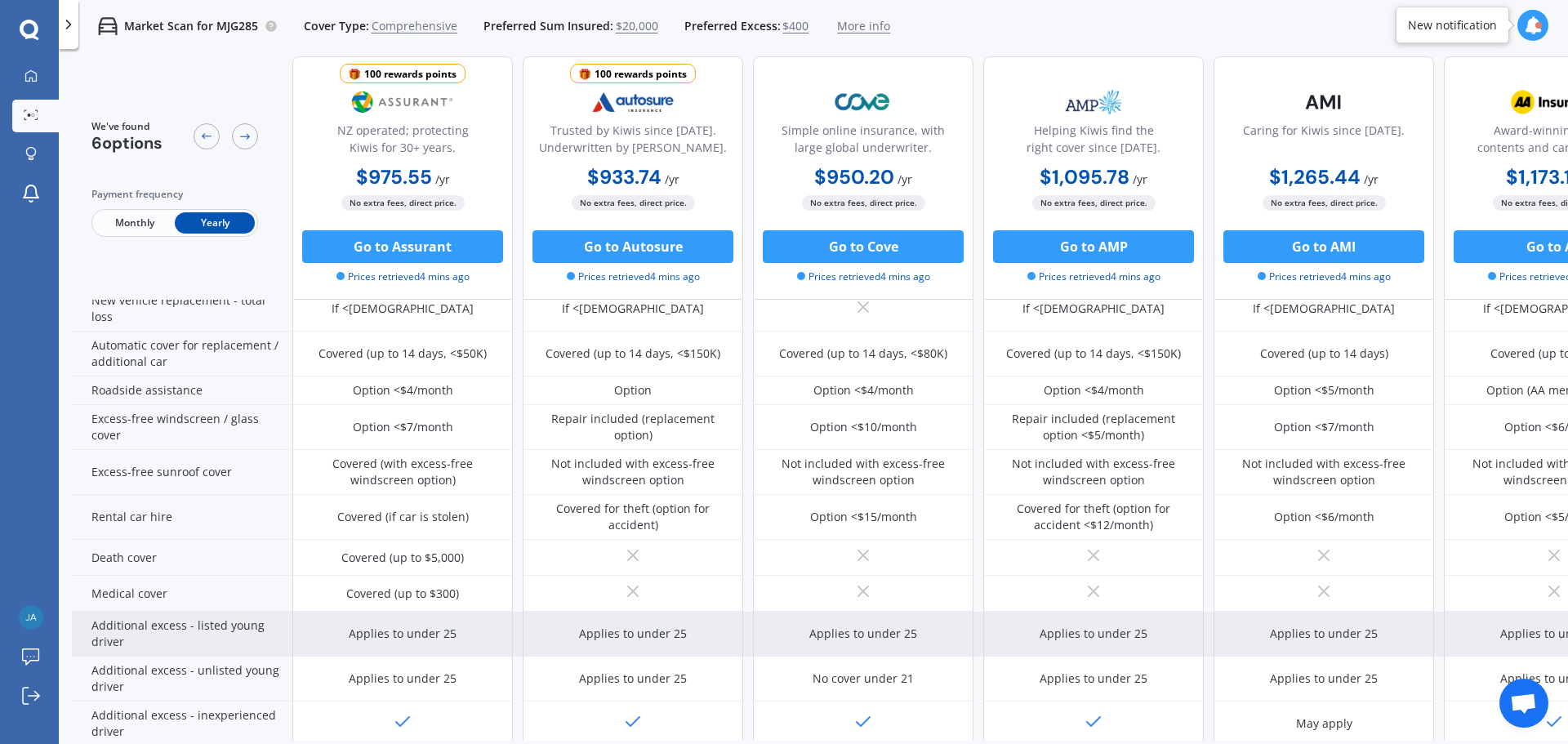
scroll to position [655, 0]
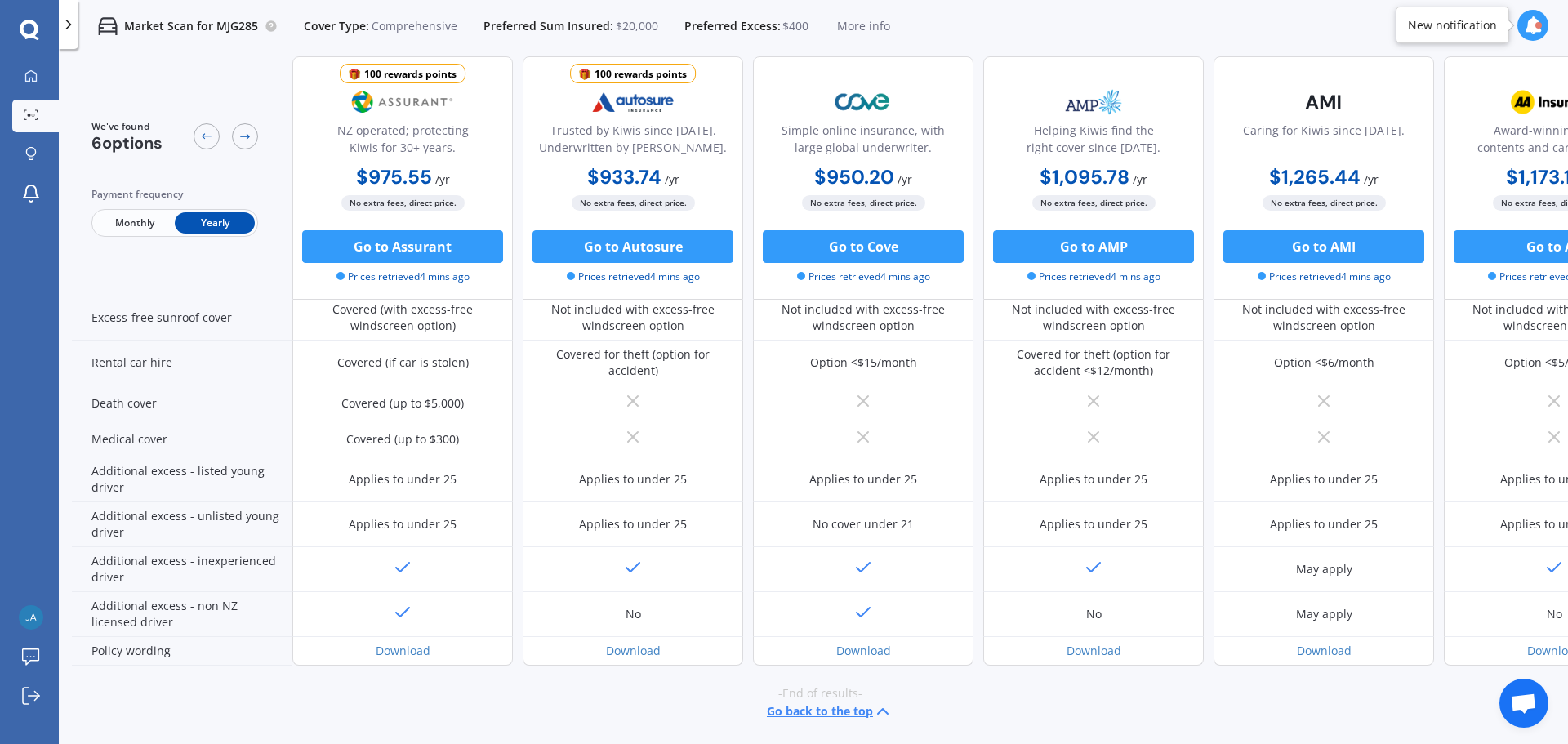
click at [659, 263] on div "Go to Autosure Prices retrieved 4 mins ago" at bounding box center [632, 257] width 221 height 53
click at [662, 247] on button "Go to Autosure" at bounding box center [632, 247] width 200 height 33
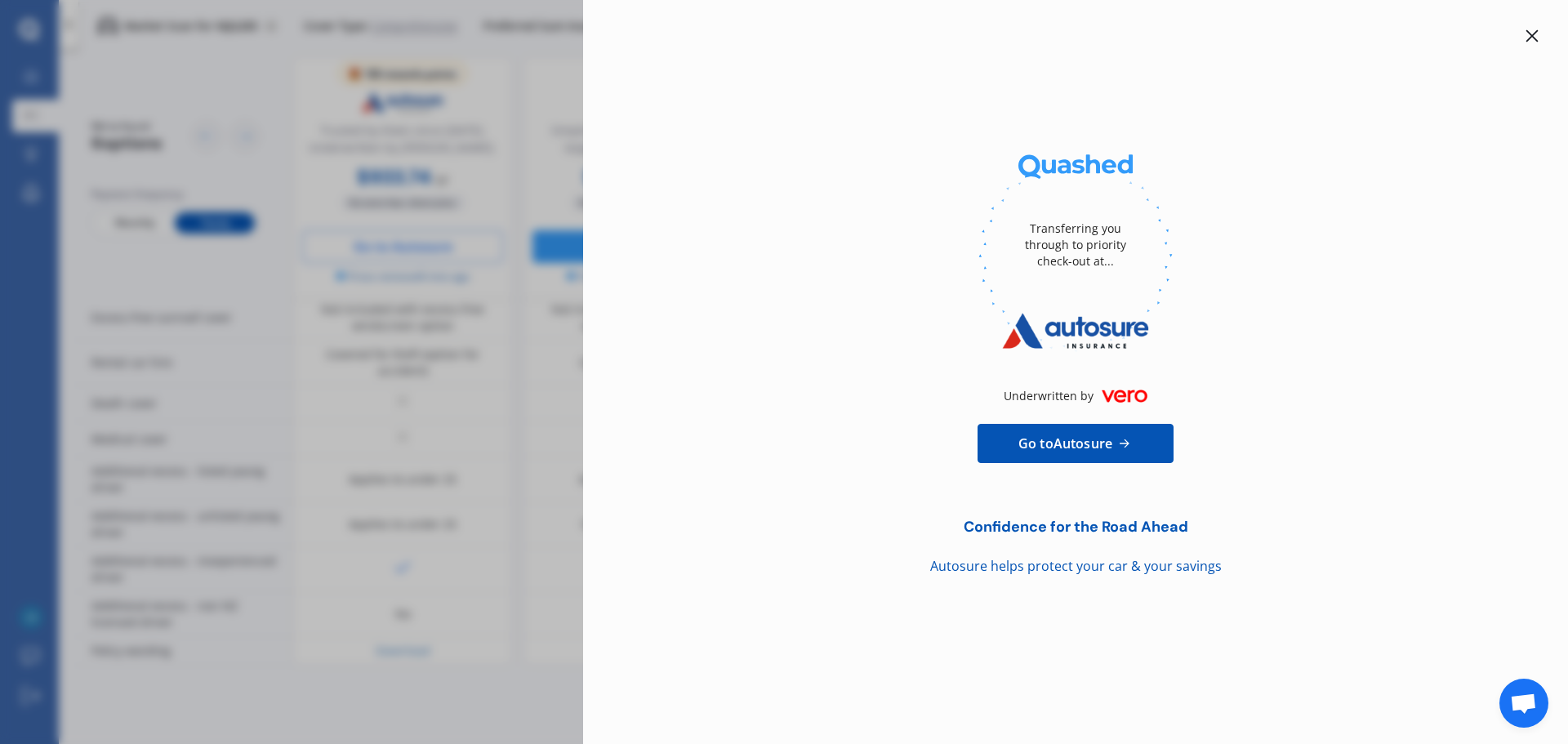
click at [1526, 36] on div at bounding box center [1532, 36] width 19 height 19
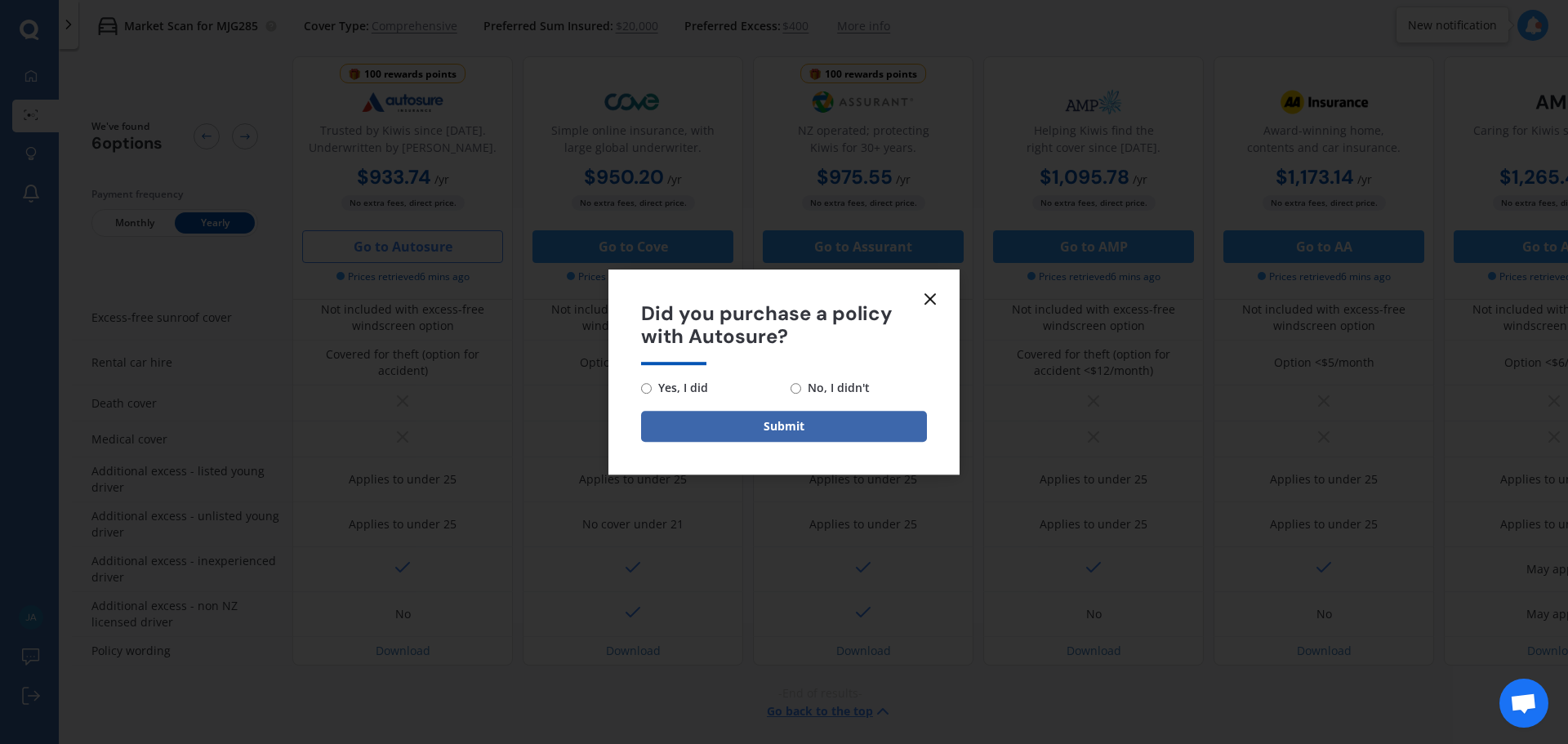
click at [940, 301] on form "Did you purchase a policy with Autosure? Yes, I did No, I didn't Submit" at bounding box center [783, 372] width 351 height 206
click at [934, 295] on line at bounding box center [930, 299] width 10 height 10
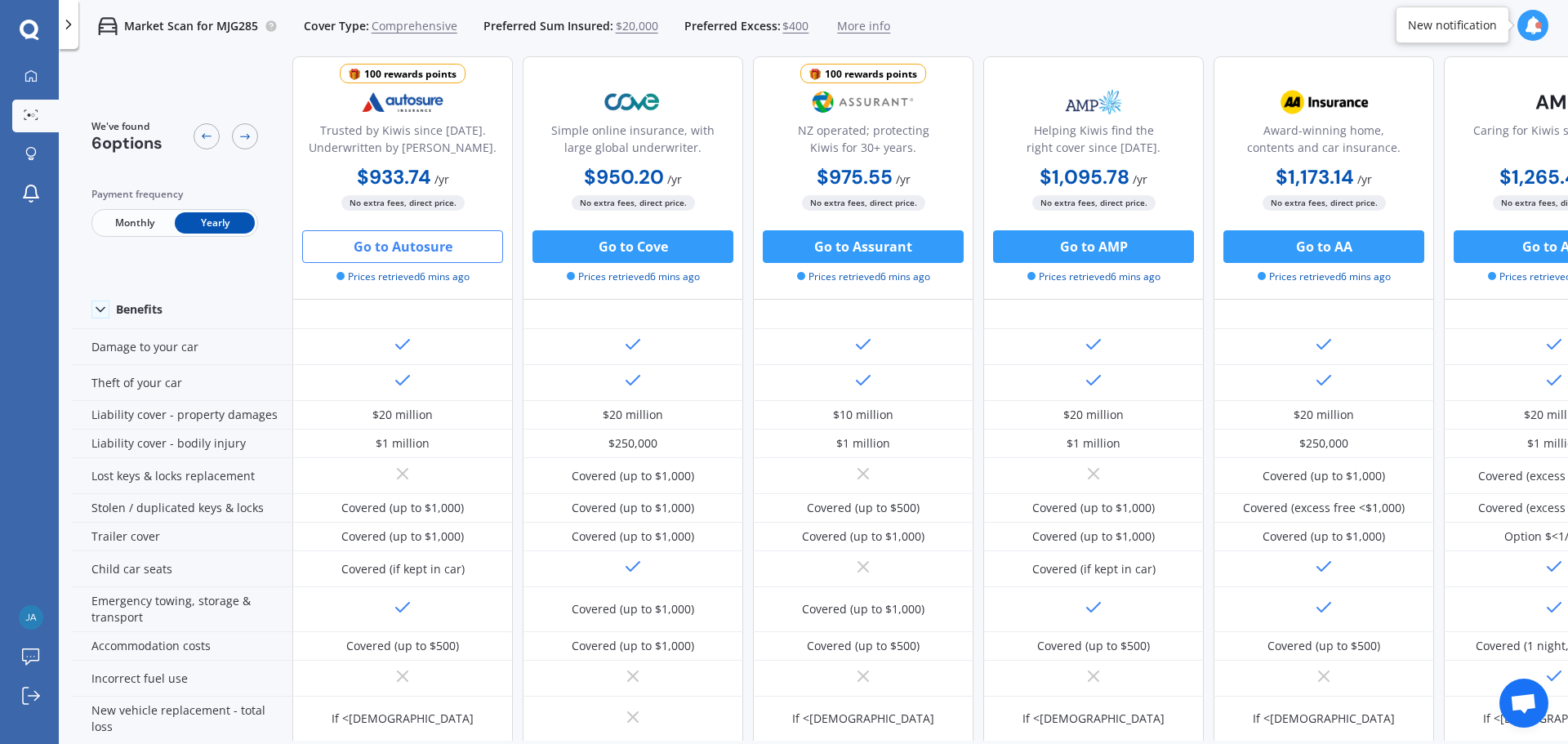
scroll to position [0, 0]
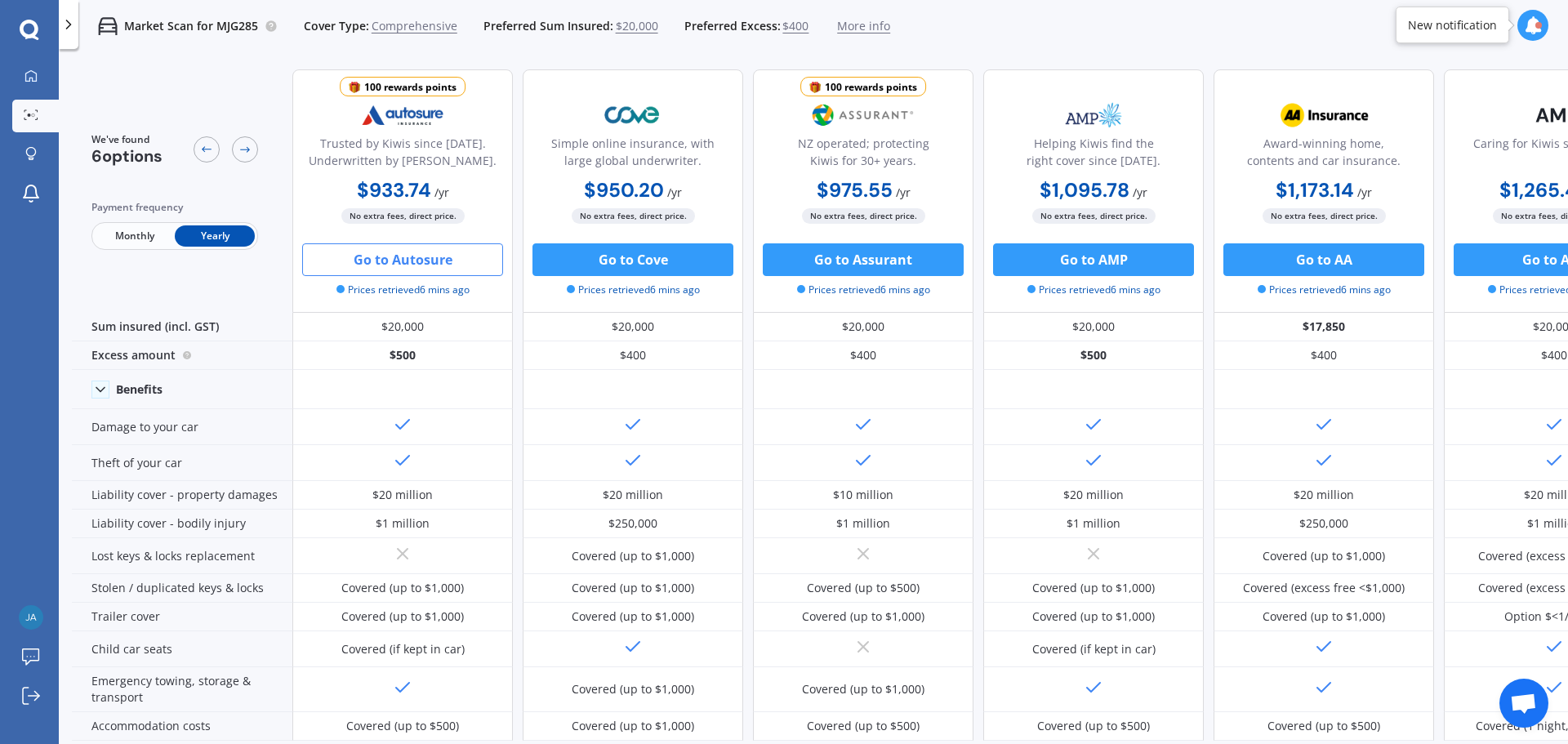
click at [246, 122] on div "We've found 6 options Payment frequency Monthly Yearly" at bounding box center [182, 191] width 221 height 243
click at [257, 151] on div at bounding box center [244, 149] width 26 height 26
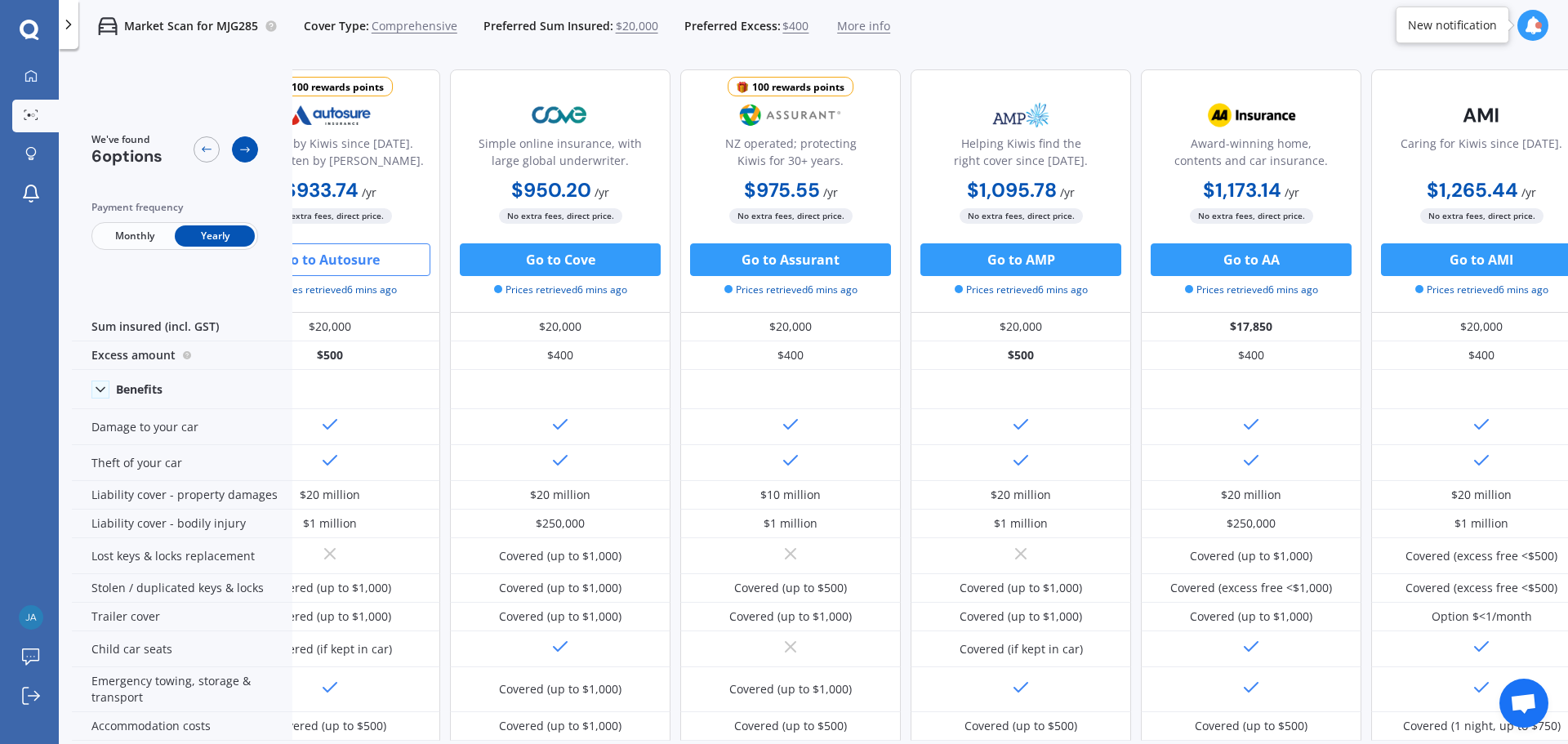
scroll to position [0, 104]
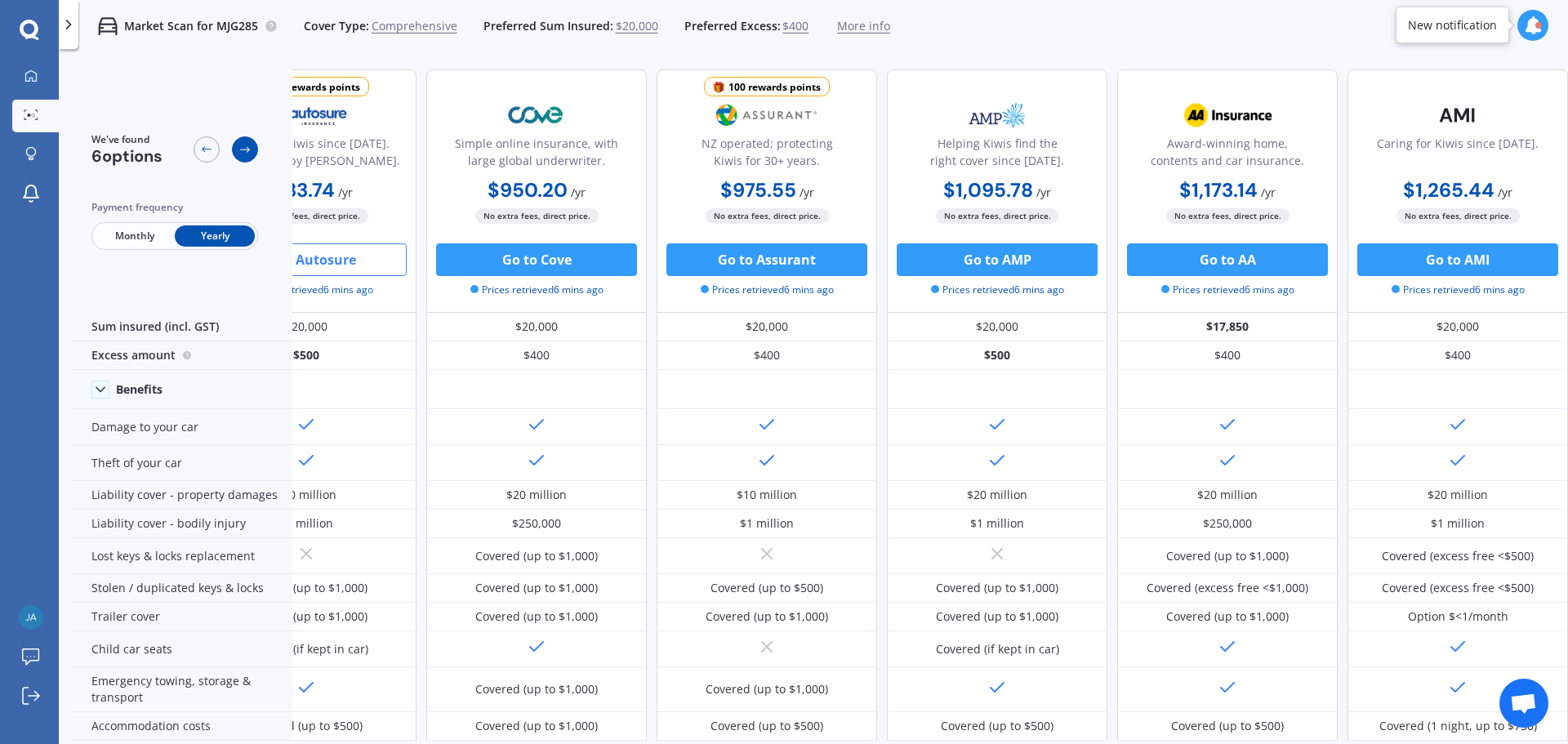
click at [248, 149] on icon at bounding box center [245, 150] width 10 height 6
click at [200, 145] on icon at bounding box center [206, 149] width 13 height 13
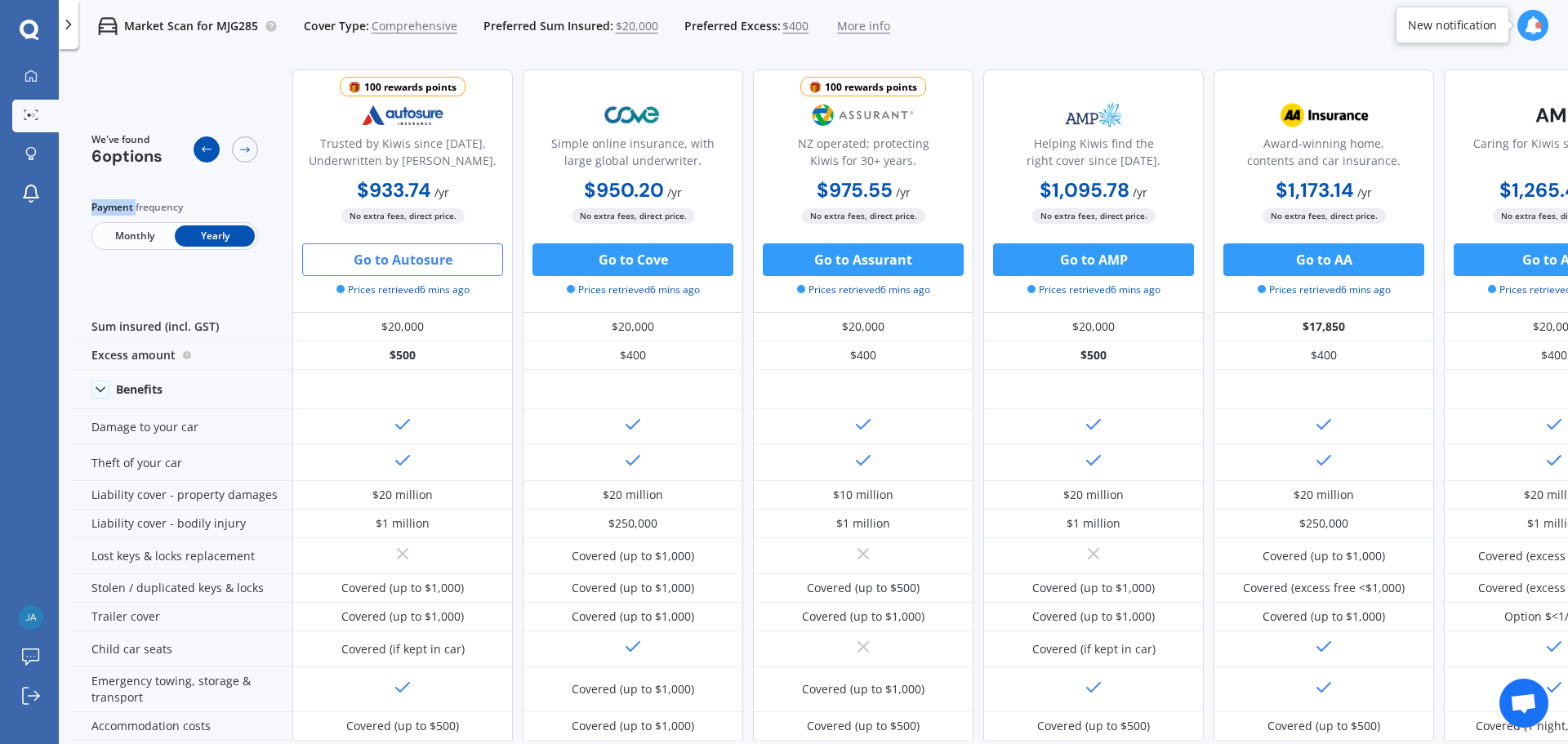
click at [200, 145] on icon at bounding box center [206, 149] width 13 height 13
click at [207, 155] on icon at bounding box center [206, 149] width 13 height 13
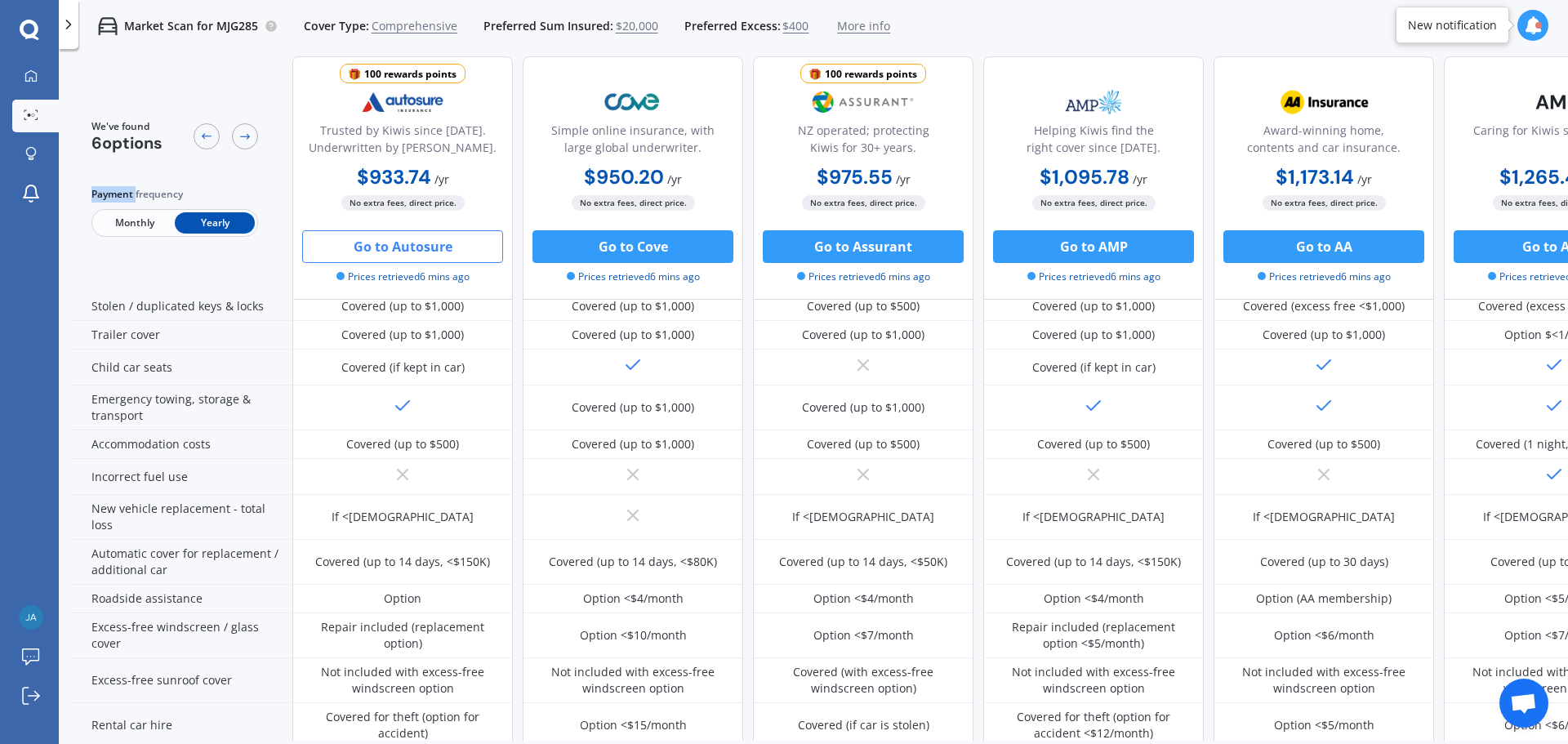
scroll to position [245, 0]
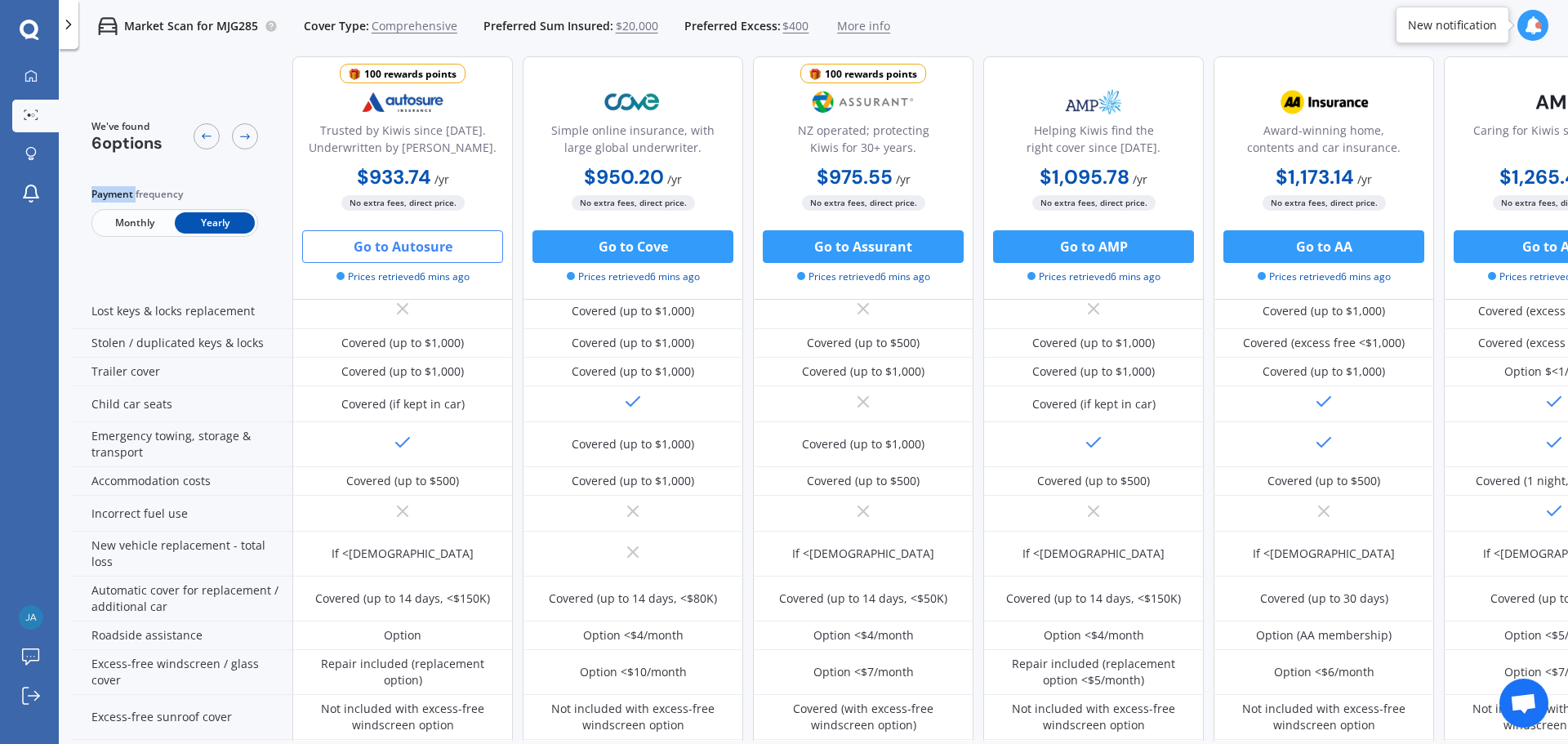
drag, startPoint x: 362, startPoint y: 181, endPoint x: 451, endPoint y: 175, distance: 89.2
click at [452, 175] on div "$933.74 / yr $933.74 / yr $85.50 / mo" at bounding box center [403, 178] width 221 height 32
click at [206, 138] on icon at bounding box center [206, 135] width 13 height 13
click at [216, 140] on div at bounding box center [206, 136] width 26 height 26
click at [213, 139] on div at bounding box center [206, 136] width 26 height 26
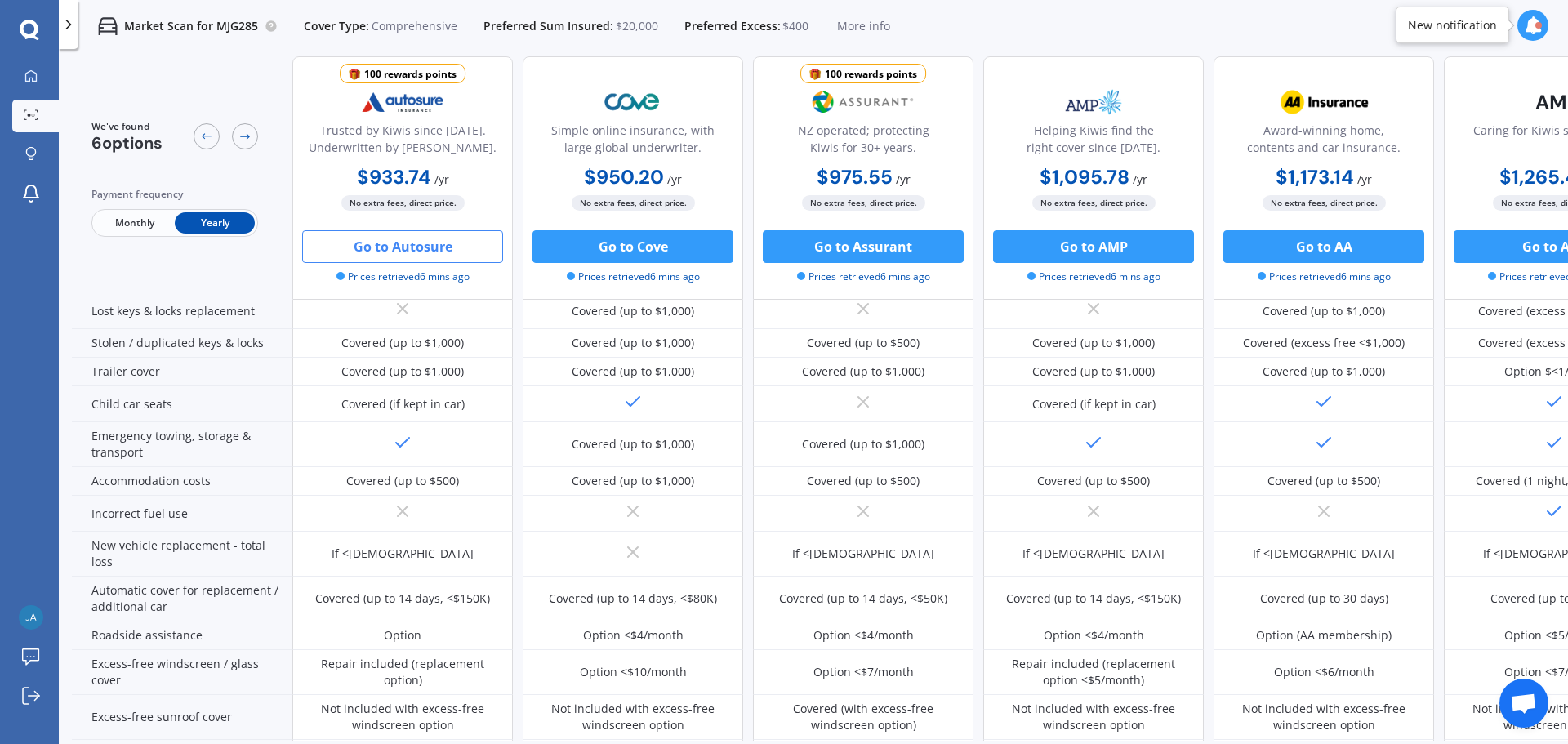
drag, startPoint x: 341, startPoint y: 174, endPoint x: 460, endPoint y: 173, distance: 119.0
click at [460, 173] on div "$933.74 / yr $933.74 / yr $85.50 / mo" at bounding box center [403, 178] width 221 height 32
drag, startPoint x: 1264, startPoint y: 182, endPoint x: 1380, endPoint y: 184, distance: 116.0
click at [1380, 184] on div "$1,173.14 / yr $1,173.14 / yr $108.03 / mo" at bounding box center [1323, 178] width 221 height 32
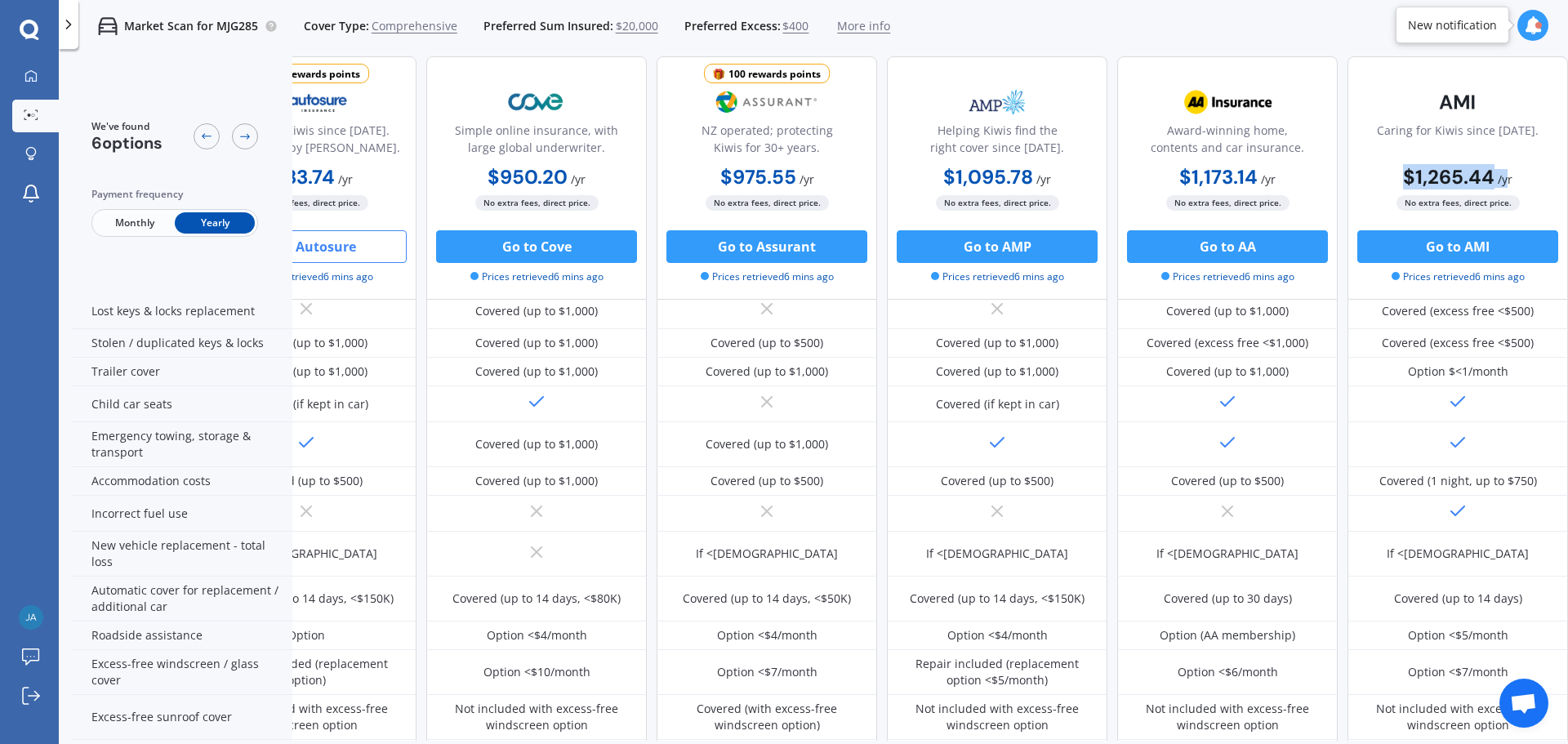
click at [1494, 178] on div "$1,265.44 / yr $1,265.44 / yr $105.47 / mo" at bounding box center [1457, 178] width 221 height 32
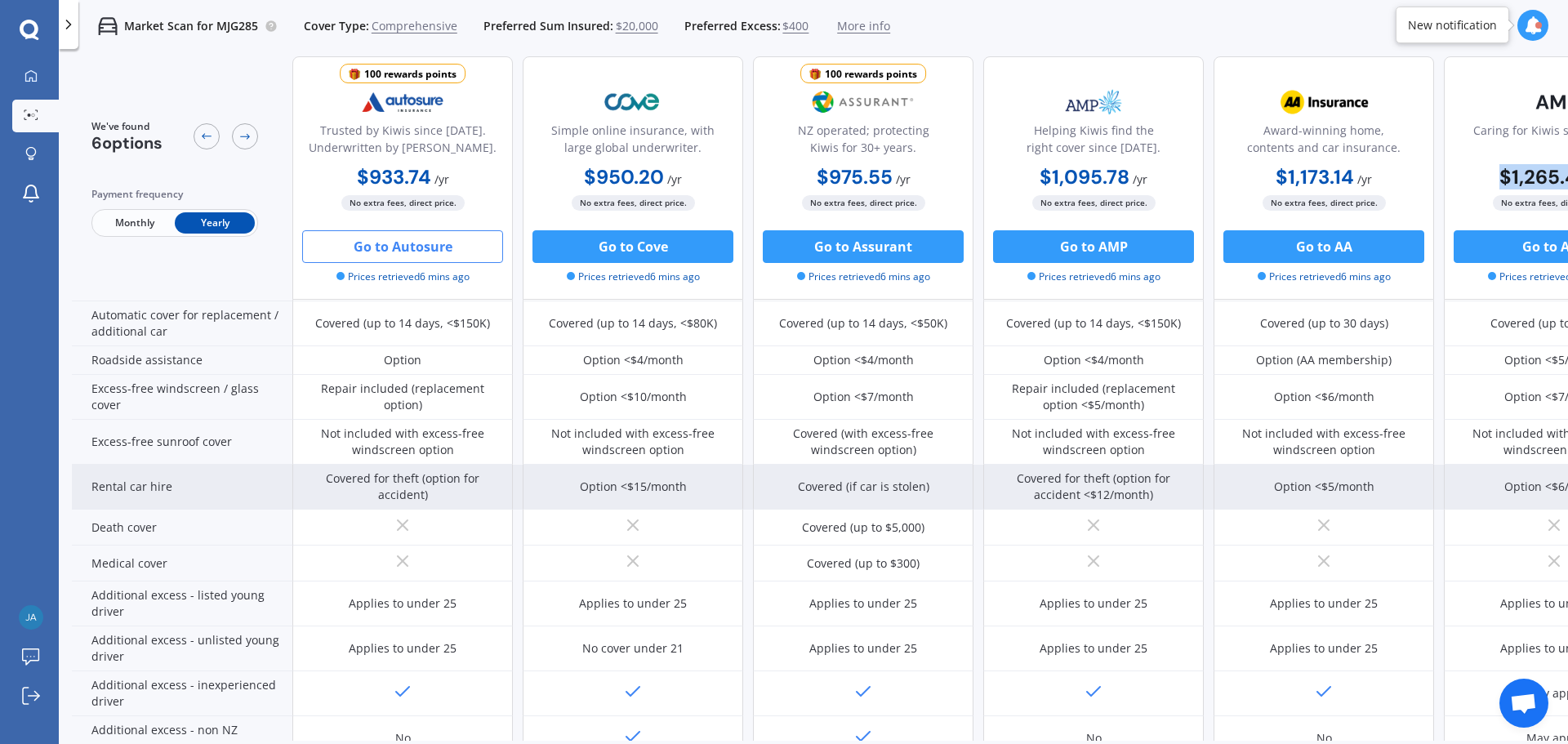
scroll to position [491, 0]
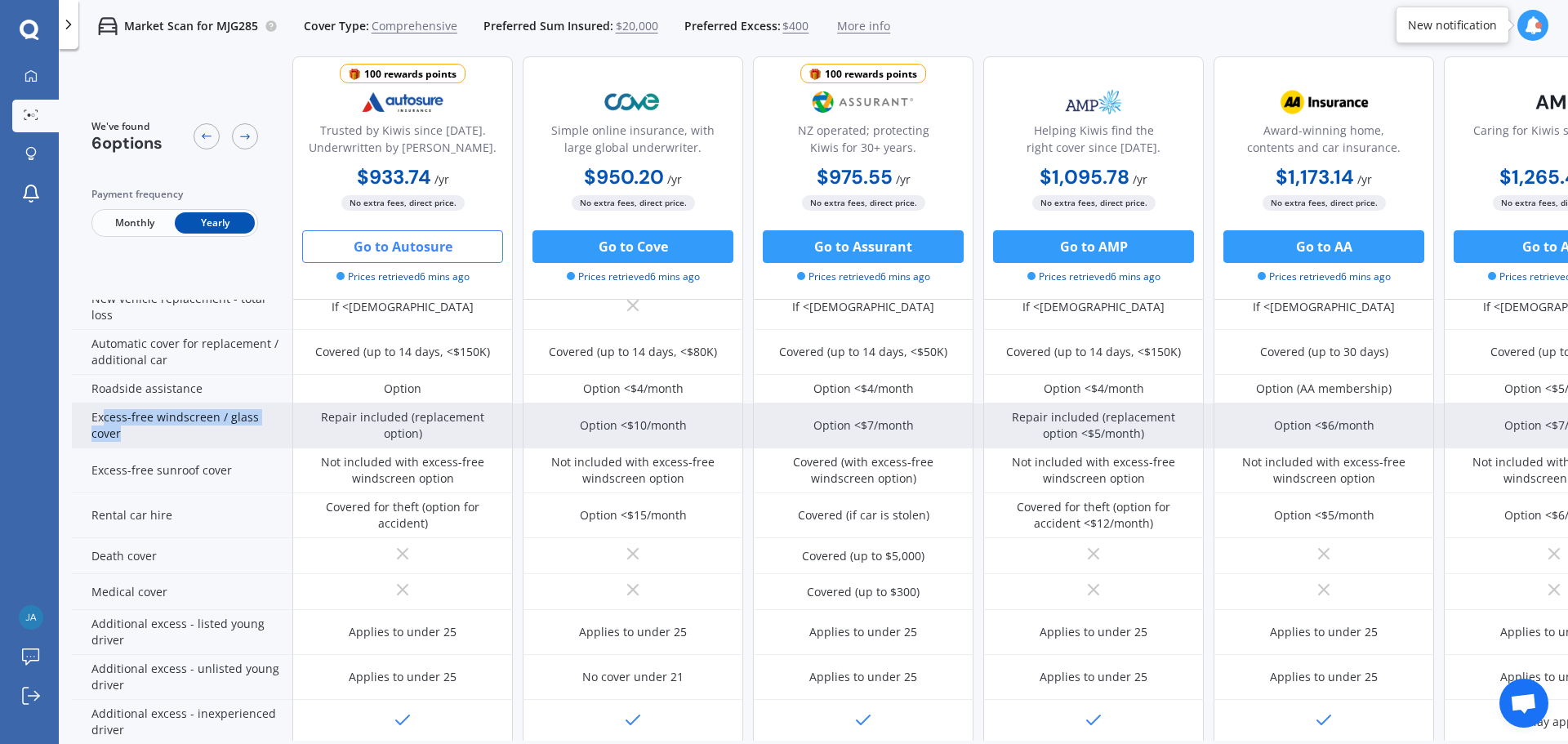
drag, startPoint x: 101, startPoint y: 418, endPoint x: 266, endPoint y: 440, distance: 166.5
click at [266, 440] on div "Excess-free windscreen / glass cover" at bounding box center [182, 426] width 221 height 45
click at [365, 414] on div "Repair included (replacement option)" at bounding box center [402, 426] width 196 height 33
drag, startPoint x: 324, startPoint y: 422, endPoint x: 405, endPoint y: 421, distance: 81.0
click at [405, 421] on div "Repair included (replacement option)" at bounding box center [402, 426] width 196 height 33
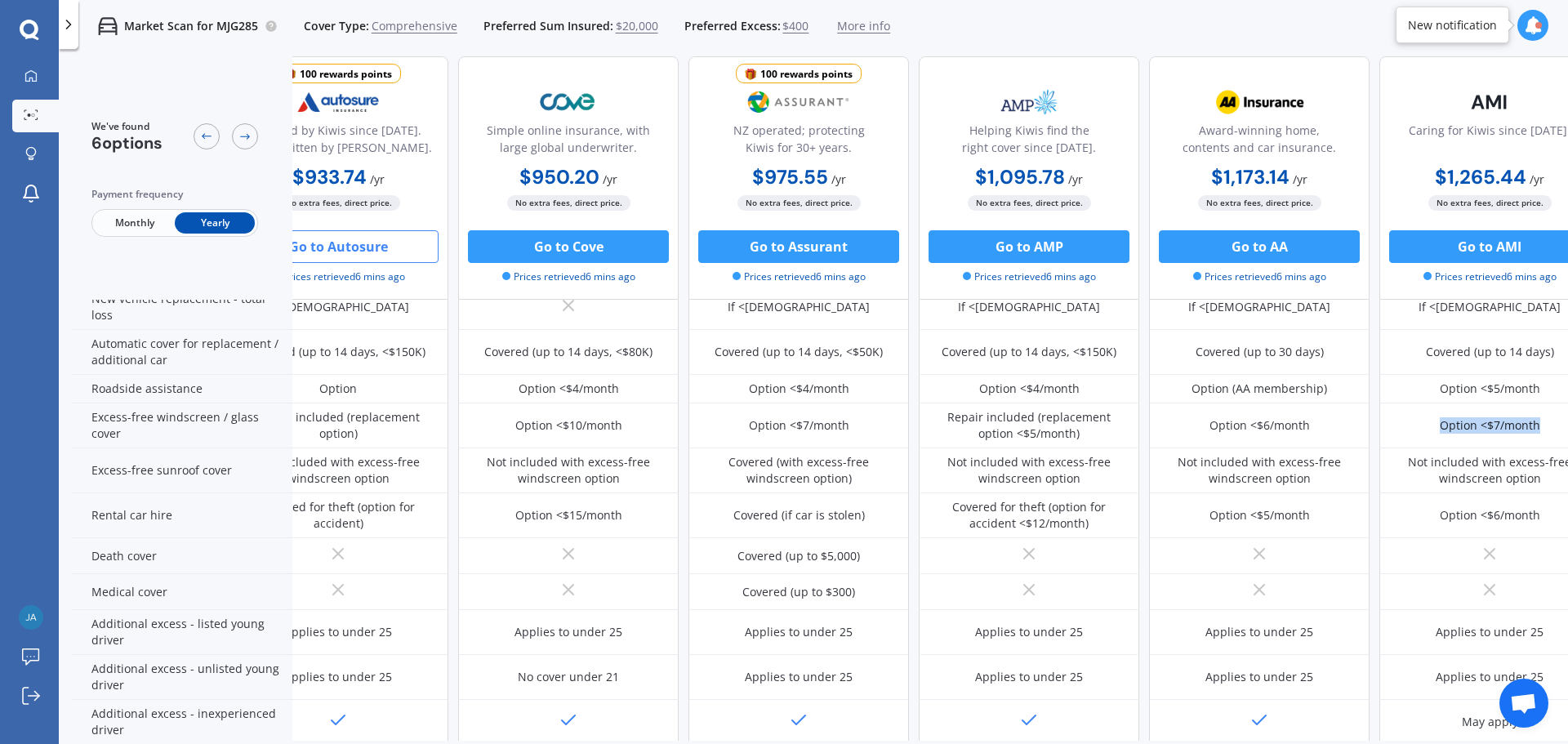
scroll to position [491, 104]
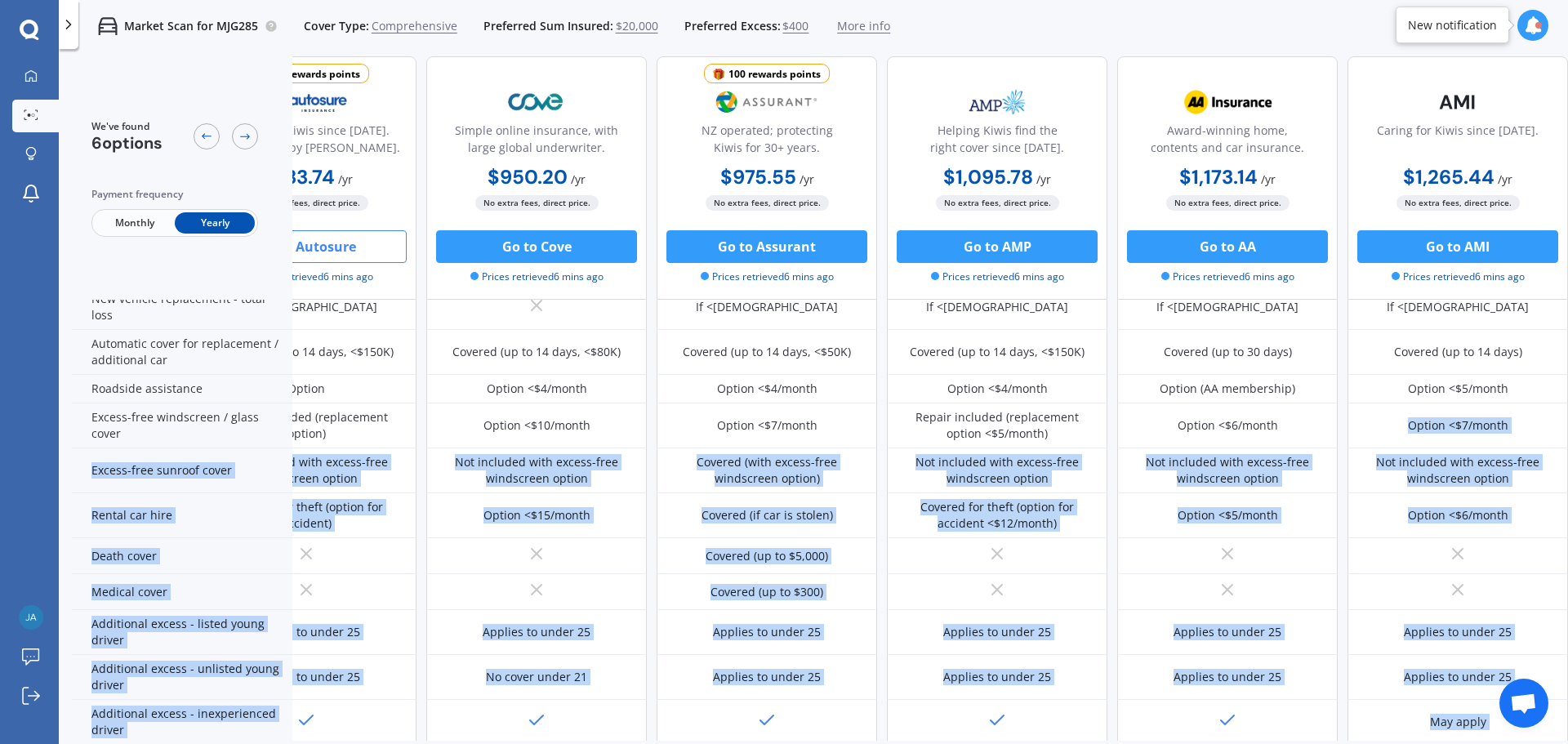
drag, startPoint x: 1433, startPoint y: 429, endPoint x: 1559, endPoint y: 429, distance: 126.0
click at [1559, 429] on div "We've found 6 options Payment frequency Monthly Yearly 100 rewards points Trust…" at bounding box center [820, 398] width 1496 height 684
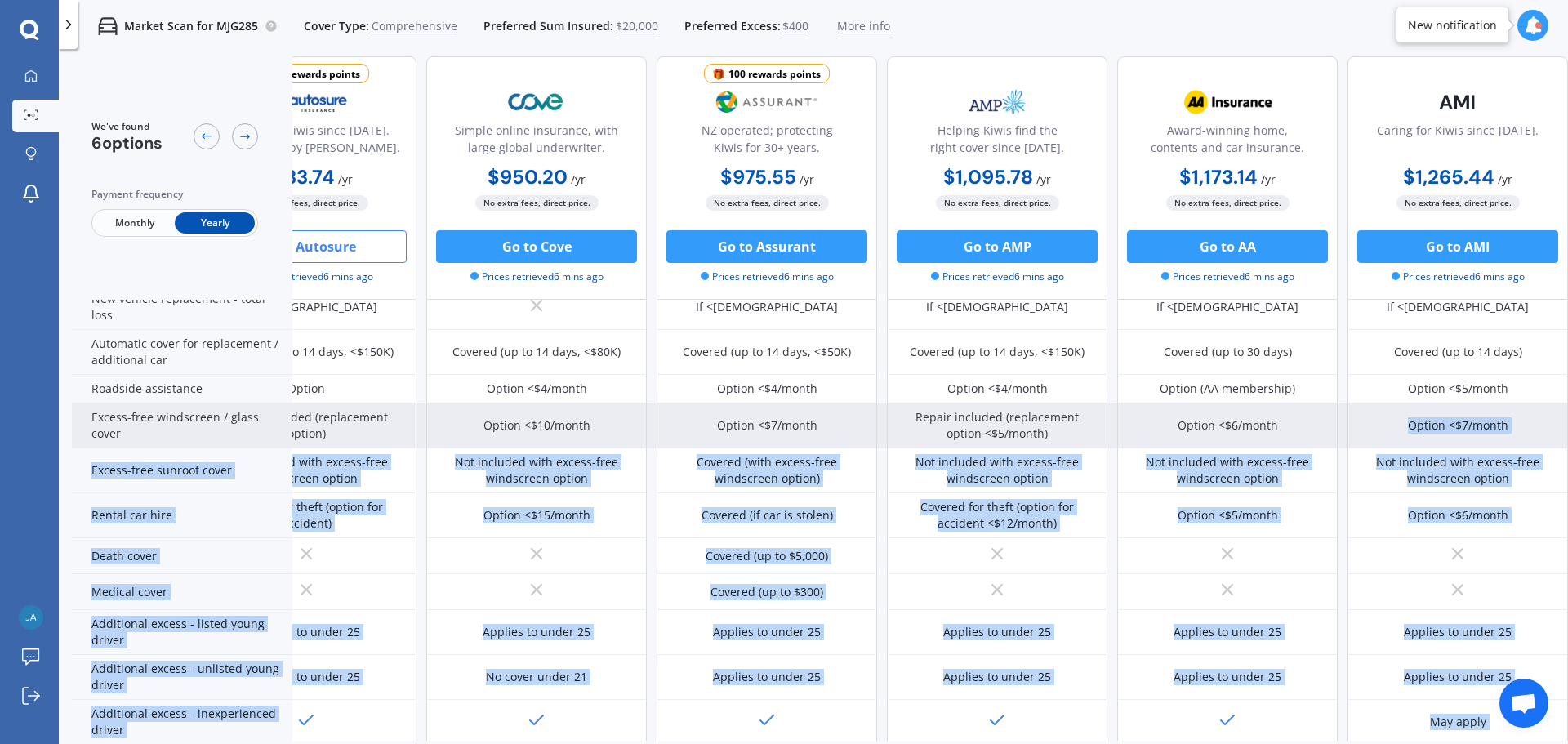
click at [1515, 427] on div "Option <$7/month" at bounding box center [1457, 426] width 221 height 45
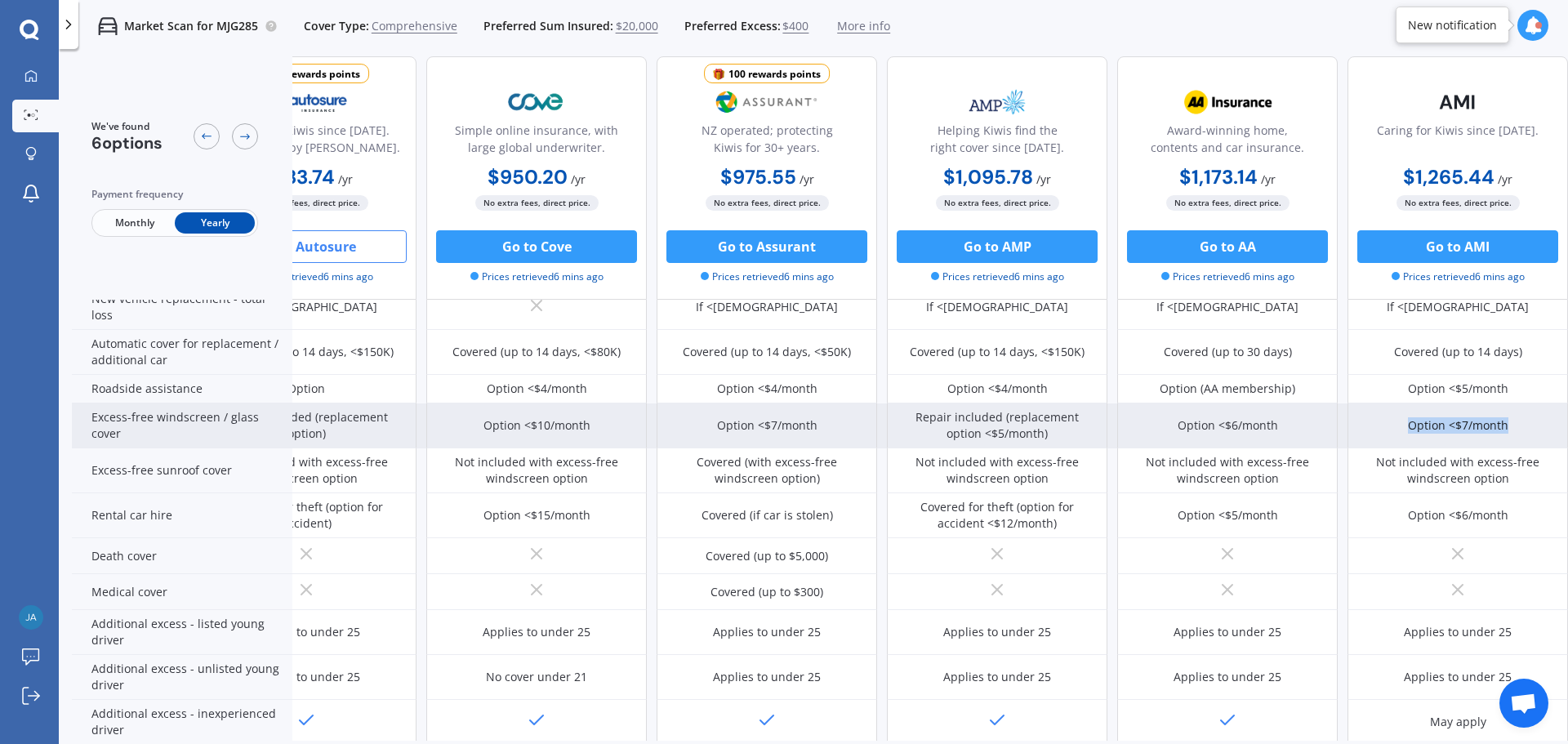
drag, startPoint x: 1509, startPoint y: 428, endPoint x: 1398, endPoint y: 420, distance: 111.3
click at [1398, 420] on div "Option <$7/month" at bounding box center [1457, 426] width 221 height 45
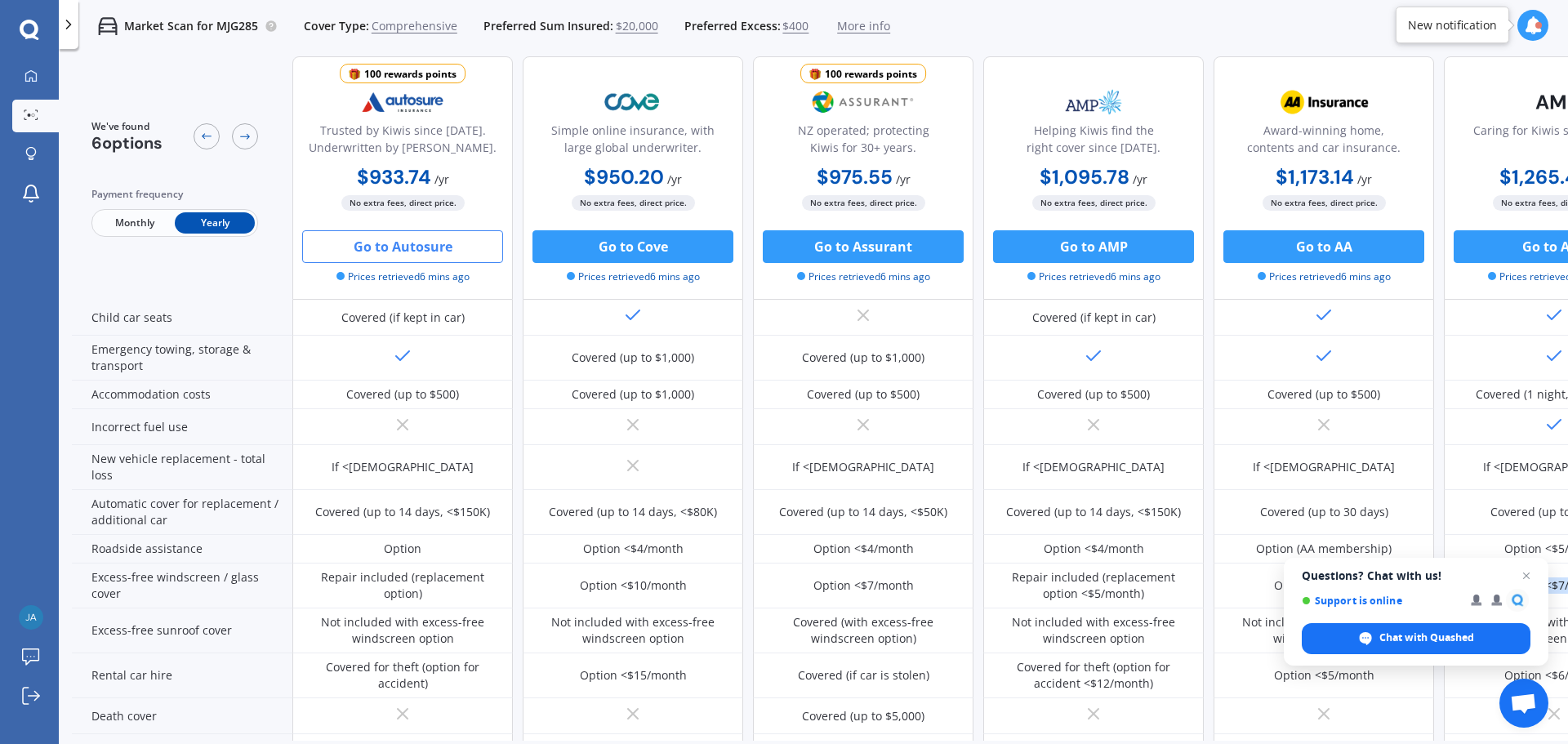
scroll to position [328, 0]
click at [419, 251] on button "Go to Autosure" at bounding box center [403, 247] width 200 height 33
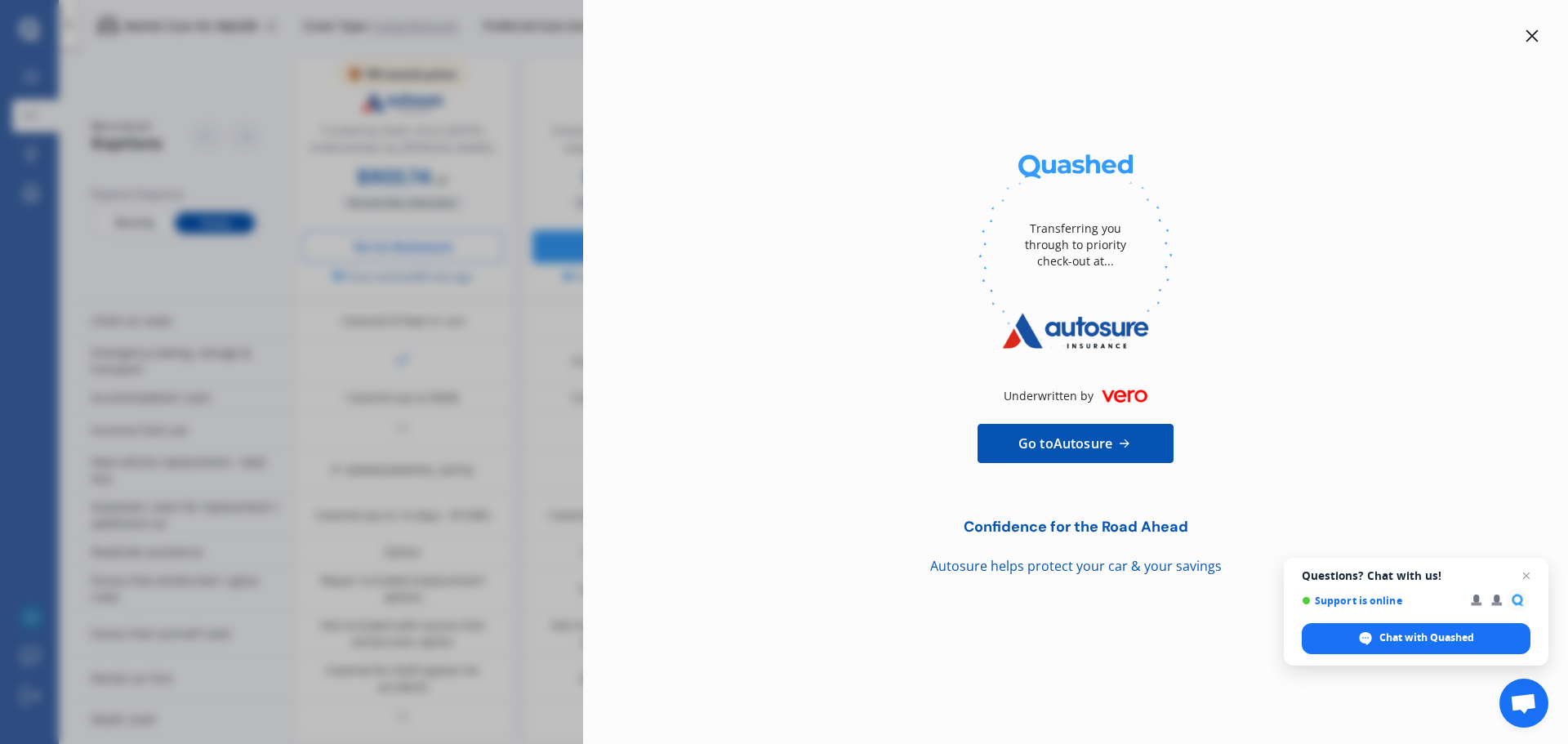
click at [1528, 28] on div at bounding box center [1532, 36] width 19 height 19
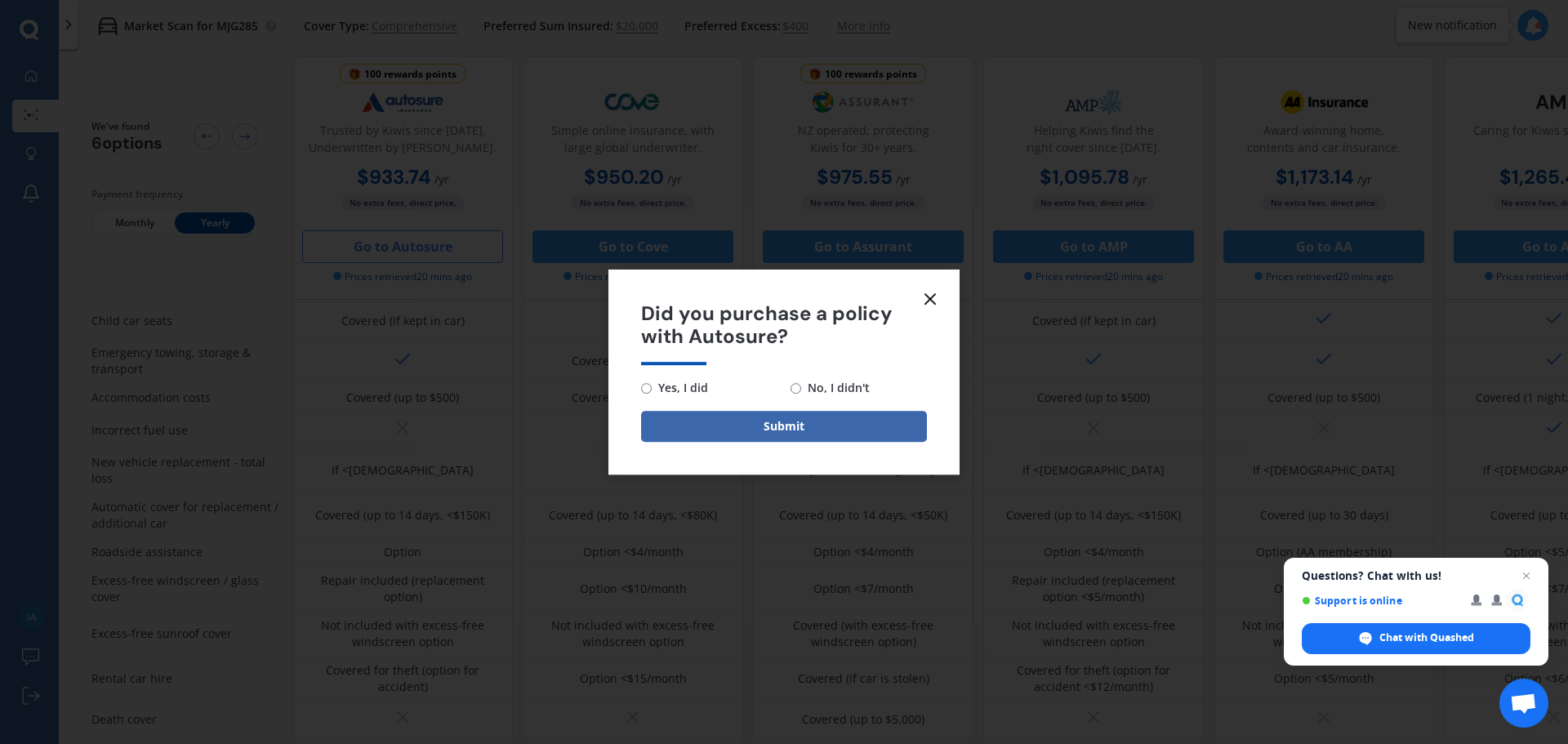
click at [635, 388] on form "Did you purchase a policy with Autosure? Yes, I did No, I didn't Submit" at bounding box center [783, 372] width 351 height 206
click at [694, 389] on span "Yes, I did" at bounding box center [680, 388] width 56 height 19
click at [652, 389] on input "Yes, I did" at bounding box center [646, 388] width 11 height 11
radio input "true"
click at [722, 425] on button "Submit" at bounding box center [784, 426] width 286 height 31
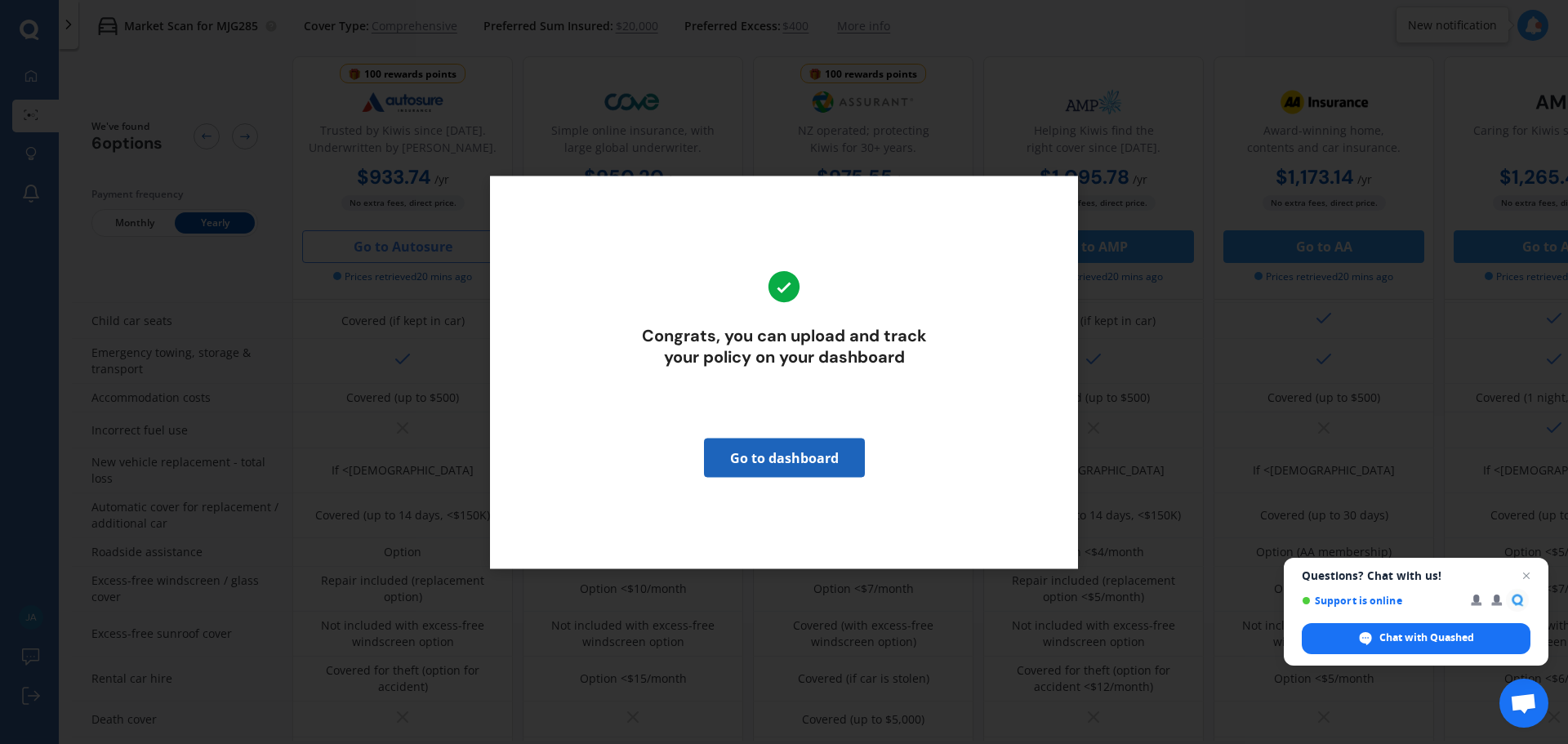
click at [803, 467] on link "Go to dashboard" at bounding box center [784, 457] width 160 height 39
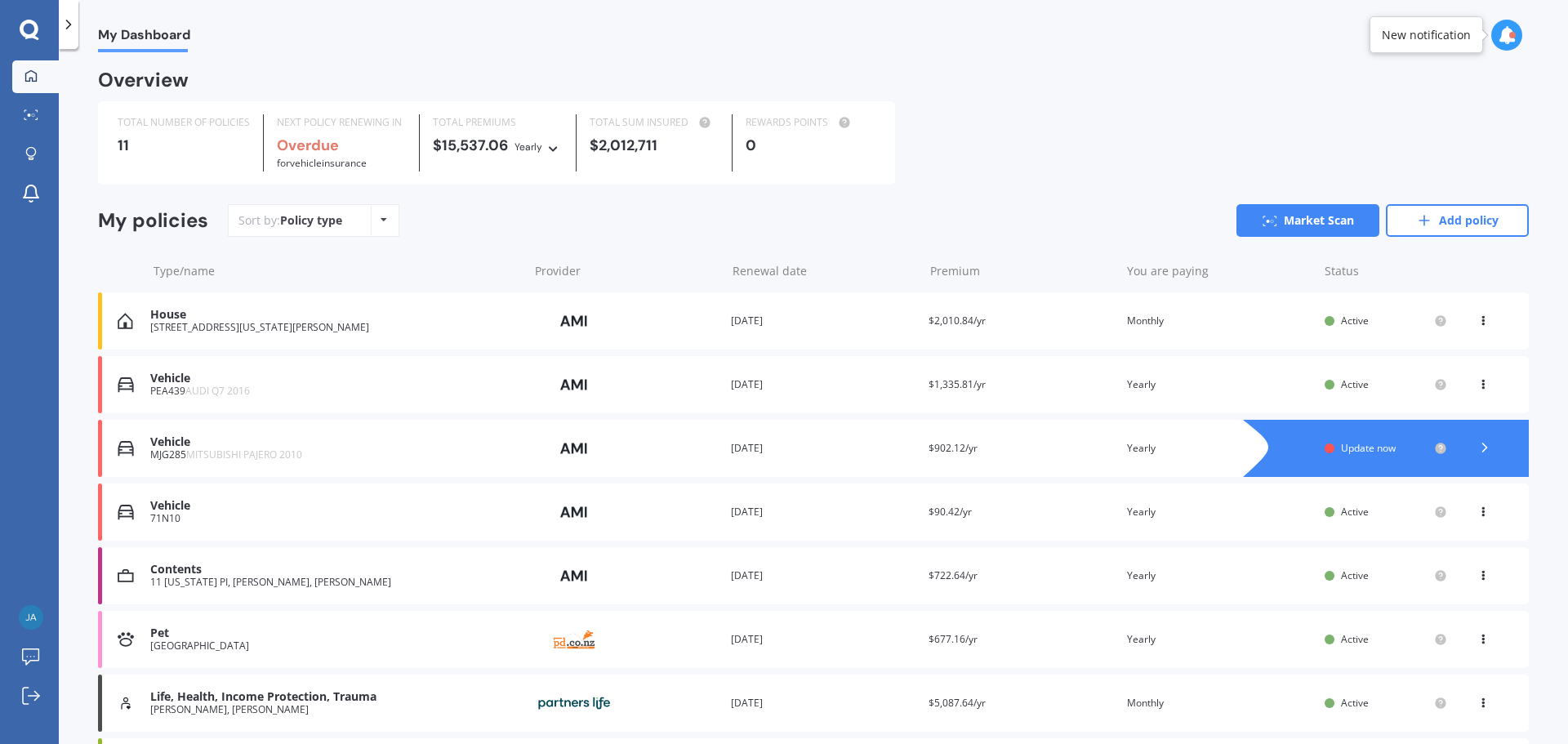
click at [1350, 449] on span "Update now" at bounding box center [1368, 447] width 54 height 14
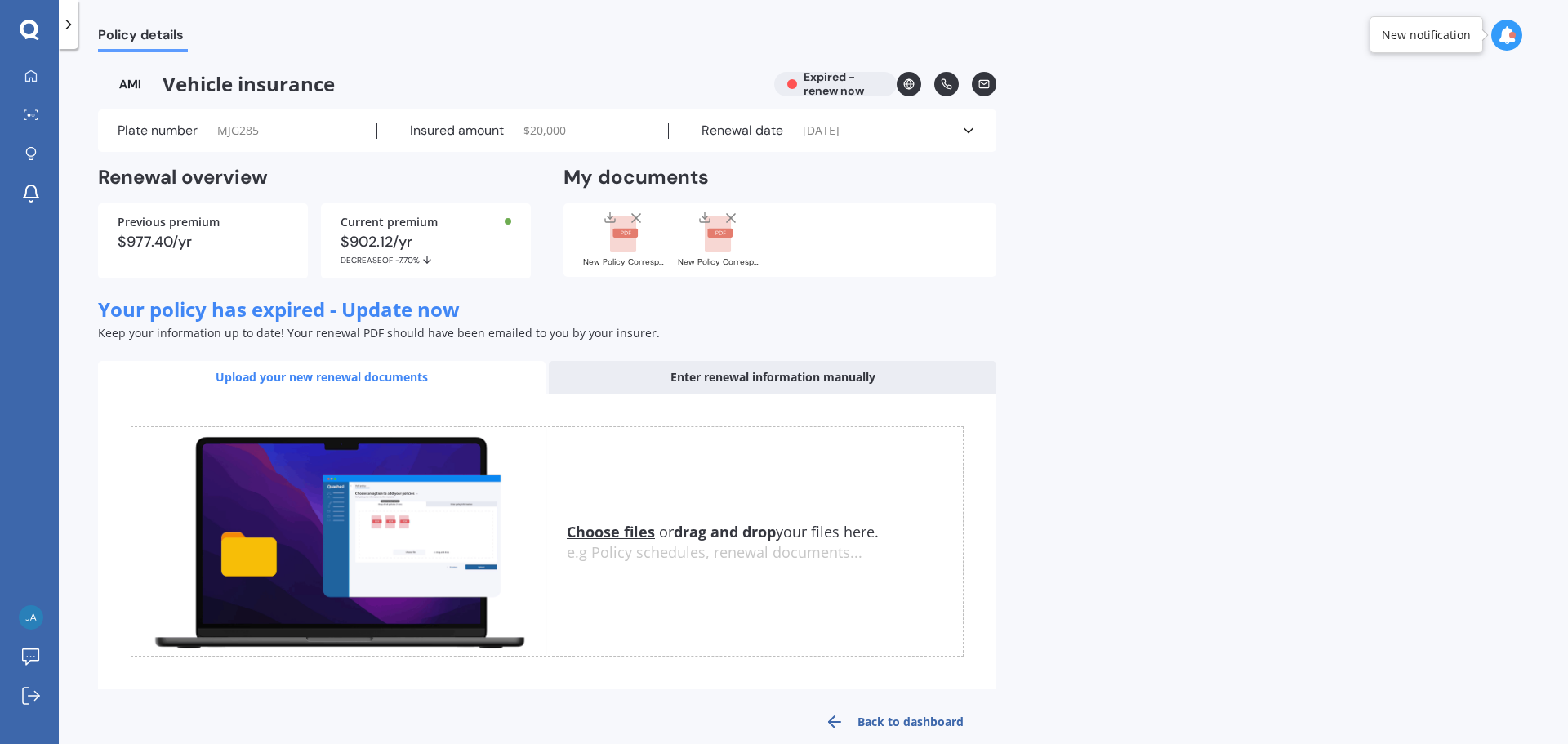
click at [719, 380] on div "Enter renewal information manually" at bounding box center [772, 377] width 447 height 33
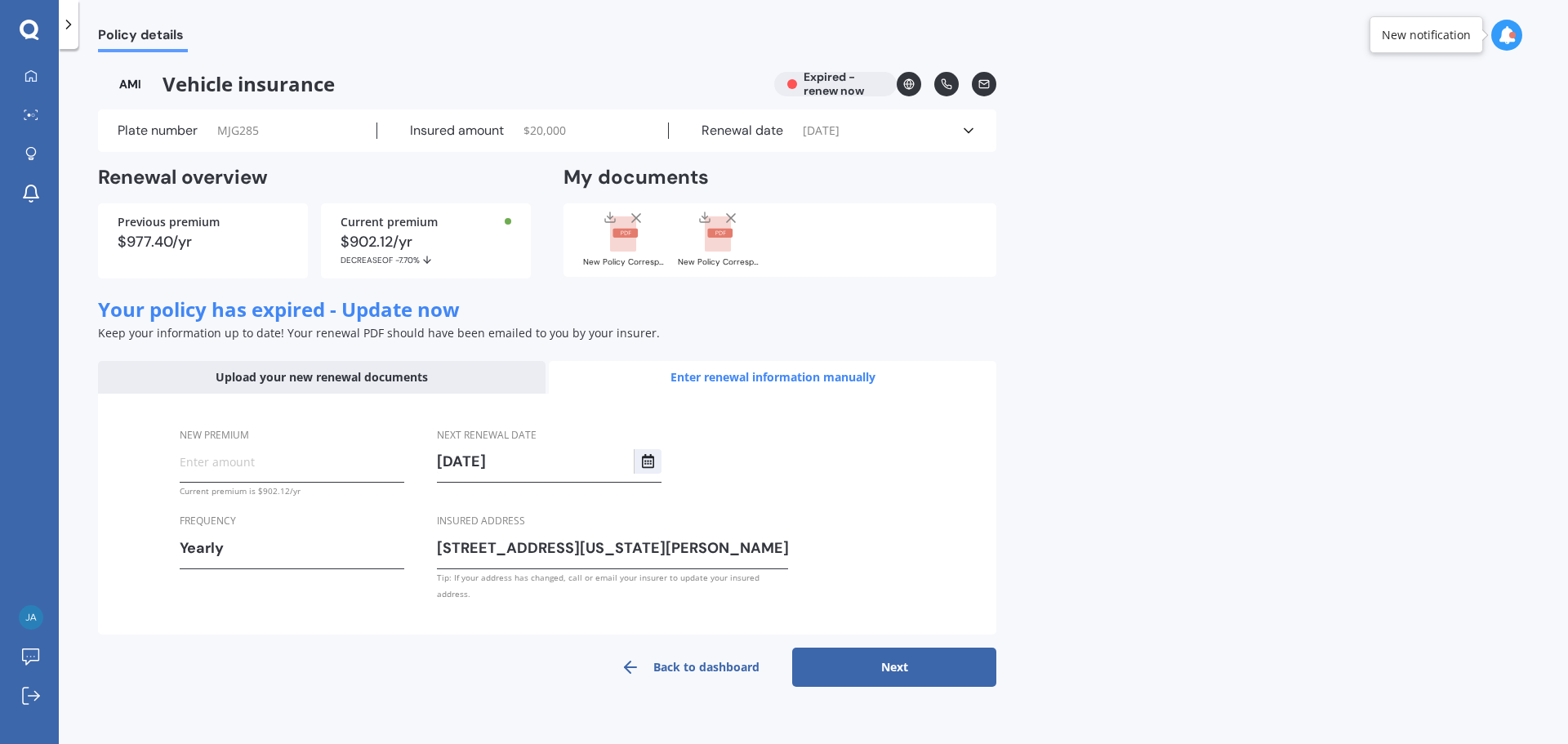
click at [267, 466] on input "New premium" at bounding box center [292, 461] width 225 height 24
type input "$988.74"
click at [501, 454] on input "02/08/2026" at bounding box center [535, 461] width 196 height 24
click at [658, 466] on button "Select date" at bounding box center [647, 461] width 28 height 24
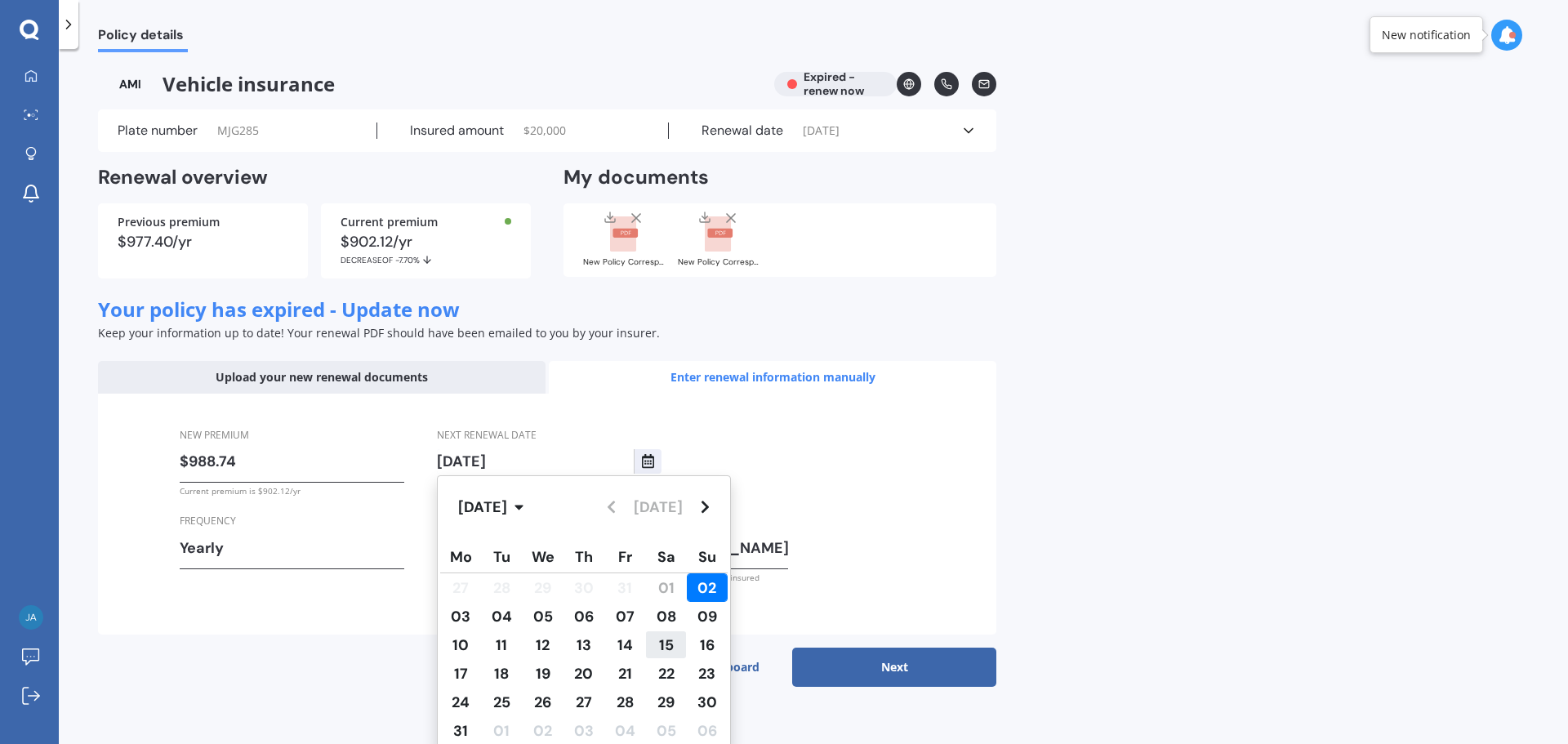
click at [661, 650] on span "15" at bounding box center [665, 645] width 15 height 19
type input "15/08/2026"
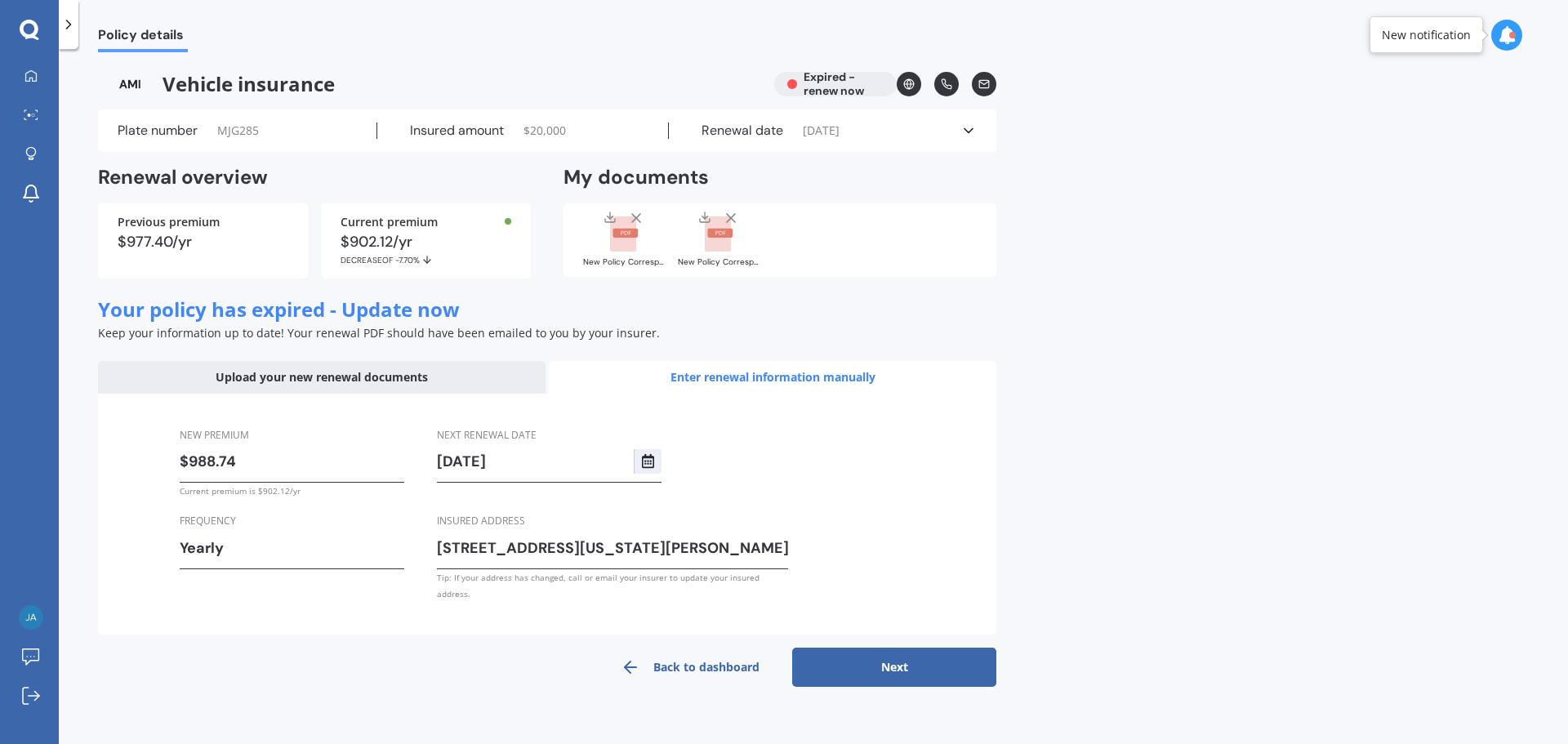
click at [878, 656] on button "Next" at bounding box center [894, 667] width 204 height 39
select select "15"
select select "08"
select select "2026"
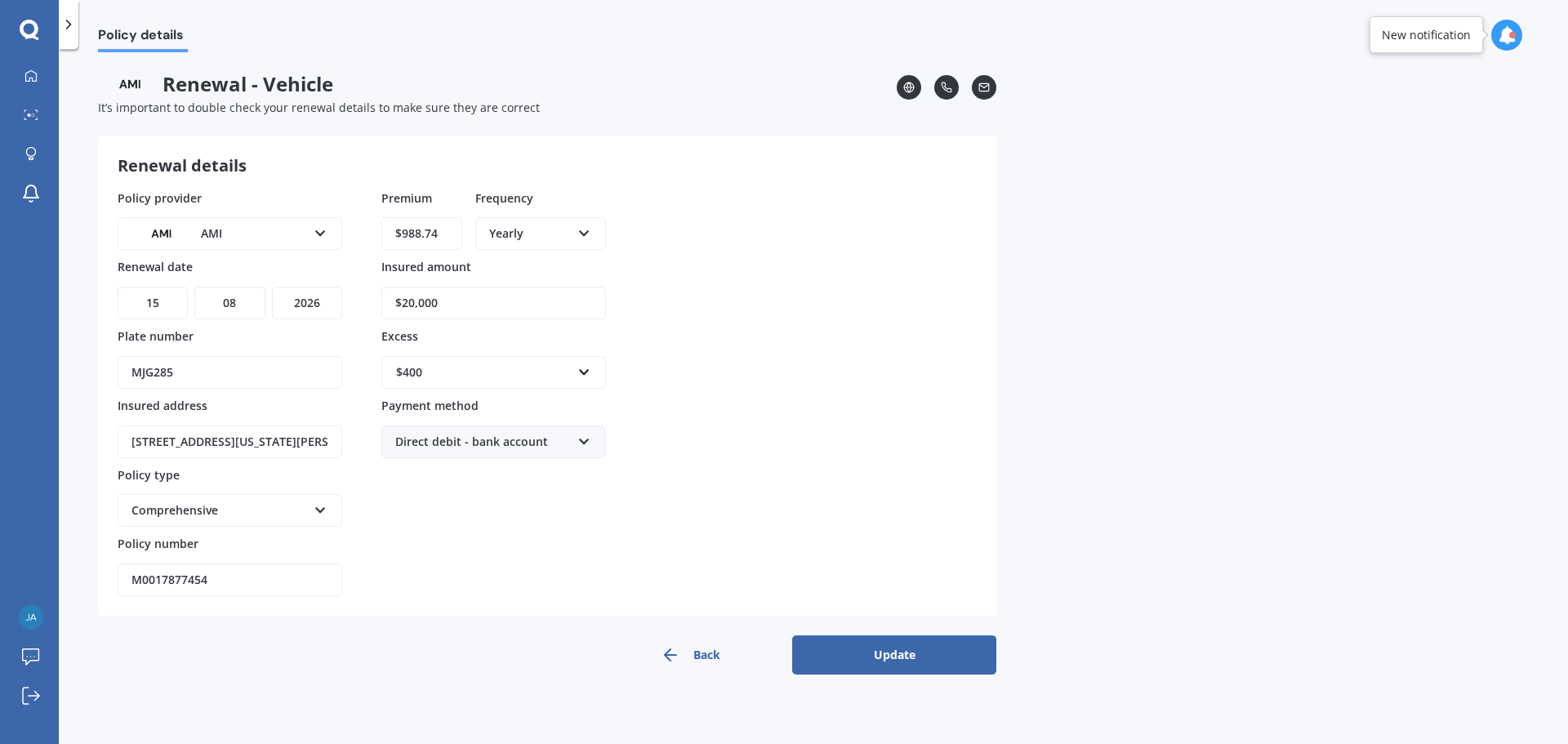
click at [311, 241] on div "AMI AA AMI AMP ANZ ASB Aioi Nissay Dowa Ando Assurant Autosure BNZ Co-Operative…" at bounding box center [230, 233] width 225 height 33
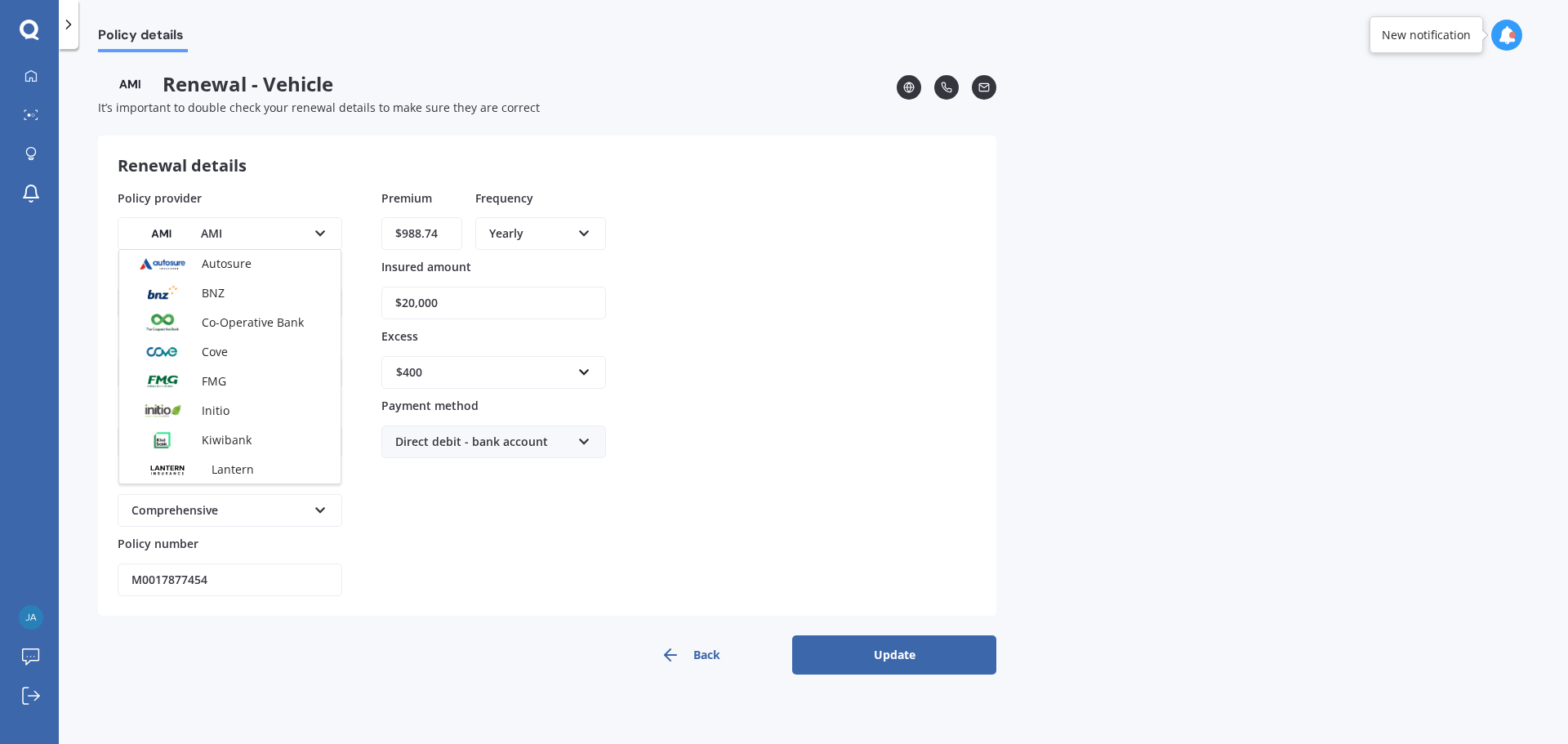
scroll to position [245, 0]
click at [257, 263] on div "Autosure" at bounding box center [230, 255] width 221 height 29
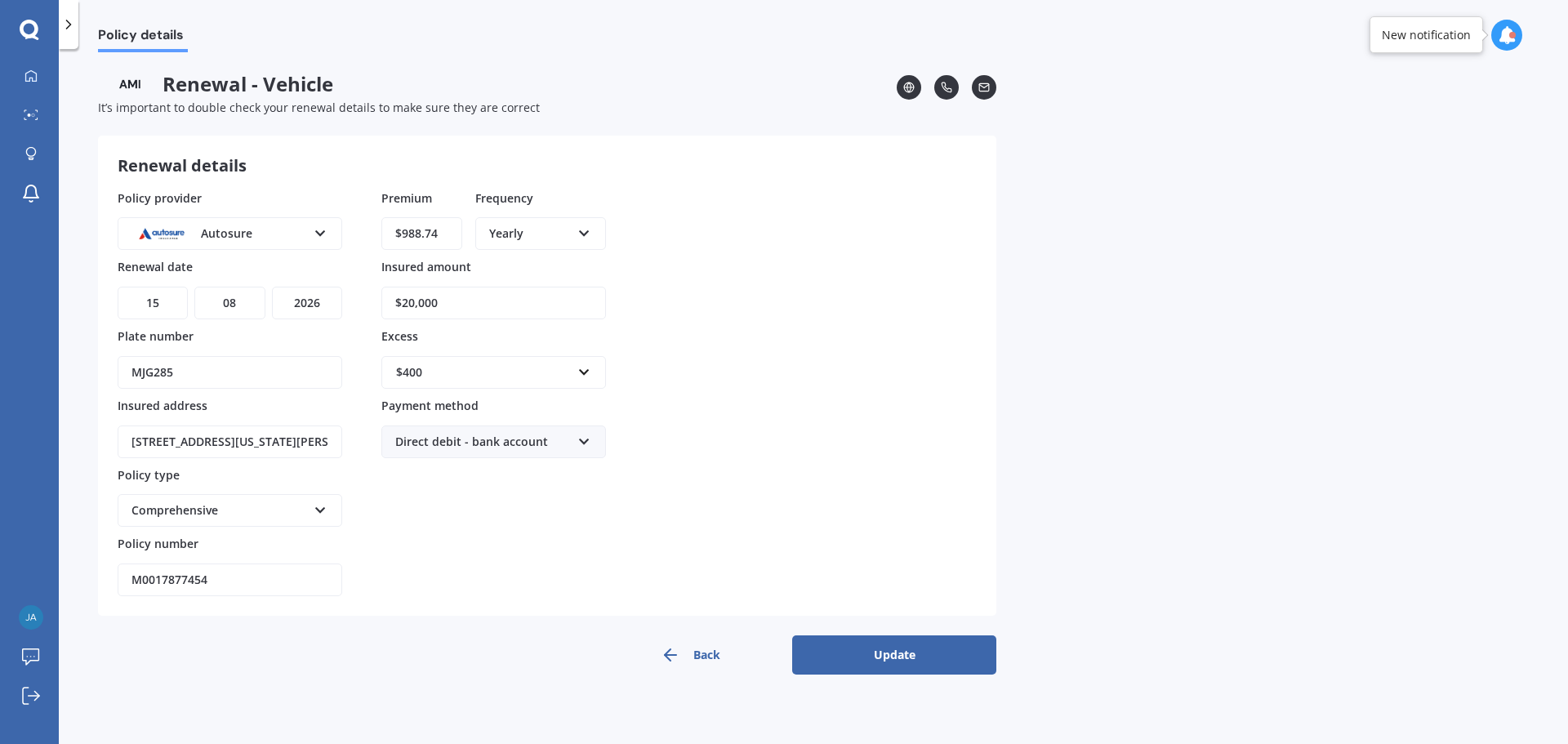
click at [457, 372] on div "$400" at bounding box center [483, 372] width 175 height 18
click at [440, 457] on div "$500" at bounding box center [493, 463] width 223 height 30
click at [711, 404] on div "Policy provider Autosure AA AMI AMP ANZ ASB Aioi Nissay Dowa Ando Assurant Auto…" at bounding box center [547, 393] width 859 height 407
click at [890, 663] on button "Update" at bounding box center [894, 655] width 204 height 39
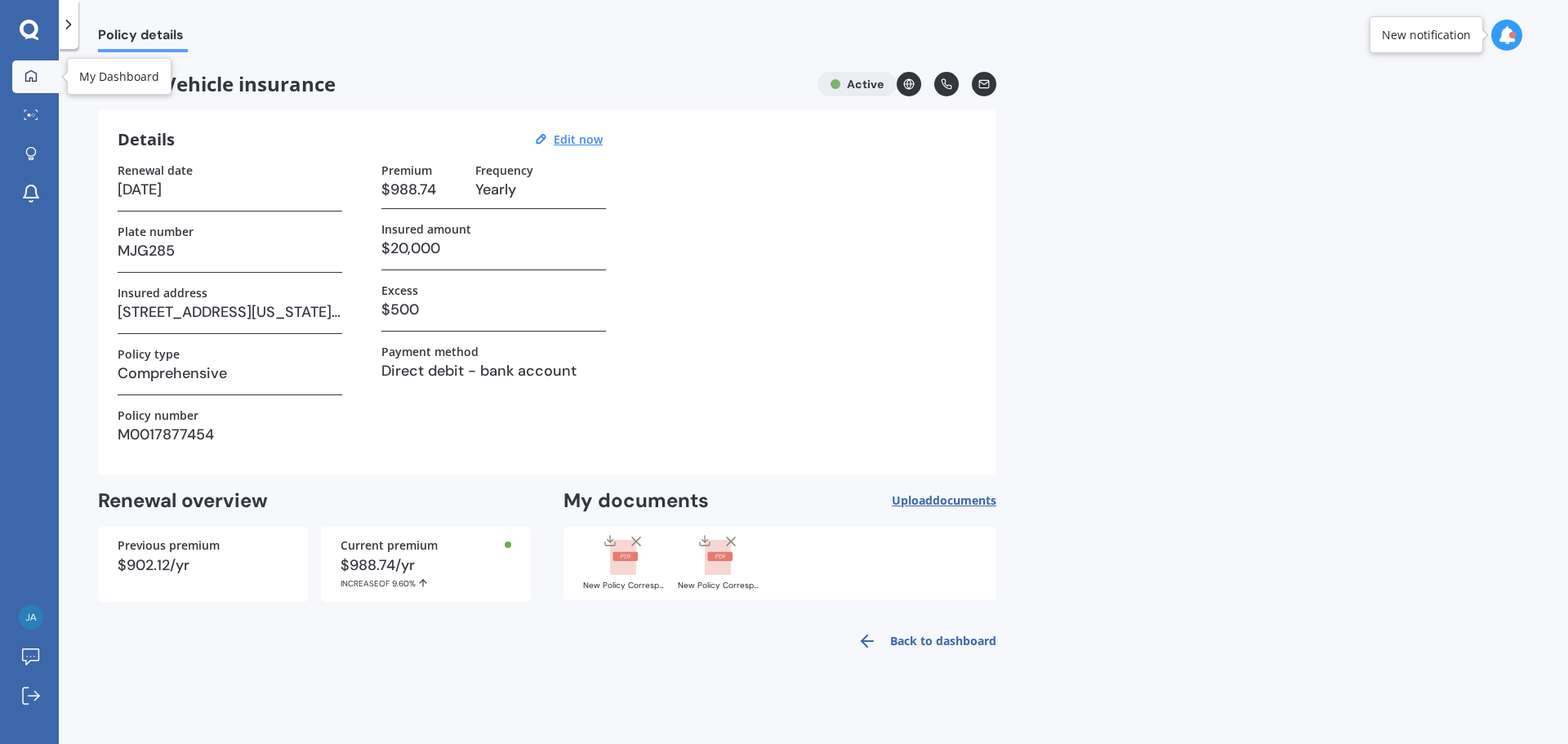
click at [40, 64] on link "My Dashboard" at bounding box center [36, 77] width 47 height 33
